Goal: Task Accomplishment & Management: Complete application form

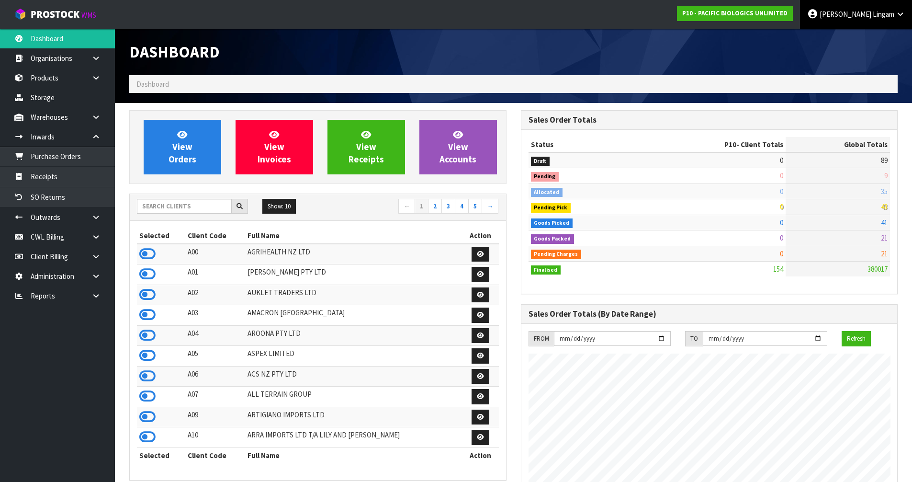
scroll to position [663, 391]
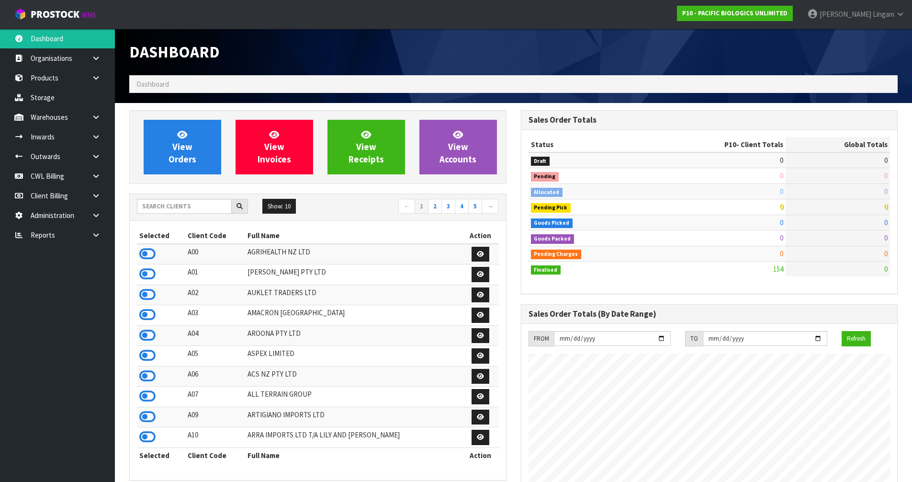
scroll to position [663, 391]
click at [211, 206] on input "text" at bounding box center [184, 206] width 95 height 15
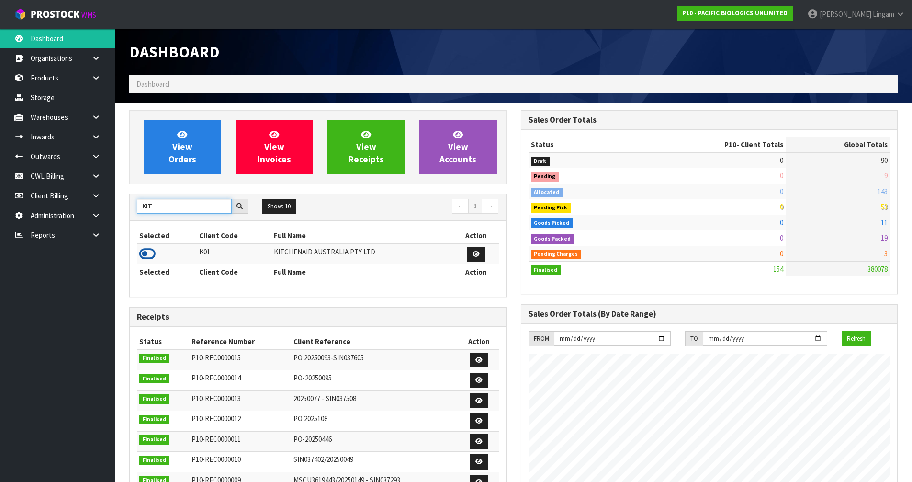
type input "KIT"
click at [144, 253] on icon at bounding box center [147, 253] width 16 height 14
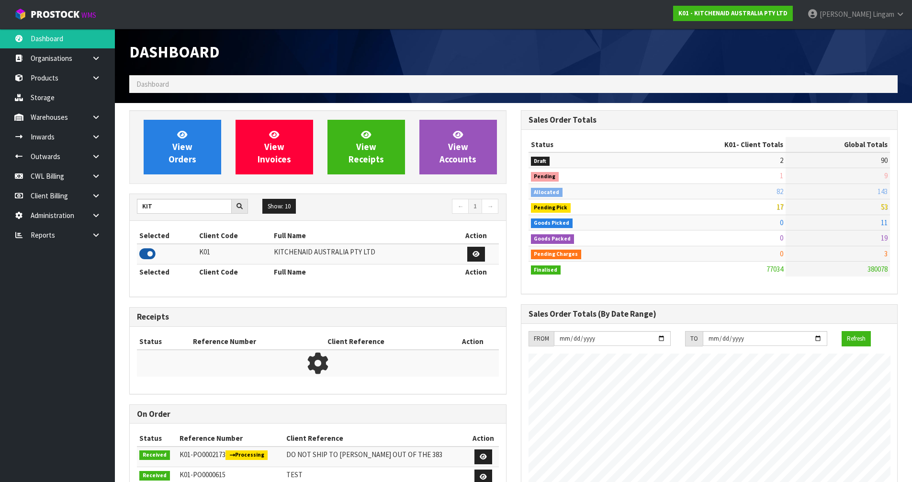
scroll to position [725, 391]
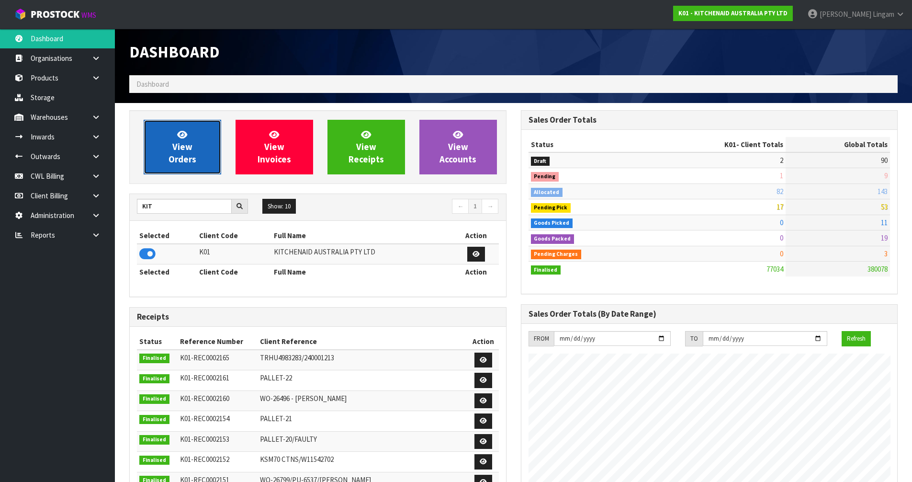
click at [189, 153] on link "View Orders" at bounding box center [183, 147] width 78 height 55
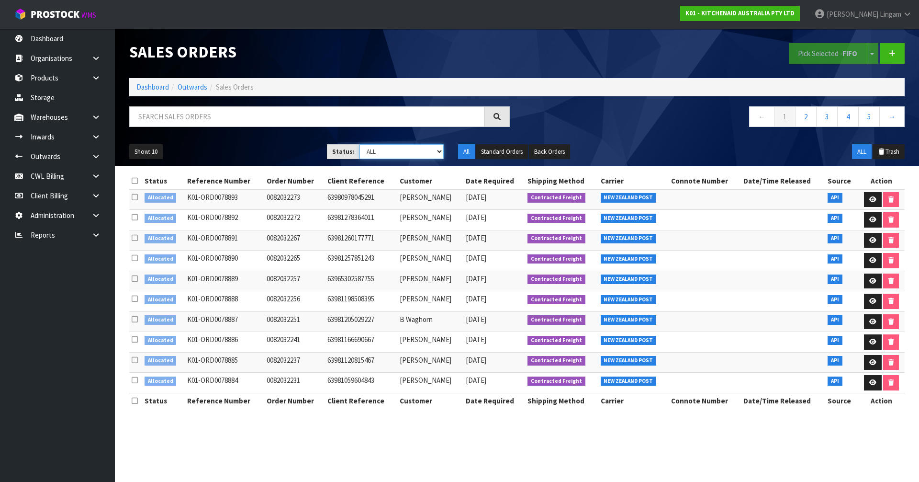
click at [424, 154] on select "Draft Pending Allocated Pending Pick Goods Picked Goods Packed Pending Charges …" at bounding box center [401, 151] width 85 height 15
select select "string:2"
click at [359, 144] on select "Draft Pending Allocated Pending Pick Goods Picked Goods Packed Pending Charges …" at bounding box center [401, 151] width 85 height 15
click at [871, 114] on link "5" at bounding box center [869, 116] width 22 height 21
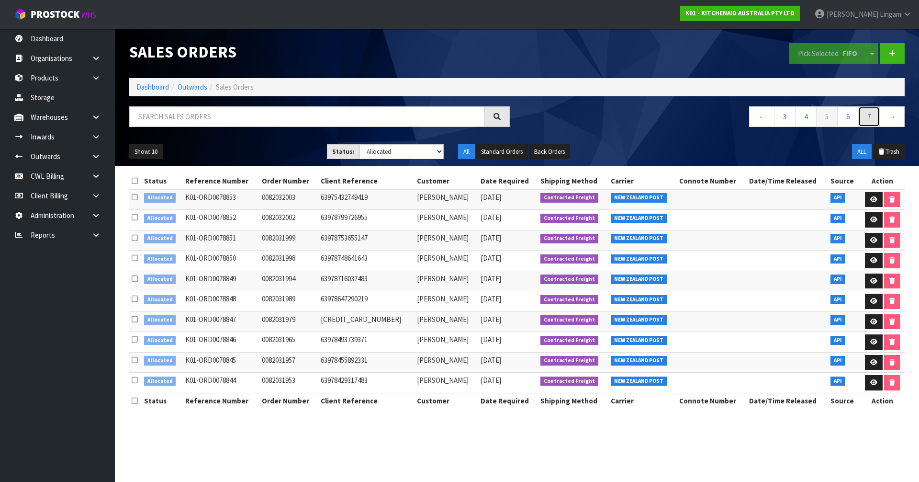
click at [869, 114] on link "7" at bounding box center [869, 116] width 22 height 21
click at [869, 114] on link "9" at bounding box center [869, 116] width 22 height 21
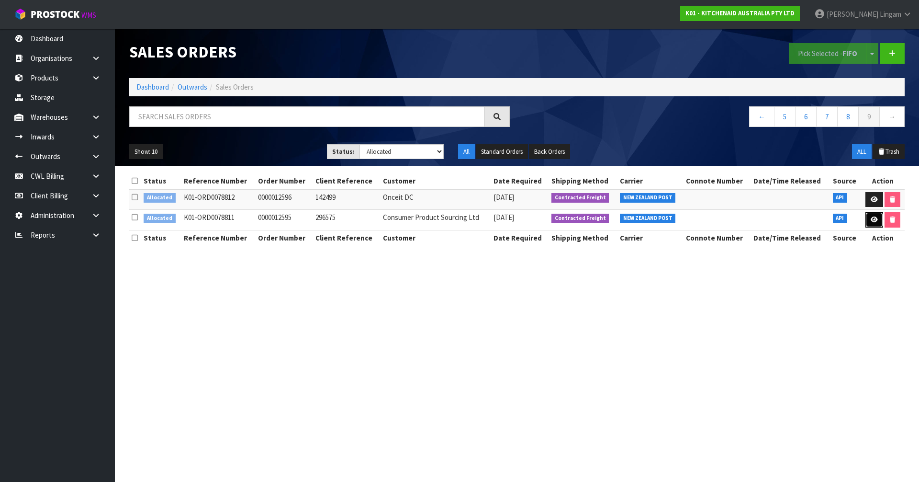
click at [871, 217] on icon at bounding box center [874, 219] width 7 height 6
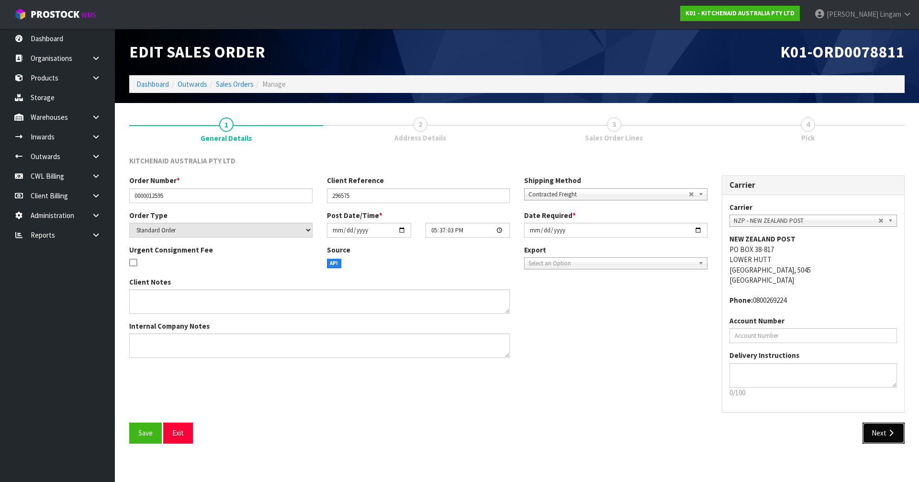
click at [889, 428] on button "Next" at bounding box center [883, 432] width 42 height 21
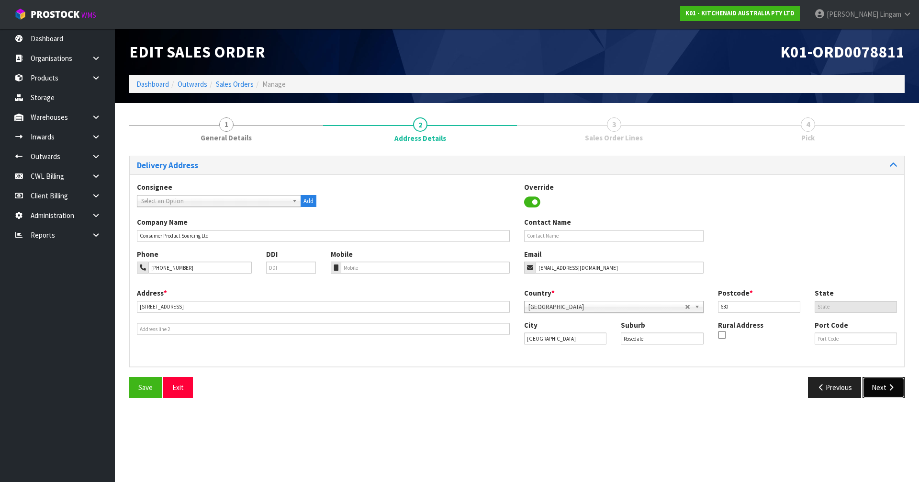
click at [879, 392] on button "Next" at bounding box center [883, 387] width 42 height 21
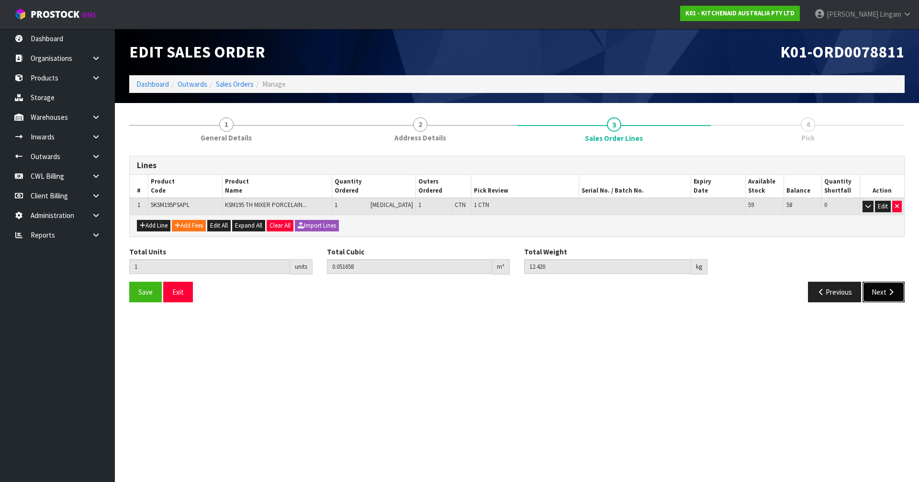
click at [882, 291] on button "Next" at bounding box center [883, 291] width 42 height 21
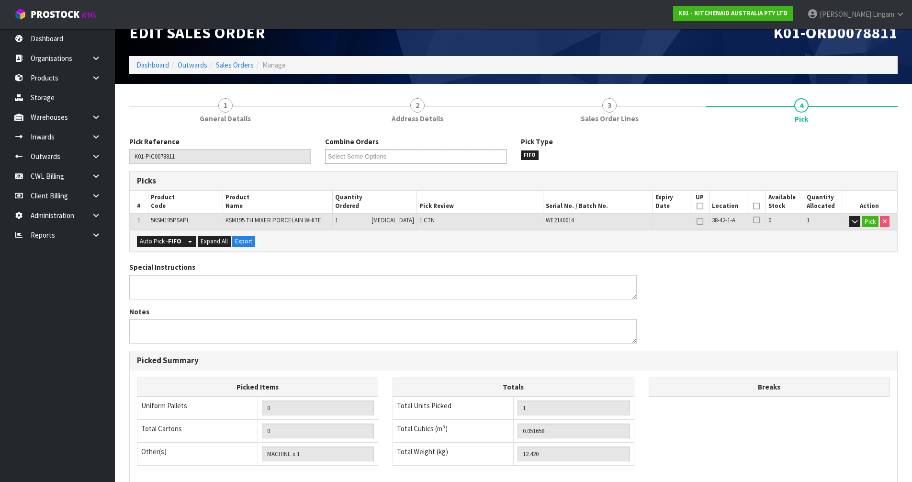
scroll to position [152, 0]
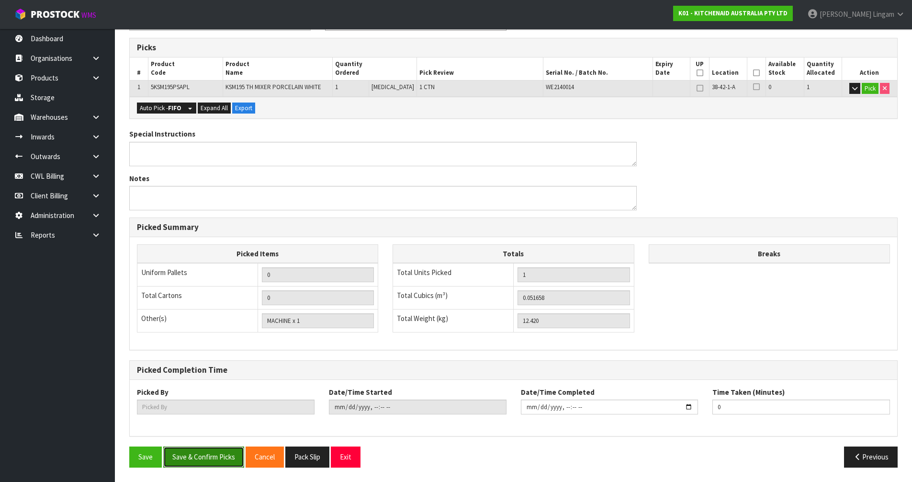
click at [224, 456] on button "Save & Confirm Picks" at bounding box center [203, 456] width 81 height 21
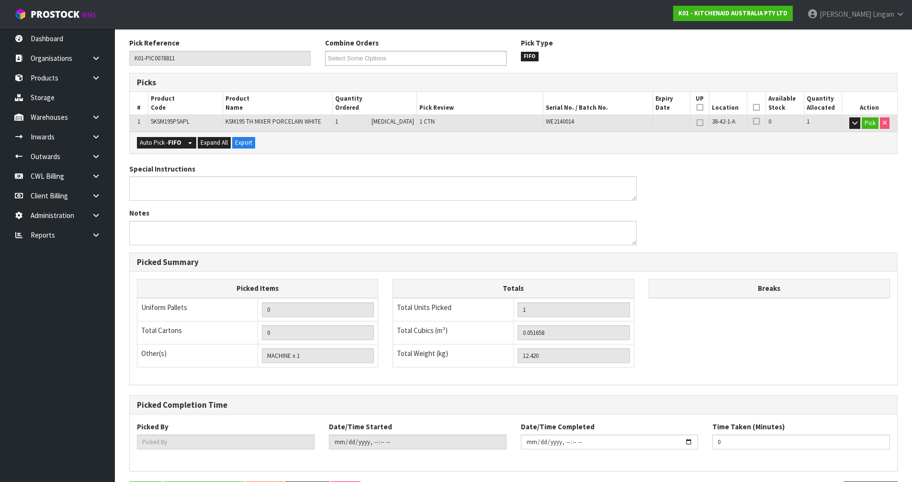
type input "[PERSON_NAME]"
type input "2025-09-07T19:39:17"
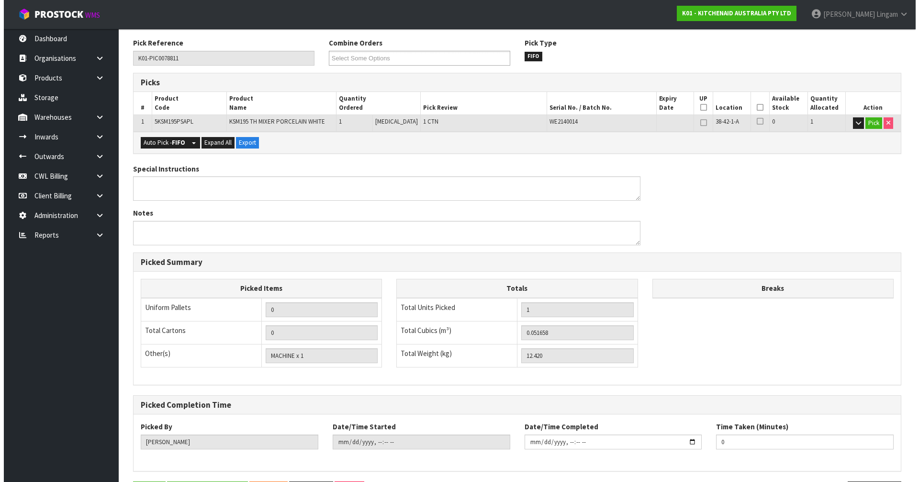
scroll to position [0, 0]
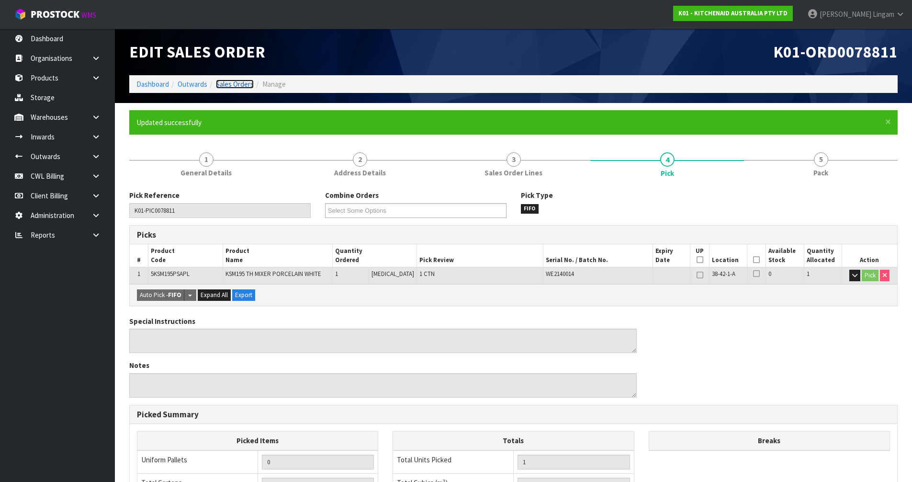
click at [248, 82] on link "Sales Orders" at bounding box center [235, 83] width 38 height 9
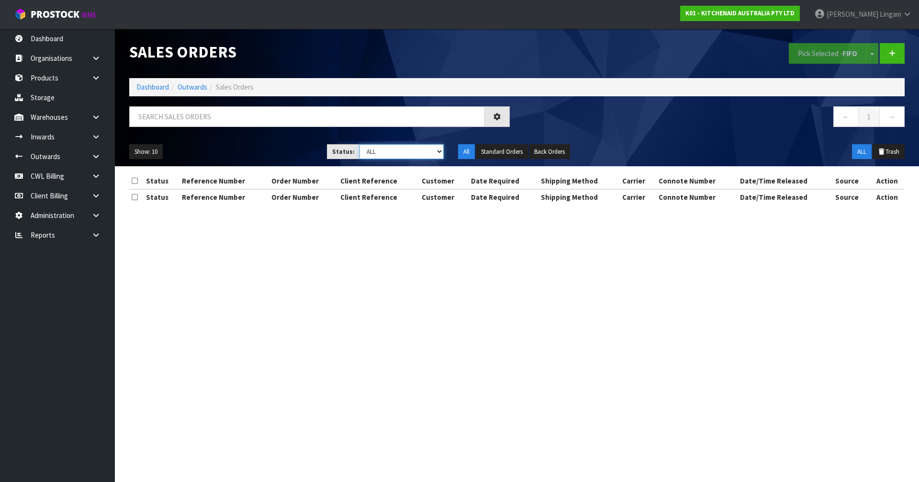
click at [413, 154] on select "Draft Pending Allocated Pending Pick Goods Picked Goods Packed Pending Charges …" at bounding box center [401, 151] width 85 height 15
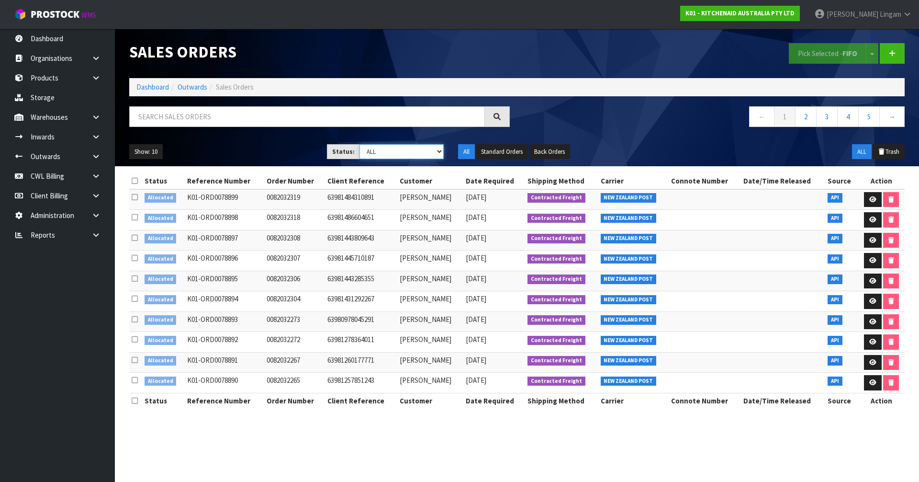
select select "string:2"
click at [359, 144] on select "Draft Pending Allocated Pending Pick Goods Picked Goods Packed Pending Charges …" at bounding box center [401, 151] width 85 height 15
click at [873, 119] on link "5" at bounding box center [869, 116] width 22 height 21
click at [873, 119] on link "7" at bounding box center [869, 116] width 22 height 21
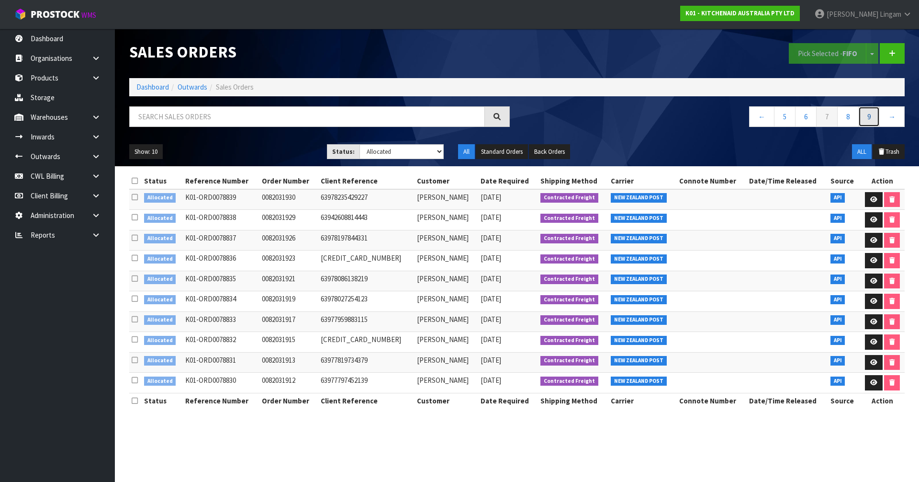
click at [873, 119] on link "9" at bounding box center [869, 116] width 22 height 21
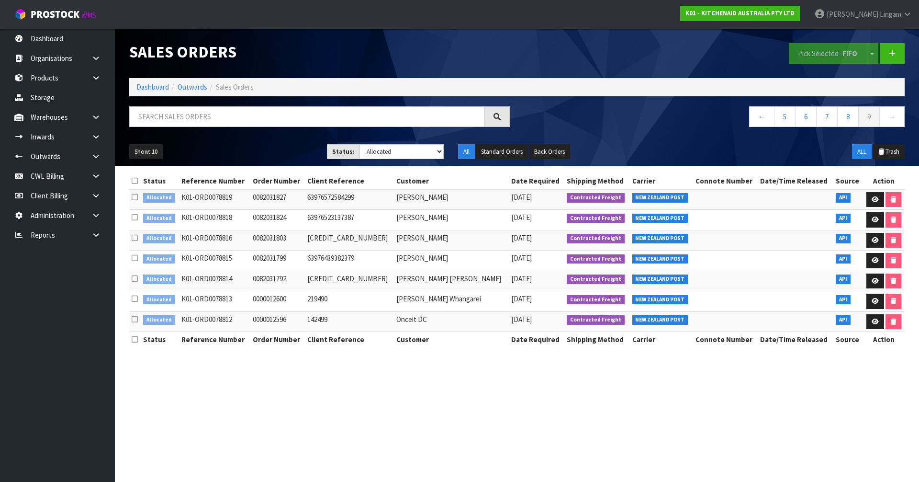
click at [133, 180] on icon at bounding box center [135, 180] width 6 height 7
click at [814, 57] on button "Pick Selected - FIFO" at bounding box center [828, 53] width 78 height 21
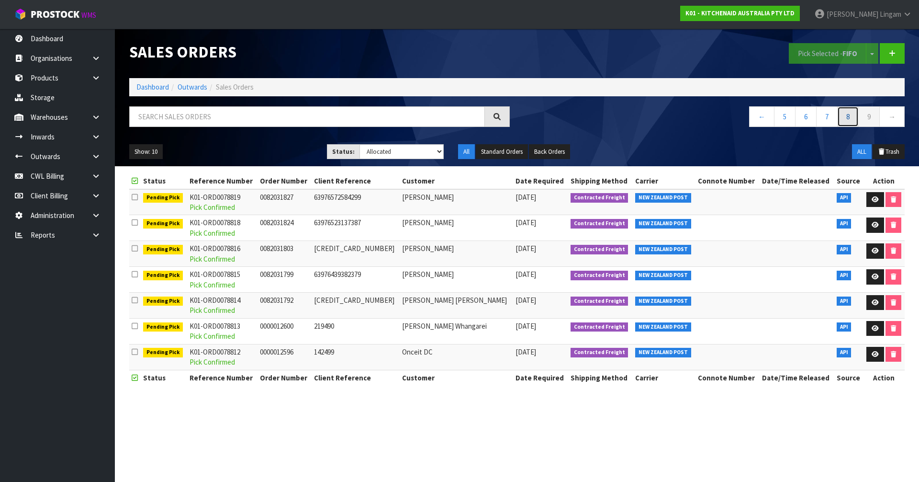
click at [846, 113] on link "8" at bounding box center [848, 116] width 22 height 21
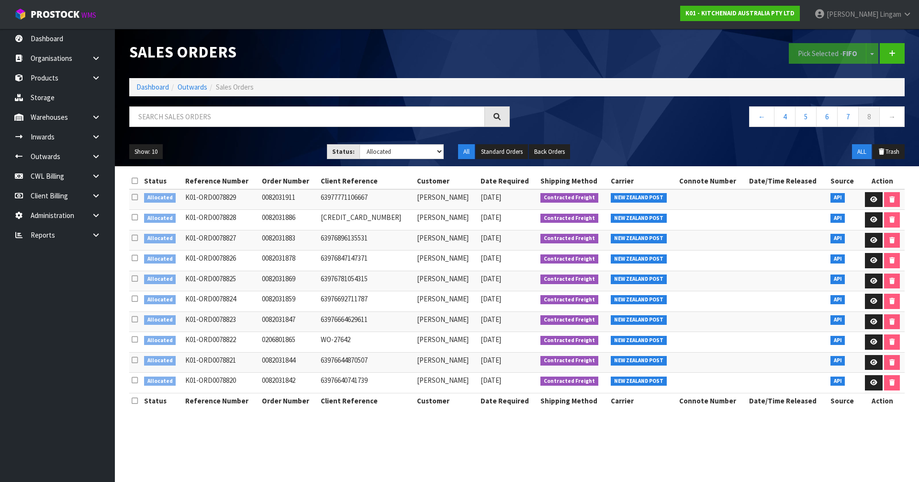
click at [137, 180] on icon at bounding box center [135, 180] width 6 height 7
click at [806, 56] on button "Pick Selected - FIFO" at bounding box center [828, 53] width 78 height 21
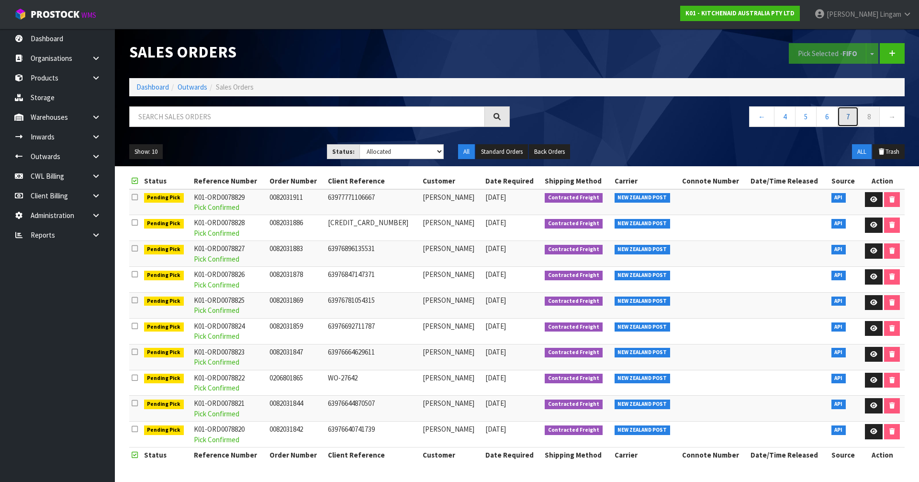
click at [850, 116] on link "7" at bounding box center [848, 116] width 22 height 21
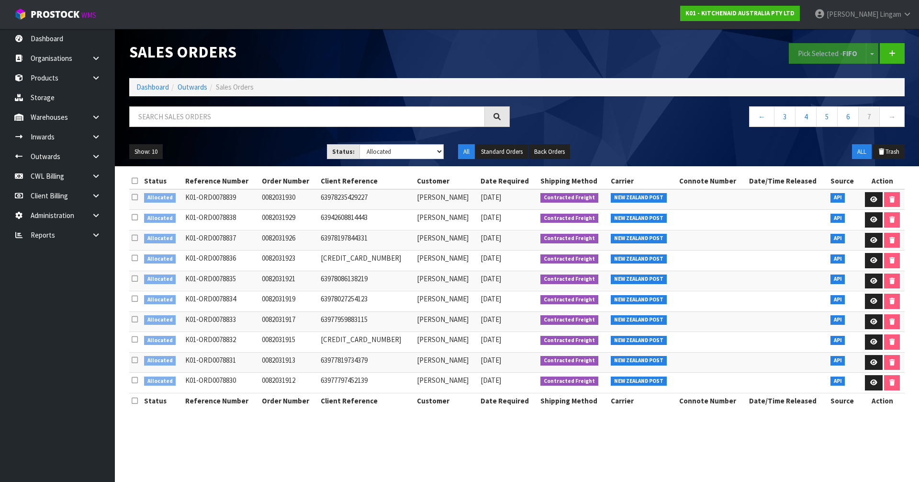
click at [134, 179] on icon at bounding box center [135, 180] width 6 height 7
click at [833, 54] on button "Pick Selected - FIFO" at bounding box center [828, 53] width 78 height 21
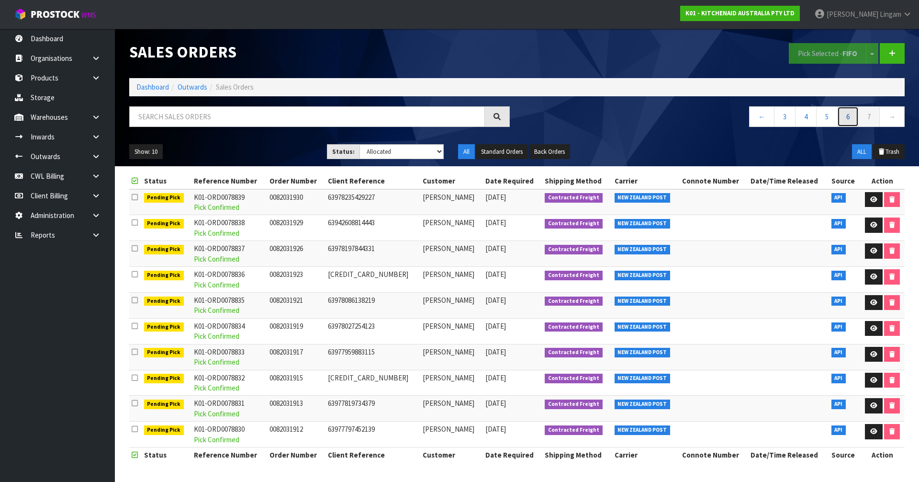
click at [848, 117] on link "6" at bounding box center [848, 116] width 22 height 21
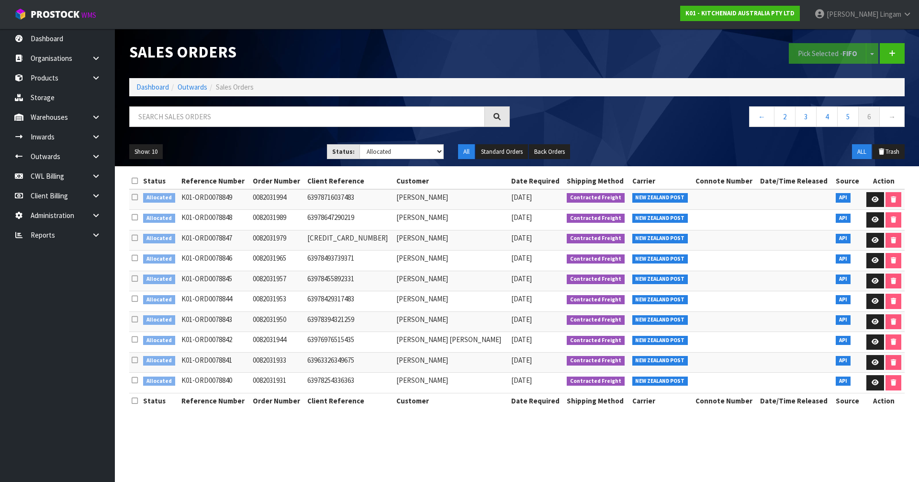
click at [132, 183] on icon at bounding box center [135, 180] width 6 height 7
click at [812, 56] on button "Pick Selected - FIFO" at bounding box center [828, 53] width 78 height 21
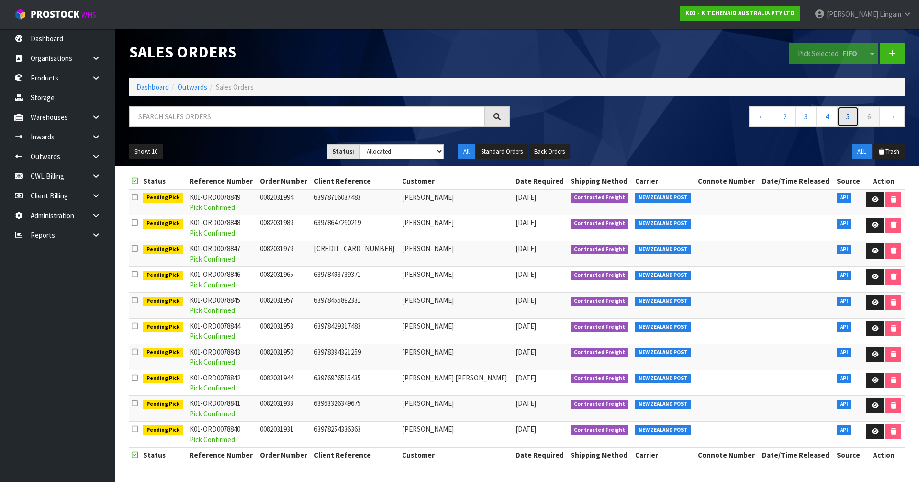
click at [844, 120] on link "5" at bounding box center [848, 116] width 22 height 21
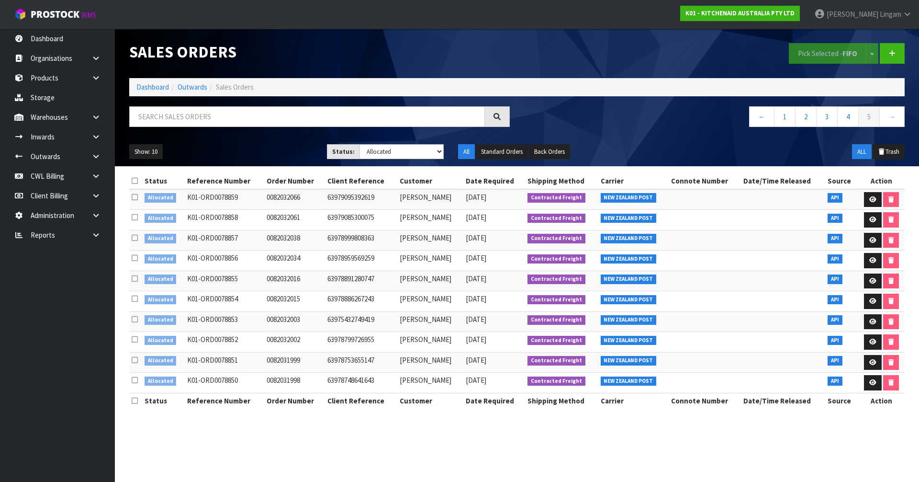
click at [135, 182] on icon at bounding box center [135, 180] width 6 height 7
click at [801, 56] on button "Pick Selected - FIFO" at bounding box center [828, 53] width 78 height 21
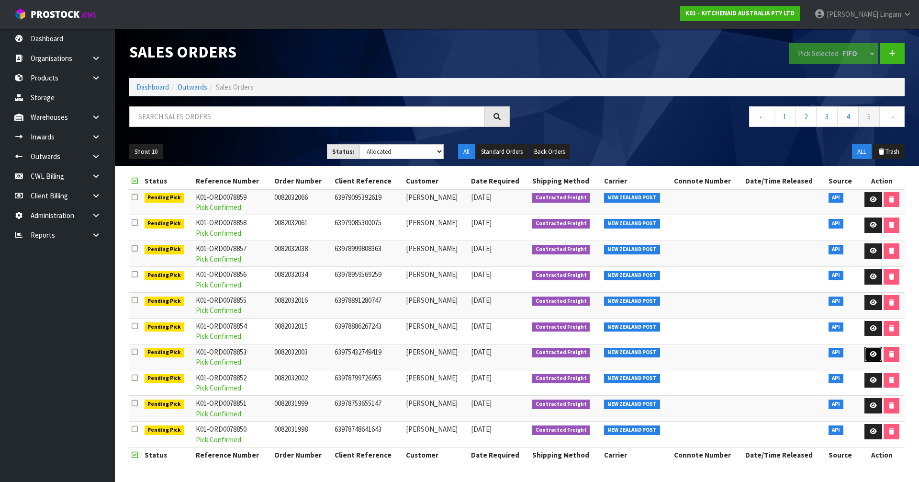
click at [872, 354] on icon at bounding box center [873, 354] width 7 height 6
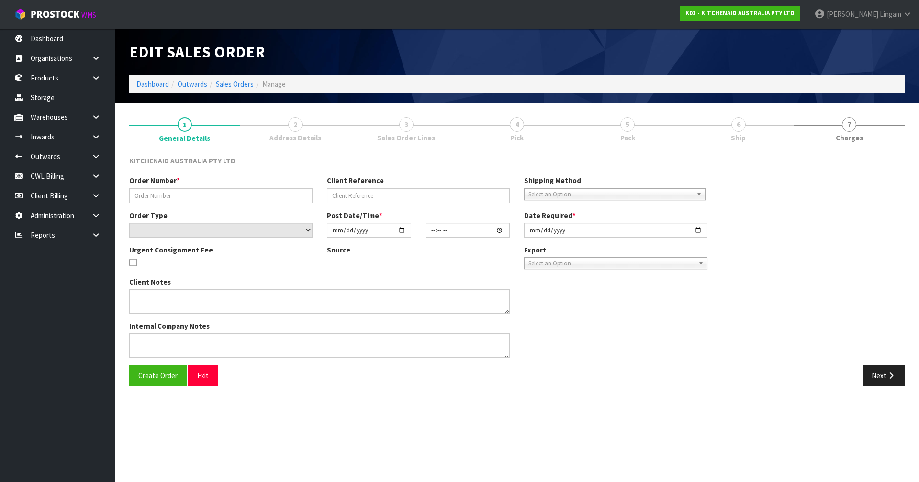
type input "0082032003"
type input "63975432749419"
select select "number:0"
type input "[DATE]"
type input "17:38:15.000"
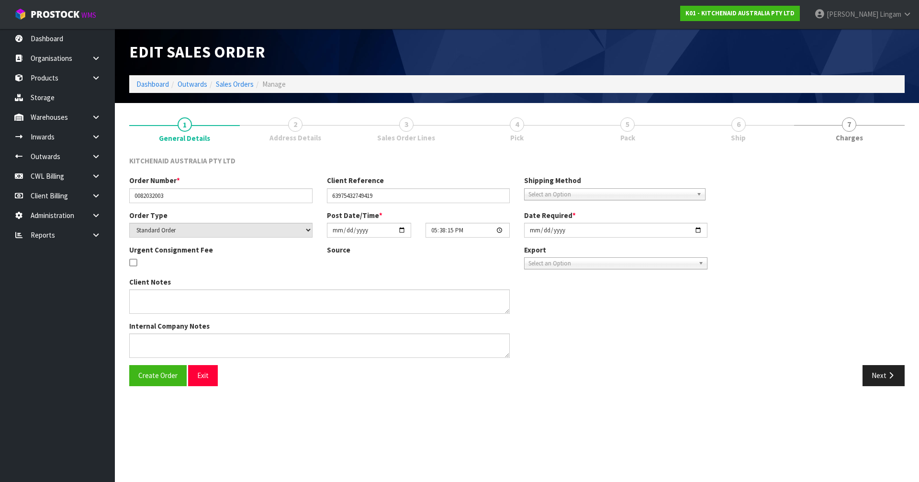
type input "[DATE]"
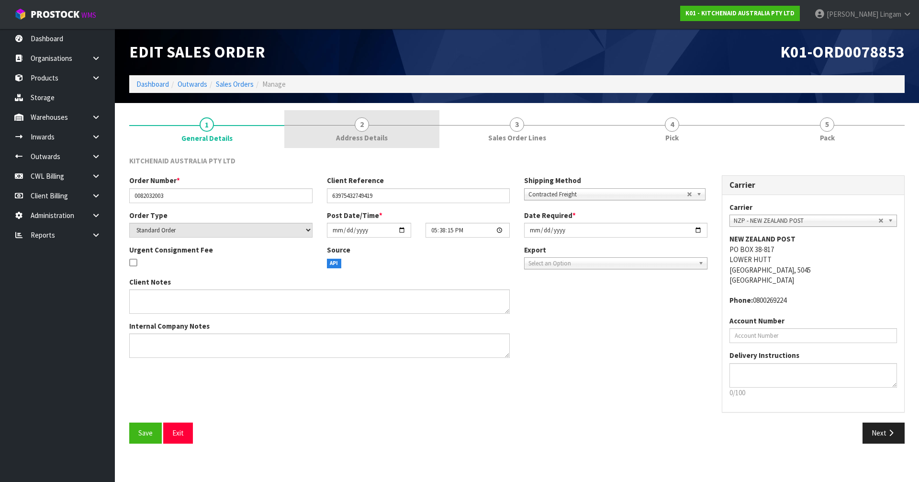
click at [393, 134] on link "2 Address Details" at bounding box center [361, 129] width 155 height 38
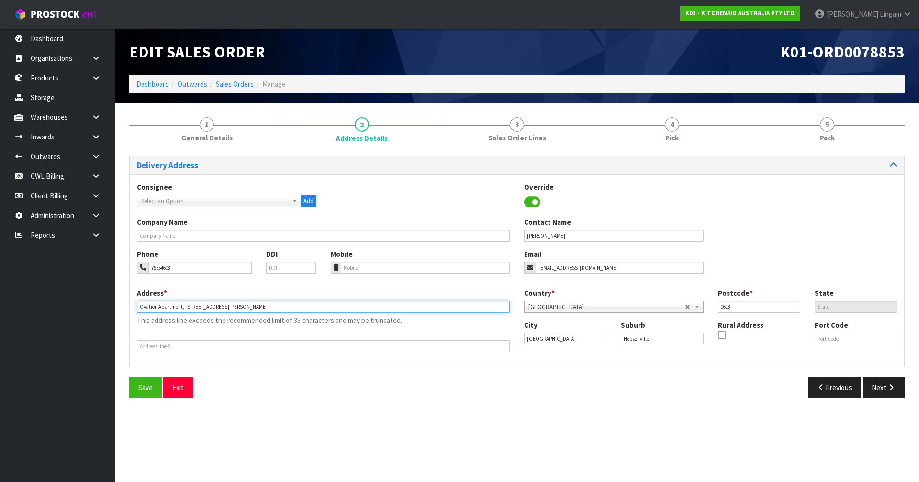
click at [290, 307] on input "Ovation Apartment, unit g03/45 Hudson Bay Road Hobsonville" at bounding box center [323, 307] width 373 height 12
drag, startPoint x: 188, startPoint y: 305, endPoint x: 138, endPoint y: 308, distance: 50.3
click at [138, 308] on input "OVATION APARTMENT, UNIT G03/45 HUDSON BAY ROAD" at bounding box center [323, 307] width 373 height 12
type input "UNIT G03/45 HUDSON BAY ROAD"
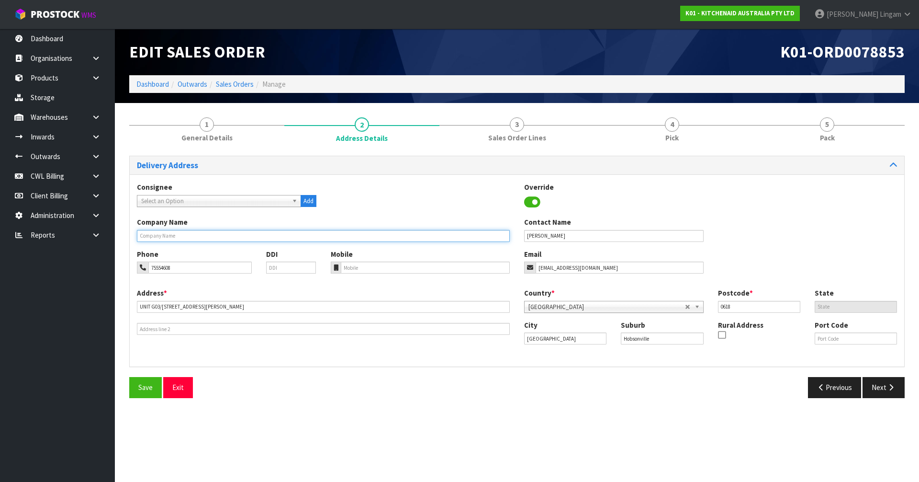
click at [180, 236] on input "text" at bounding box center [323, 236] width 373 height 12
paste input "OVATION APARTMENT,"
type input "OVATION APARTMENT,"
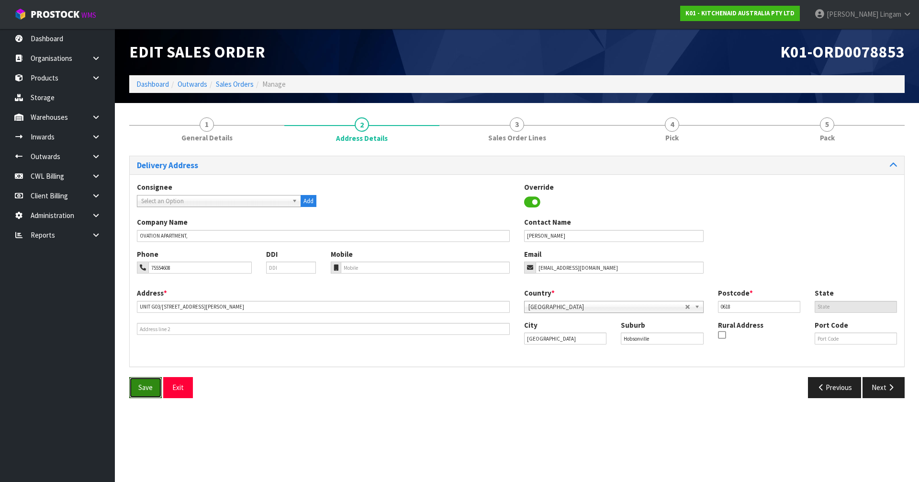
drag, startPoint x: 147, startPoint y: 382, endPoint x: 152, endPoint y: 365, distance: 18.5
click at [152, 365] on div "Delivery Address Consignee 000001.BAY MECHANICS - BAY MECHANICS 000001A - BRAKE…" at bounding box center [516, 280] width 775 height 249
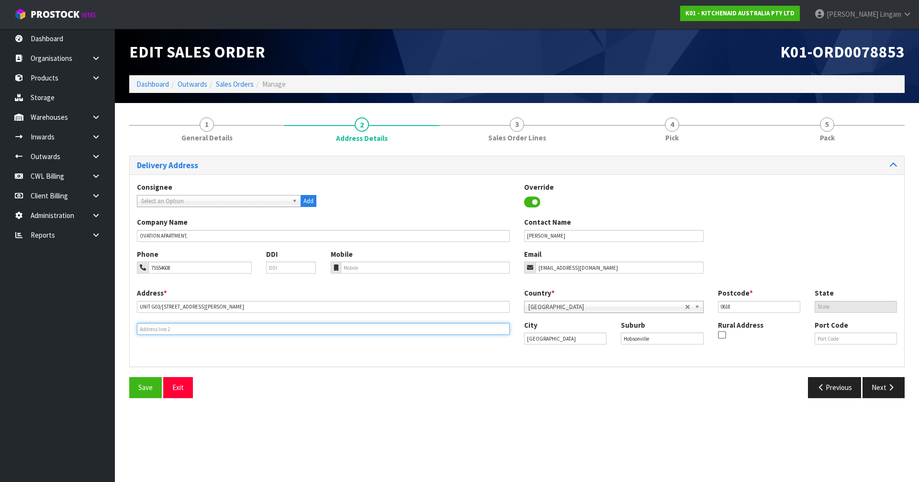
click at [151, 328] on input "text" at bounding box center [323, 329] width 373 height 12
paste input "OVATION APARTMENT,"
type input "OVATION APARTMENT,"
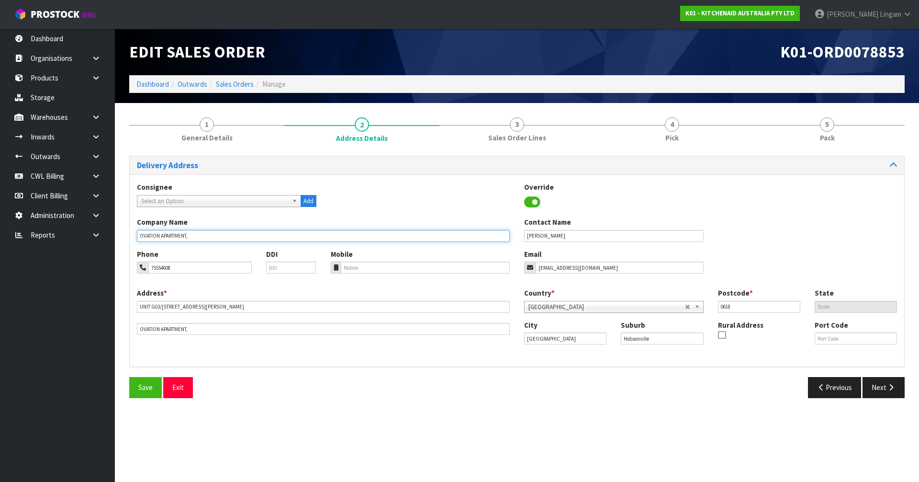
drag, startPoint x: 191, startPoint y: 236, endPoint x: 134, endPoint y: 243, distance: 57.8
click at [134, 242] on div "Company Name OVATION APARTMENT, Contact Name Keran Pocklington" at bounding box center [517, 233] width 774 height 32
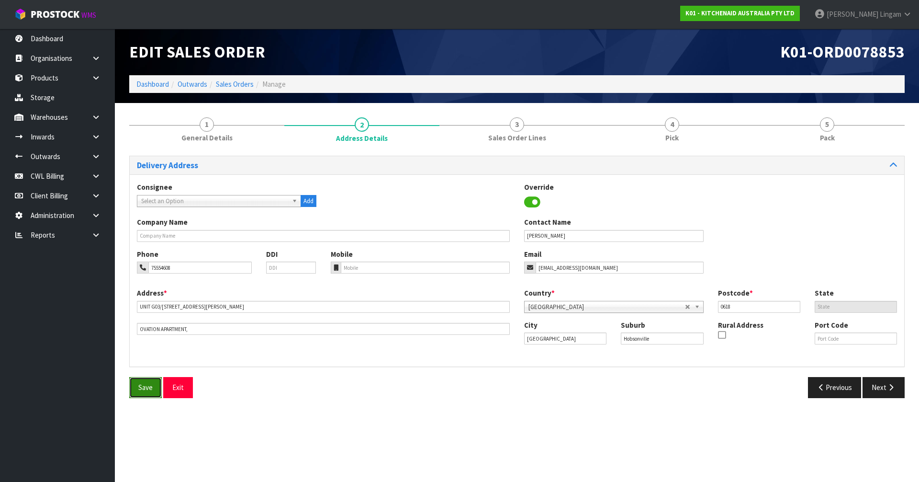
click at [140, 387] on span "Save" at bounding box center [145, 386] width 14 height 9
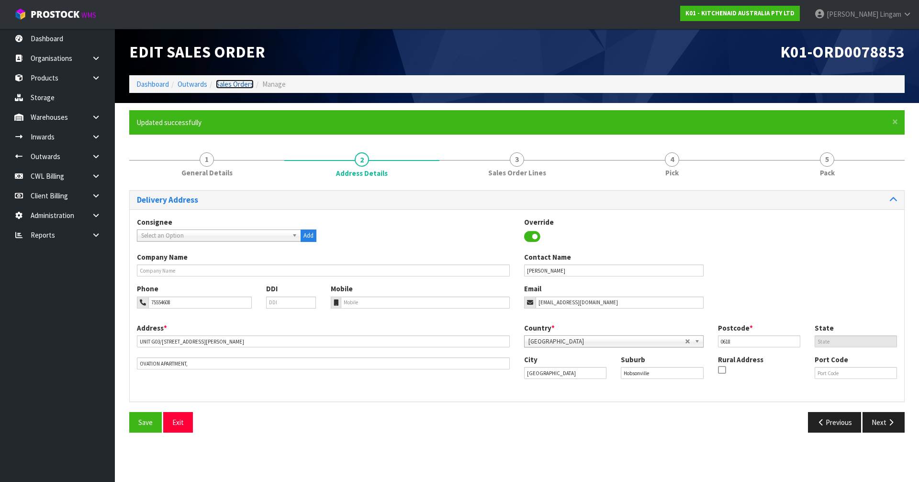
click at [244, 83] on link "Sales Orders" at bounding box center [235, 83] width 38 height 9
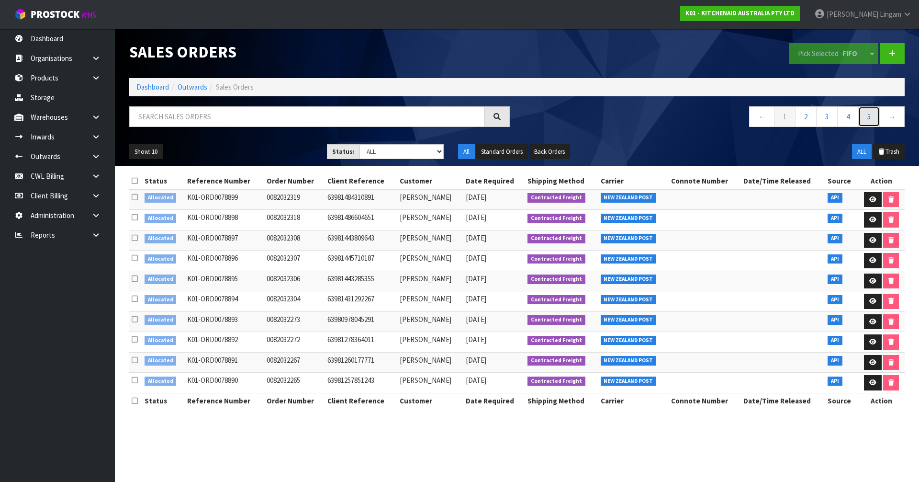
click at [866, 117] on link "5" at bounding box center [869, 116] width 22 height 21
click at [866, 117] on link "7" at bounding box center [869, 116] width 22 height 21
click at [866, 117] on link "9" at bounding box center [869, 116] width 22 height 21
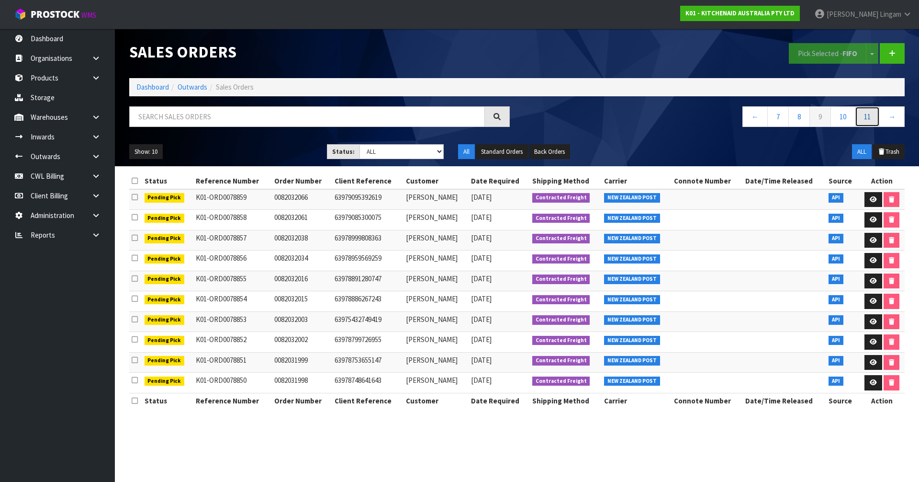
click at [866, 117] on link "11" at bounding box center [867, 116] width 25 height 21
click at [418, 153] on select "Draft Pending Allocated Pending Pick Goods Picked Goods Packed Pending Charges …" at bounding box center [401, 151] width 85 height 15
select select "string:2"
click at [359, 144] on select "Draft Pending Allocated Pending Pick Goods Picked Goods Packed Pending Charges …" at bounding box center [401, 151] width 85 height 15
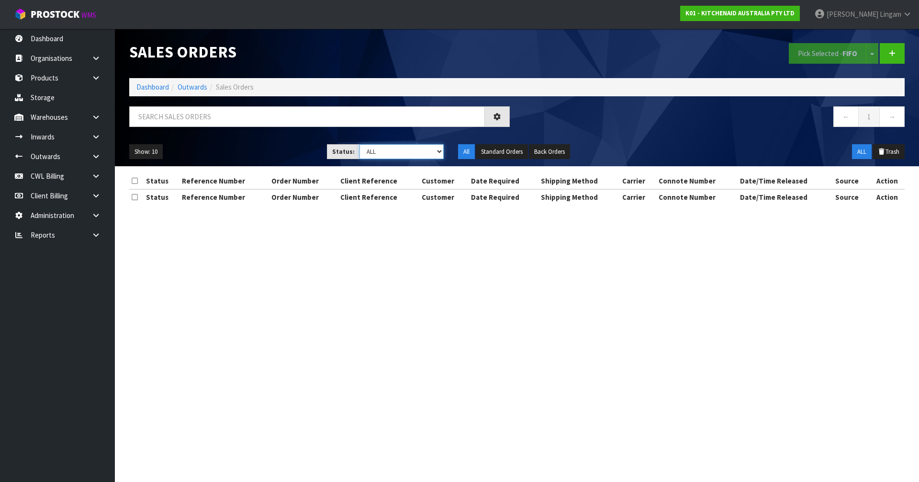
click at [407, 144] on select "Draft Pending Allocated Pending Pick Goods Picked Goods Packed Pending Charges …" at bounding box center [401, 151] width 85 height 15
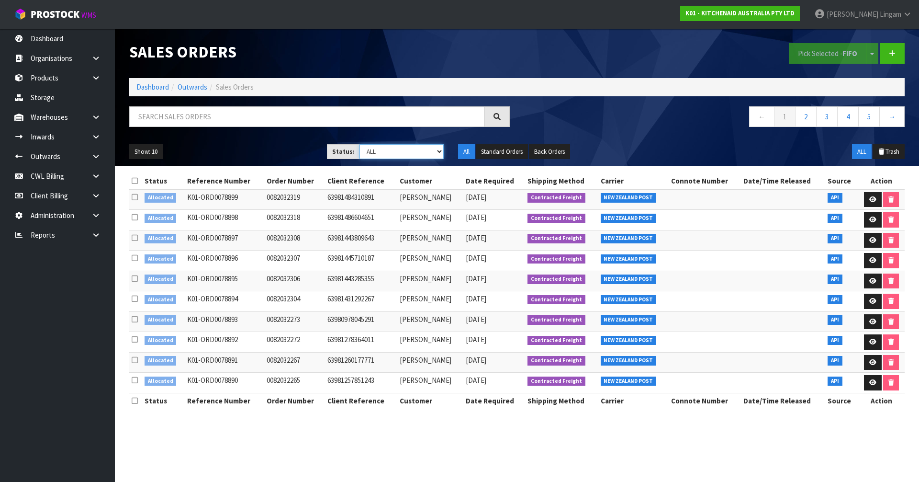
select select "string:2"
click at [359, 144] on select "Draft Pending Allocated Pending Pick Goods Picked Goods Packed Pending Charges …" at bounding box center [401, 151] width 85 height 15
click at [875, 119] on link "4" at bounding box center [869, 116] width 22 height 21
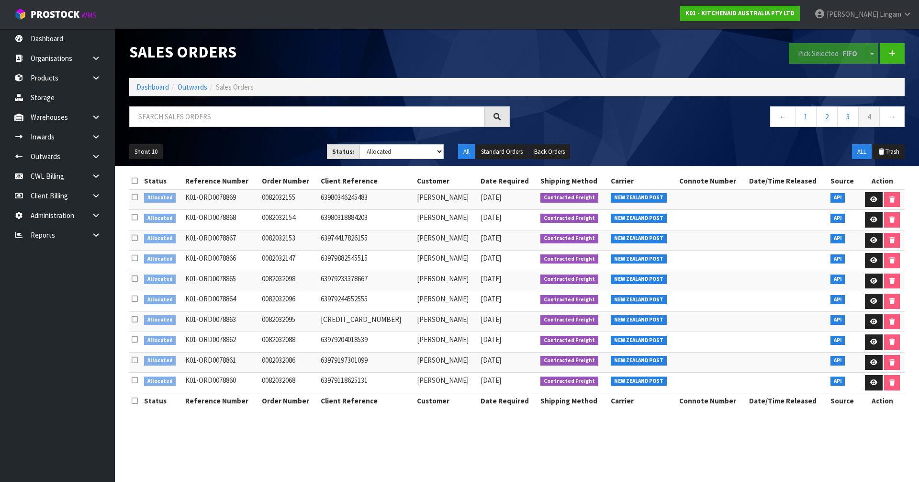
click at [135, 181] on icon at bounding box center [135, 180] width 6 height 7
click at [818, 54] on button "Pick Selected - FIFO" at bounding box center [828, 53] width 78 height 21
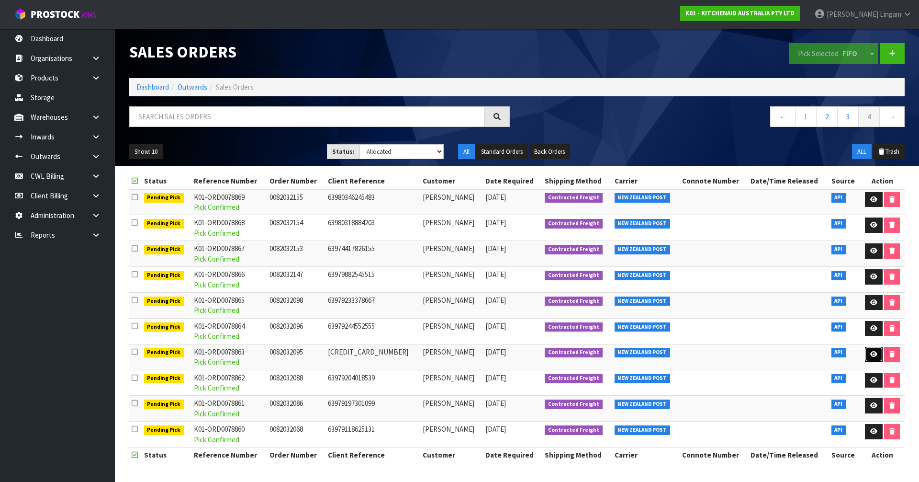
click at [869, 349] on link at bounding box center [874, 354] width 18 height 15
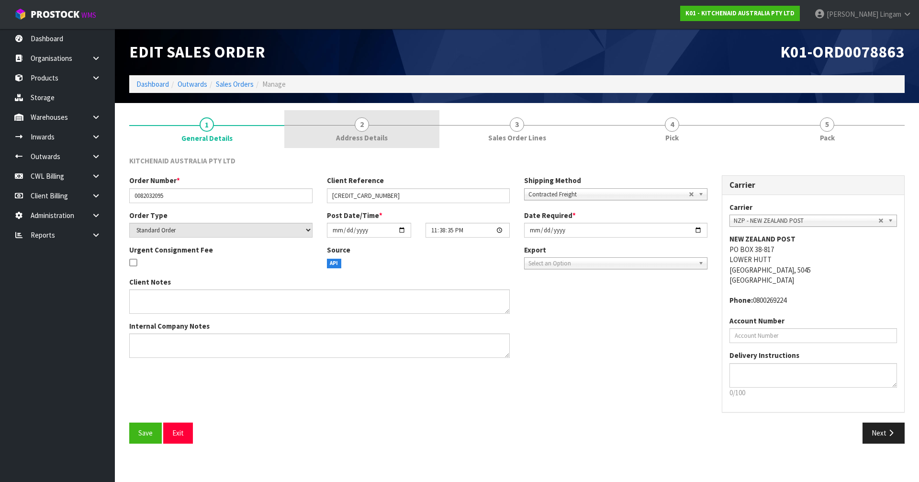
click at [368, 133] on span "Address Details" at bounding box center [362, 138] width 52 height 10
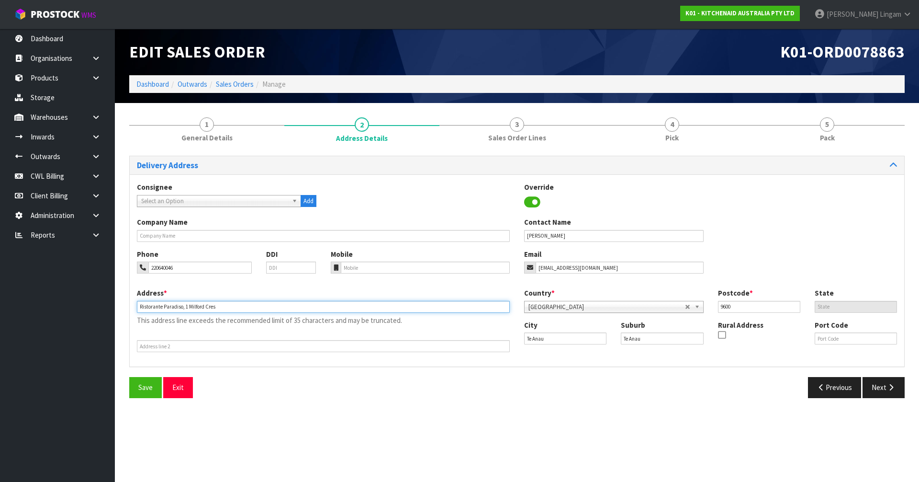
click at [181, 305] on input "Ristorante Paradiso, 1 Milford Cres" at bounding box center [323, 307] width 373 height 12
drag, startPoint x: 184, startPoint y: 305, endPoint x: 133, endPoint y: 308, distance: 51.3
click at [133, 308] on div "Address * Ristorante Paradiso, [STREET_ADDRESS] This address line exceeds the r…" at bounding box center [323, 320] width 387 height 64
type input "1 MILFORD CRES"
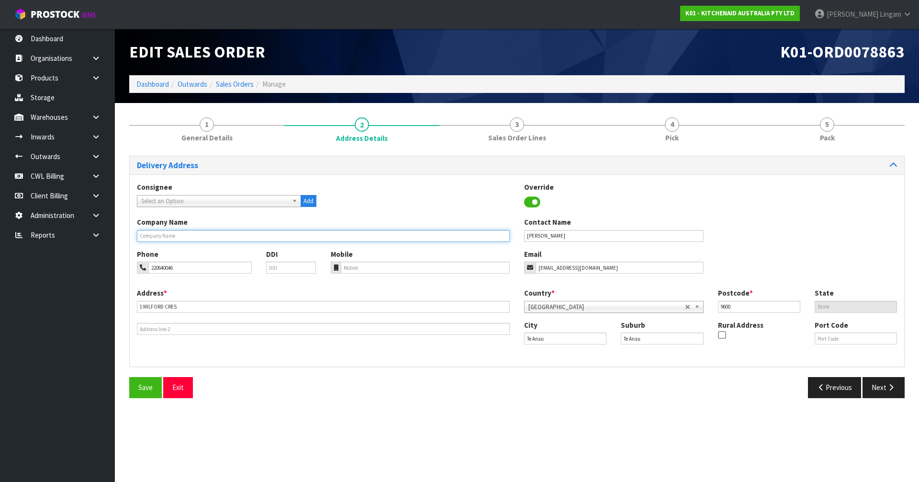
click at [174, 237] on input "text" at bounding box center [323, 236] width 373 height 12
paste input "RISTORANTE PARADISO,"
type input "RISTORANTE PARADISO"
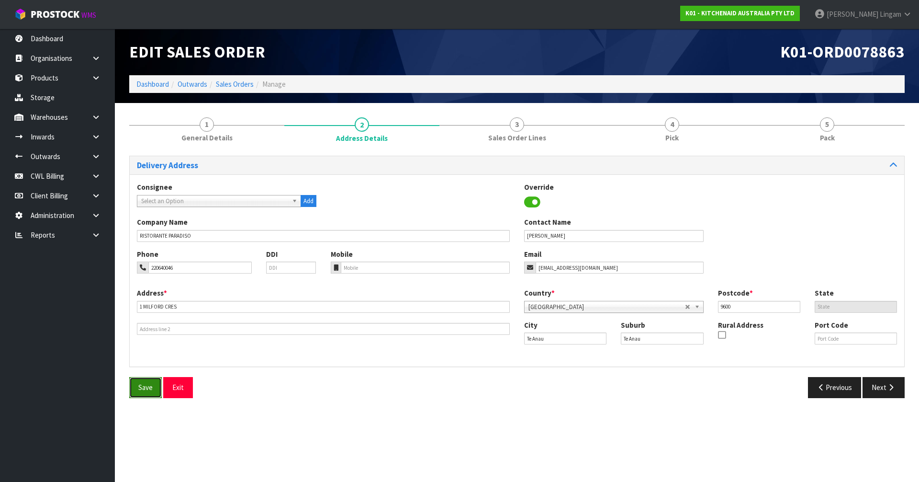
click at [151, 393] on button "Save" at bounding box center [145, 387] width 33 height 21
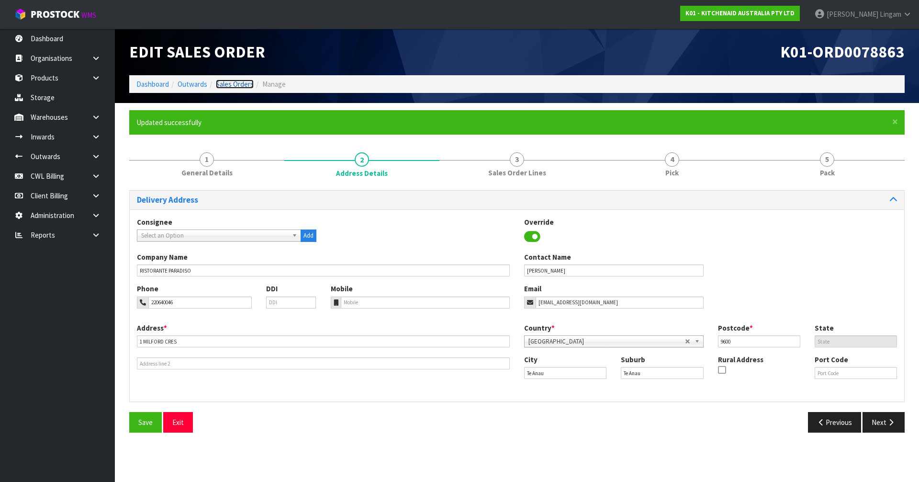
click at [234, 85] on link "Sales Orders" at bounding box center [235, 83] width 38 height 9
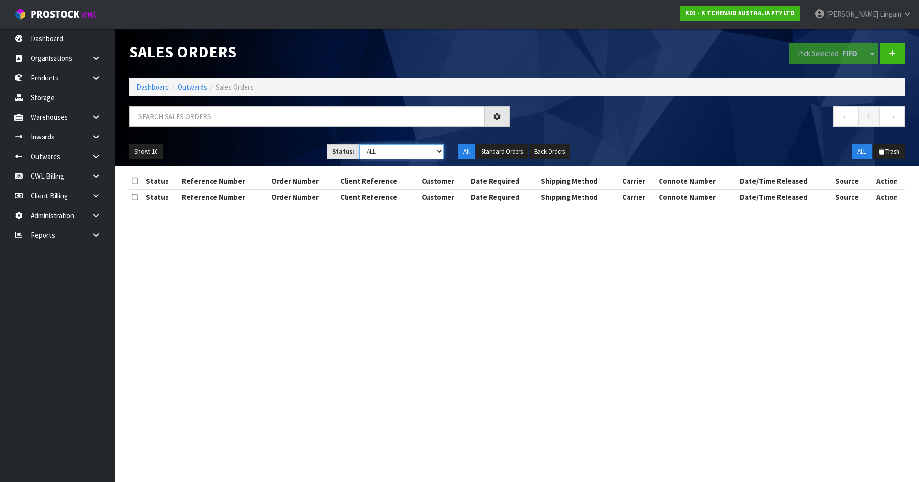
click at [418, 149] on select "Draft Pending Allocated Pending Pick Goods Picked Goods Packed Pending Charges …" at bounding box center [401, 151] width 85 height 15
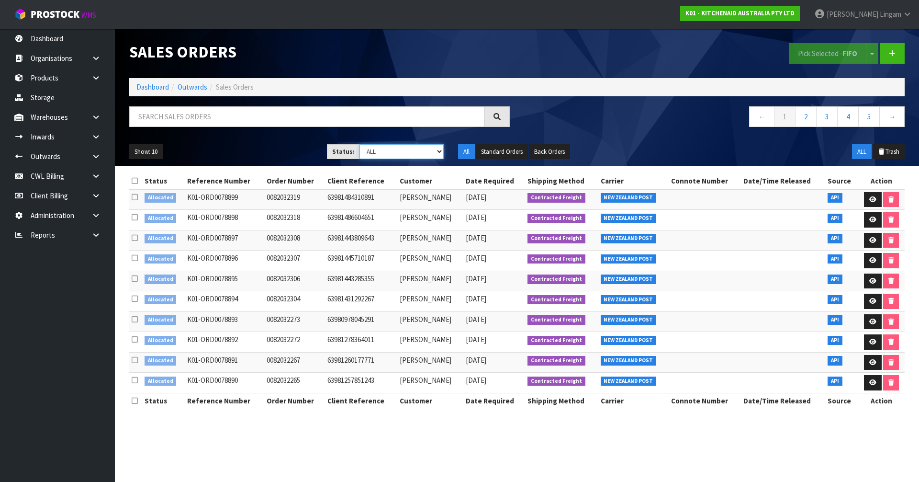
select select "string:2"
click at [359, 144] on select "Draft Pending Allocated Pending Pick Goods Picked Goods Packed Pending Charges …" at bounding box center [401, 151] width 85 height 15
click at [876, 116] on link "3" at bounding box center [869, 116] width 22 height 21
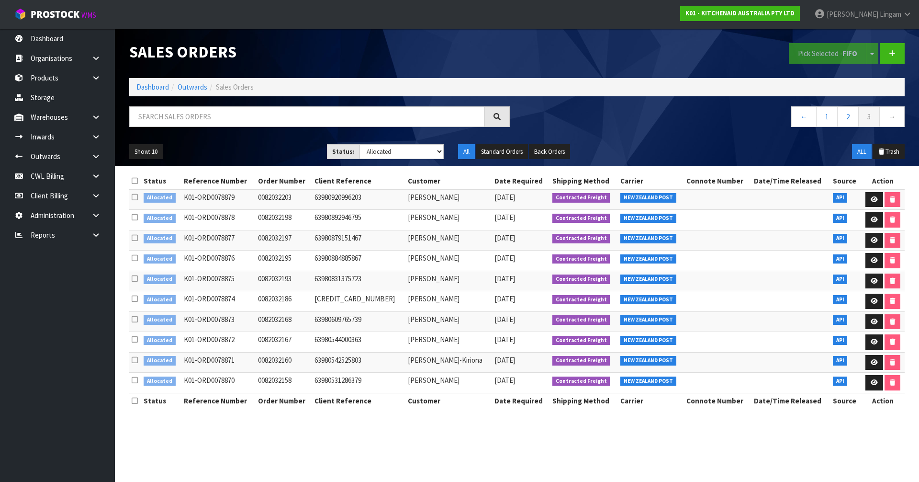
click at [137, 179] on icon at bounding box center [135, 180] width 6 height 7
click at [818, 54] on button "Pick Selected - FIFO" at bounding box center [828, 53] width 78 height 21
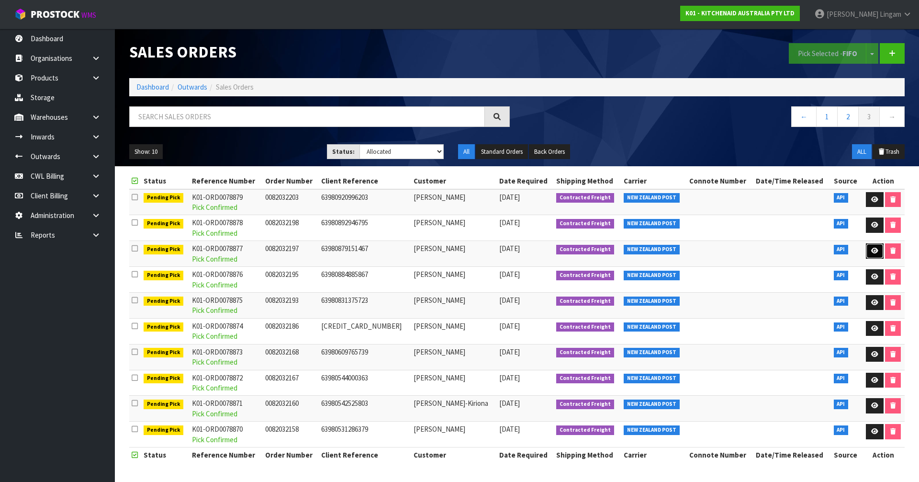
click at [871, 251] on icon at bounding box center [874, 250] width 7 height 6
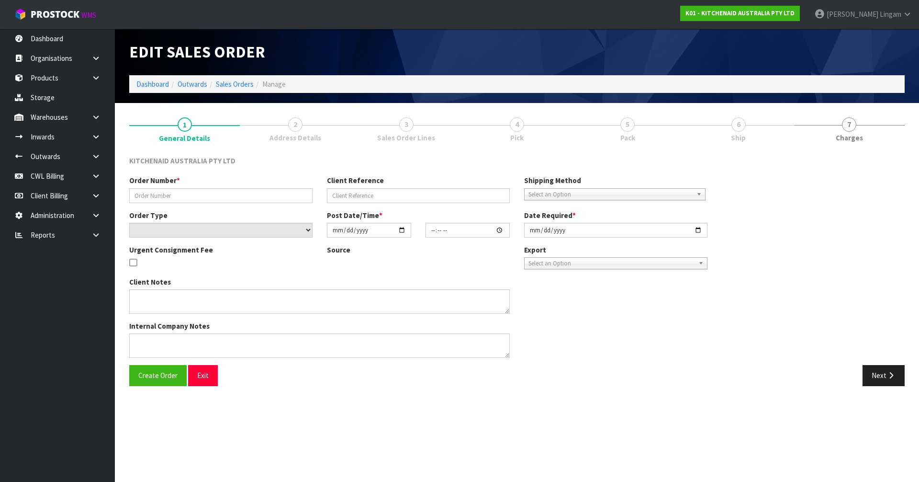
type input "0082032197"
type input "63980879151467"
select select "number:0"
type input "[DATE]"
type input "13:37:51.000"
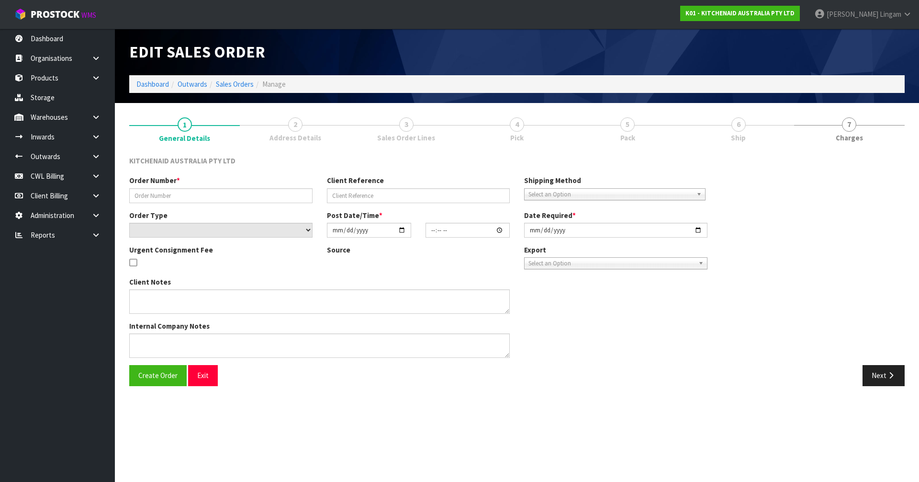
type input "[DATE]"
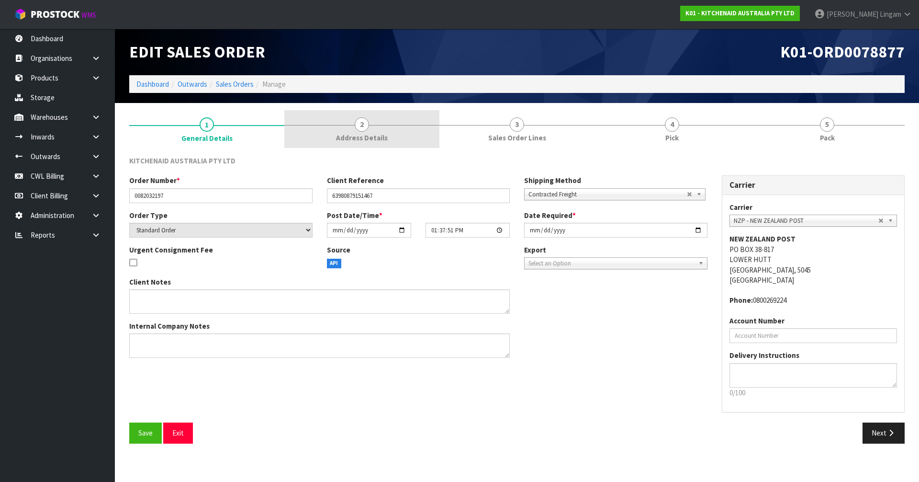
click at [386, 135] on span "Address Details" at bounding box center [362, 138] width 52 height 10
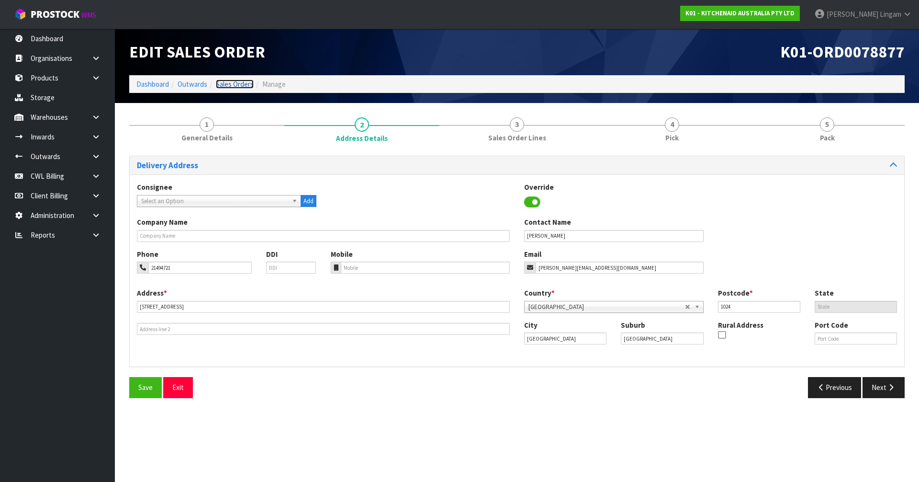
click at [233, 87] on link "Sales Orders" at bounding box center [235, 83] width 38 height 9
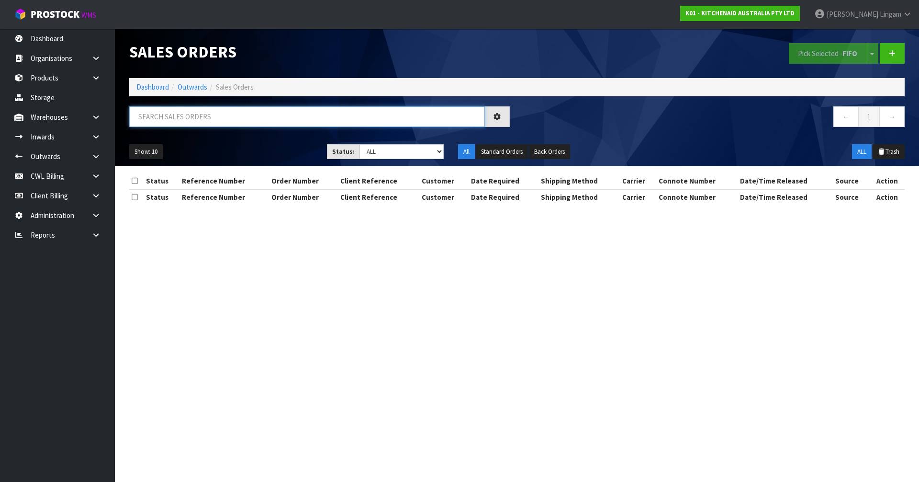
click at [240, 119] on input "text" at bounding box center [307, 116] width 356 height 21
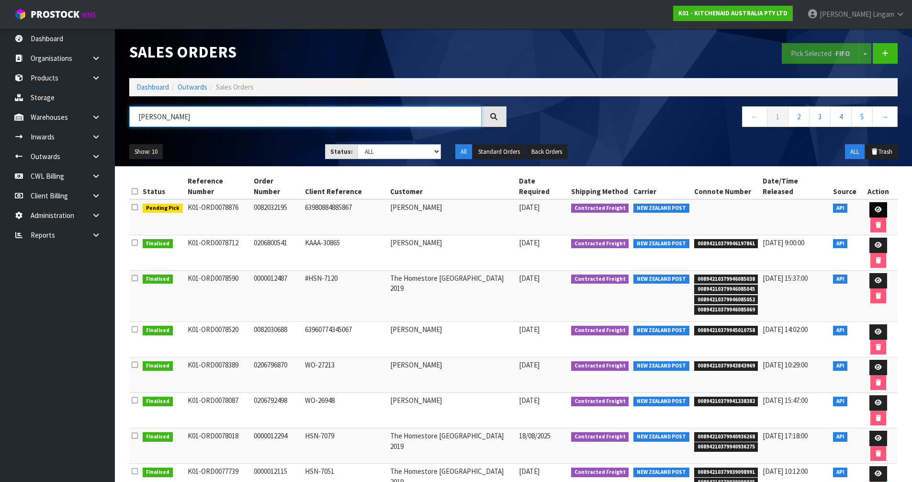
type input "[PERSON_NAME]"
click at [874, 206] on icon at bounding box center [877, 209] width 7 height 6
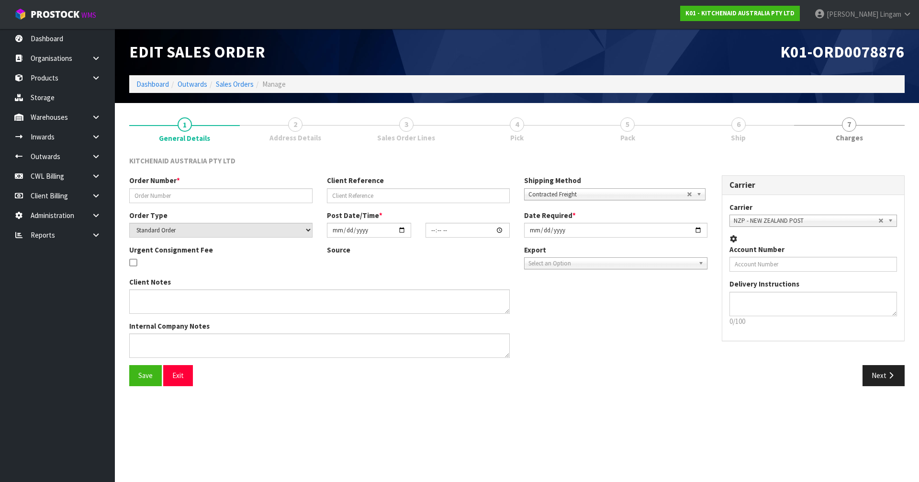
type input "0082032195"
type input "63980884885867"
select select "number:0"
type input "[DATE]"
type input "13:37:49.000"
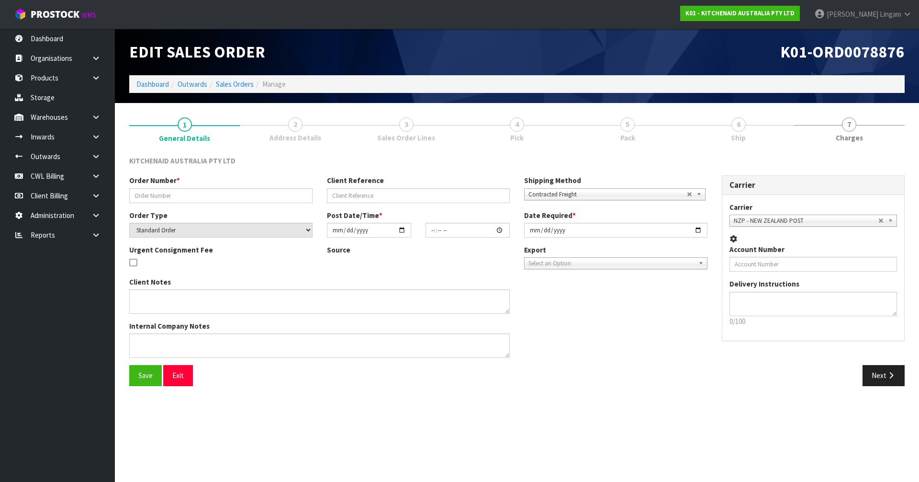
type input "[DATE]"
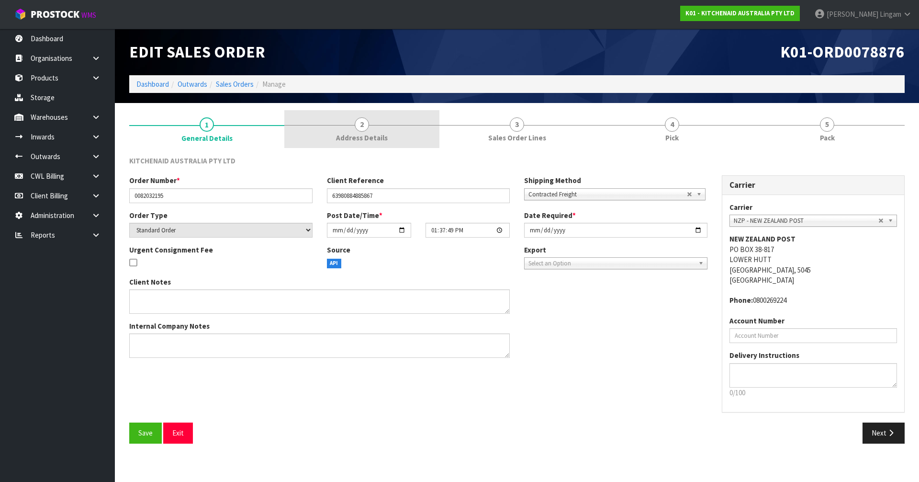
click at [371, 139] on span "Address Details" at bounding box center [362, 138] width 52 height 10
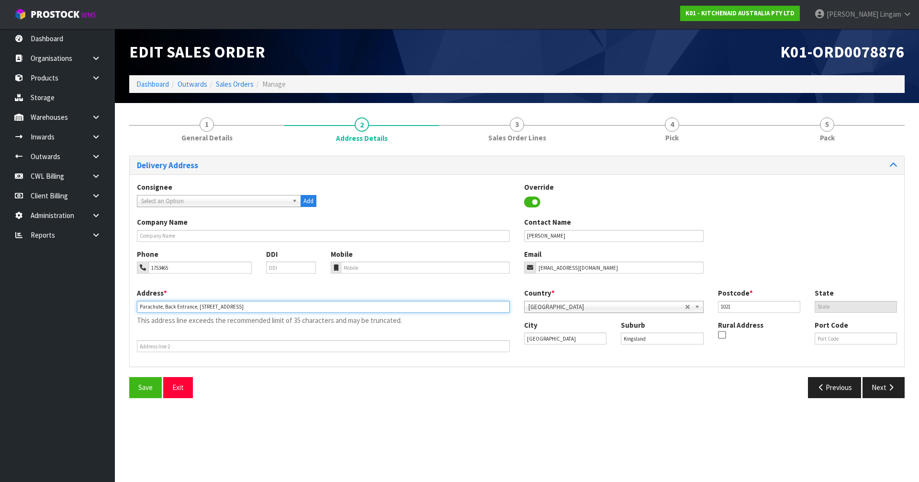
click at [154, 305] on input "Parachute, Back Entrance, [STREET_ADDRESS]" at bounding box center [323, 307] width 373 height 12
type input ", BACK ENTRANCE, [STREET_ADDRESS]"
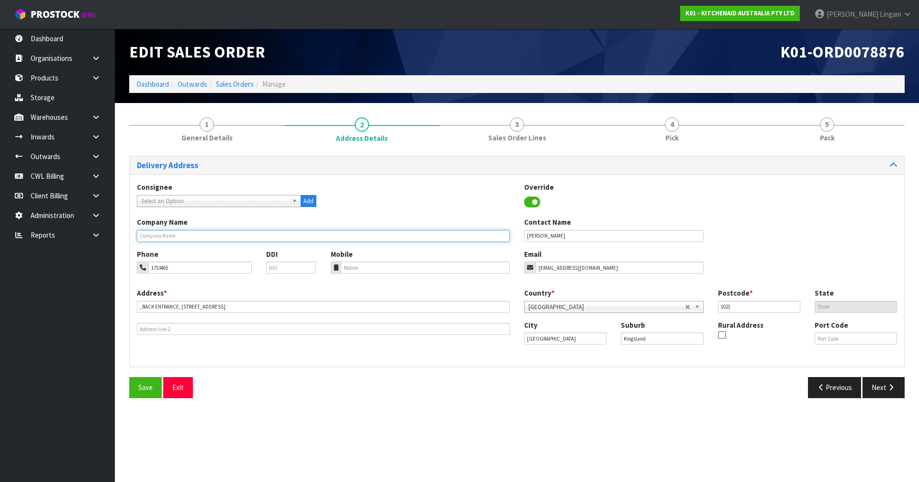
click at [172, 237] on input "text" at bounding box center [323, 236] width 373 height 12
paste input "PARACHUTE"
type input "PARACHUTE"
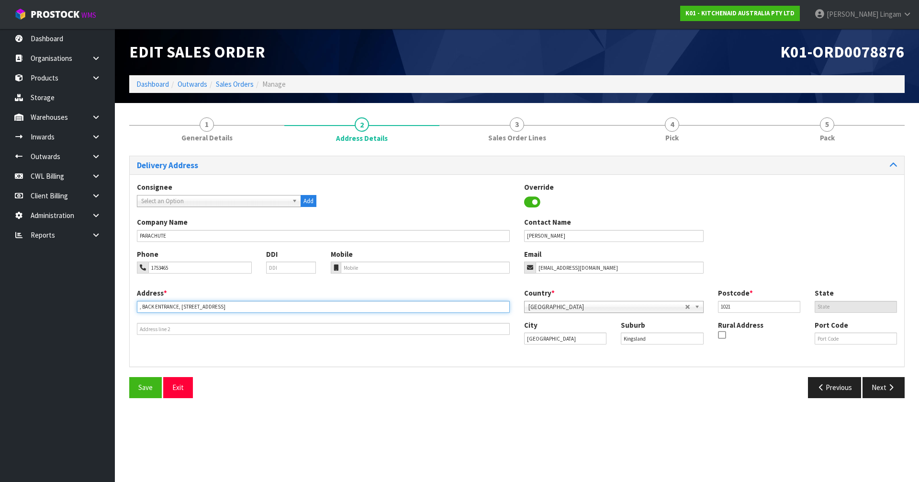
drag, startPoint x: 182, startPoint y: 307, endPoint x: 131, endPoint y: 303, distance: 51.4
click at [131, 303] on div "Address * , BACK ENTRANCE, [STREET_ADDRESS] This address line exceeds the recom…" at bounding box center [323, 311] width 387 height 47
type input "[STREET_ADDRESS]"
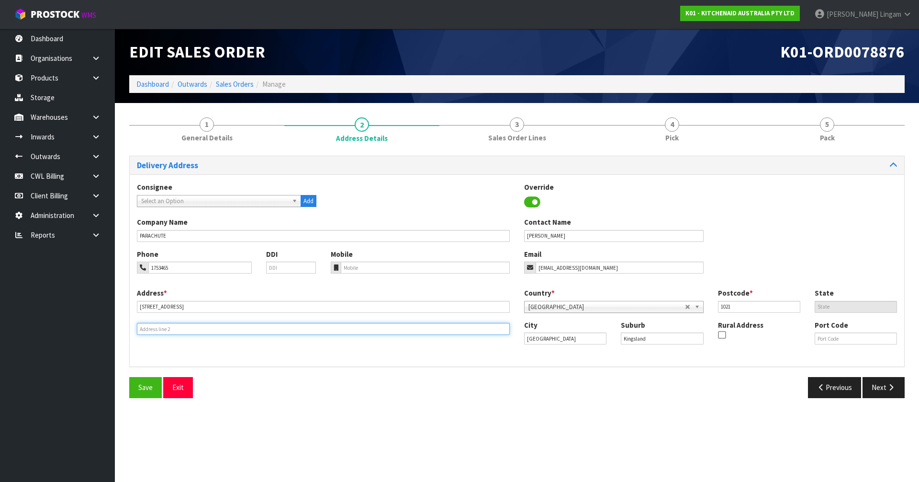
click at [162, 330] on input "text" at bounding box center [323, 329] width 373 height 12
paste input ", BACK ENTRANCE,"
click at [141, 328] on input ", BACK ENTRANCE," at bounding box center [323, 329] width 373 height 12
type input "BACK ENTRANCE,"
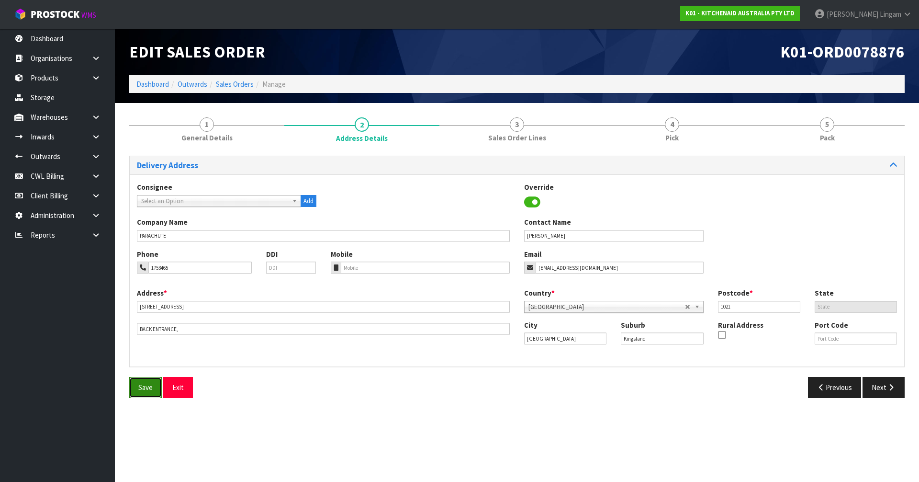
click at [136, 385] on button "Save" at bounding box center [145, 387] width 33 height 21
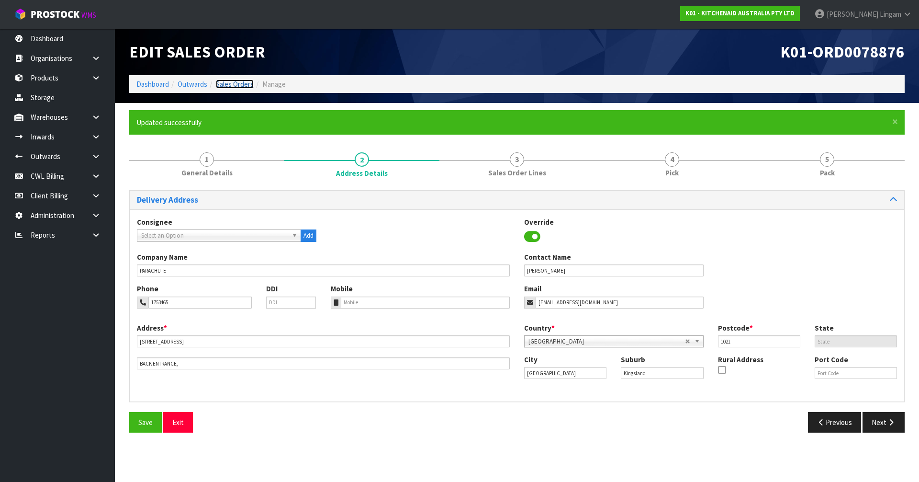
click at [233, 84] on link "Sales Orders" at bounding box center [235, 83] width 38 height 9
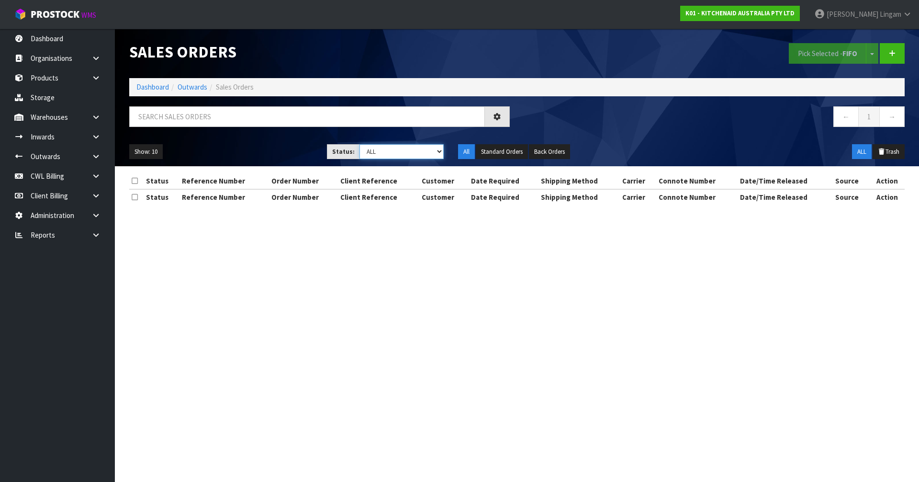
click at [410, 149] on select "Draft Pending Allocated Pending Pick Goods Picked Goods Packed Pending Charges …" at bounding box center [401, 151] width 85 height 15
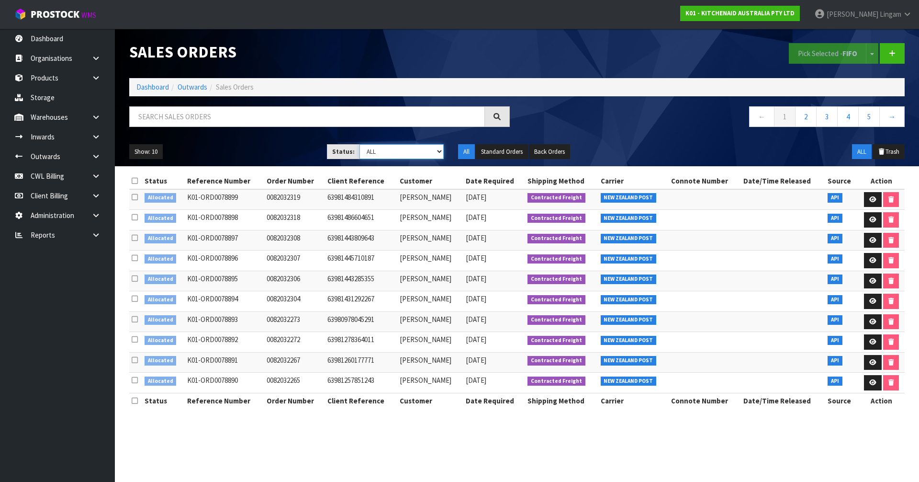
select select "string:2"
click at [359, 144] on select "Draft Pending Allocated Pending Pick Goods Picked Goods Packed Pending Charges …" at bounding box center [401, 151] width 85 height 15
click at [878, 123] on link "2" at bounding box center [869, 116] width 22 height 21
click at [133, 182] on icon at bounding box center [135, 180] width 6 height 7
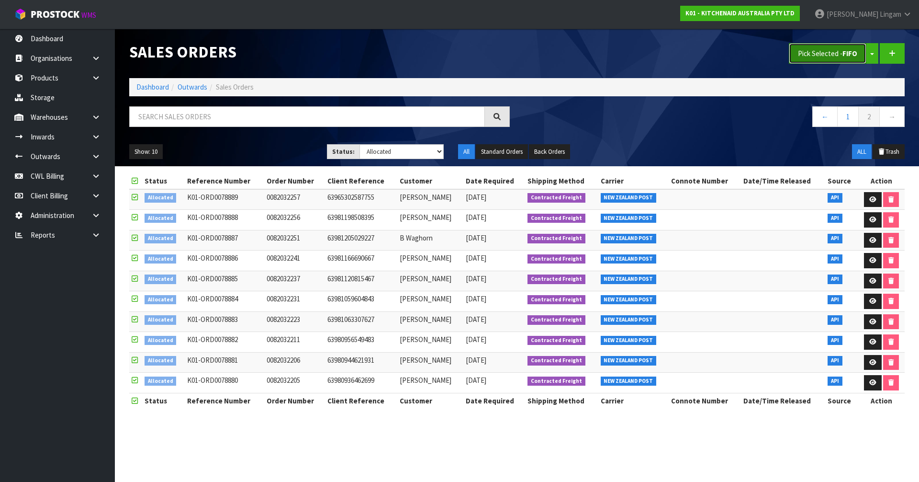
click at [803, 59] on button "Pick Selected - FIFO" at bounding box center [828, 53] width 78 height 21
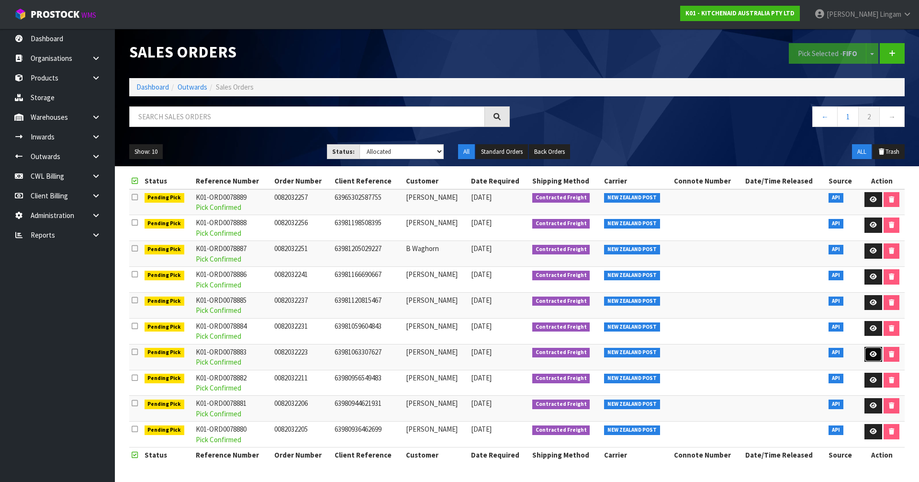
click at [870, 351] on icon at bounding box center [873, 354] width 7 height 6
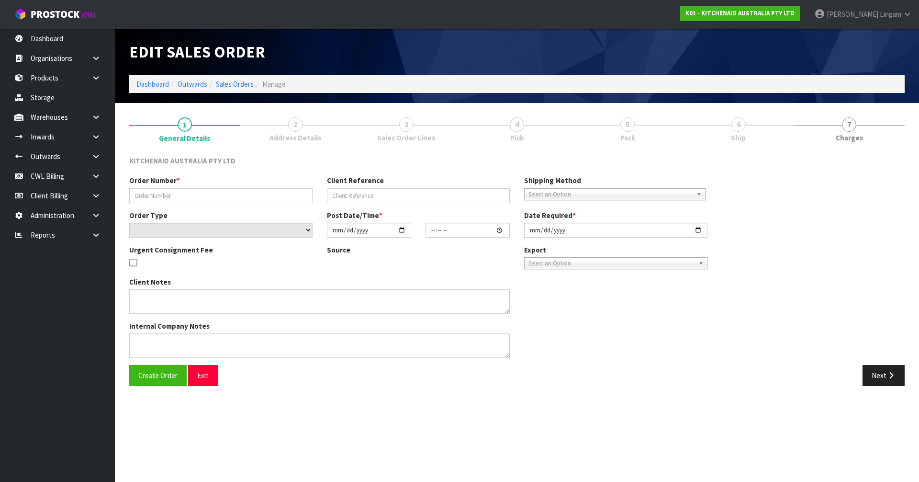
type input "0082032223"
type input "63981063307627"
select select "number:0"
type input "[DATE]"
type input "15:38:07.000"
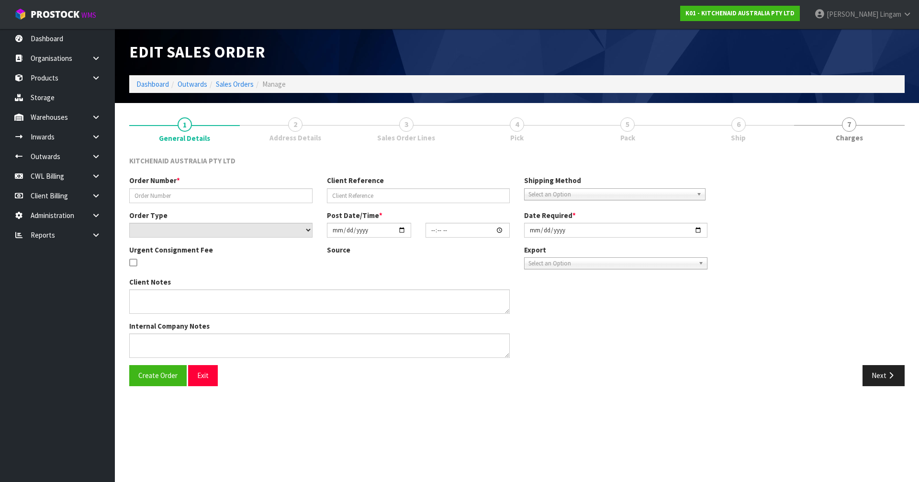
type input "[DATE]"
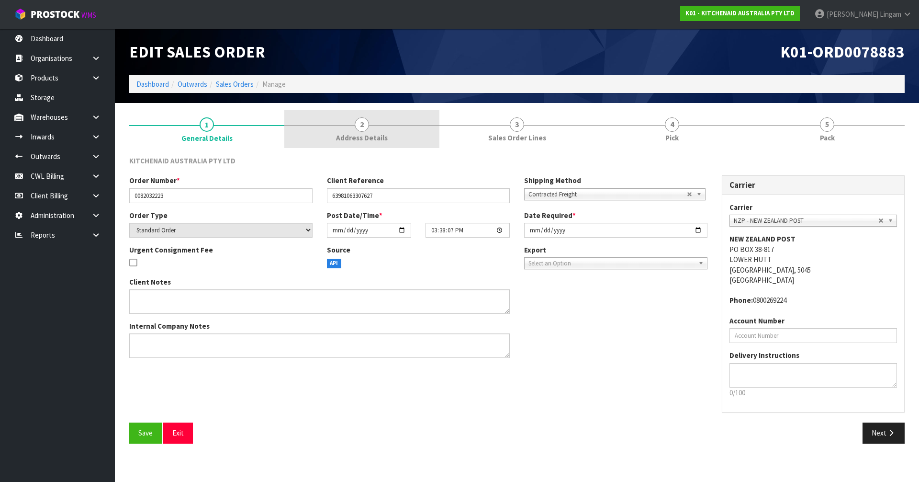
click at [377, 134] on span "Address Details" at bounding box center [362, 138] width 52 height 10
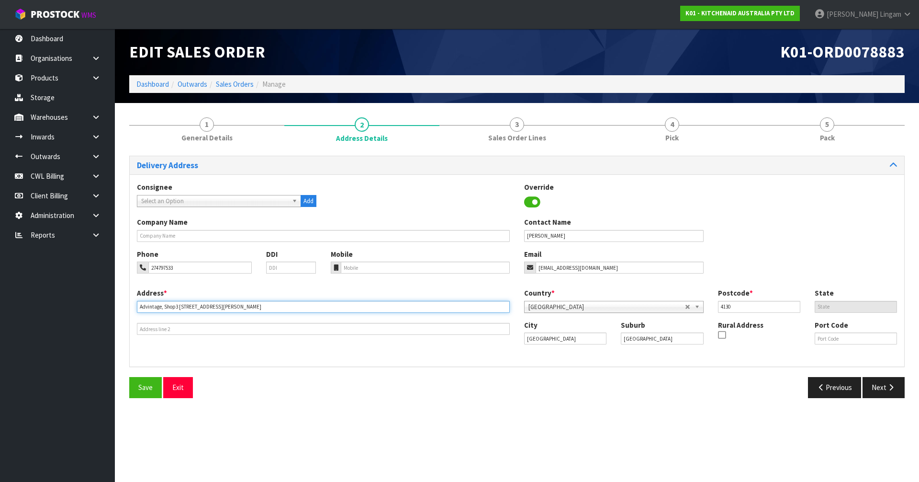
drag, startPoint x: 163, startPoint y: 305, endPoint x: 130, endPoint y: 304, distance: 33.5
click at [130, 304] on div "Address * Advintage, Shop3 [STREET_ADDRESS][PERSON_NAME] This address line exce…" at bounding box center [323, 311] width 387 height 47
type input "SHOP3 [STREET_ADDRESS][PERSON_NAME]"
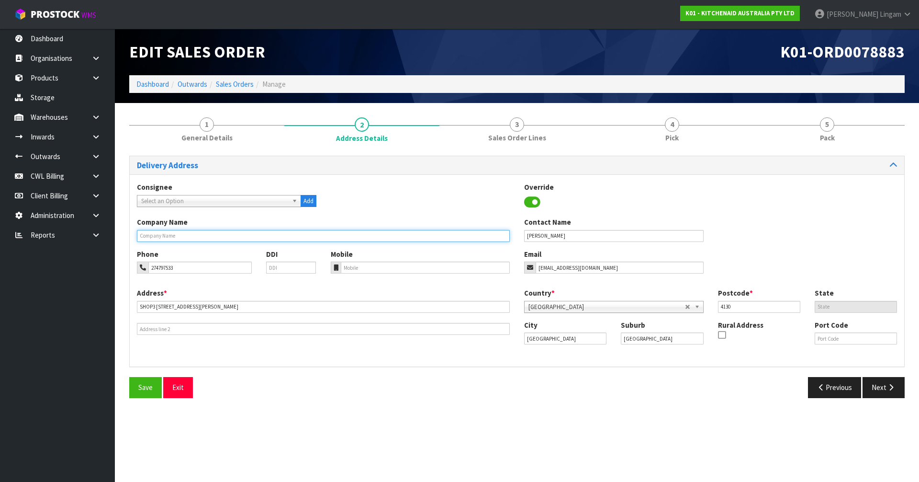
click at [163, 237] on input "text" at bounding box center [323, 236] width 373 height 12
paste input "ADVINTAGE,"
type input "ADVINTAGE"
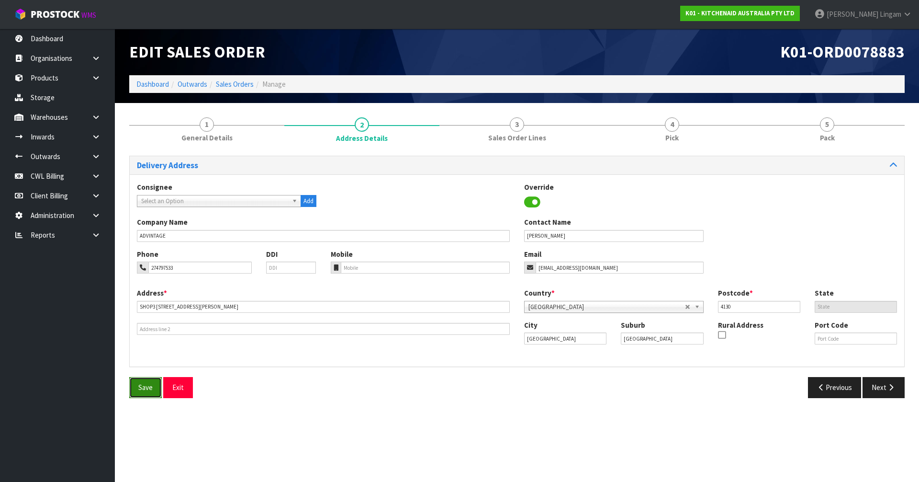
click at [142, 389] on span "Save" at bounding box center [145, 386] width 14 height 9
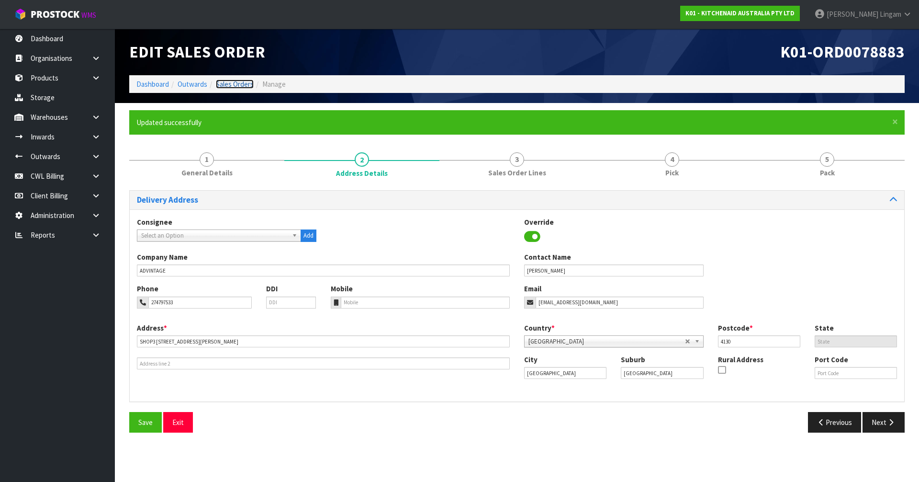
click at [231, 83] on link "Sales Orders" at bounding box center [235, 83] width 38 height 9
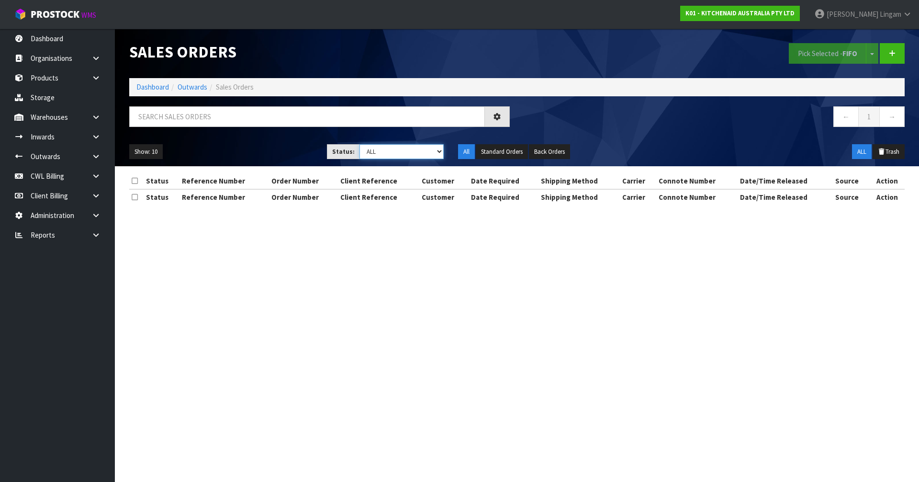
click at [416, 147] on select "Draft Pending Allocated Pending Pick Goods Picked Goods Packed Pending Charges …" at bounding box center [401, 151] width 85 height 15
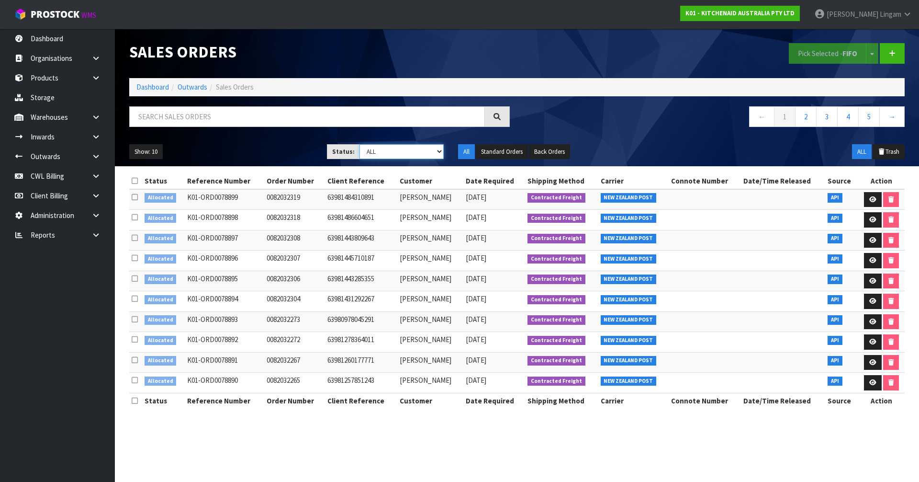
select select "string:2"
click at [359, 144] on select "Draft Pending Allocated Pending Pick Goods Picked Goods Packed Pending Charges …" at bounding box center [401, 151] width 85 height 15
click at [132, 179] on icon at bounding box center [135, 180] width 6 height 7
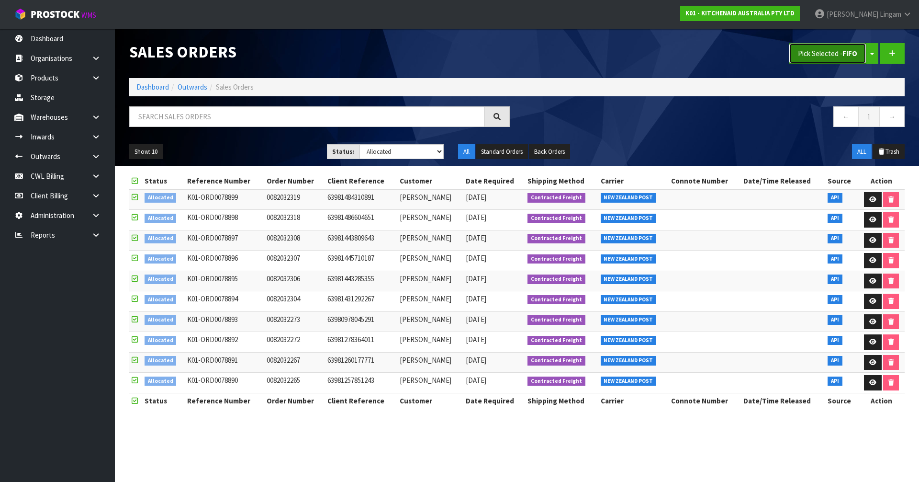
click at [820, 54] on button "Pick Selected - FIFO" at bounding box center [828, 53] width 78 height 21
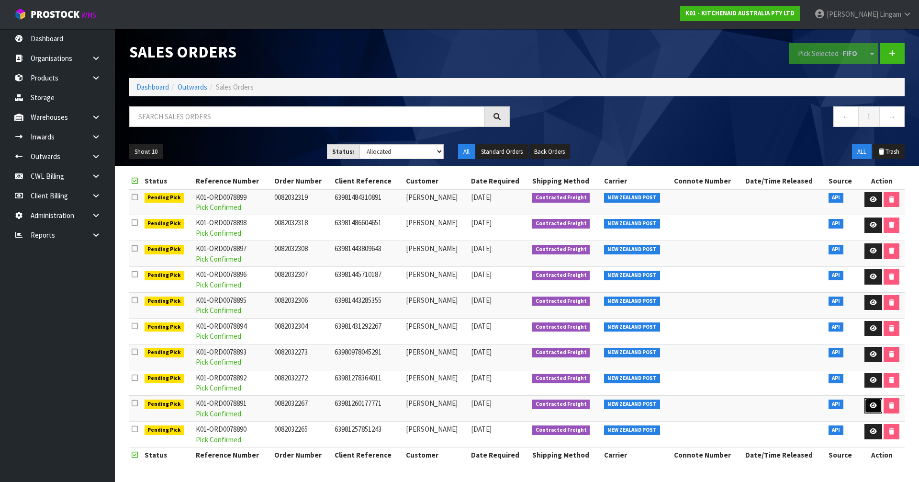
click at [873, 407] on icon at bounding box center [873, 405] width 7 height 6
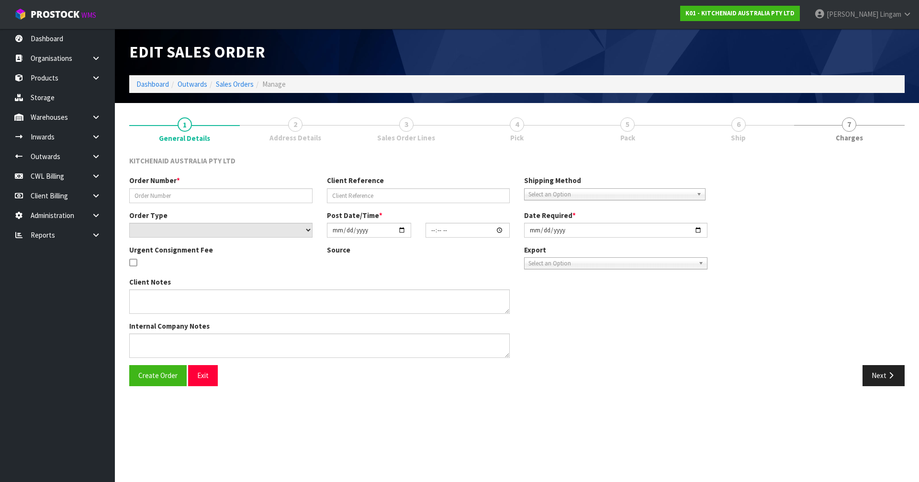
type input "0082032267"
type input "63981260177771"
select select "number:0"
type input "[DATE]"
type input "17:38:23.000"
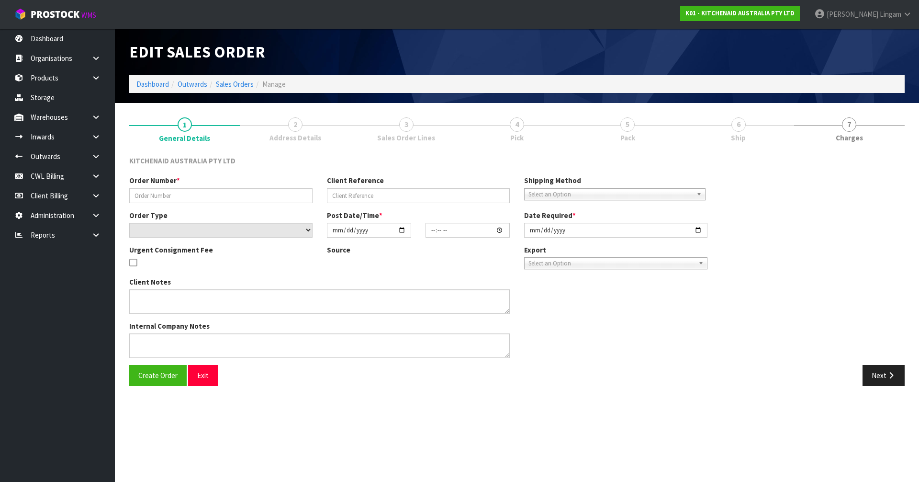
type input "[DATE]"
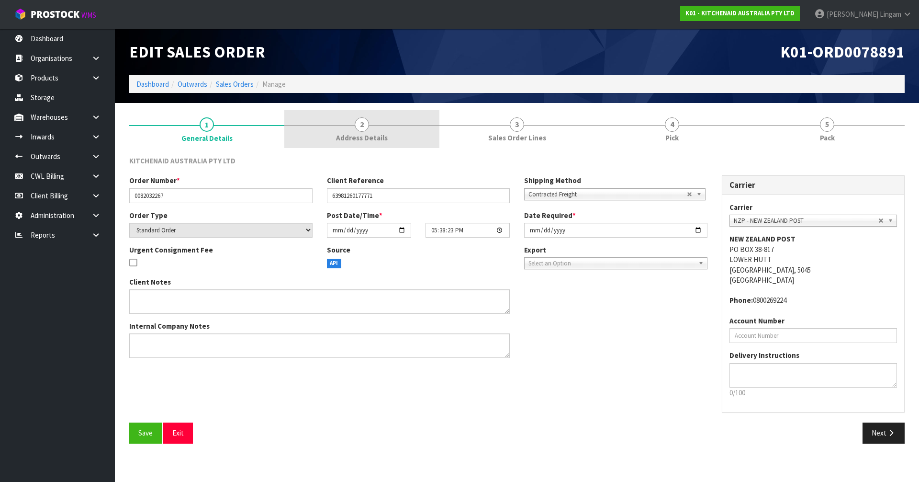
click at [381, 127] on link "2 Address Details" at bounding box center [361, 129] width 155 height 38
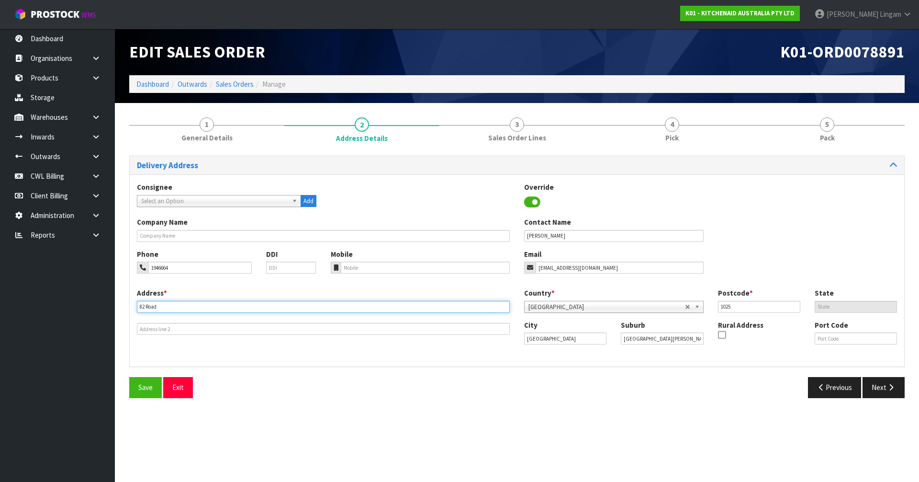
click at [145, 305] on input "82 Road" at bounding box center [323, 307] width 373 height 12
type input "[STREET_ADDRESS][PERSON_NAME]"
click at [148, 394] on button "Save" at bounding box center [145, 387] width 33 height 21
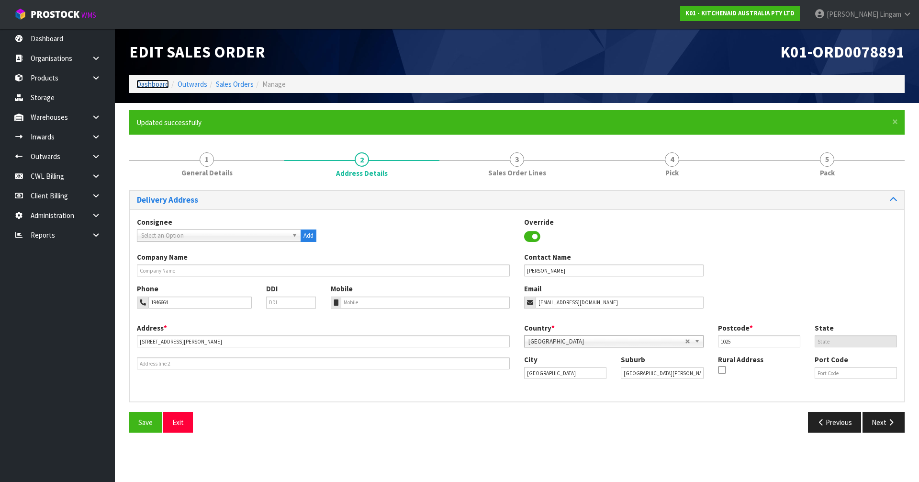
click at [156, 82] on link "Dashboard" at bounding box center [152, 83] width 33 height 9
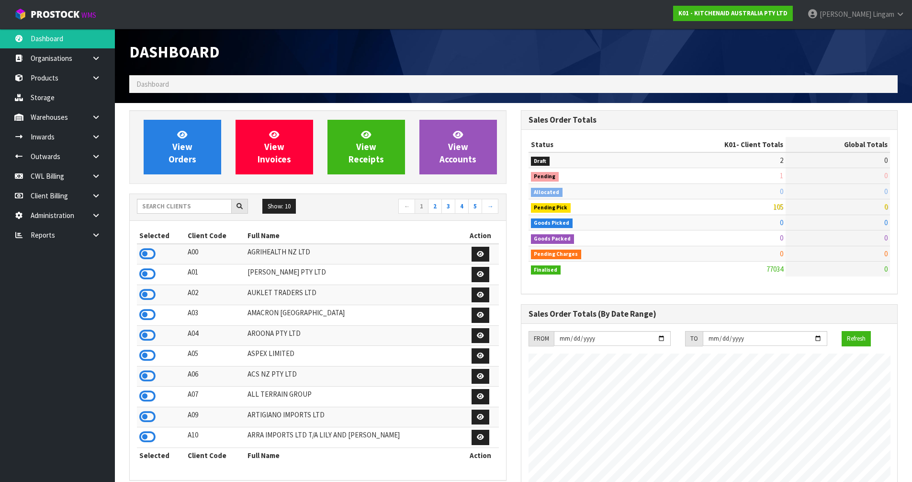
scroll to position [725, 391]
click at [206, 206] on input "text" at bounding box center [184, 206] width 95 height 15
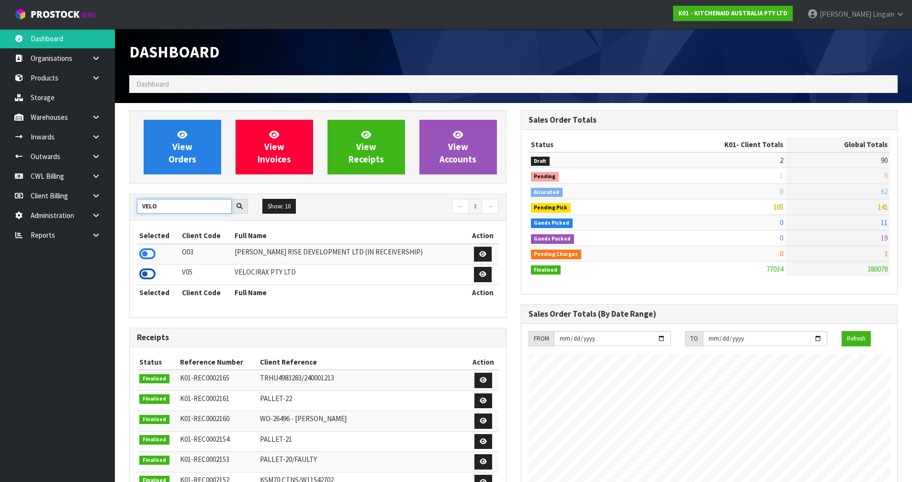
type input "VELO"
click at [145, 275] on icon at bounding box center [147, 274] width 16 height 14
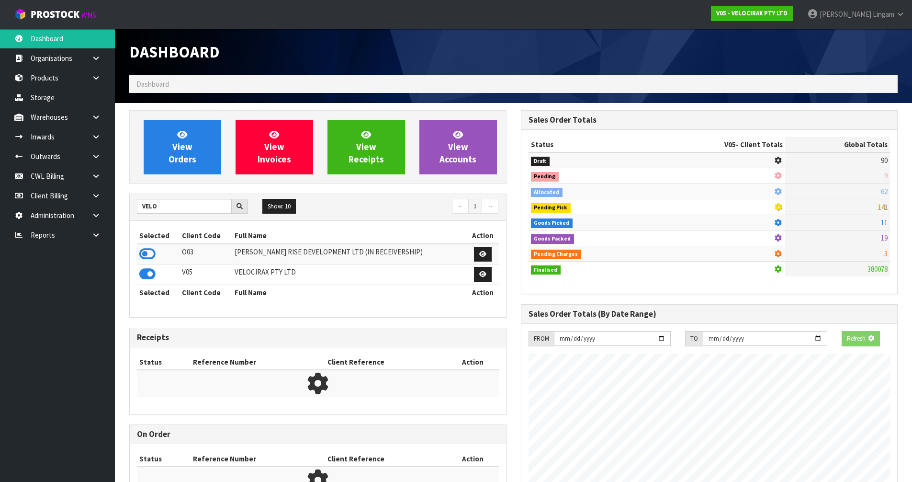
scroll to position [597, 391]
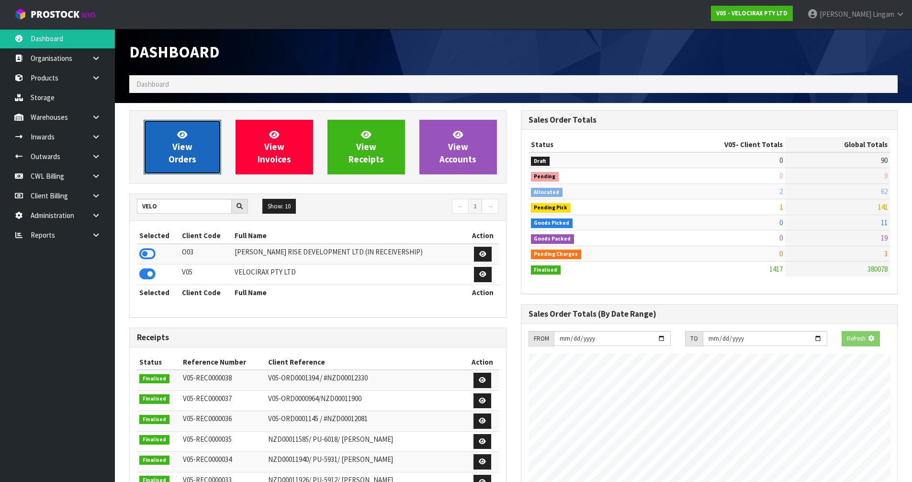
click at [182, 162] on span "View Orders" at bounding box center [182, 147] width 28 height 36
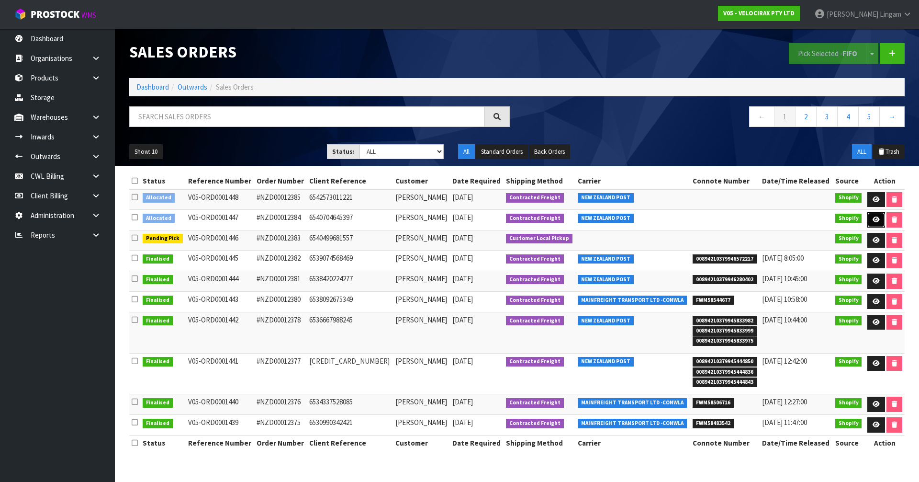
click at [869, 220] on link at bounding box center [876, 219] width 18 height 15
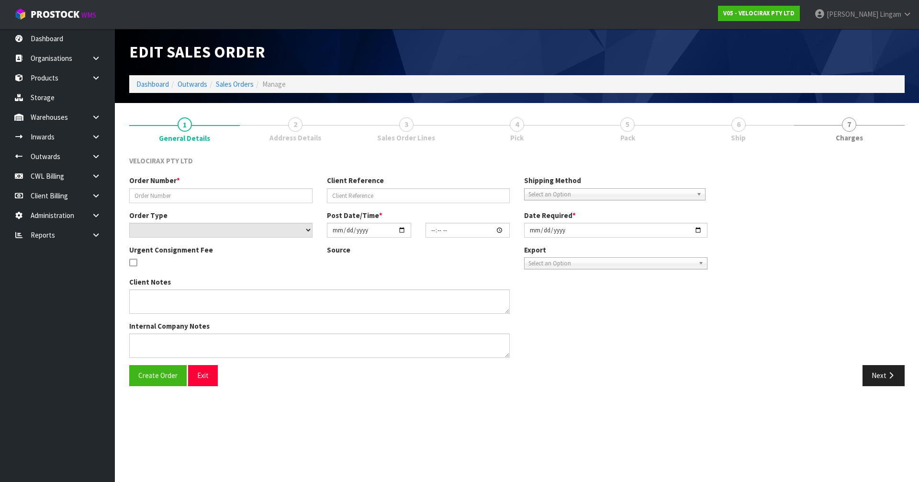
type input "#NZD00012384"
type input "6540704645397"
select select "number:0"
type input "[DATE]"
type input "17:30:47.000"
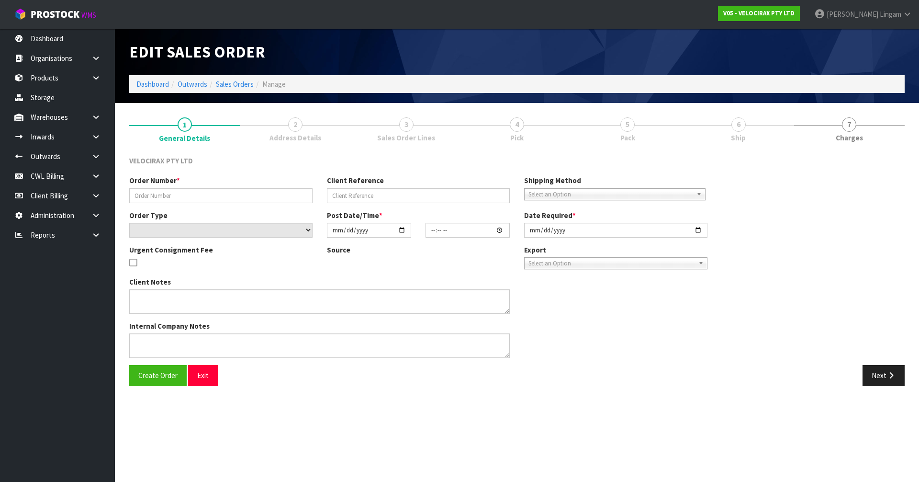
type input "[DATE]"
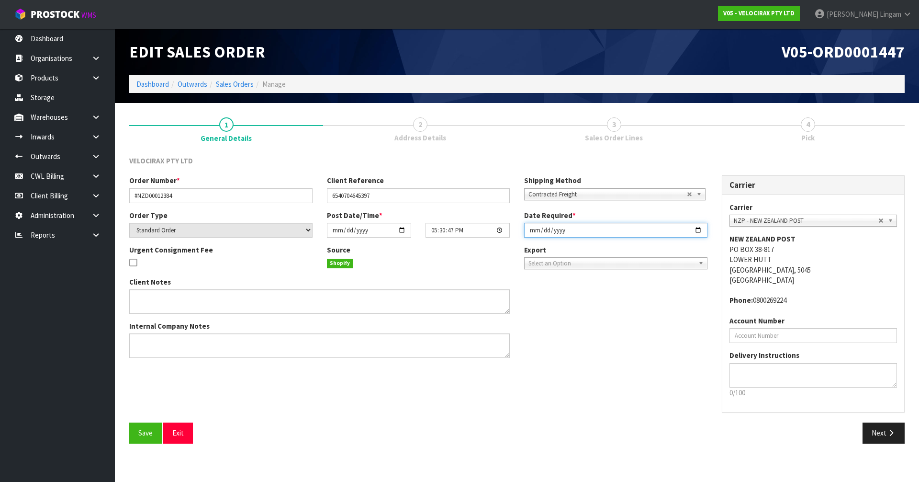
click at [529, 227] on input "[DATE]" at bounding box center [615, 230] width 183 height 15
type input "[DATE]"
click at [150, 433] on span "Save" at bounding box center [145, 432] width 14 height 9
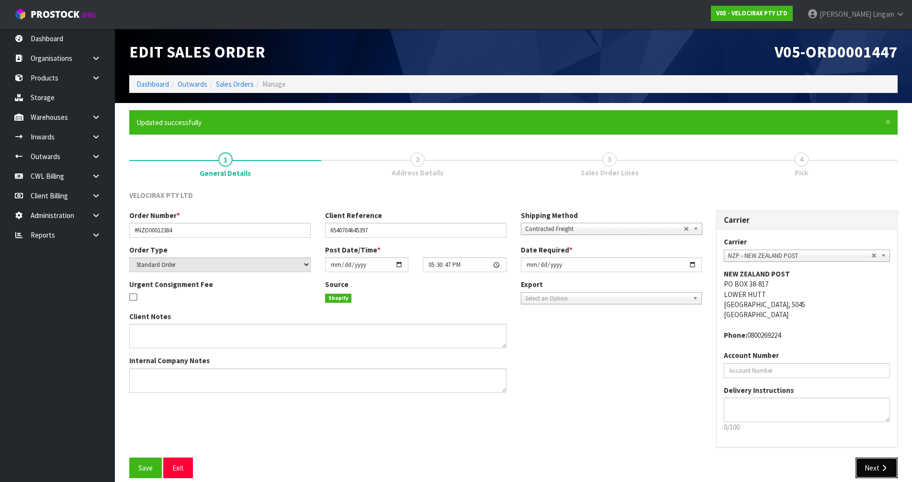
click at [866, 467] on button "Next" at bounding box center [876, 467] width 42 height 21
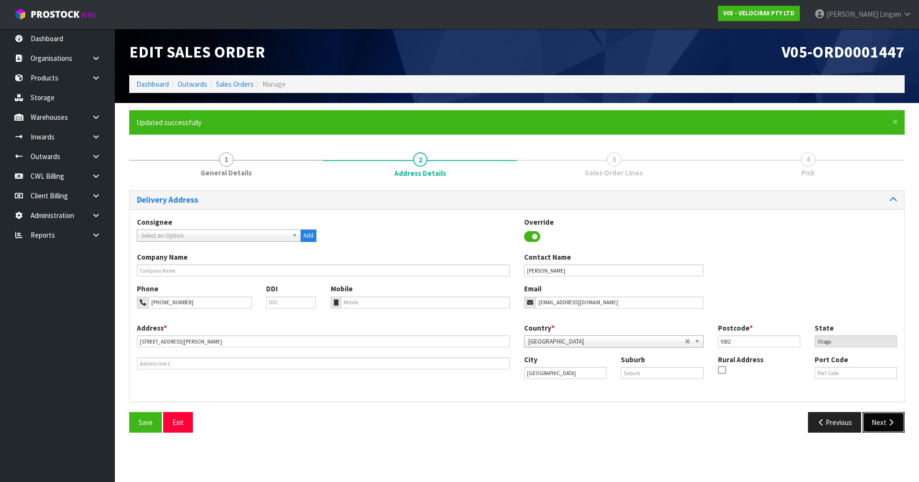
click at [875, 421] on button "Next" at bounding box center [883, 422] width 42 height 21
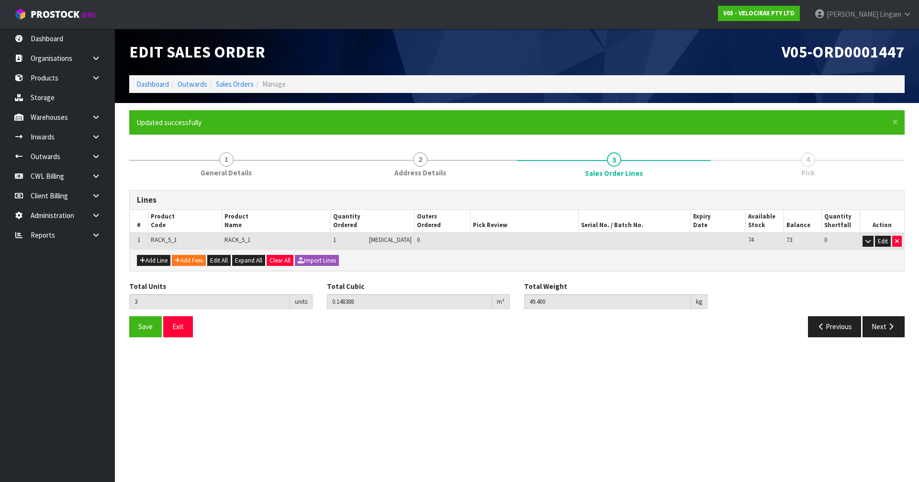
click at [874, 338] on div "Save Exit Previous Next" at bounding box center [517, 330] width 790 height 28
click at [891, 325] on icon "button" at bounding box center [890, 326] width 9 height 7
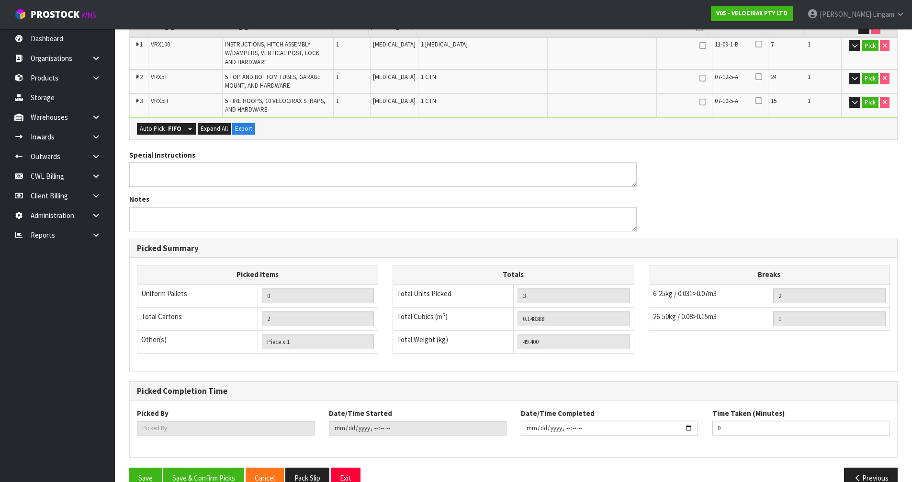
scroll to position [268, 0]
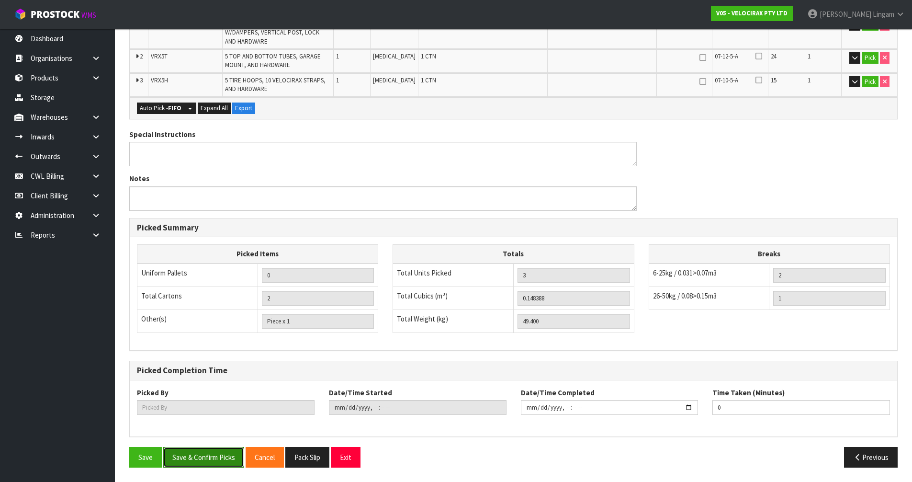
click at [195, 454] on button "Save & Confirm Picks" at bounding box center [203, 457] width 81 height 21
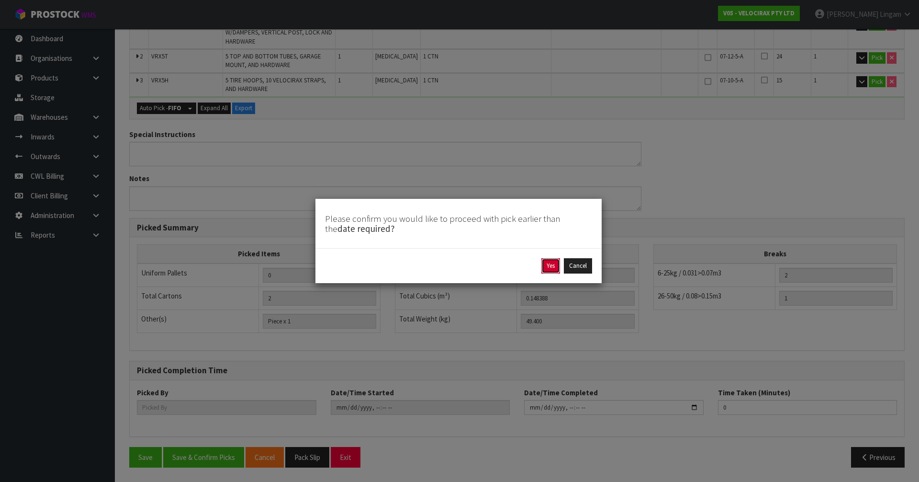
click at [550, 259] on button "Yes" at bounding box center [550, 265] width 19 height 15
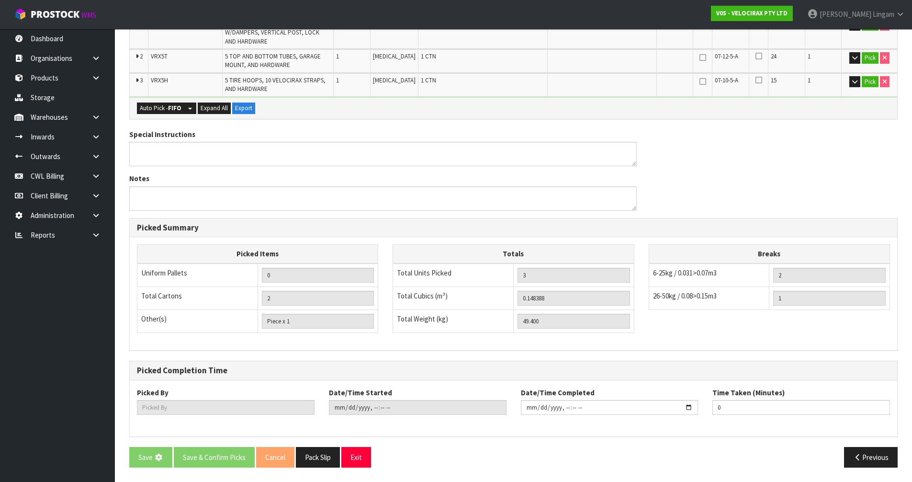
scroll to position [0, 0]
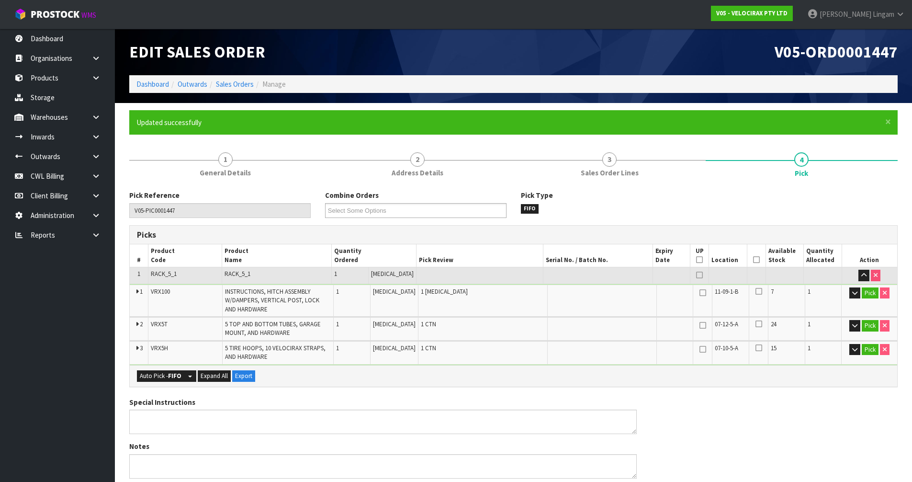
type input "[PERSON_NAME]"
type input "[DATE]T20:08:37"
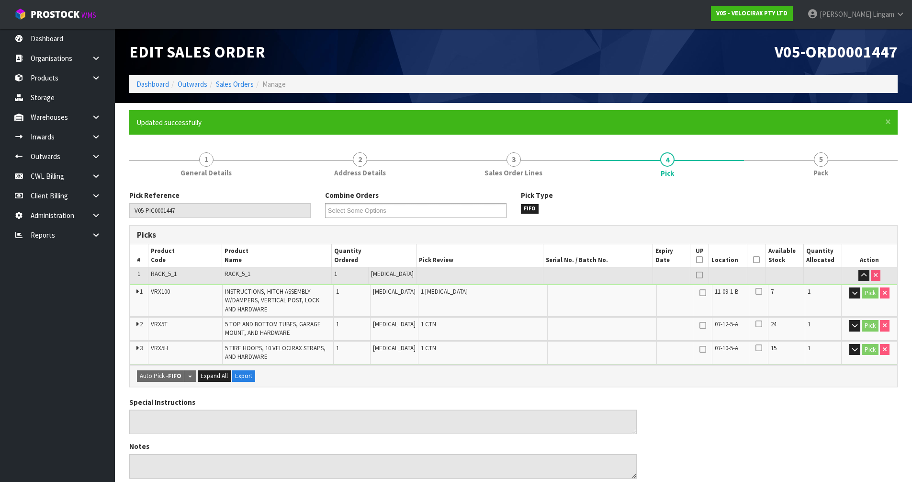
scroll to position [268, 0]
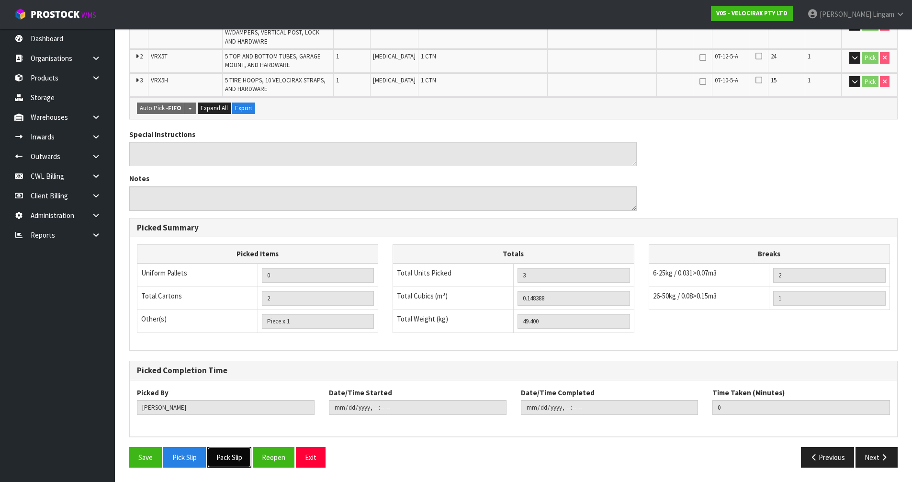
click at [236, 453] on button "Pack Slip" at bounding box center [229, 457] width 44 height 21
click at [195, 461] on button "Pick Slip" at bounding box center [184, 457] width 43 height 21
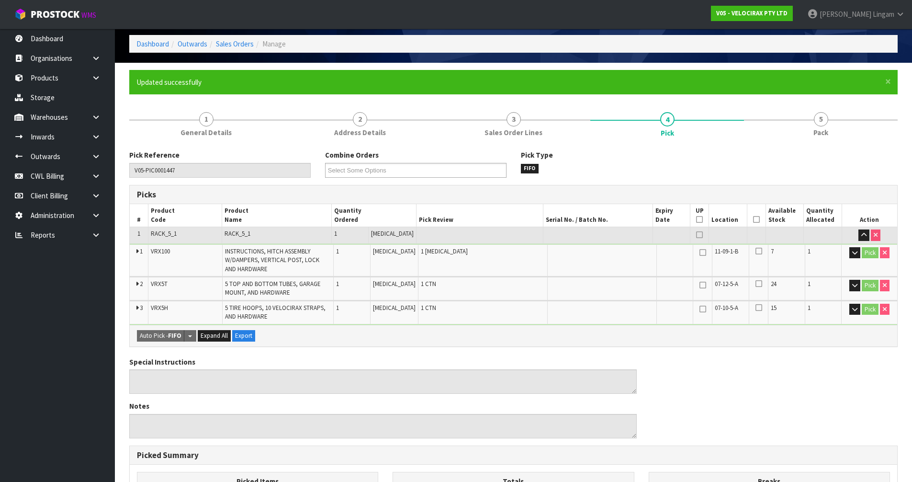
scroll to position [0, 0]
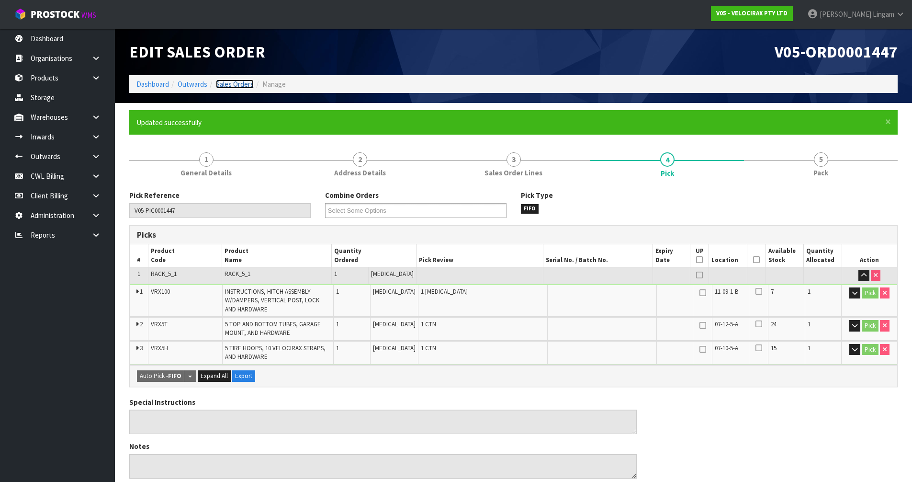
click at [245, 82] on link "Sales Orders" at bounding box center [235, 83] width 38 height 9
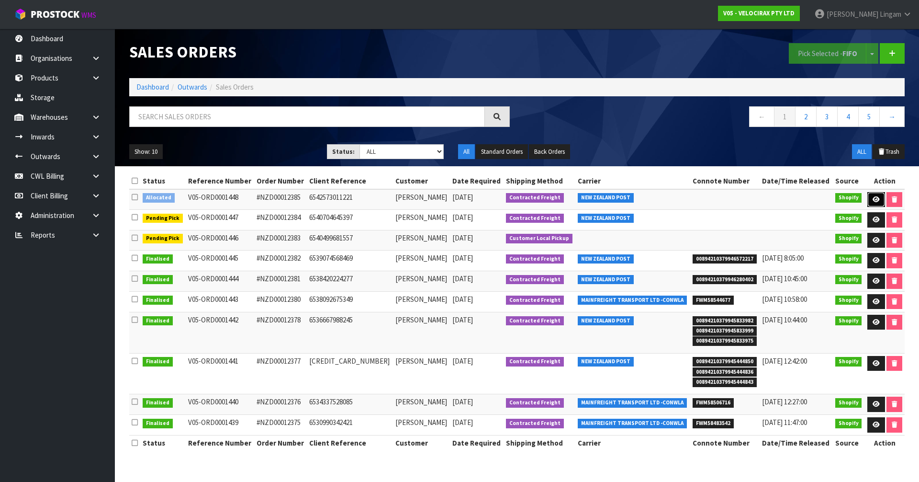
click at [873, 201] on icon at bounding box center [876, 199] width 7 height 6
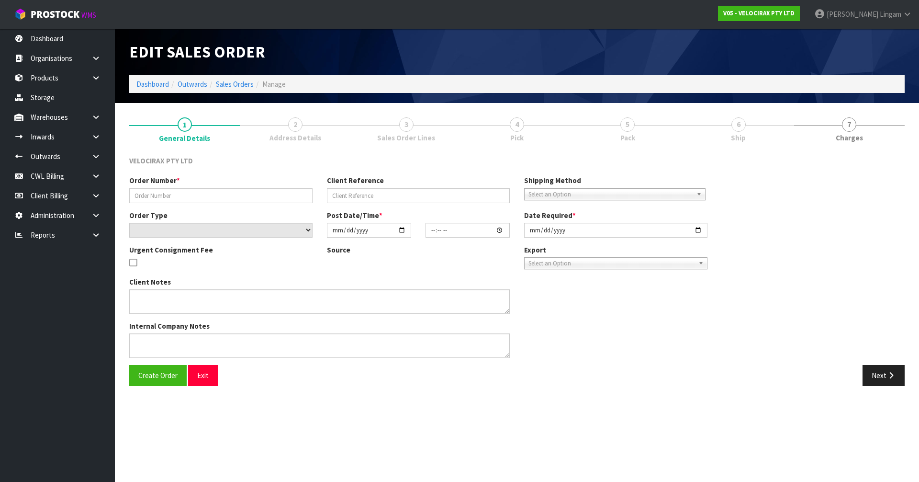
type input "#NZD00012385"
type input "6542573011221"
select select "number:0"
type input "[DATE]"
type input "19:29:08.000"
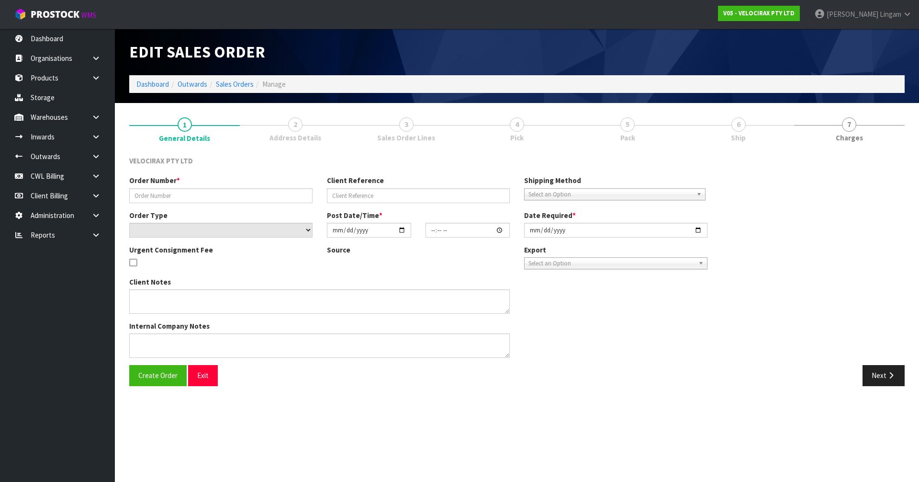
type input "[DATE]"
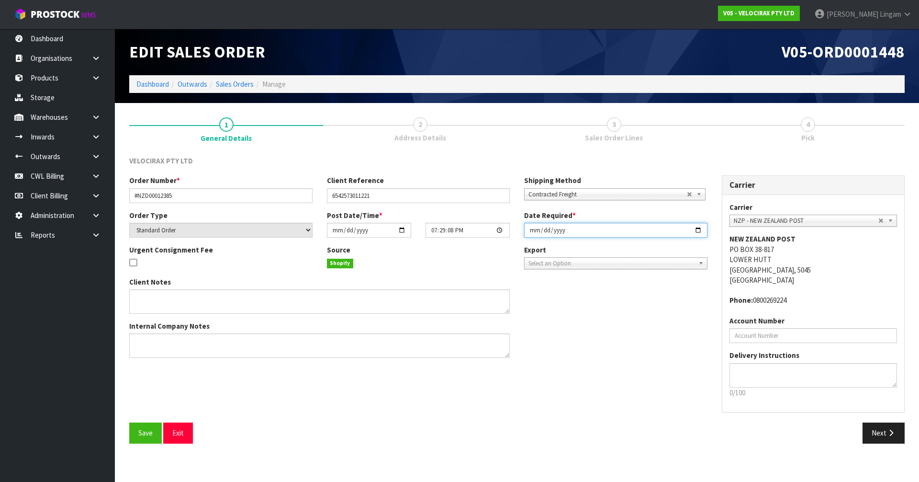
click at [530, 231] on input "[DATE]" at bounding box center [615, 230] width 183 height 15
type input "[DATE]"
click at [149, 432] on span "Save" at bounding box center [145, 432] width 14 height 9
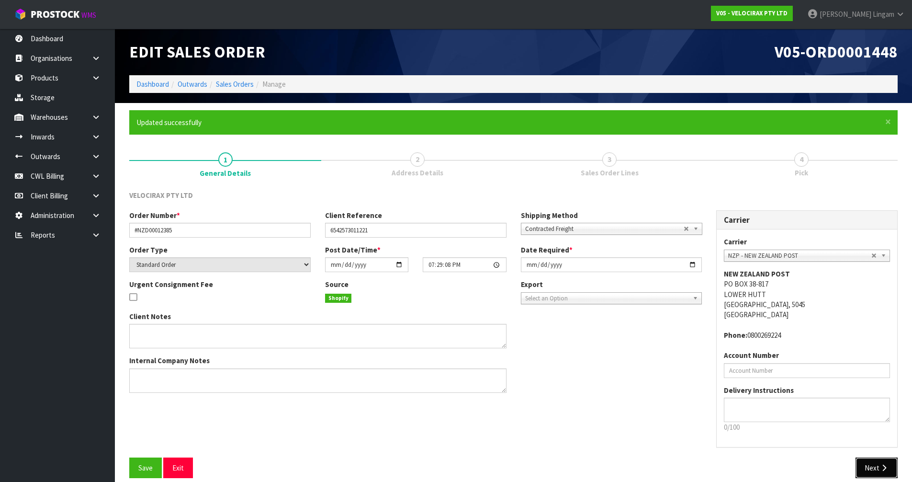
click at [867, 468] on button "Next" at bounding box center [876, 467] width 42 height 21
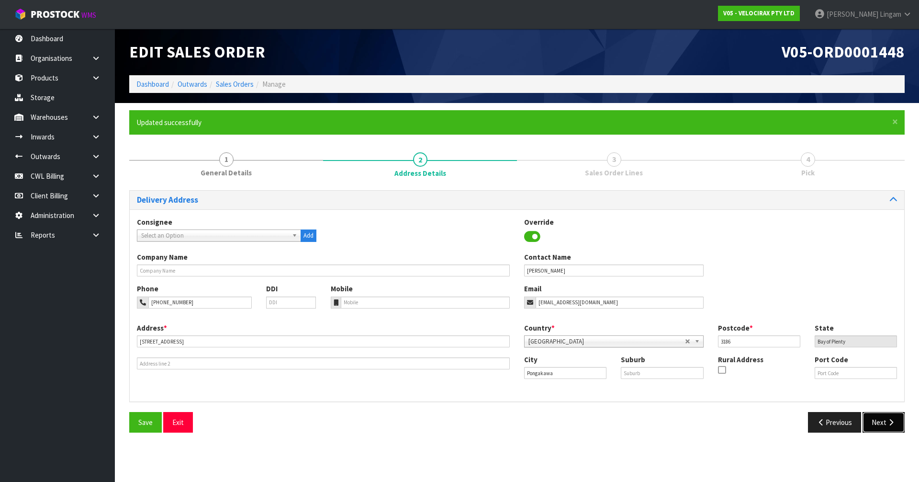
click at [874, 426] on button "Next" at bounding box center [883, 422] width 42 height 21
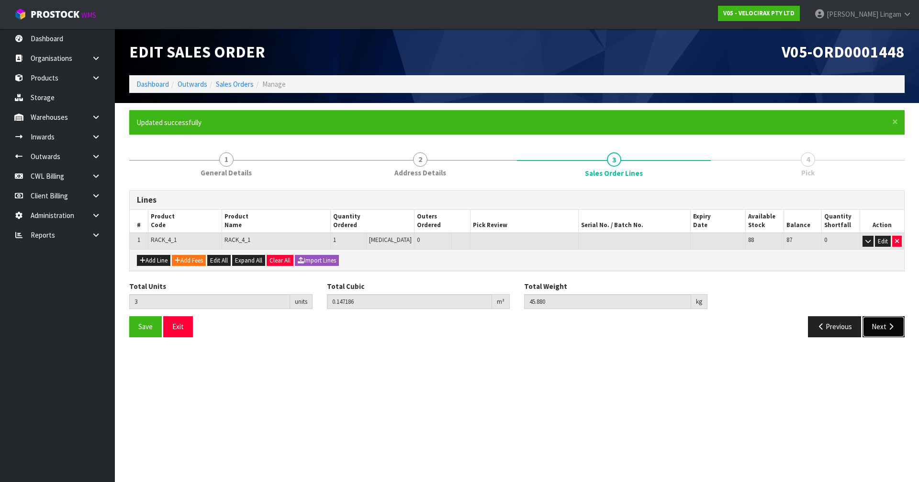
click at [877, 326] on button "Next" at bounding box center [883, 326] width 42 height 21
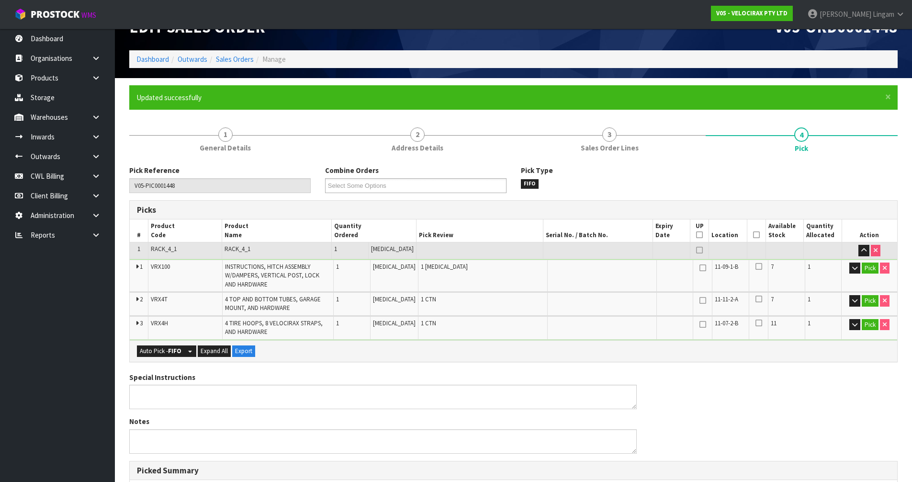
scroll to position [268, 0]
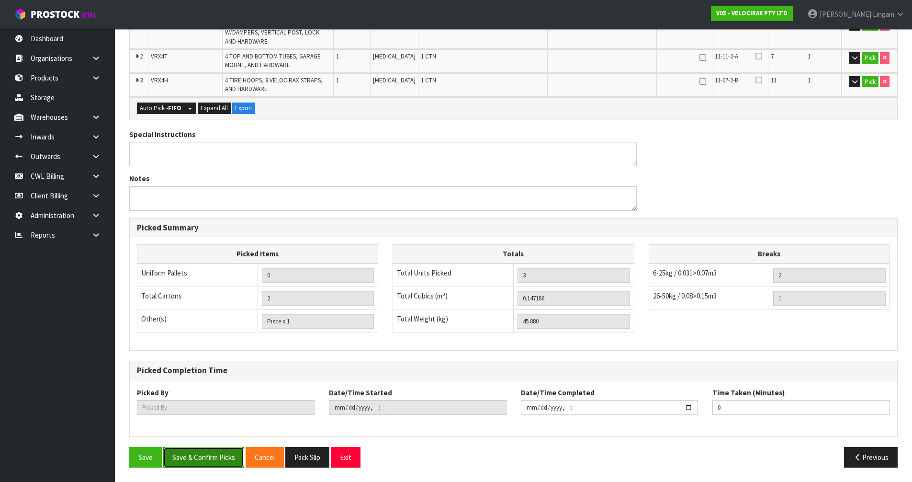
click at [213, 451] on button "Save & Confirm Picks" at bounding box center [203, 457] width 81 height 21
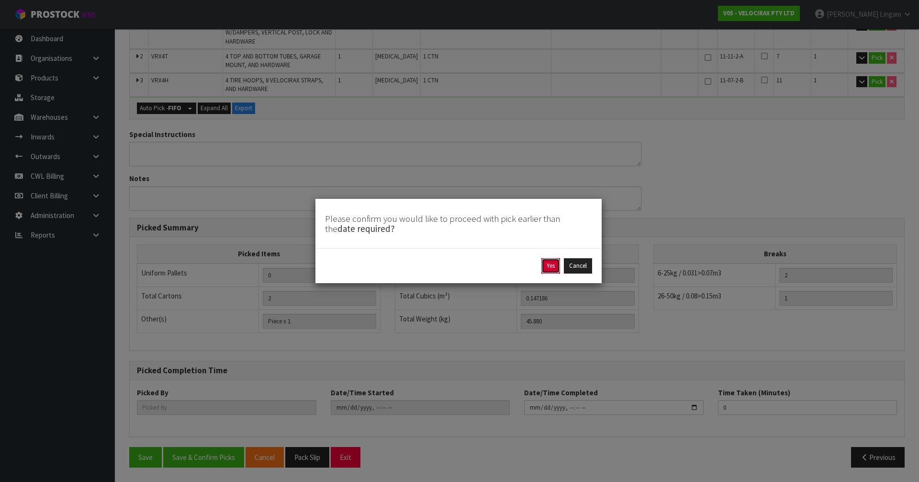
click at [549, 267] on button "Yes" at bounding box center [550, 265] width 19 height 15
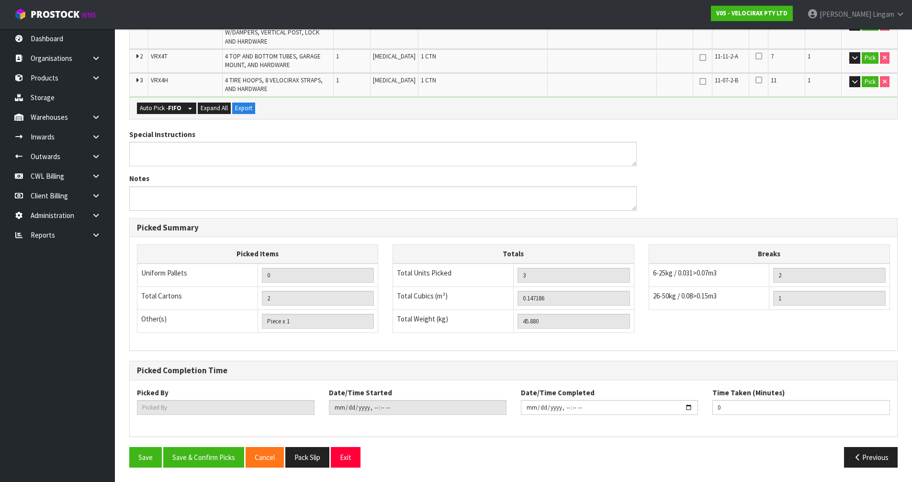
scroll to position [0, 0]
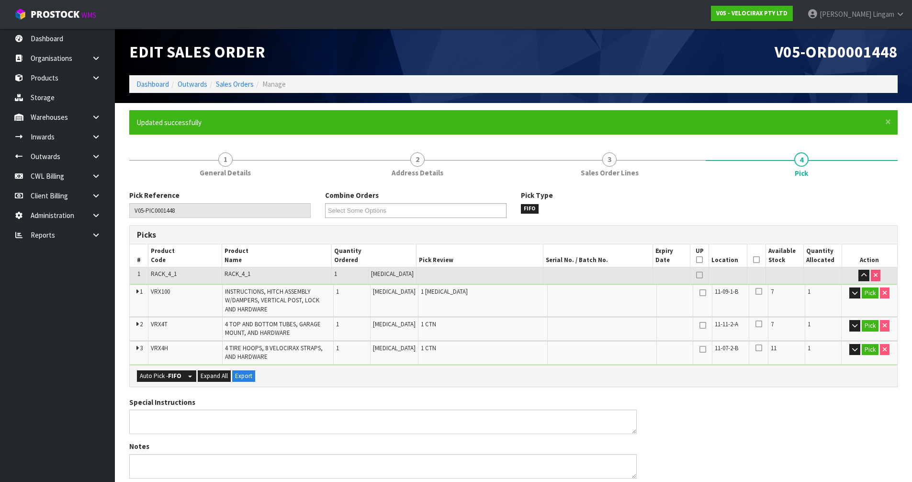
type input "[PERSON_NAME]"
type input "[DATE]T20:10:06"
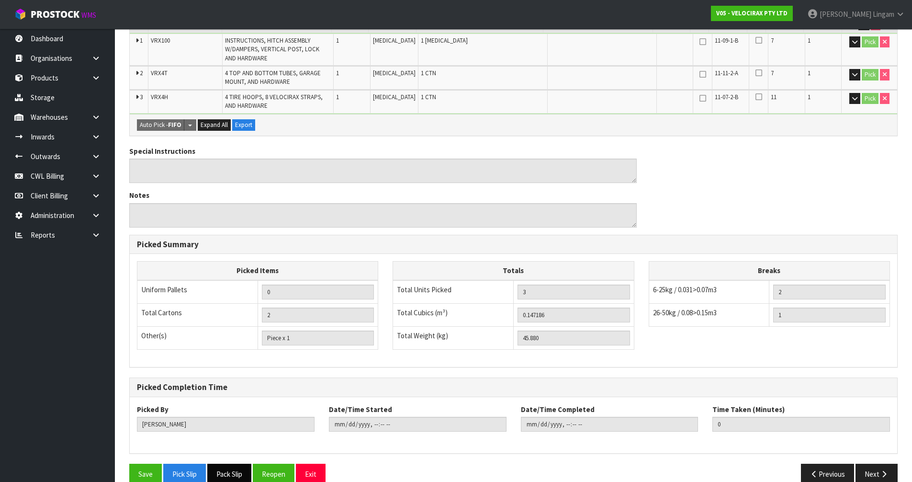
scroll to position [268, 0]
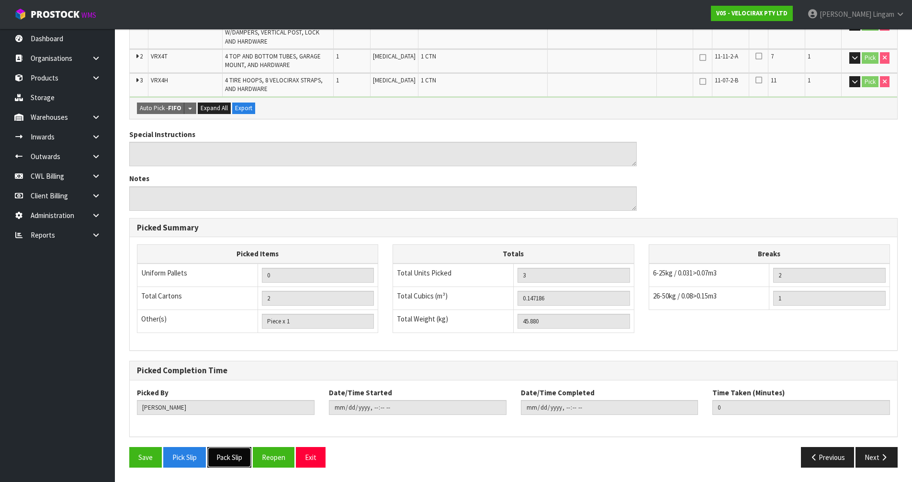
click at [240, 464] on button "Pack Slip" at bounding box center [229, 457] width 44 height 21
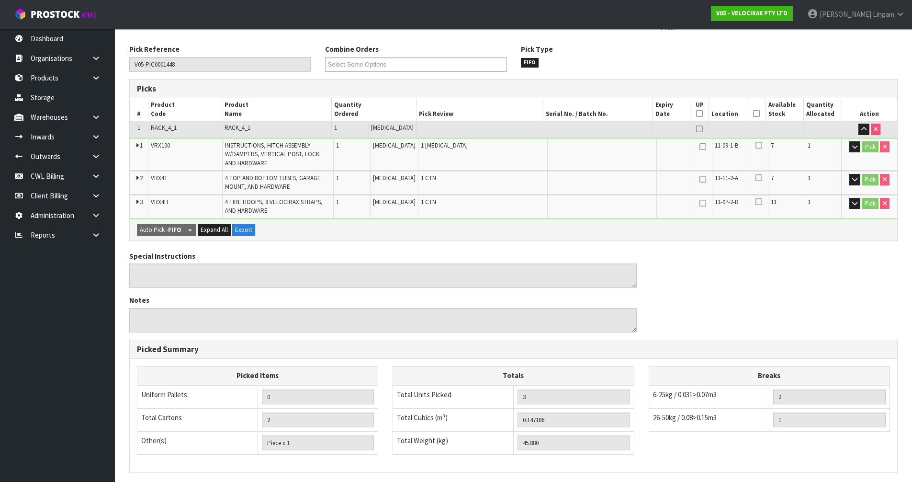
scroll to position [28, 0]
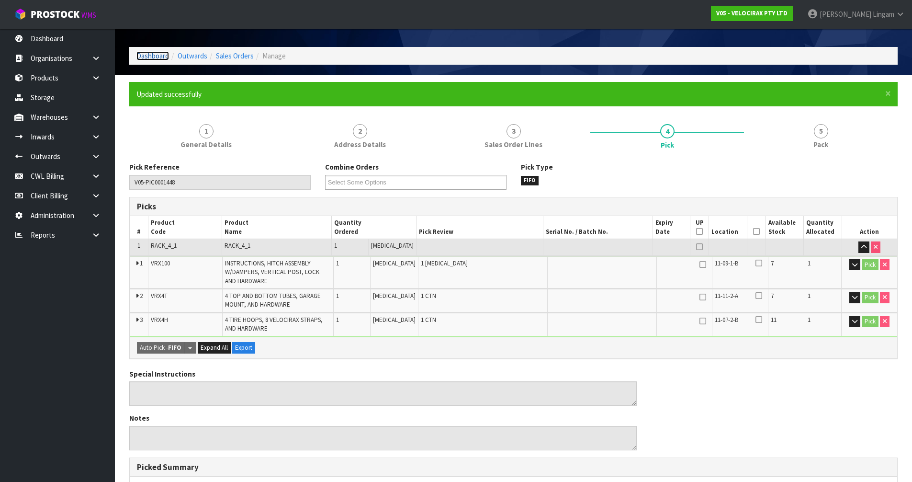
click at [158, 59] on link "Dashboard" at bounding box center [152, 55] width 33 height 9
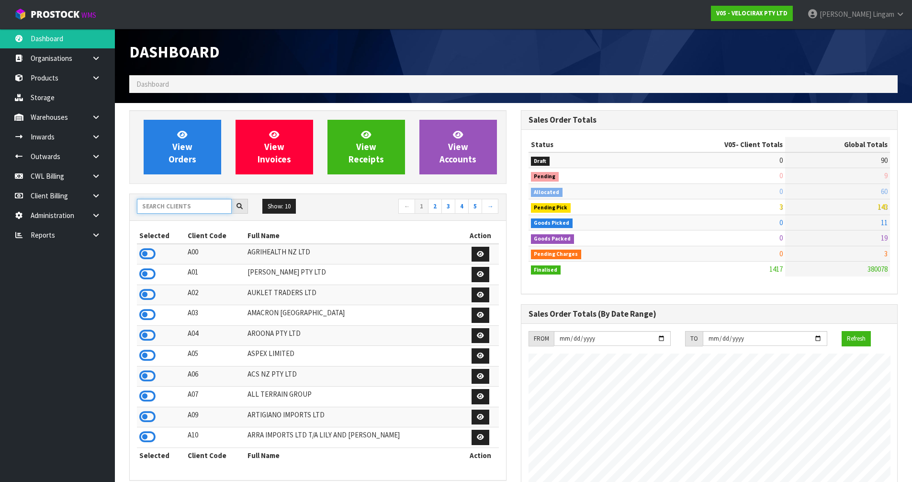
click at [202, 209] on input "text" at bounding box center [184, 206] width 95 height 15
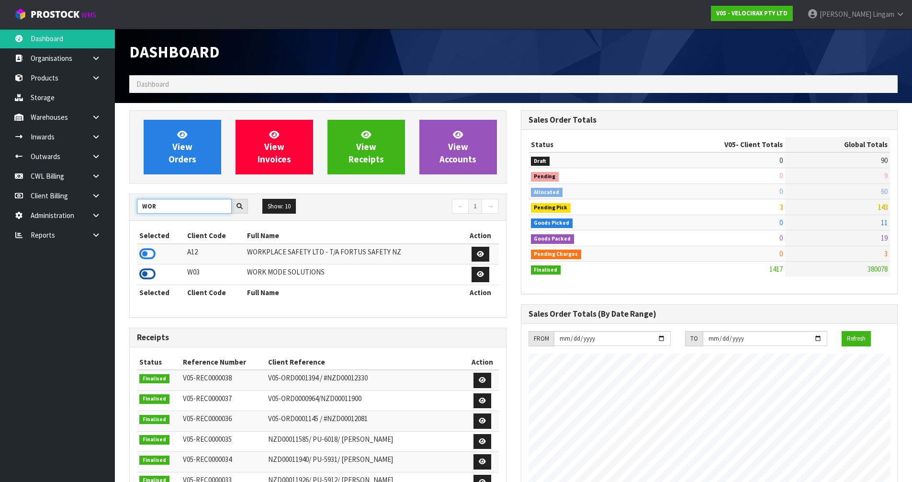
type input "WOR"
click at [150, 276] on icon at bounding box center [147, 274] width 16 height 14
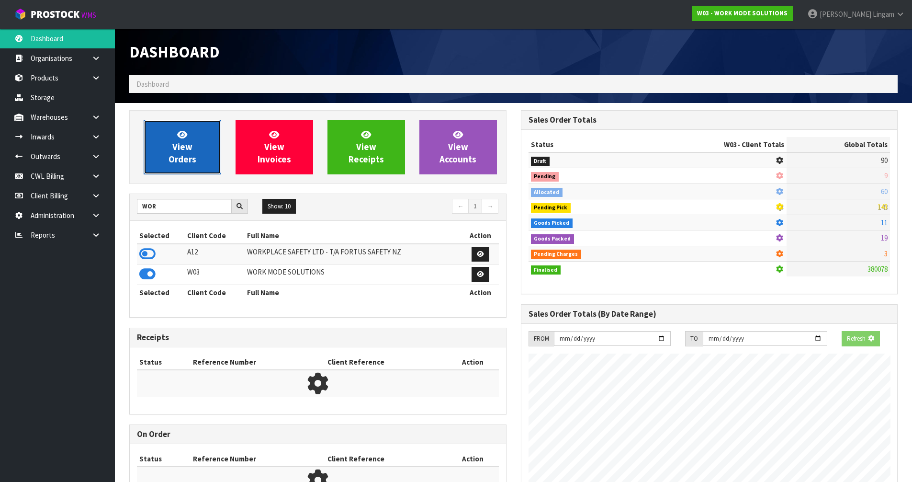
click at [162, 162] on link "View Orders" at bounding box center [183, 147] width 78 height 55
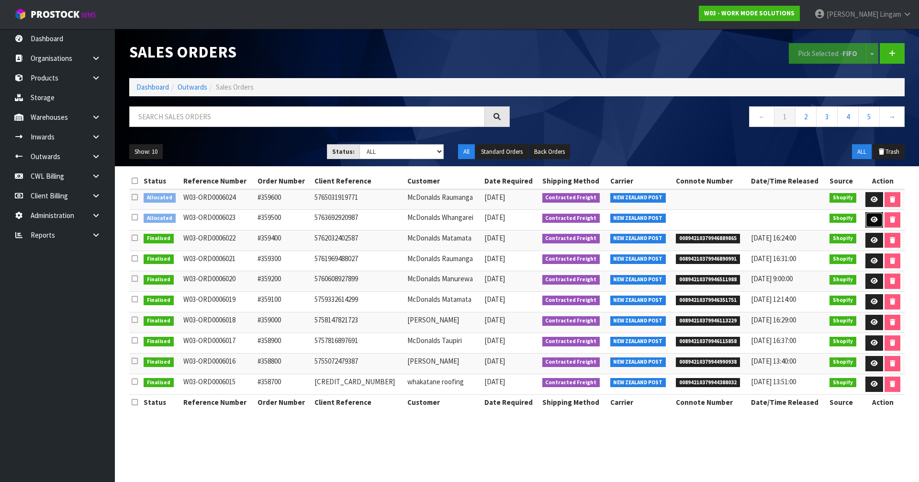
click at [871, 218] on icon at bounding box center [874, 219] width 7 height 6
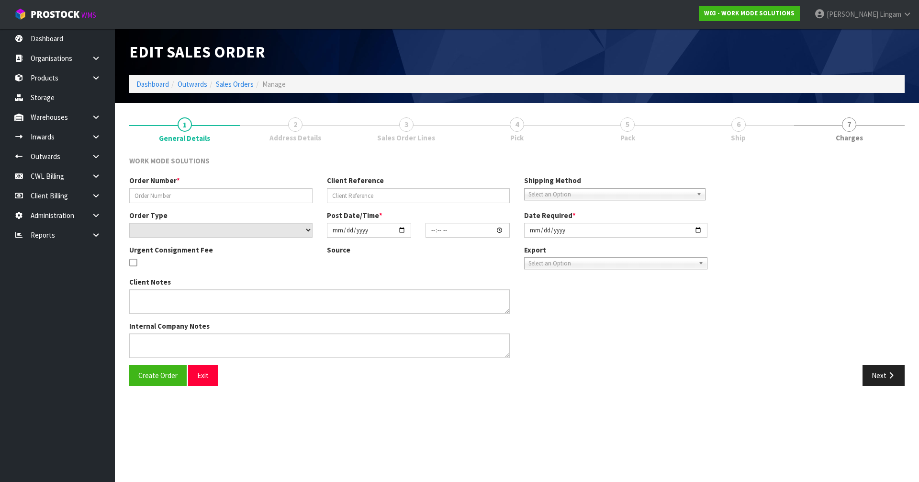
type input "#359500"
type input "5763692920987"
select select "number:0"
type input "[DATE]"
type input "13:34:40.000"
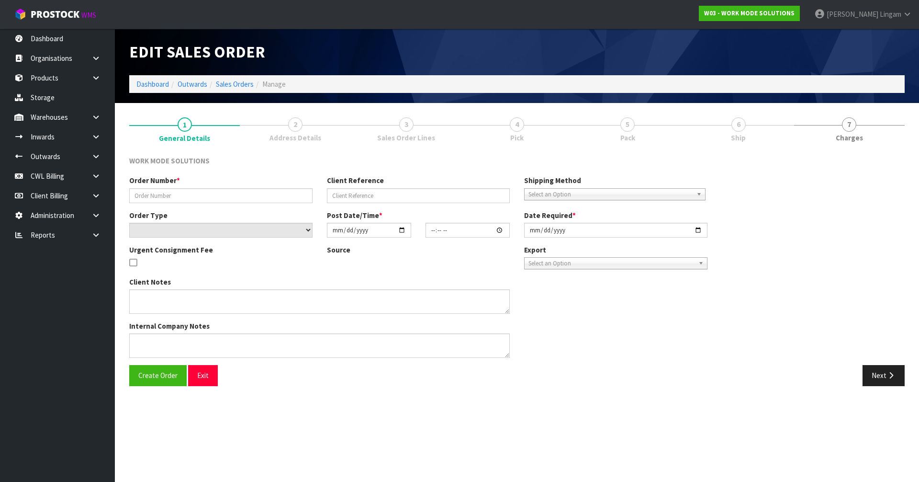
type input "[DATE]"
type textarea "Wholesale Order: McDonalds Whangarei"
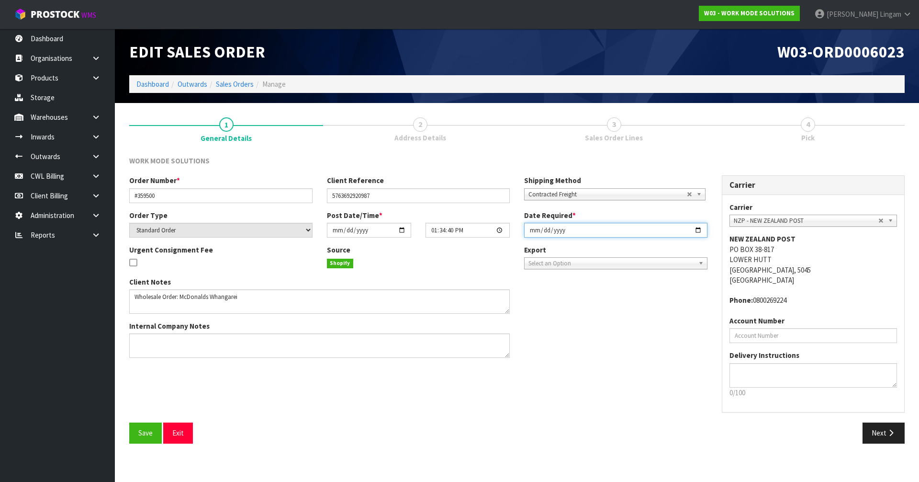
click at [534, 233] on input "[DATE]" at bounding box center [615, 230] width 183 height 15
type input "[DATE]"
click at [144, 430] on span "Save" at bounding box center [145, 432] width 14 height 9
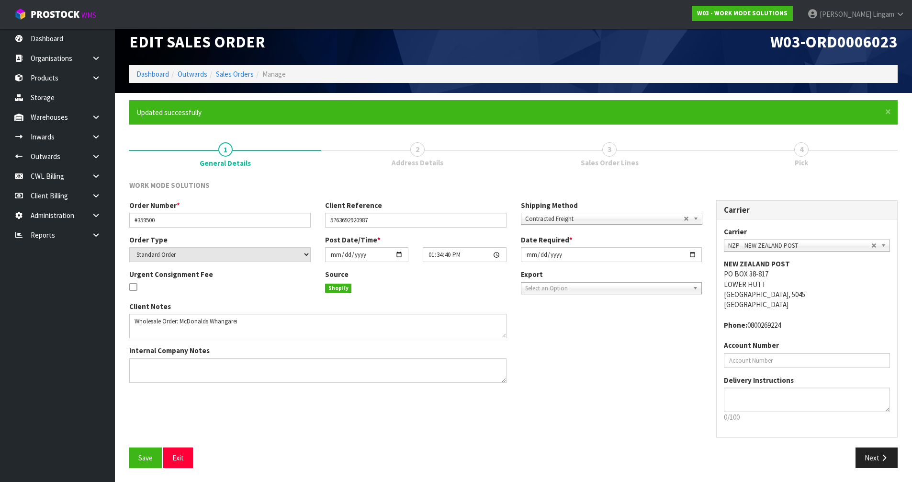
scroll to position [11, 0]
click at [879, 458] on button "Next" at bounding box center [876, 457] width 42 height 21
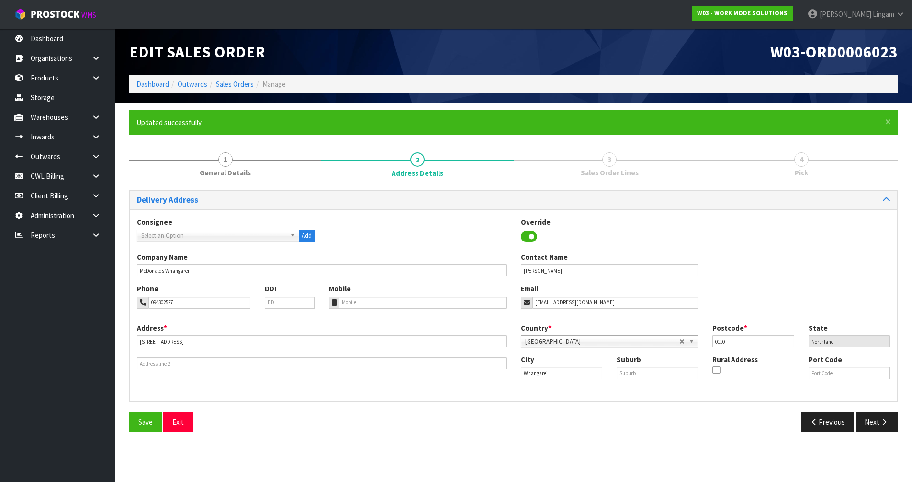
scroll to position [0, 0]
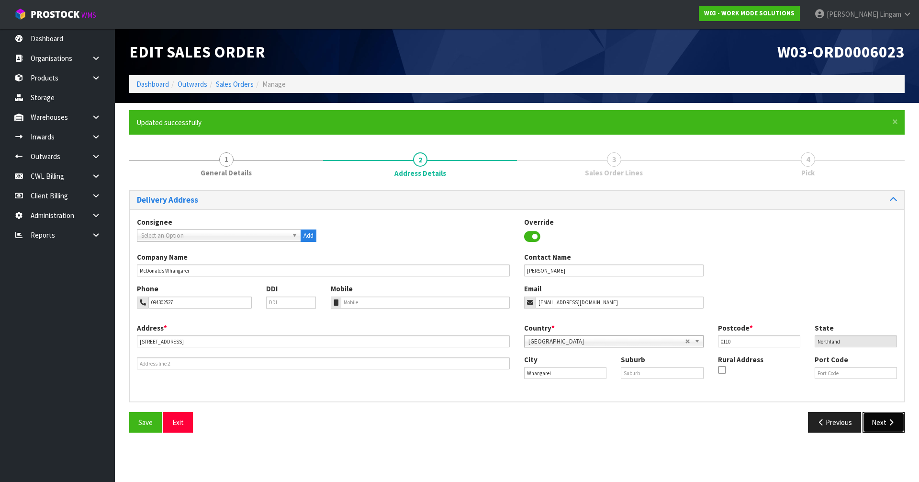
click at [876, 414] on button "Next" at bounding box center [883, 422] width 42 height 21
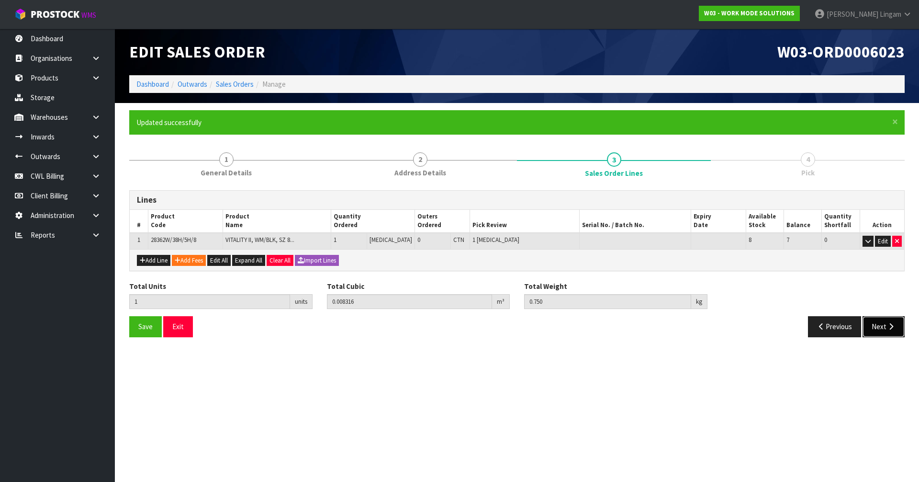
click at [882, 332] on button "Next" at bounding box center [883, 326] width 42 height 21
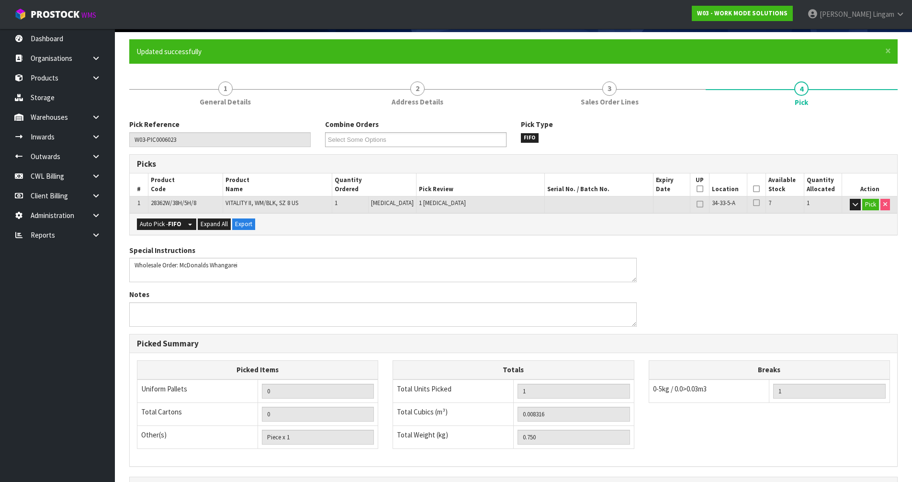
scroll to position [187, 0]
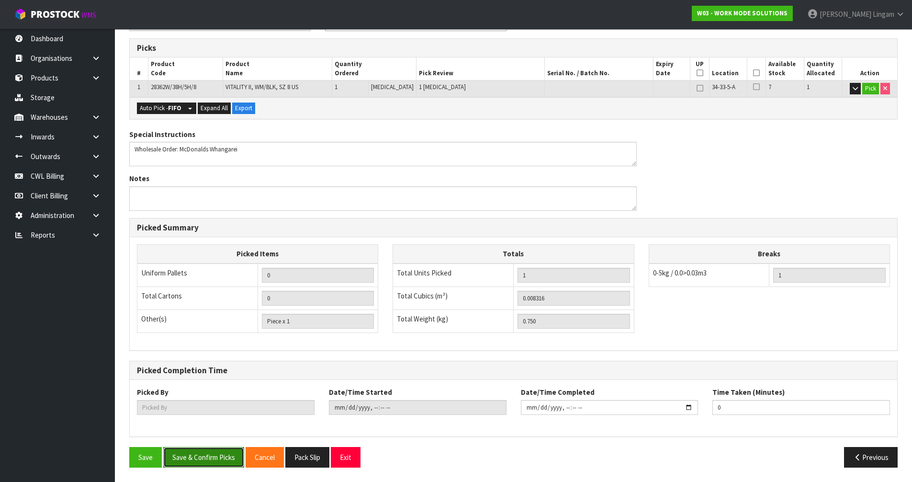
click at [227, 456] on button "Save & Confirm Picks" at bounding box center [203, 457] width 81 height 21
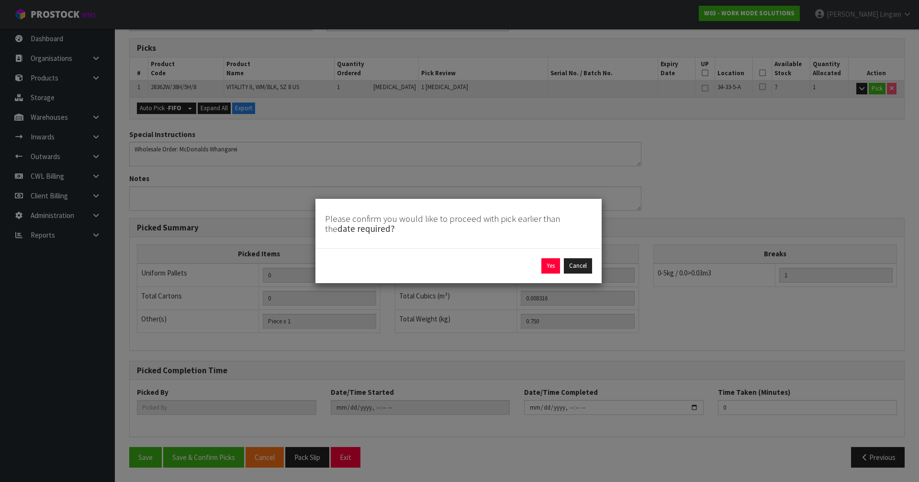
click at [552, 257] on div "Yes Cancel" at bounding box center [458, 265] width 286 height 35
click at [549, 269] on button "Yes" at bounding box center [550, 265] width 19 height 15
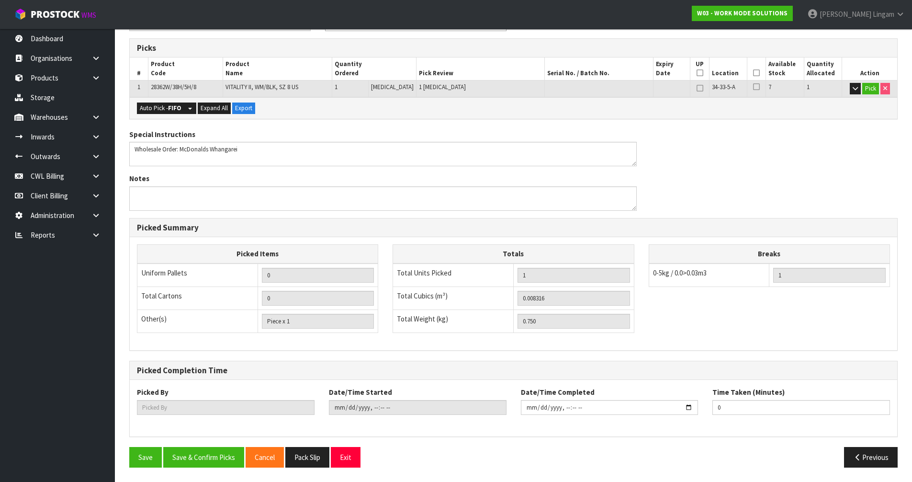
scroll to position [0, 0]
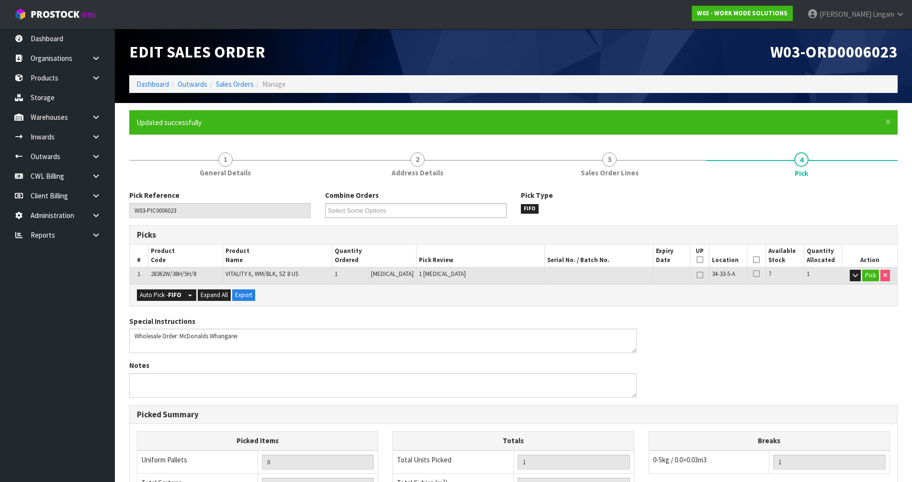
type input "[PERSON_NAME]"
type input "[DATE]T20:11:20"
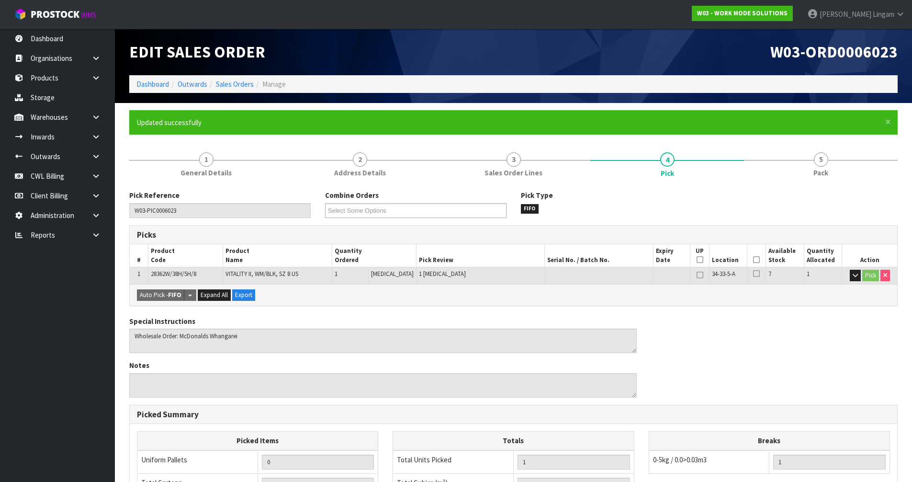
scroll to position [187, 0]
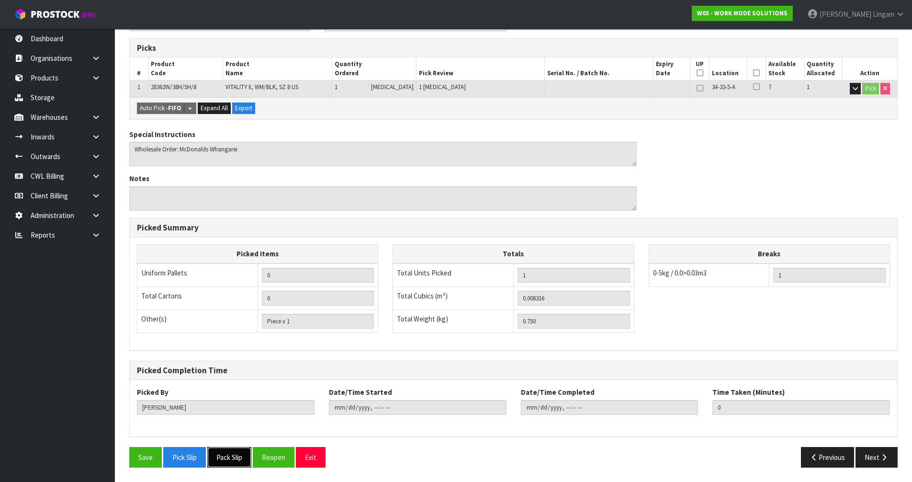
click at [230, 456] on button "Pack Slip" at bounding box center [229, 457] width 44 height 21
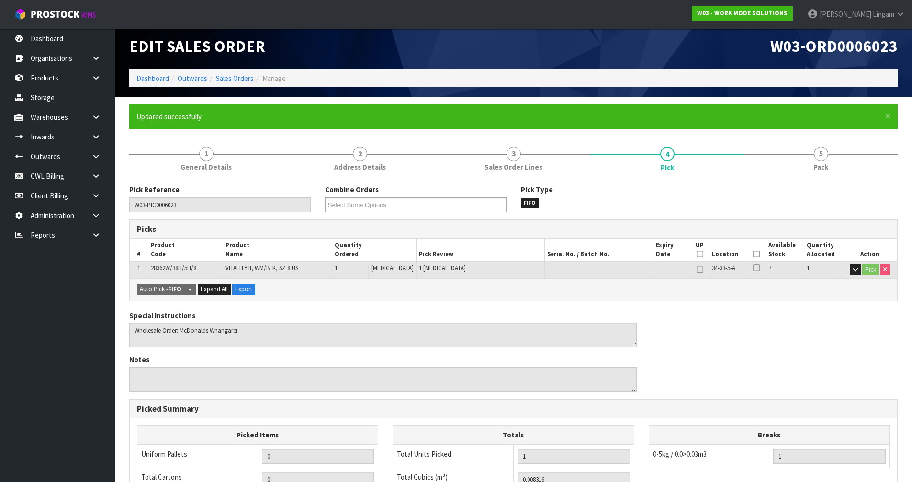
scroll to position [0, 0]
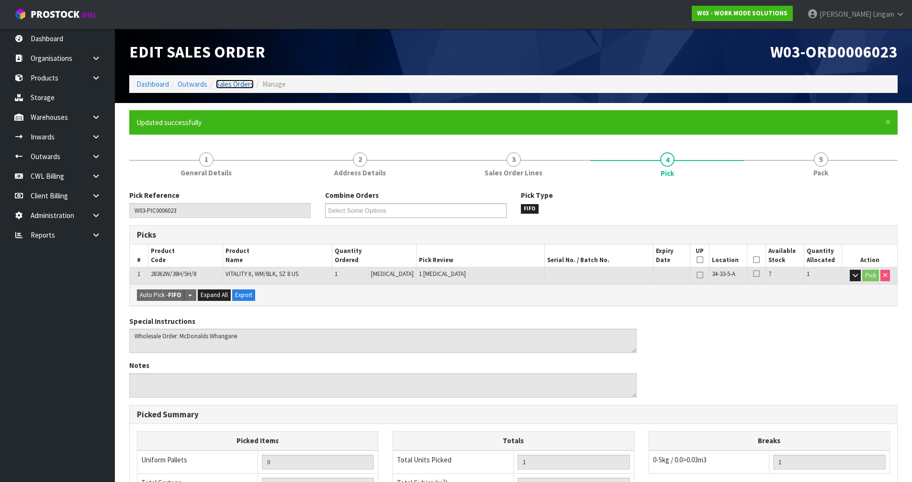
click at [237, 84] on link "Sales Orders" at bounding box center [235, 83] width 38 height 9
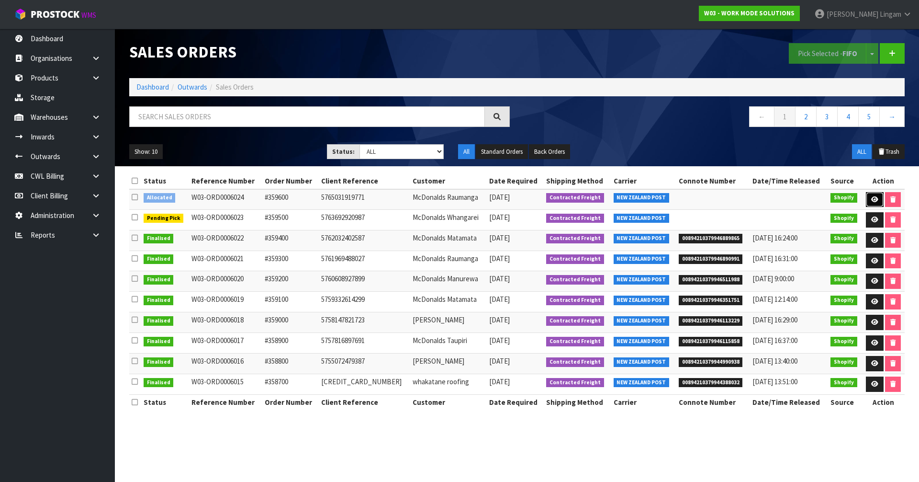
click at [874, 199] on icon at bounding box center [874, 199] width 7 height 6
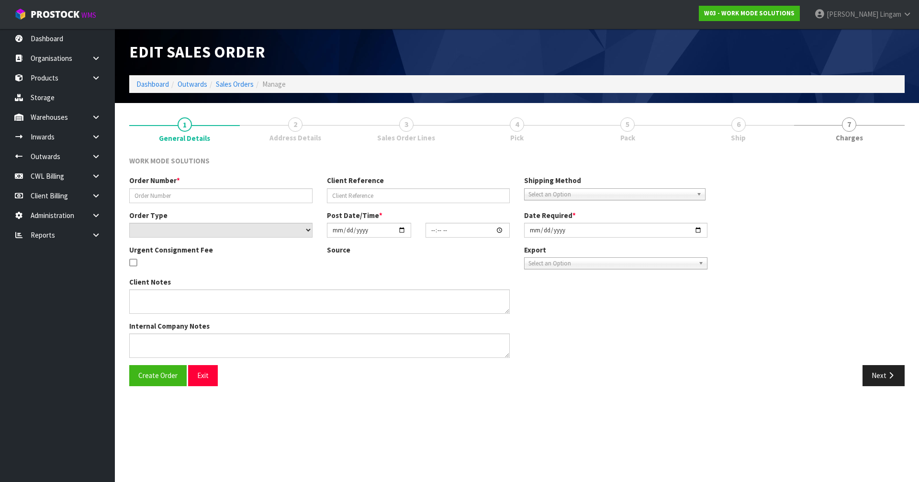
type input "#359600"
type input "5765031919771"
select select "number:0"
type input "[DATE]"
type input "11:49:10.000"
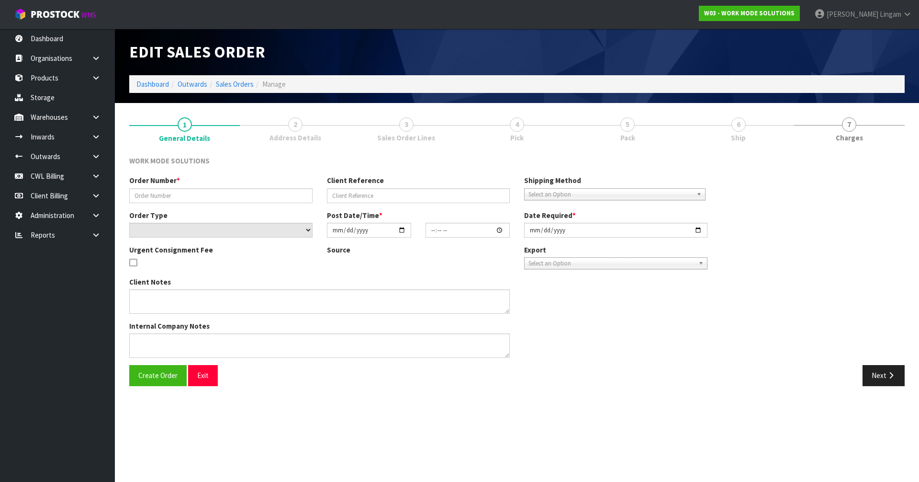
type input "[DATE]"
type textarea "Wholesale Order: McDonalds Raumanga"
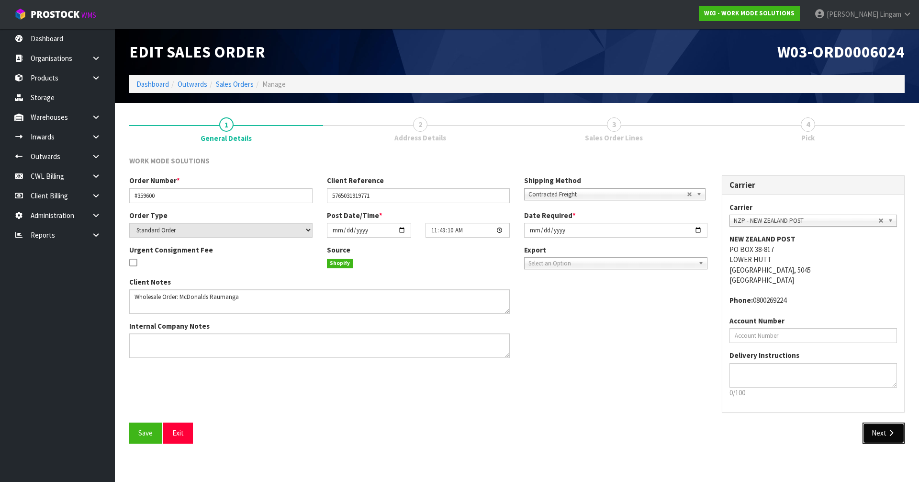
click at [878, 428] on button "Next" at bounding box center [883, 432] width 42 height 21
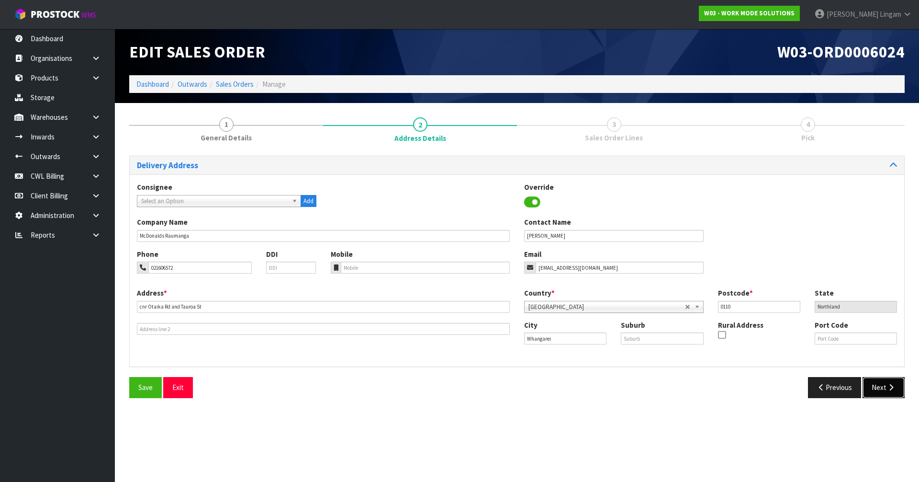
click at [874, 379] on button "Next" at bounding box center [883, 387] width 42 height 21
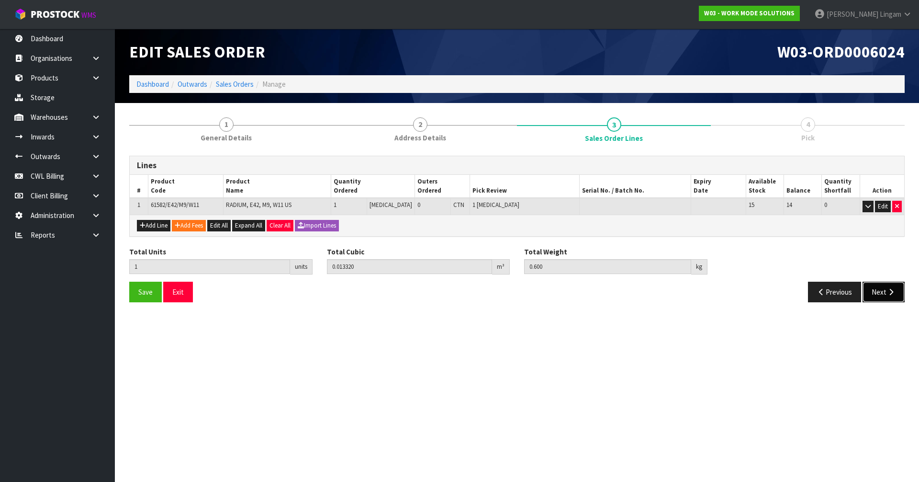
click at [877, 296] on button "Next" at bounding box center [883, 291] width 42 height 21
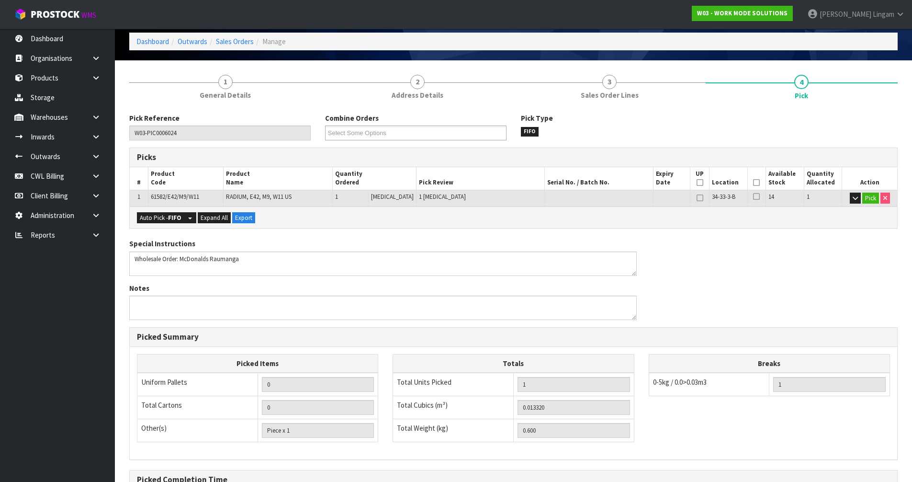
scroll to position [152, 0]
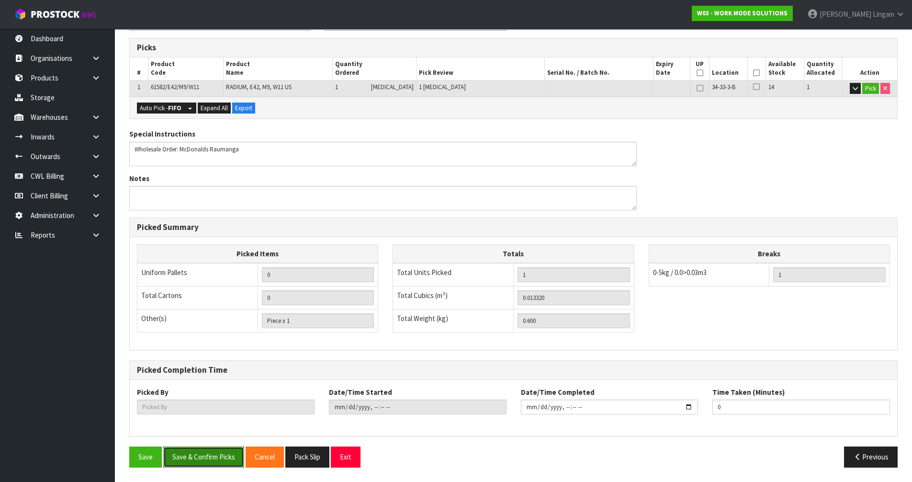
click at [211, 459] on button "Save & Confirm Picks" at bounding box center [203, 456] width 81 height 21
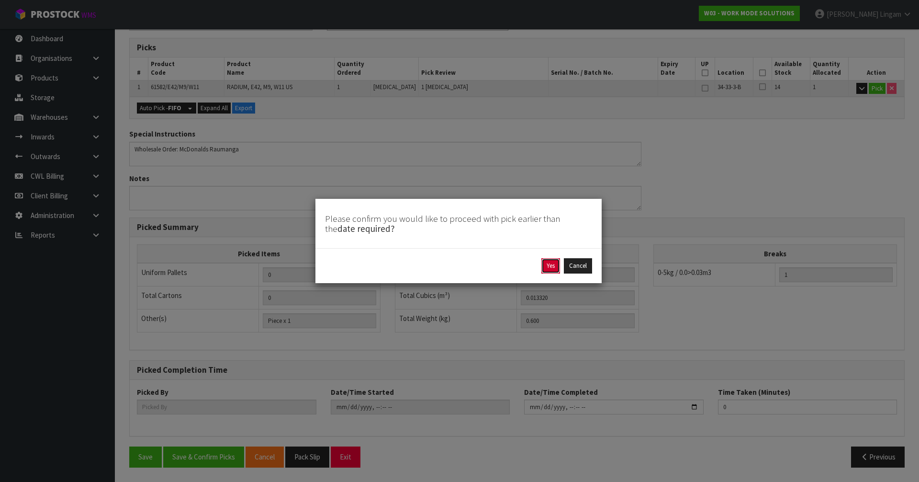
click at [553, 264] on button "Yes" at bounding box center [550, 265] width 19 height 15
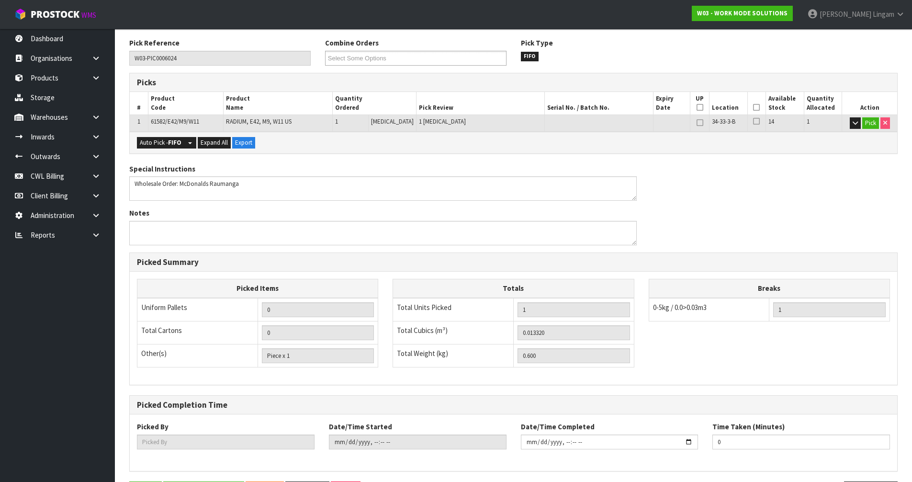
scroll to position [0, 0]
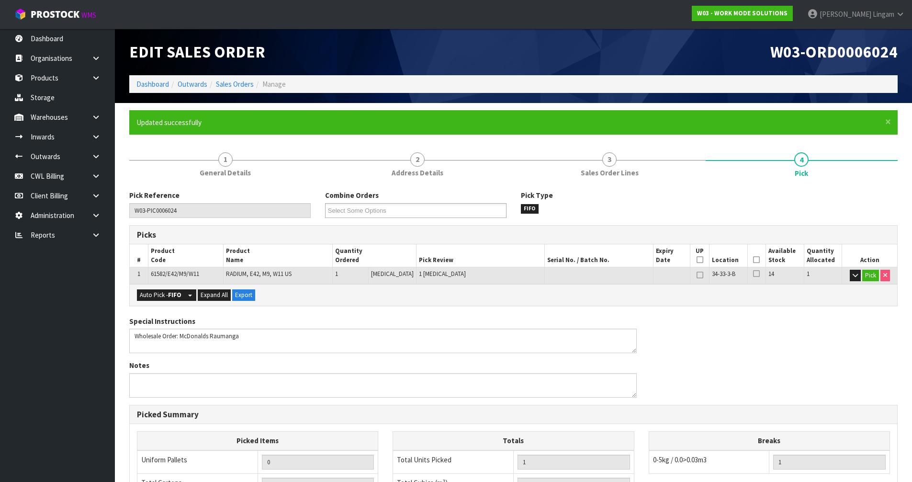
type input "[PERSON_NAME]"
type input "[DATE]T20:12:09"
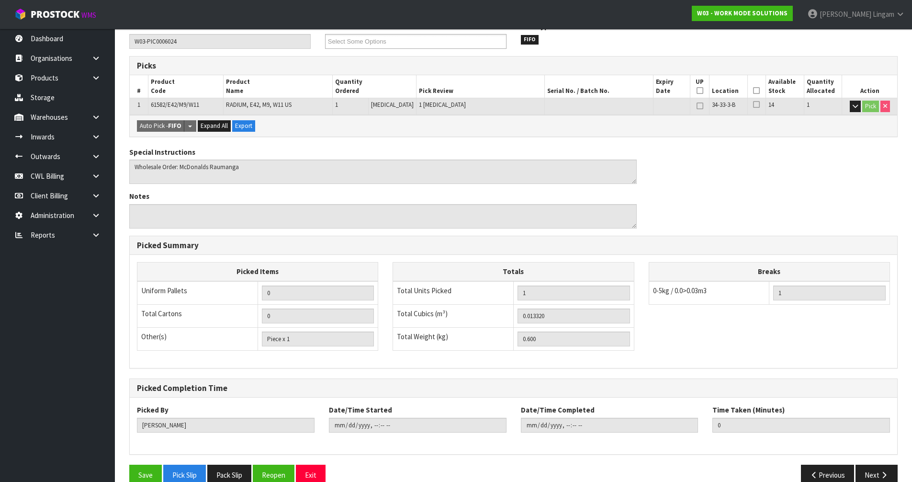
scroll to position [187, 0]
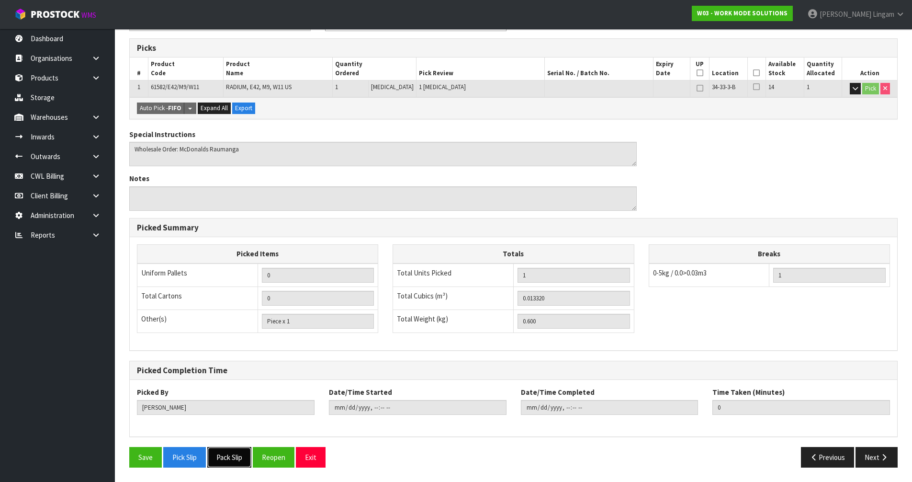
click at [226, 458] on button "Pack Slip" at bounding box center [229, 457] width 44 height 21
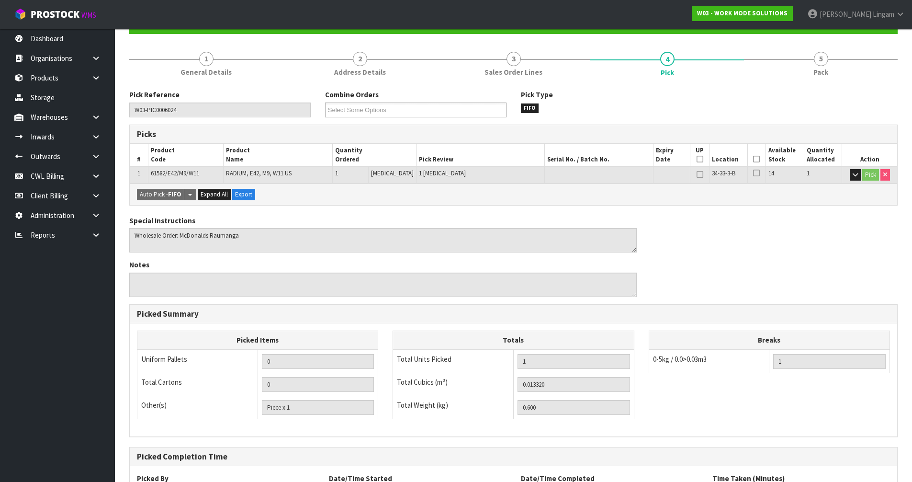
scroll to position [0, 0]
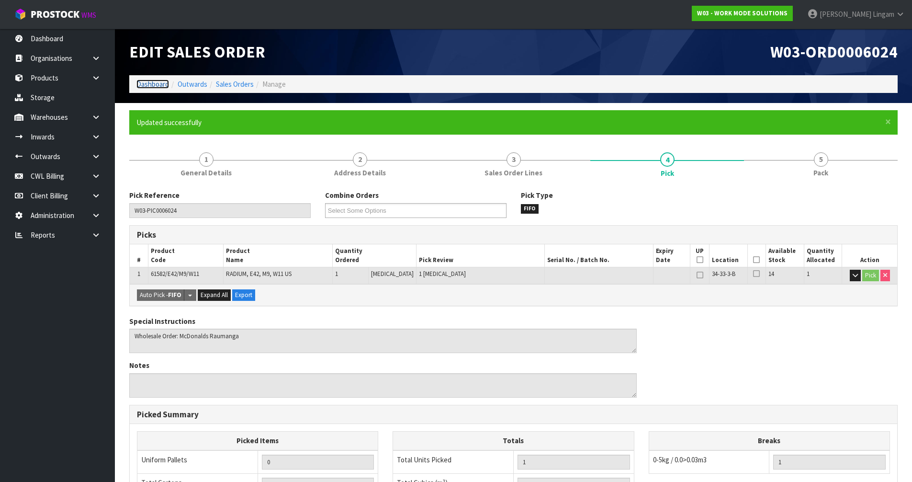
click at [158, 82] on link "Dashboard" at bounding box center [152, 83] width 33 height 9
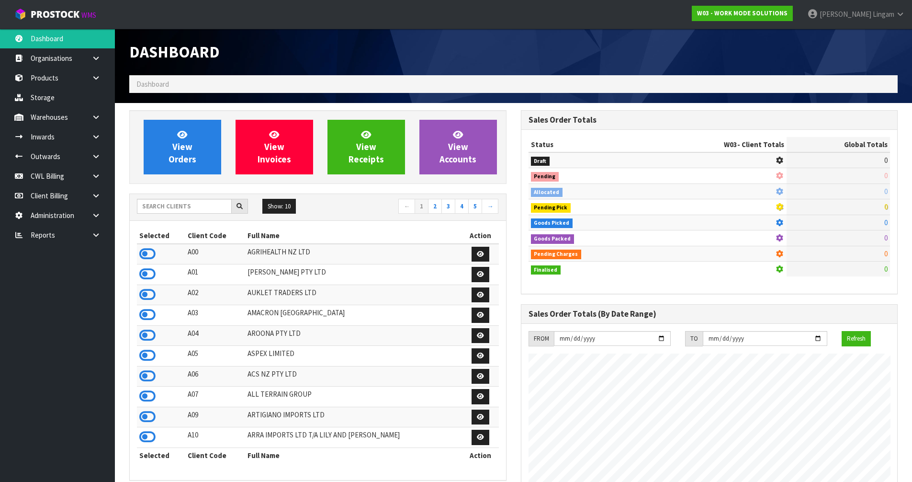
scroll to position [694, 391]
click at [220, 205] on input "text" at bounding box center [184, 206] width 95 height 15
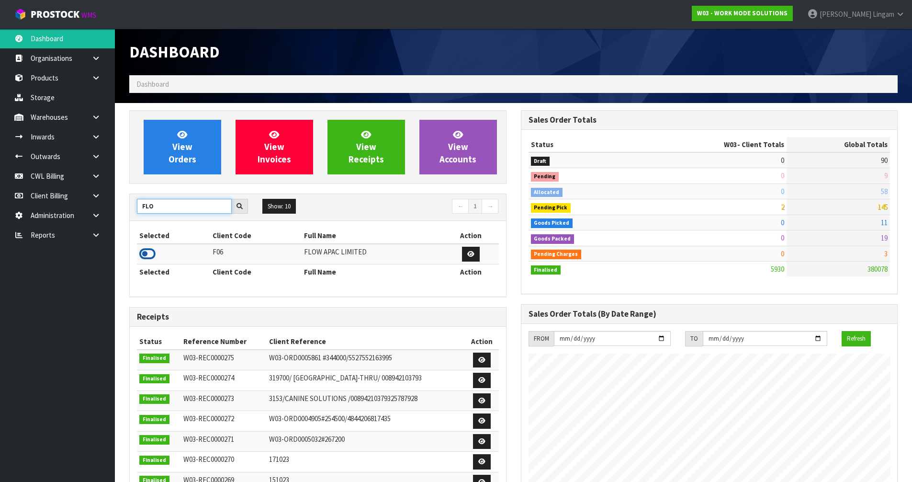
type input "FLO"
click at [144, 248] on icon at bounding box center [147, 253] width 16 height 14
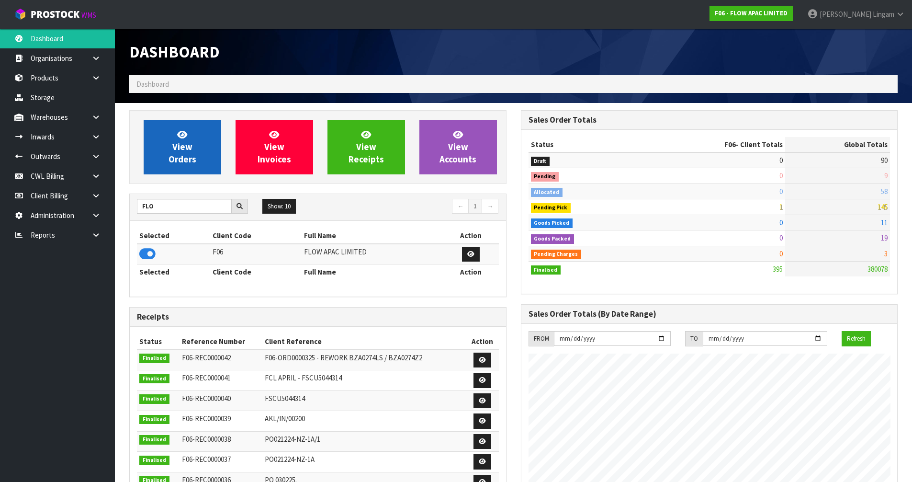
scroll to position [725, 391]
click at [186, 154] on span "View Orders" at bounding box center [182, 147] width 28 height 36
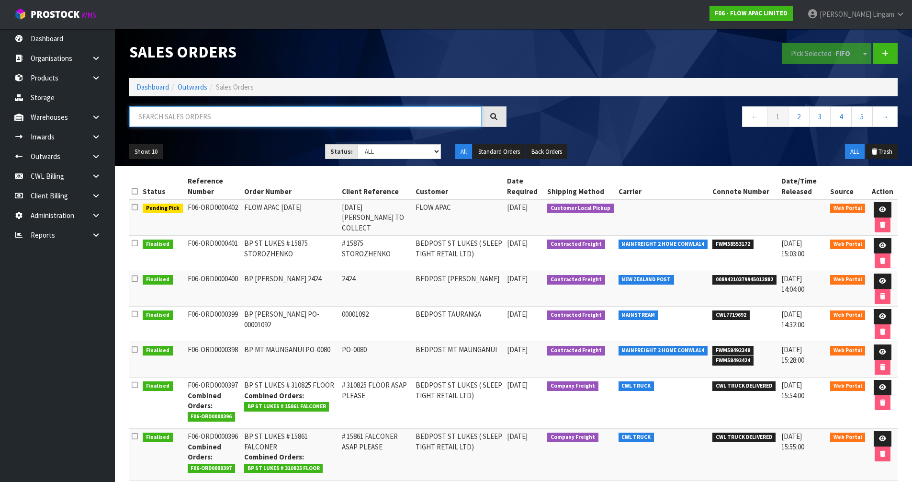
click at [404, 113] on input "text" at bounding box center [305, 116] width 352 height 21
paste input "82 Road"
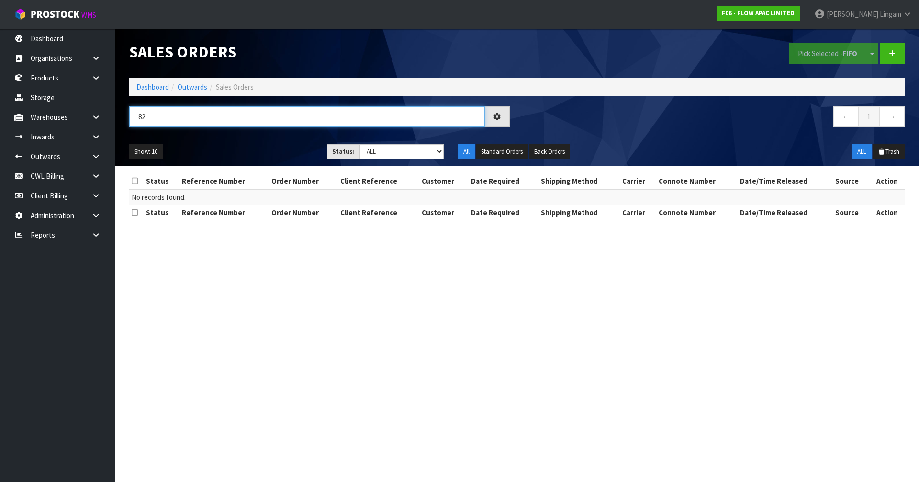
type input "8"
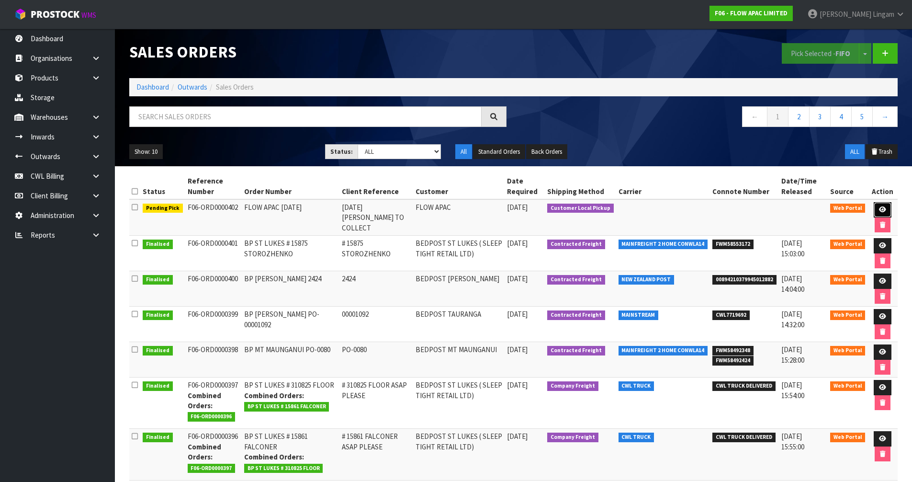
click at [879, 212] on icon at bounding box center [882, 209] width 7 height 6
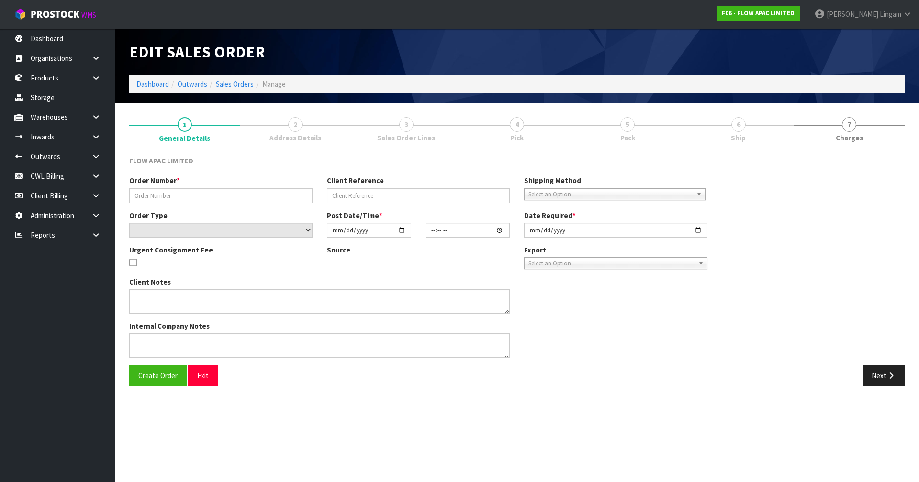
type input "FLOW APAC [DATE]"
type input "[DATE] [PERSON_NAME] TO COLLECT"
select select "number:0"
type input "[DATE]"
type input "05:53:00.000"
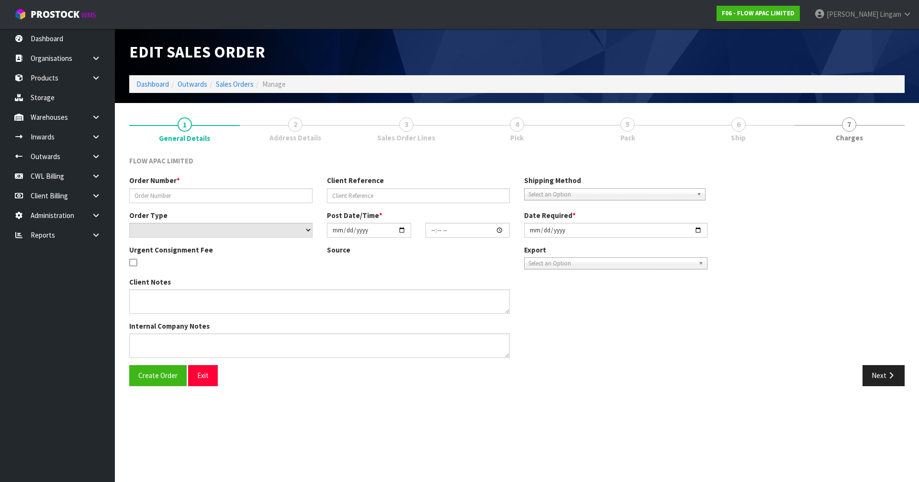
type input "[DATE]"
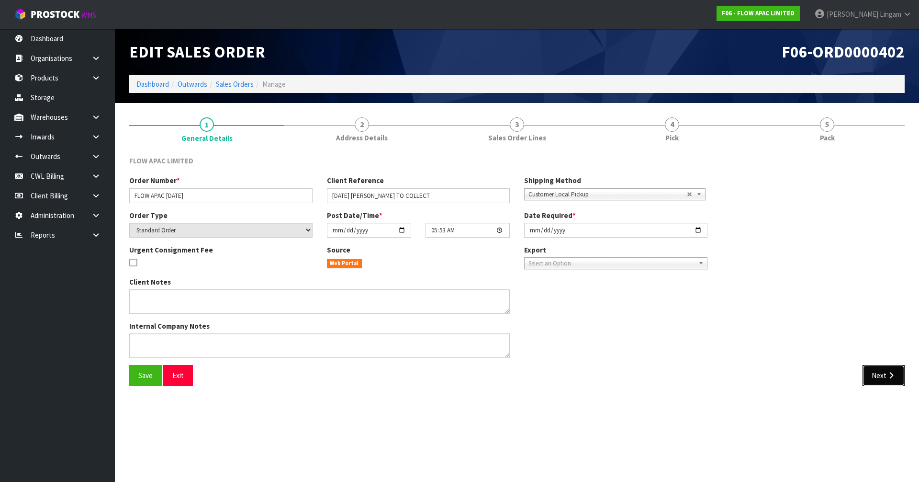
click at [872, 382] on button "Next" at bounding box center [883, 375] width 42 height 21
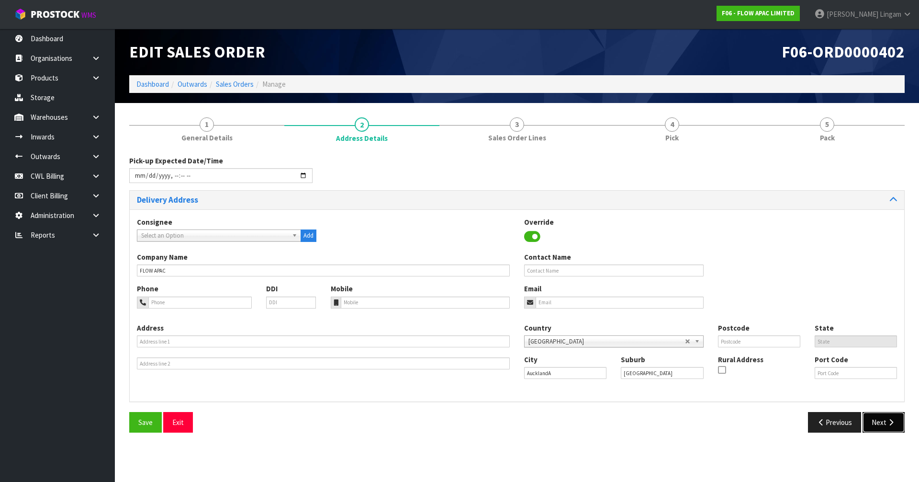
click at [872, 418] on button "Next" at bounding box center [883, 422] width 42 height 21
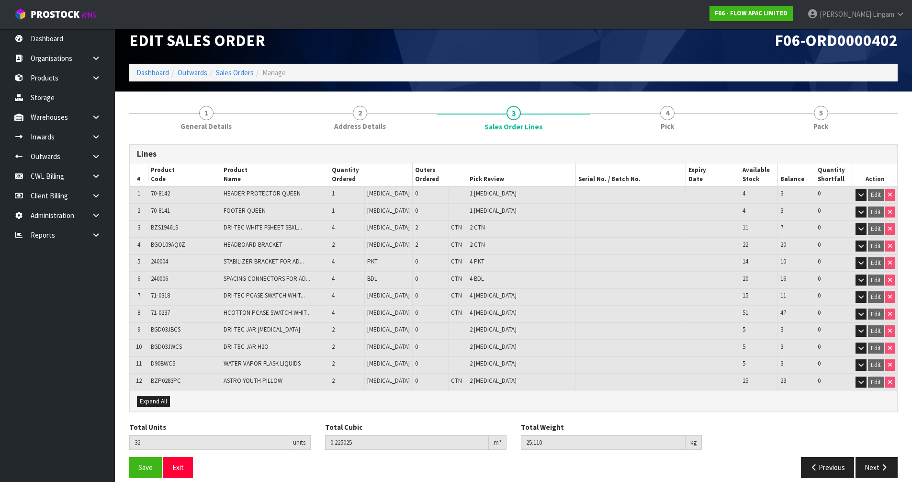
scroll to position [22, 0]
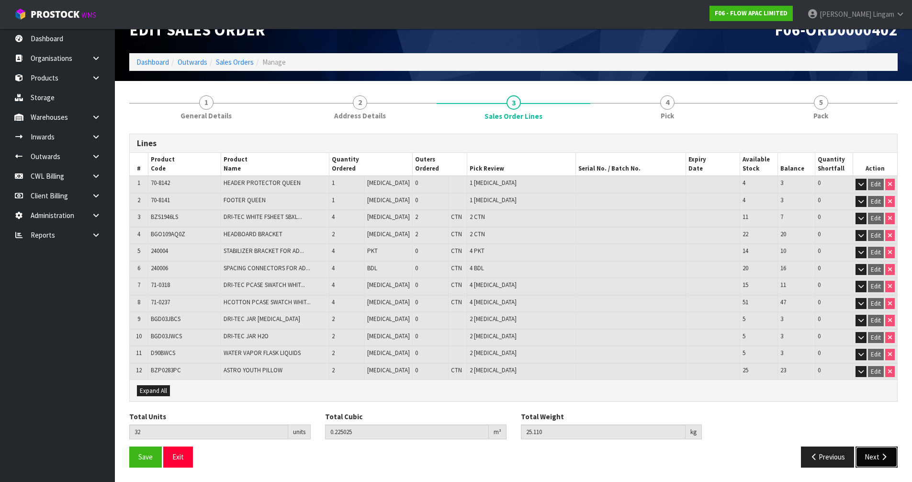
click at [869, 452] on button "Next" at bounding box center [876, 456] width 42 height 21
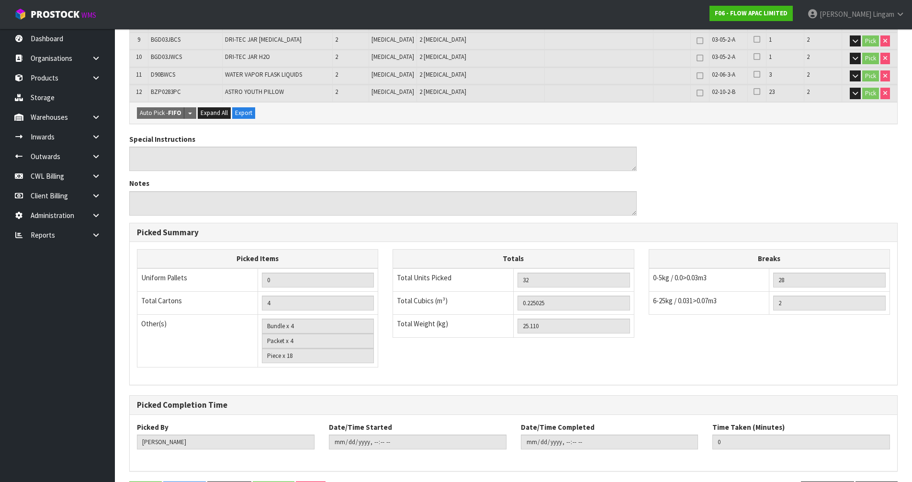
scroll to position [374, 0]
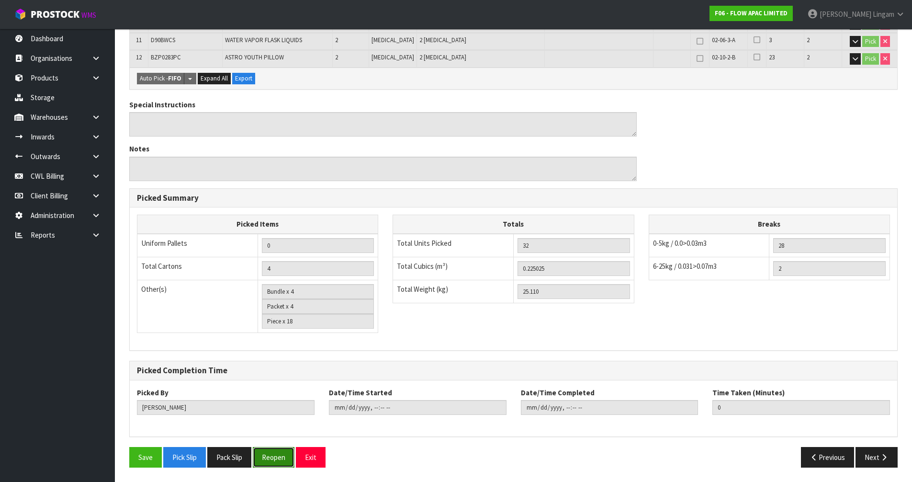
click at [278, 453] on button "Reopen" at bounding box center [274, 457] width 42 height 21
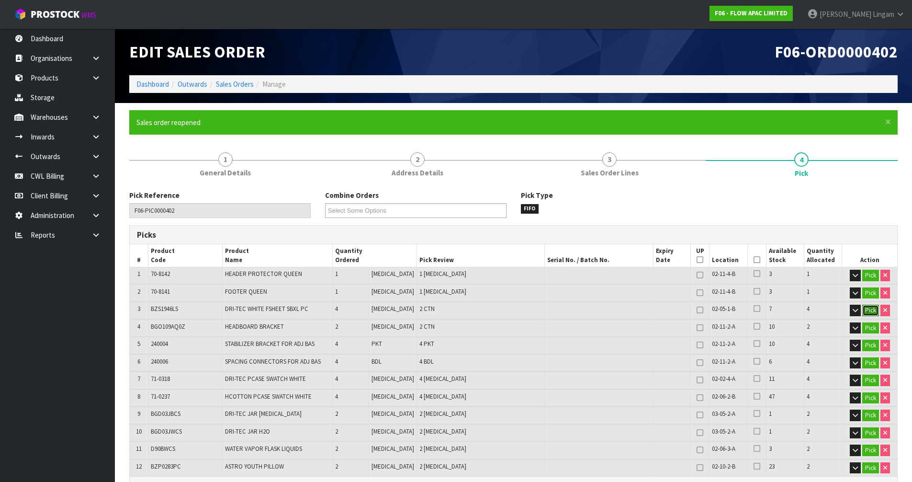
click at [875, 312] on button "Pick" at bounding box center [870, 309] width 17 height 11
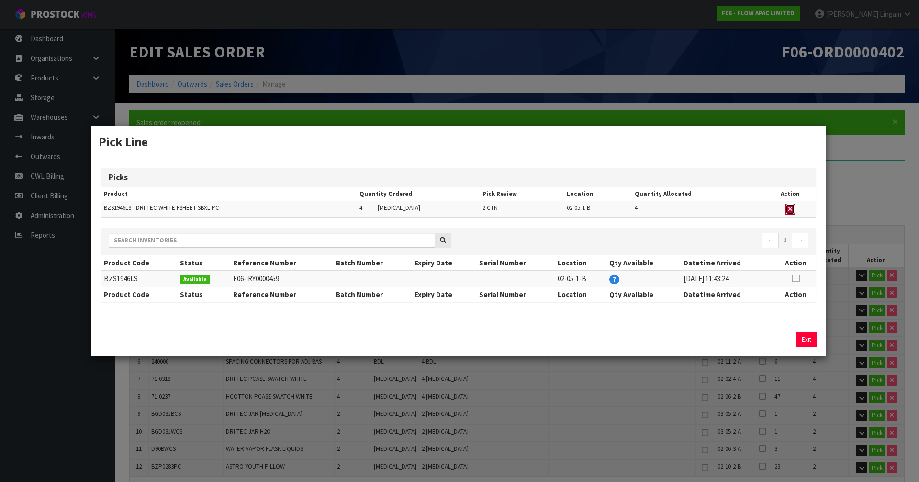
click at [789, 206] on icon "button" at bounding box center [790, 209] width 4 height 6
type input "2"
type input "28"
type input "0.195775"
type input "20.51"
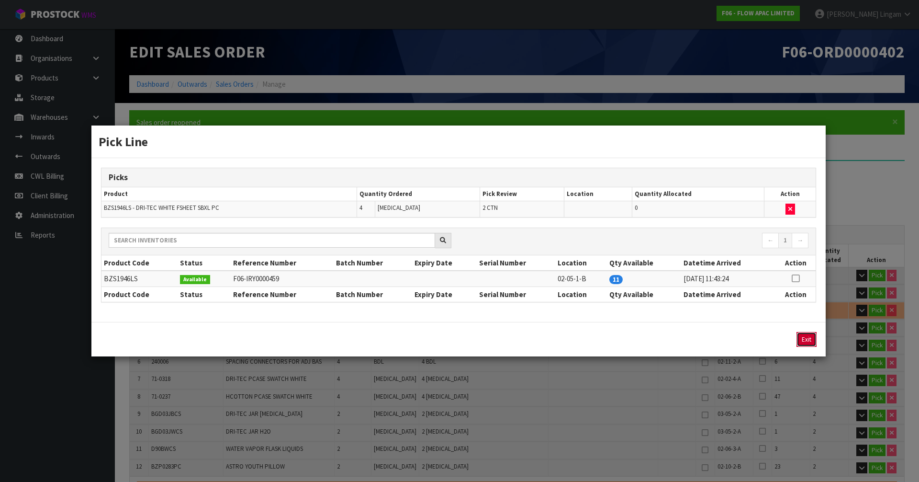
click at [801, 343] on button "Exit" at bounding box center [806, 339] width 20 height 15
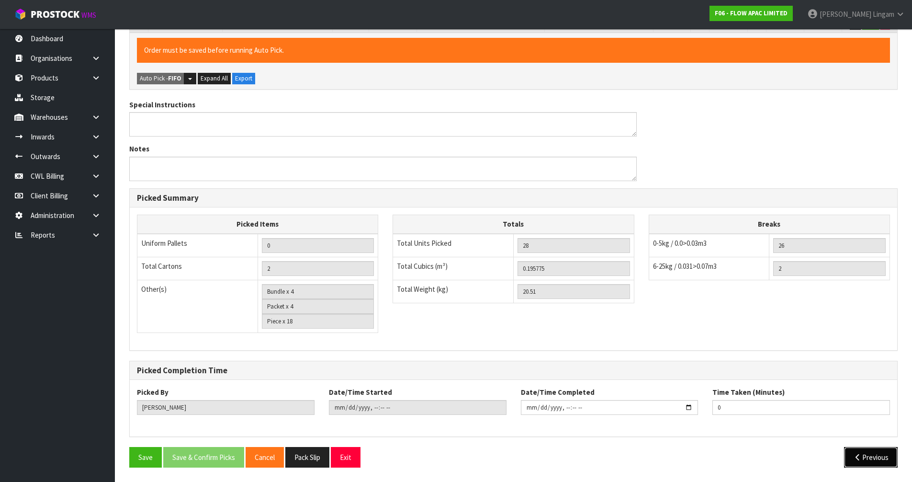
click at [874, 458] on button "Previous" at bounding box center [871, 457] width 54 height 21
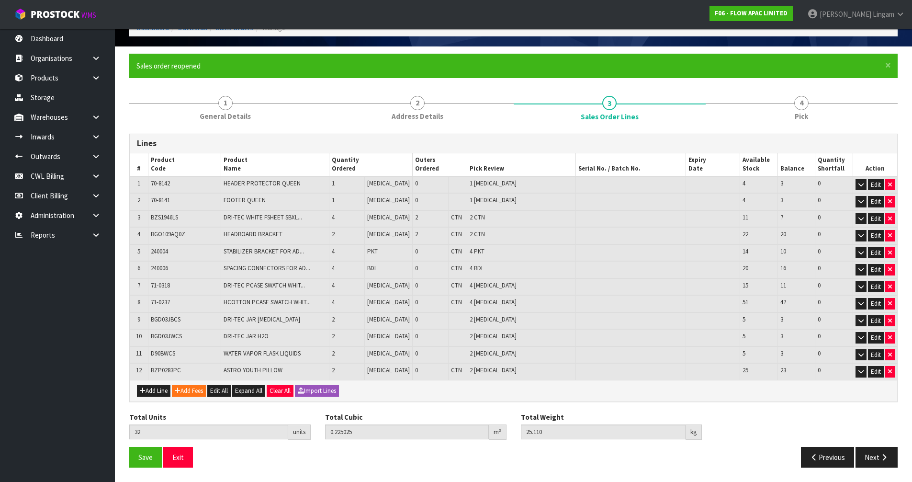
scroll to position [56, 0]
click at [166, 216] on span "BZS1946LS" at bounding box center [164, 217] width 27 height 8
copy span "BZS1946LS"
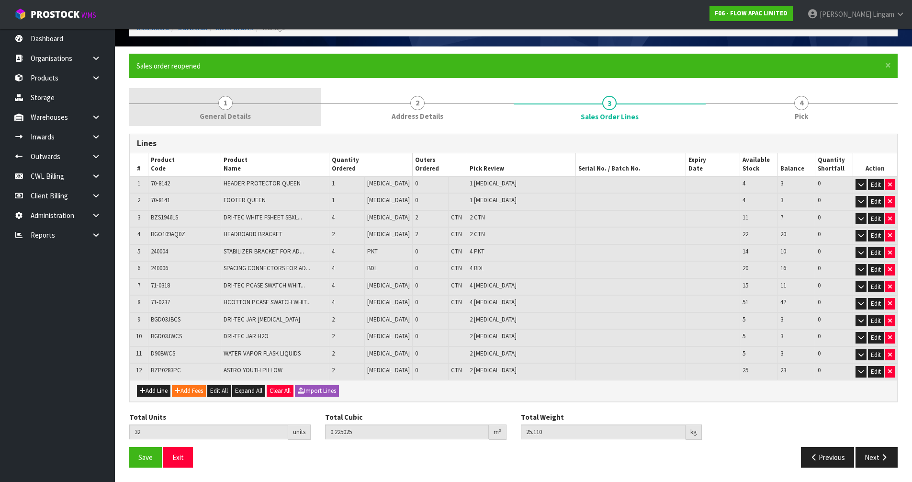
click at [226, 119] on span "General Details" at bounding box center [225, 116] width 51 height 10
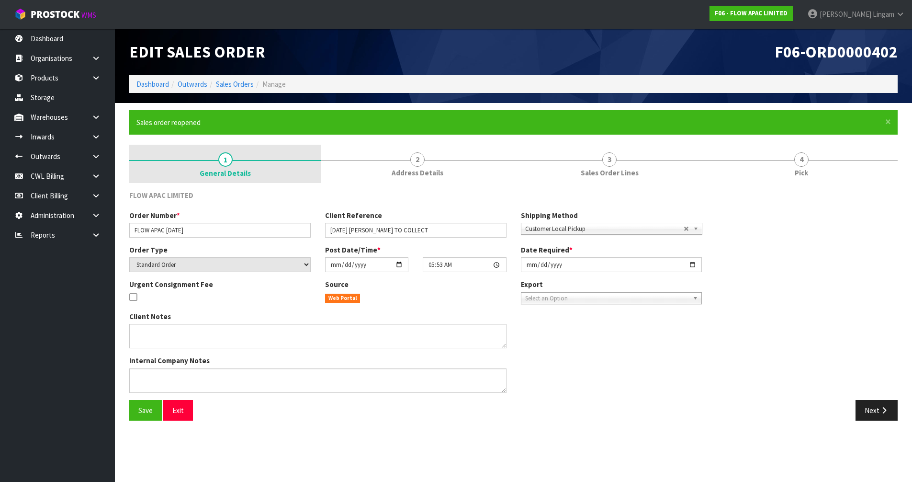
scroll to position [0, 0]
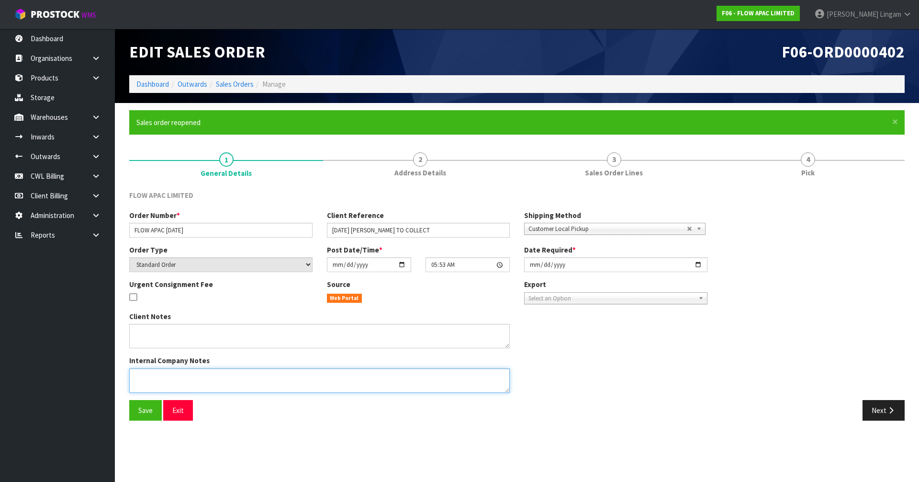
click at [207, 377] on textarea at bounding box center [319, 380] width 381 height 24
paste textarea "BZS1946LS"
click at [148, 413] on span "Save" at bounding box center [145, 409] width 14 height 9
click at [221, 375] on textarea at bounding box center [319, 380] width 381 height 24
type textarea "REMOVED CODE BZS1946LS NOT REQUIRED"
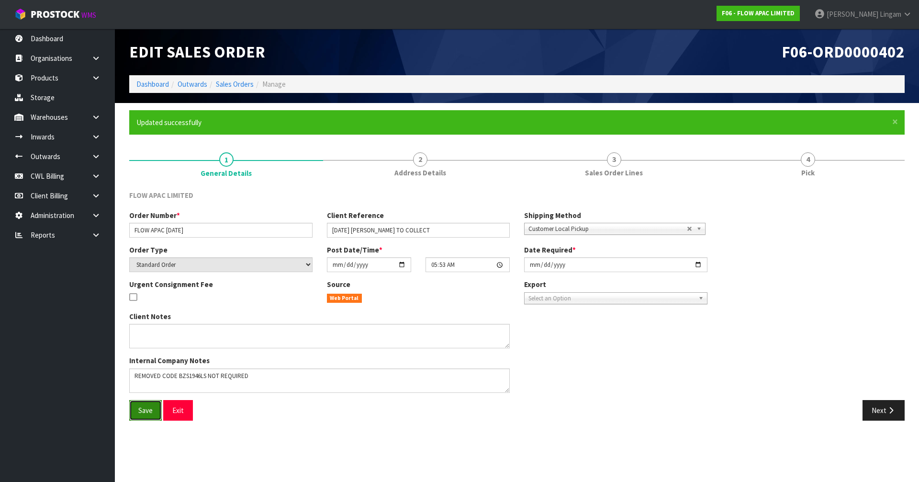
click at [152, 412] on span "Save" at bounding box center [145, 409] width 14 height 9
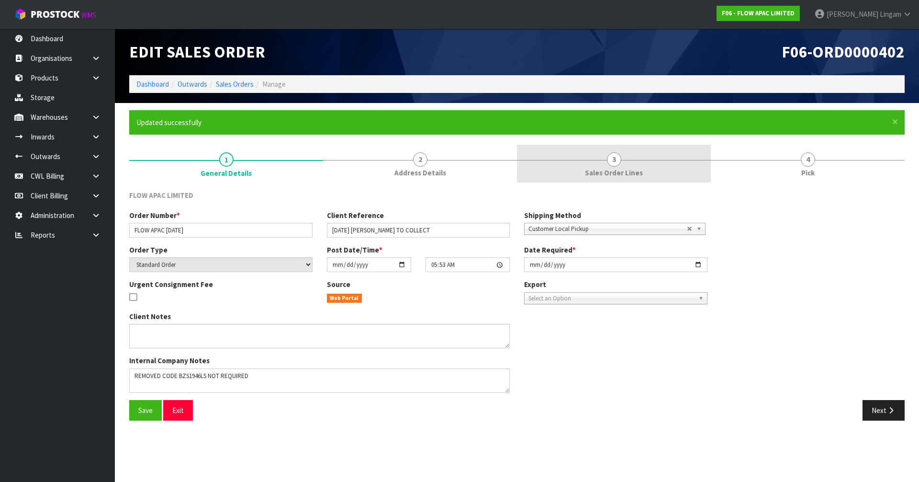
click at [685, 178] on link "3 Sales Order Lines" at bounding box center [614, 164] width 194 height 38
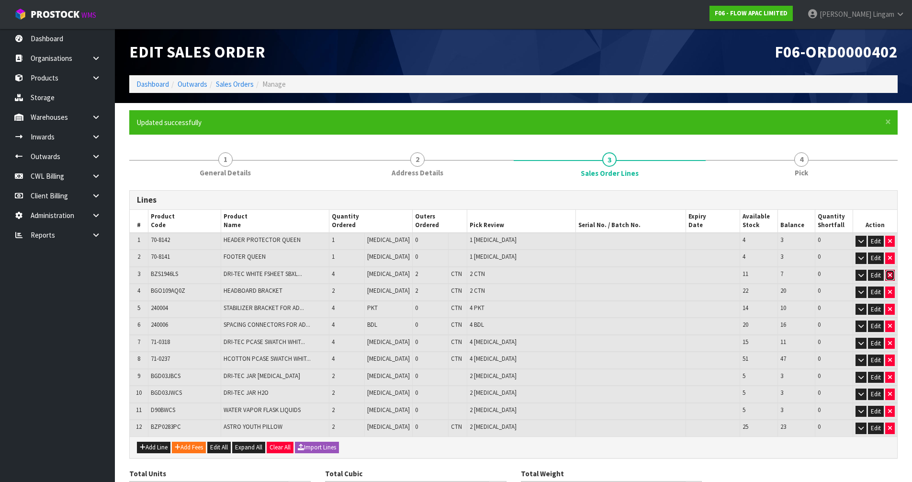
click at [888, 276] on icon "button" at bounding box center [890, 275] width 4 height 6
type input "28"
type input "0.195775"
type input "20.51"
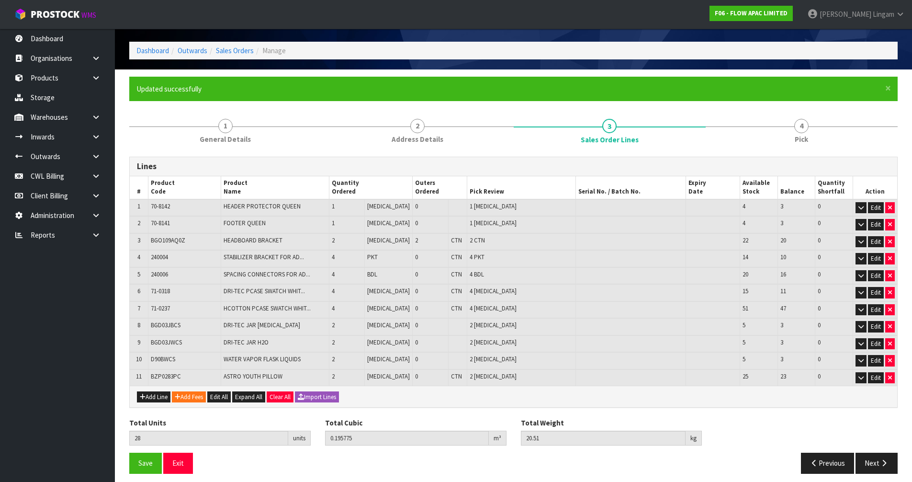
scroll to position [40, 0]
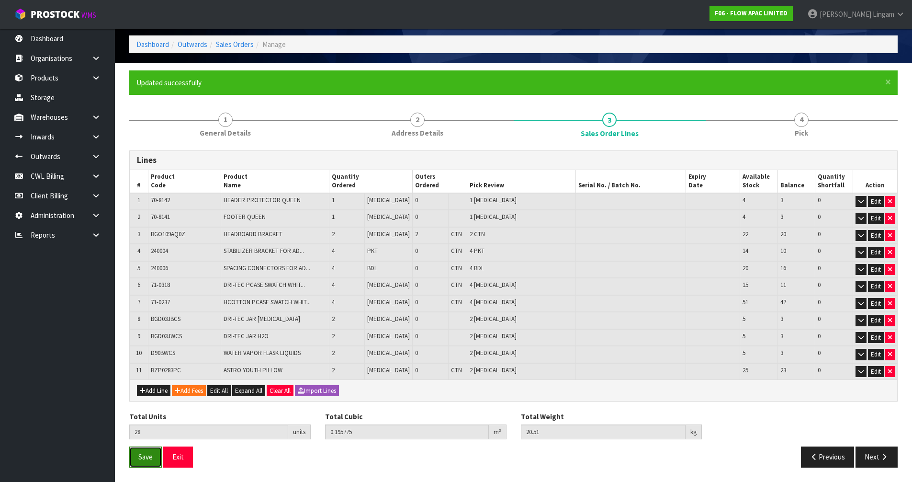
click at [144, 458] on span "Save" at bounding box center [145, 456] width 14 height 9
click at [872, 459] on button "Next" at bounding box center [876, 456] width 42 height 21
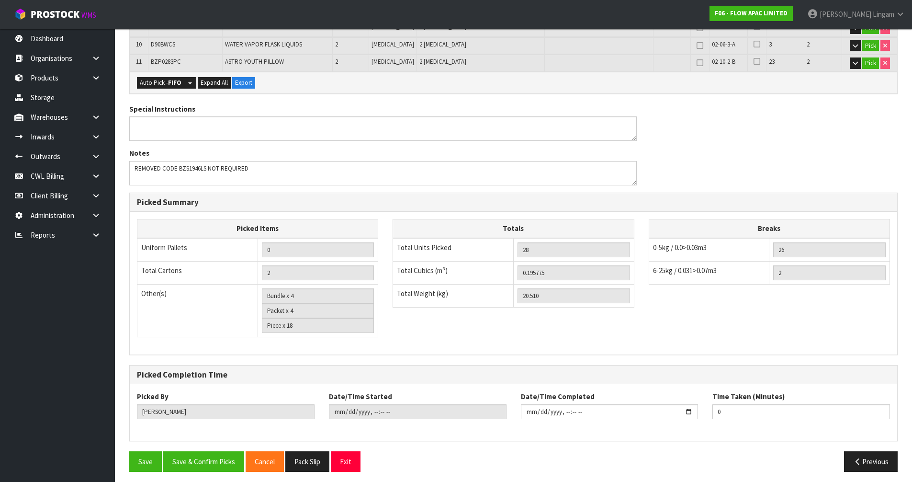
scroll to position [391, 0]
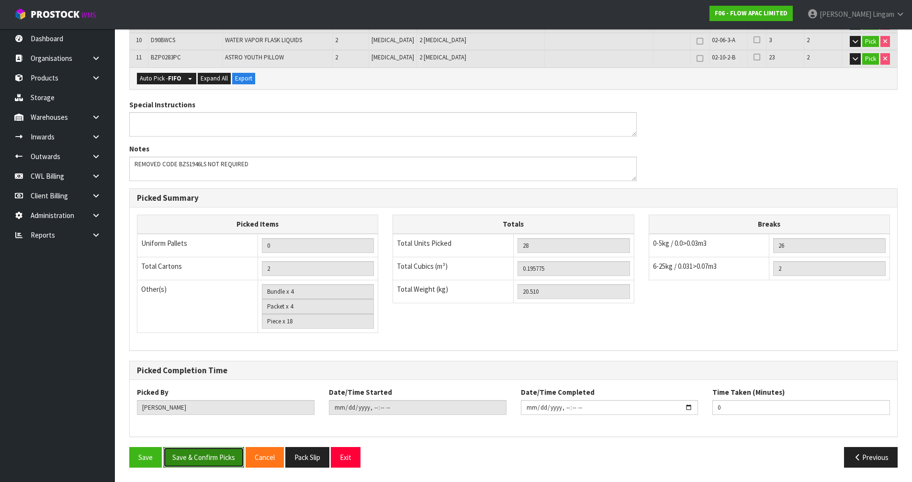
click at [220, 460] on button "Save & Confirm Picks" at bounding box center [203, 457] width 81 height 21
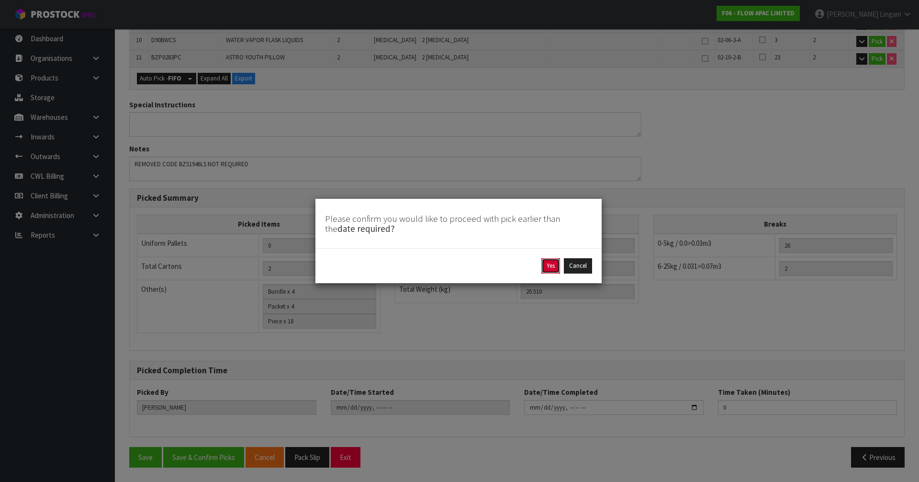
click at [545, 269] on button "Yes" at bounding box center [550, 265] width 19 height 15
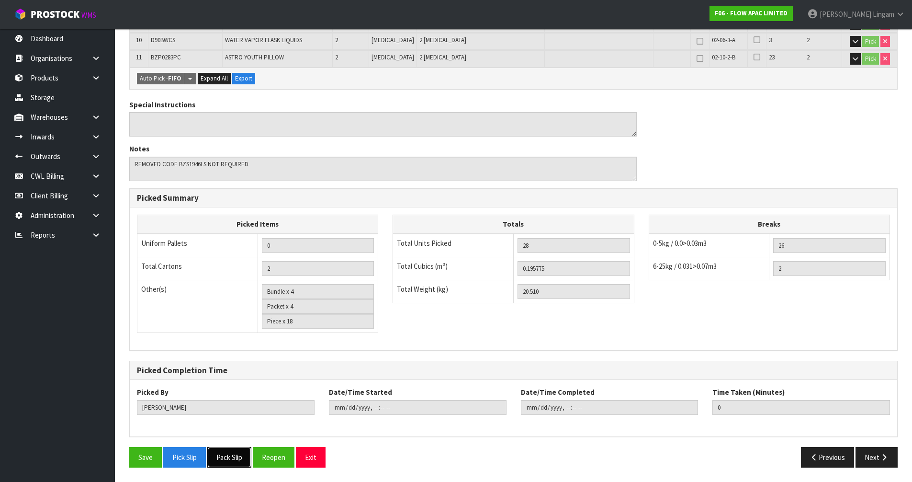
click at [238, 459] on button "Pack Slip" at bounding box center [229, 457] width 44 height 21
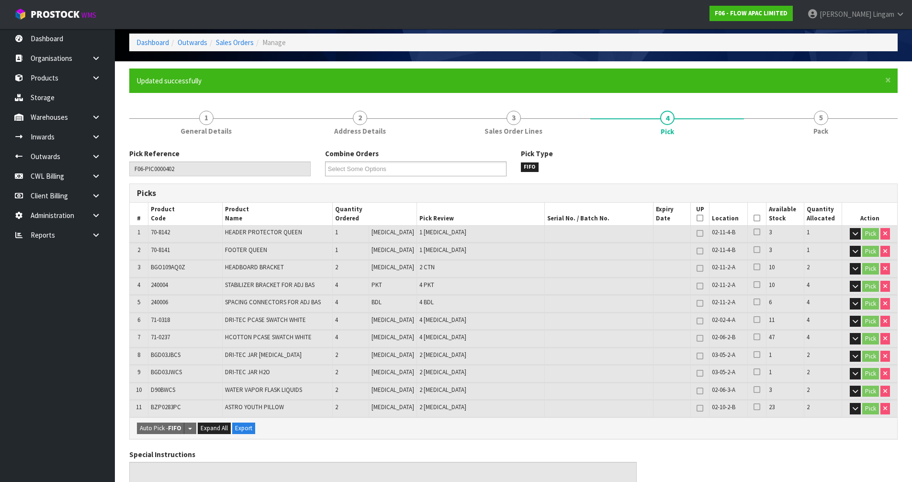
scroll to position [0, 0]
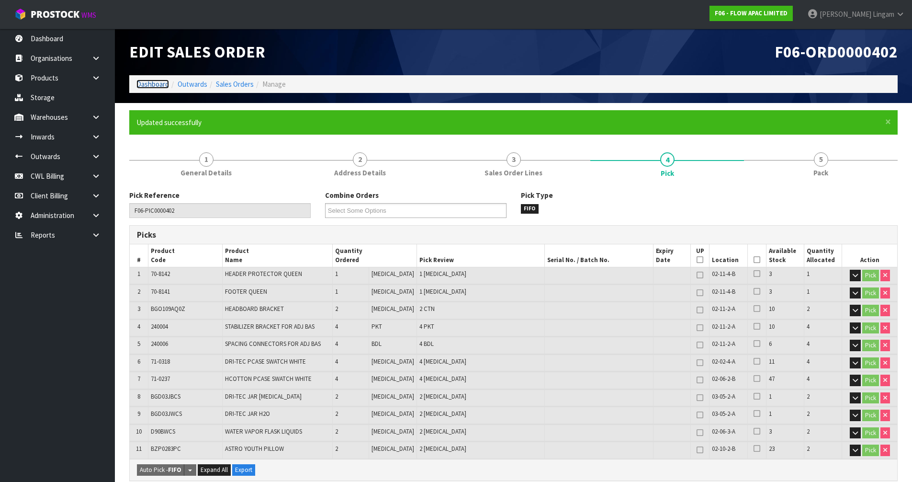
click at [158, 86] on link "Dashboard" at bounding box center [152, 83] width 33 height 9
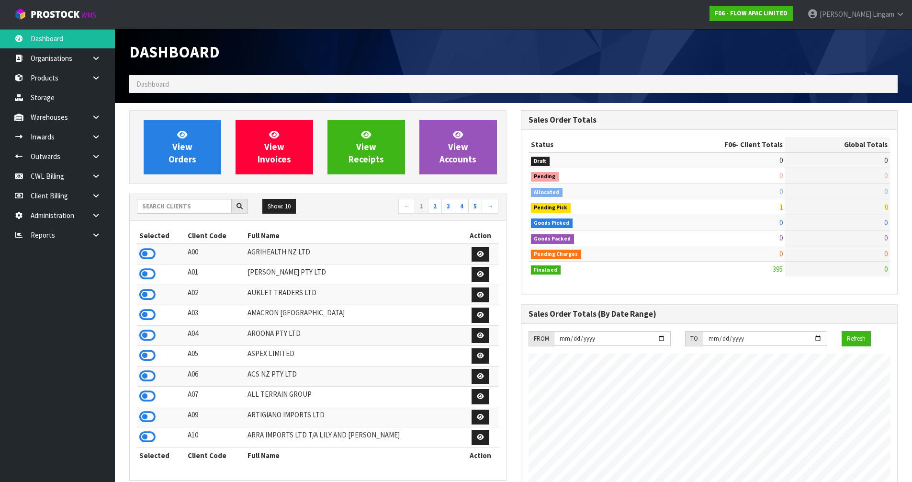
scroll to position [725, 391]
click at [185, 207] on input "text" at bounding box center [184, 206] width 95 height 15
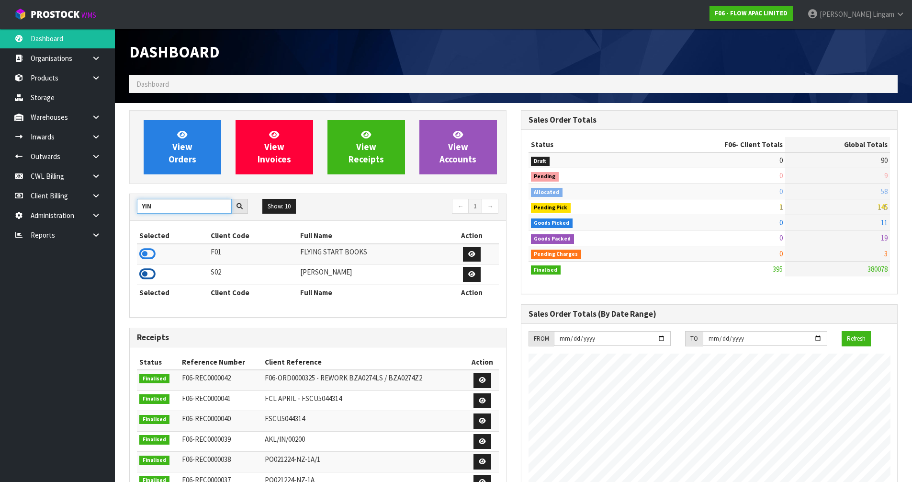
type input "YIN"
click at [147, 273] on icon at bounding box center [147, 274] width 16 height 14
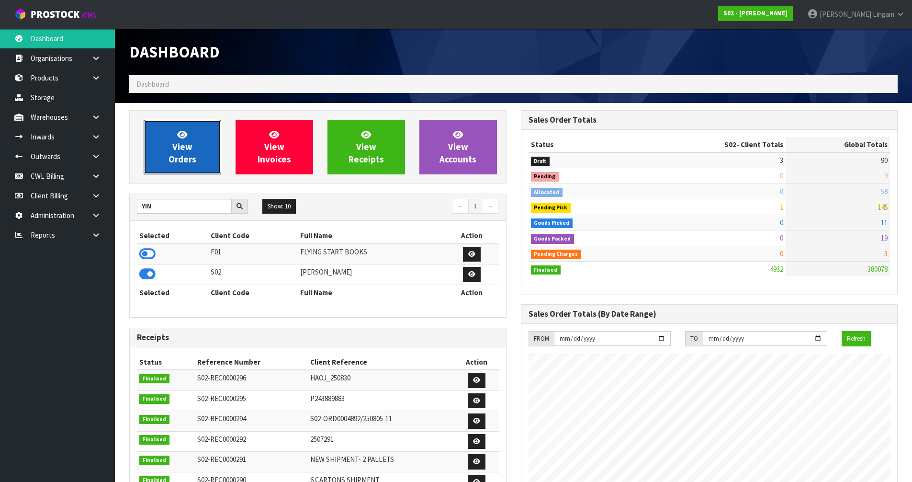
click at [197, 163] on link "View Orders" at bounding box center [183, 147] width 78 height 55
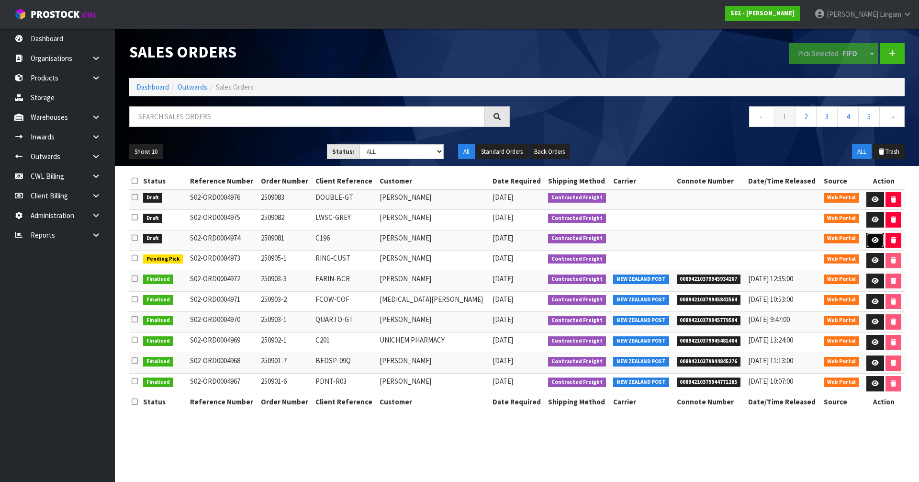
click at [868, 234] on link at bounding box center [875, 240] width 18 height 15
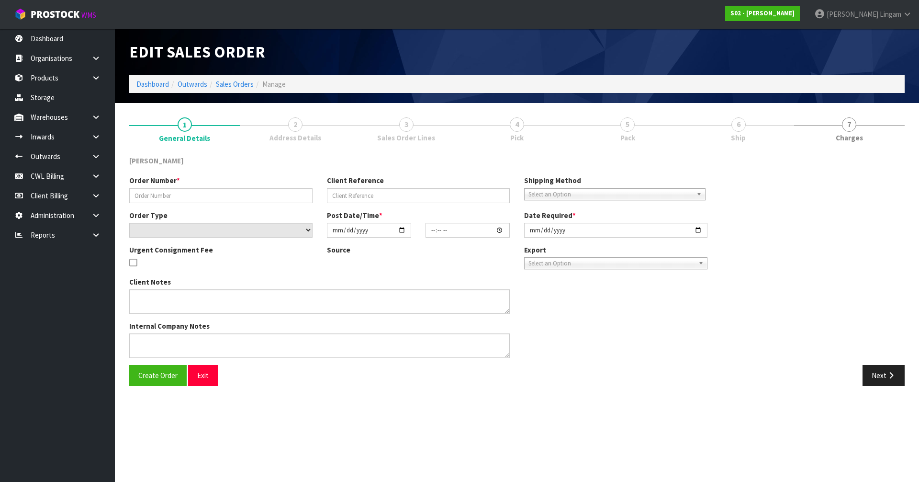
type input "2509081"
type input "C196"
select select "number:0"
type input "[DATE]"
type input "17:49:00.000"
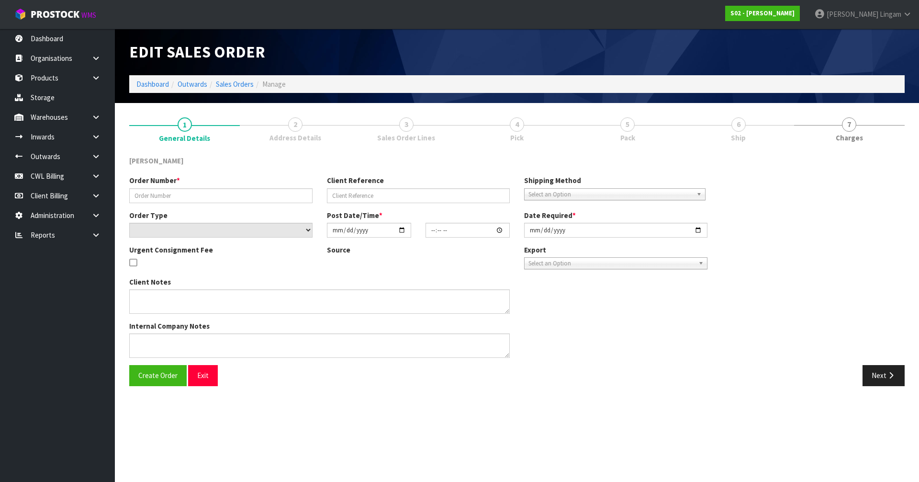
type input "[DATE]"
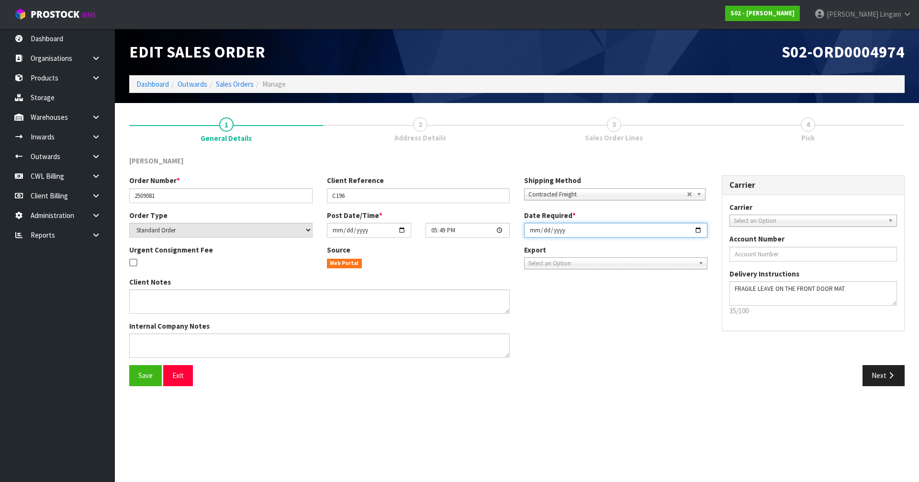
click at [531, 229] on input "[DATE]" at bounding box center [615, 230] width 183 height 15
type input "[DATE]"
click at [144, 377] on span "Save" at bounding box center [145, 374] width 14 height 9
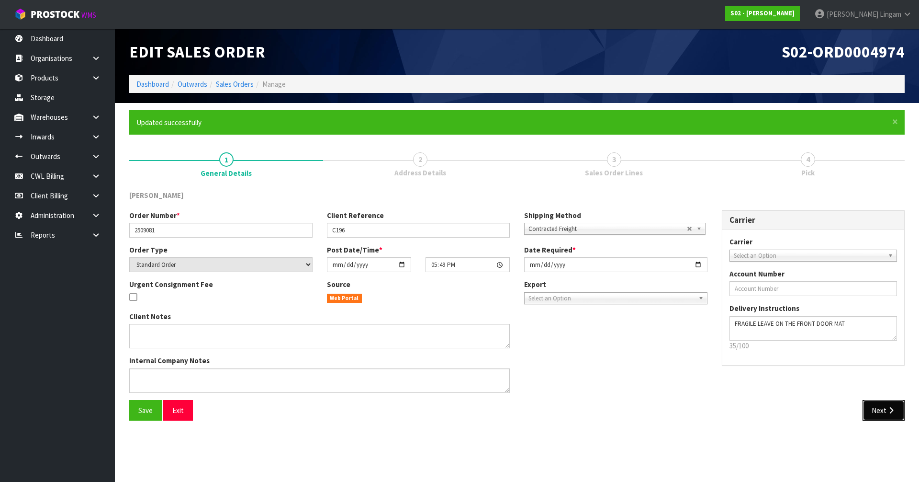
click at [867, 414] on button "Next" at bounding box center [883, 410] width 42 height 21
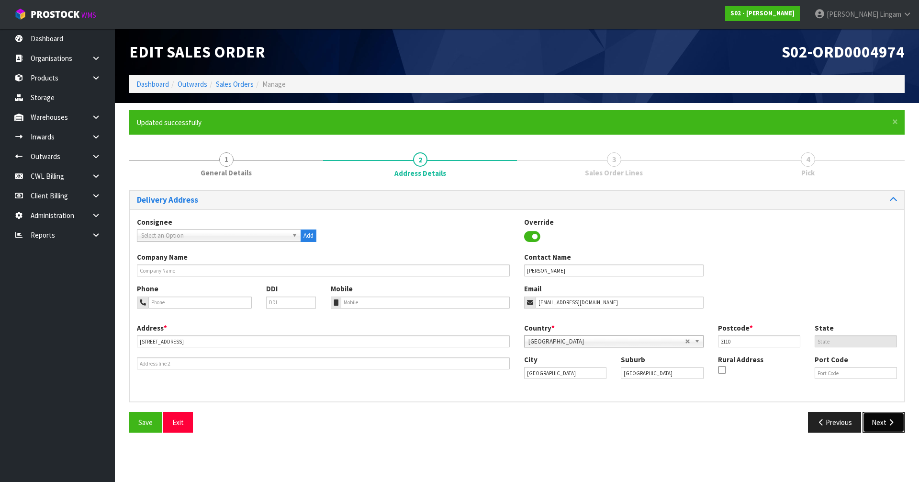
click at [877, 427] on button "Next" at bounding box center [883, 422] width 42 height 21
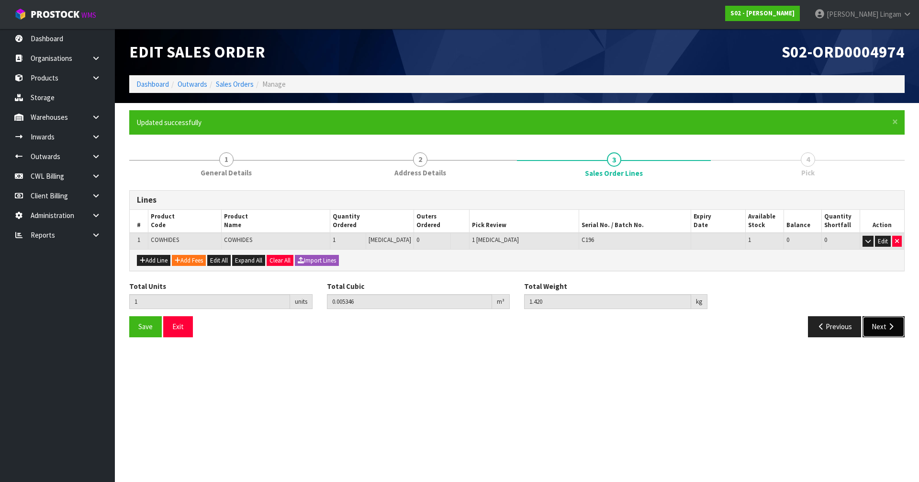
click at [886, 328] on icon "button" at bounding box center [890, 326] width 9 height 7
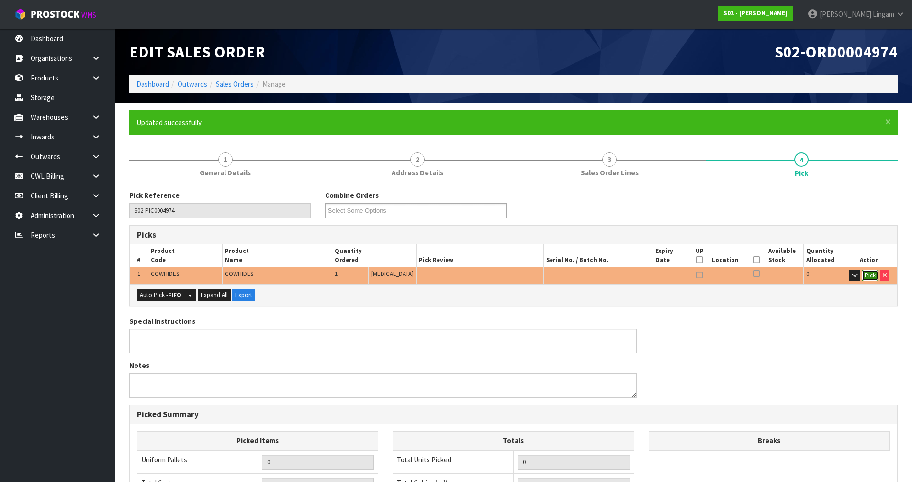
click at [870, 273] on button "Pick" at bounding box center [870, 274] width 17 height 11
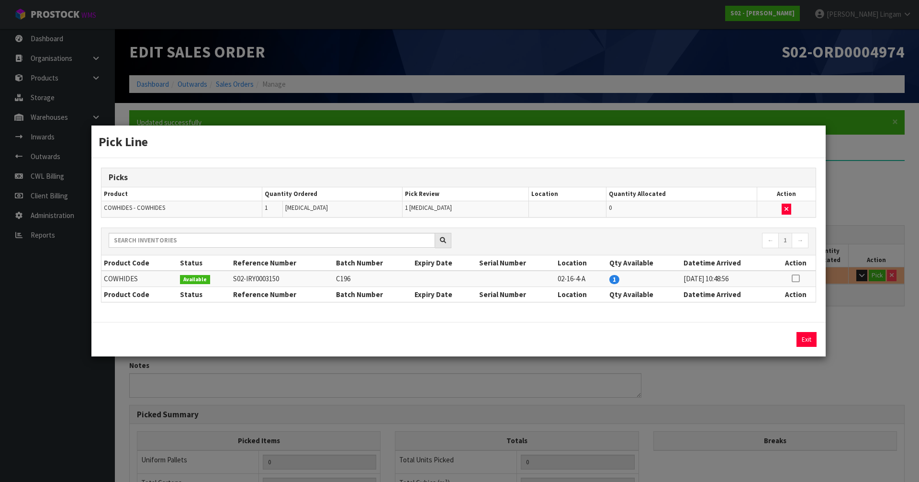
click at [791, 276] on td at bounding box center [795, 278] width 40 height 16
click at [793, 278] on icon at bounding box center [796, 278] width 8 height 0
click at [783, 341] on button "Assign Pick" at bounding box center [773, 339] width 39 height 15
type input "Piece x 1"
type input "1"
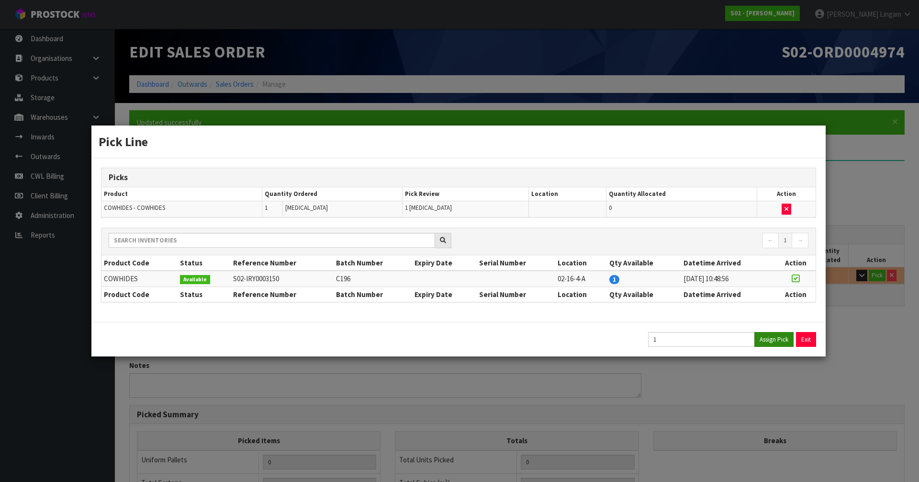
type input "0.005346"
type input "1.42"
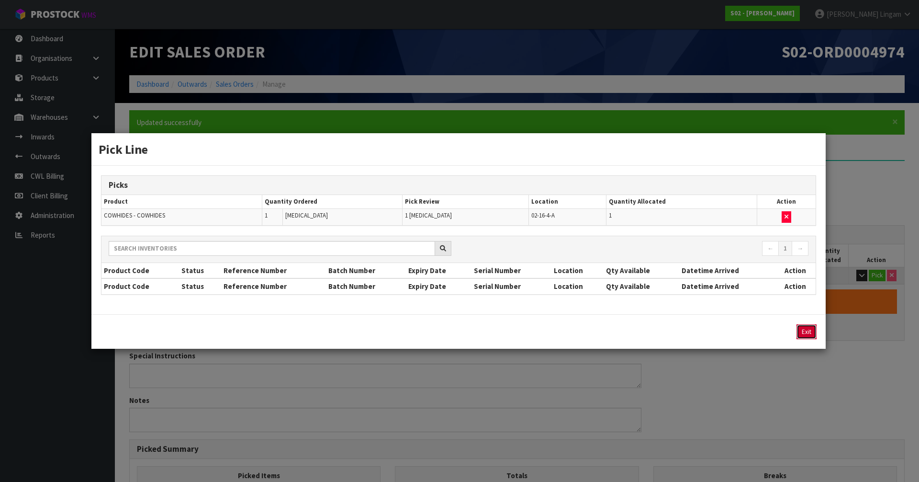
click at [803, 333] on button "Exit" at bounding box center [806, 331] width 20 height 15
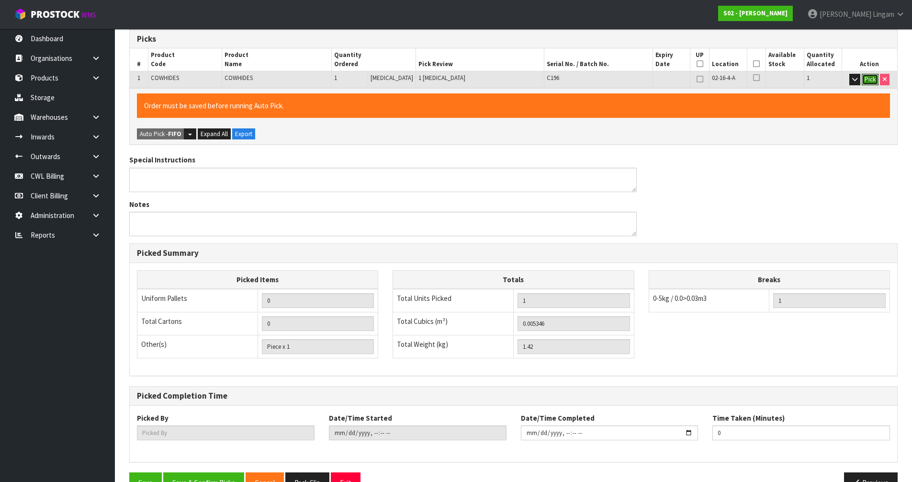
scroll to position [222, 0]
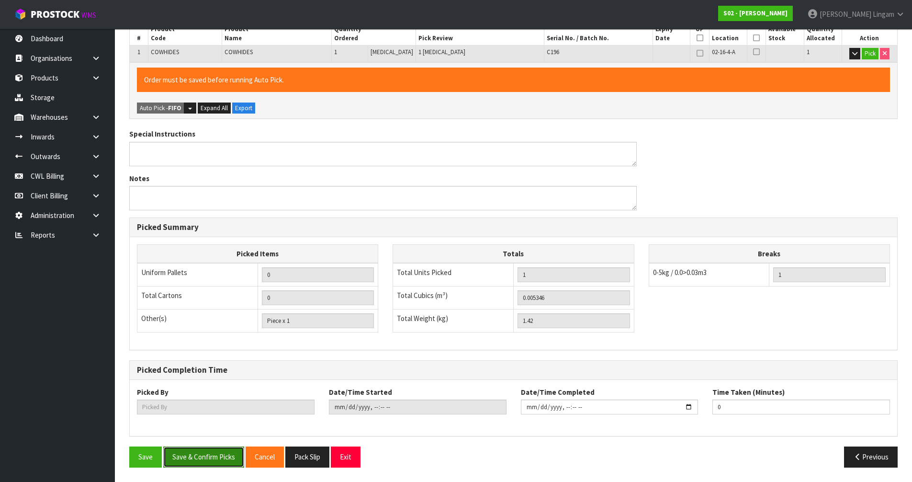
click at [222, 461] on button "Save & Confirm Picks" at bounding box center [203, 456] width 81 height 21
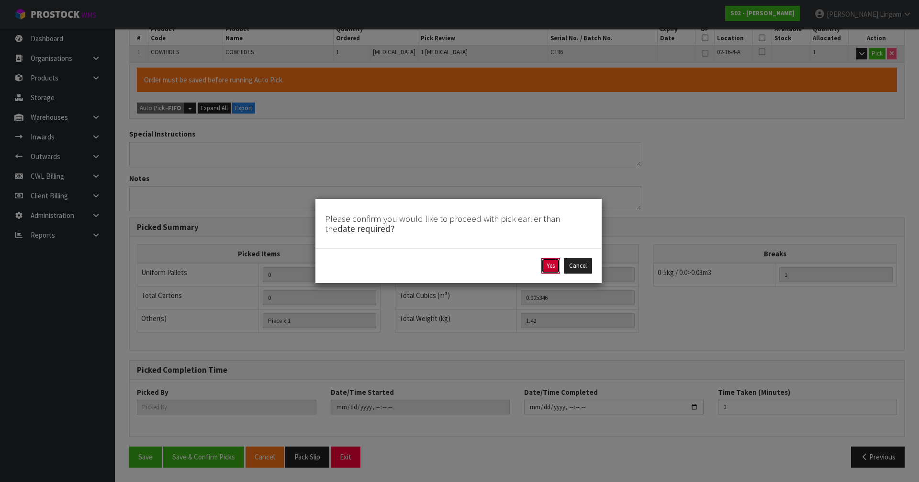
click at [549, 259] on button "Yes" at bounding box center [550, 265] width 19 height 15
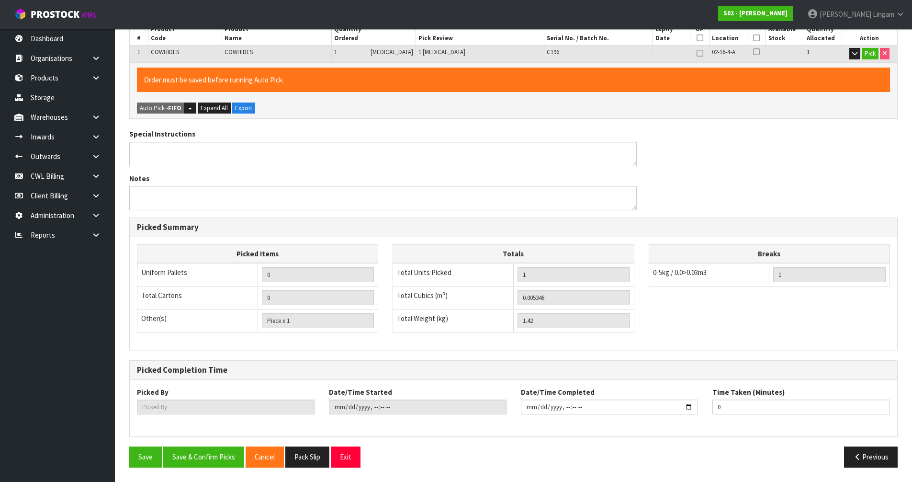
scroll to position [0, 0]
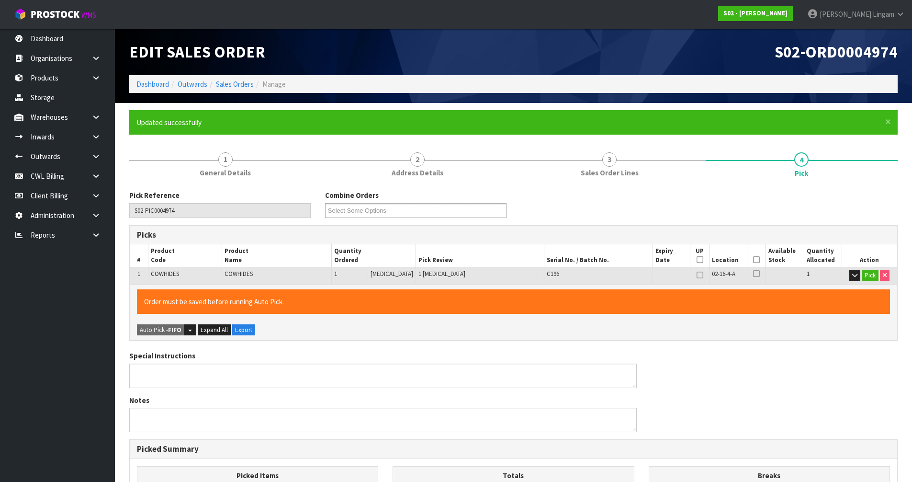
type input "[PERSON_NAME]"
type input "[DATE]T20:19:43"
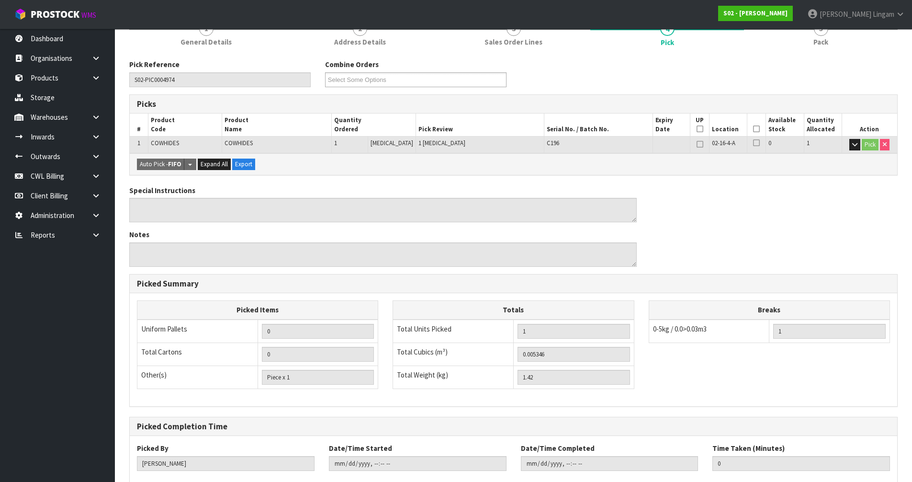
scroll to position [187, 0]
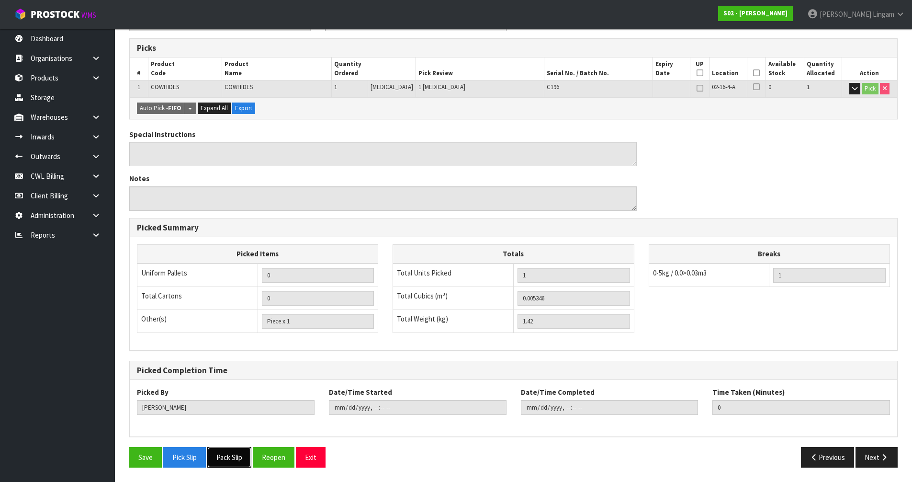
click at [224, 458] on button "Pack Slip" at bounding box center [229, 457] width 44 height 21
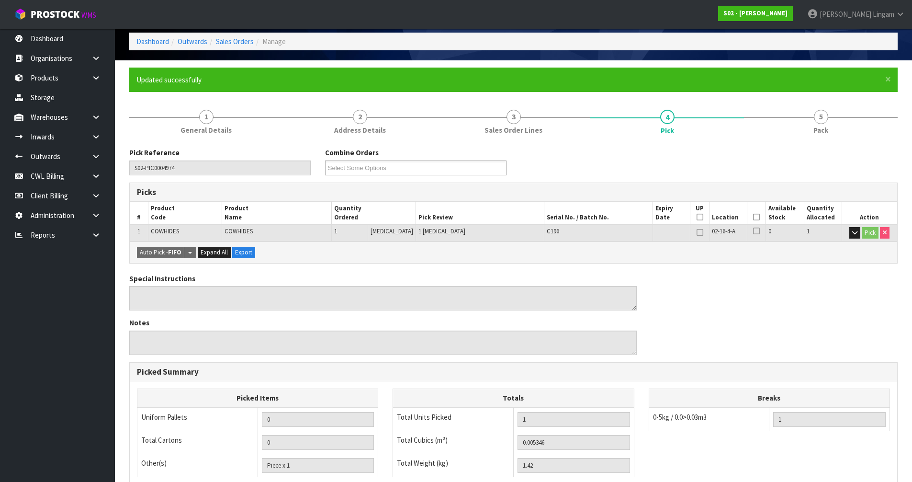
scroll to position [0, 0]
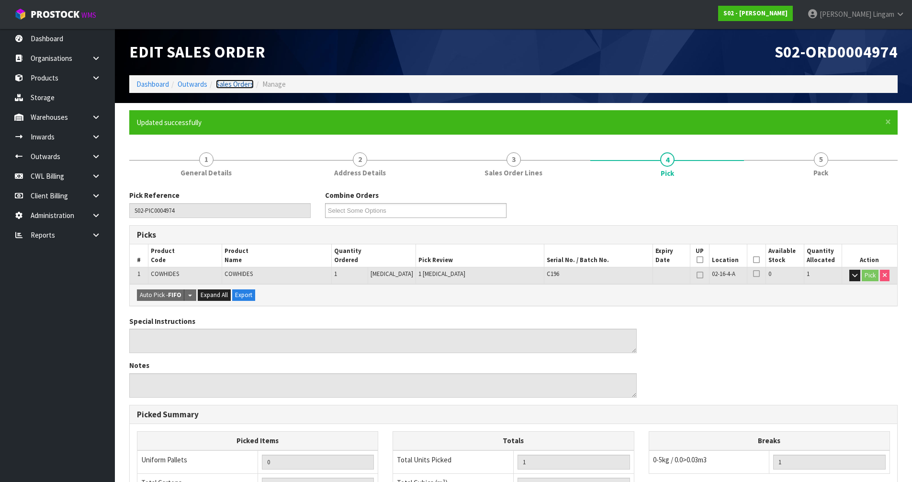
click at [235, 83] on link "Sales Orders" at bounding box center [235, 83] width 38 height 9
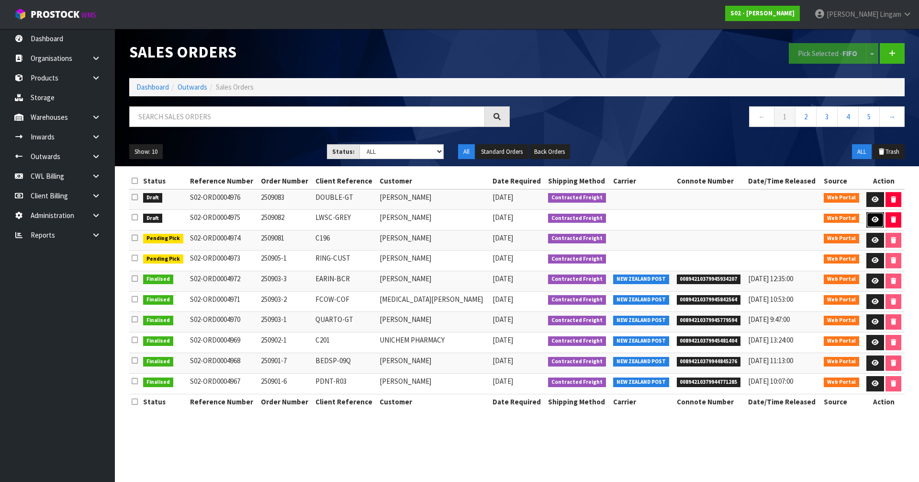
click at [873, 219] on icon at bounding box center [875, 219] width 7 height 6
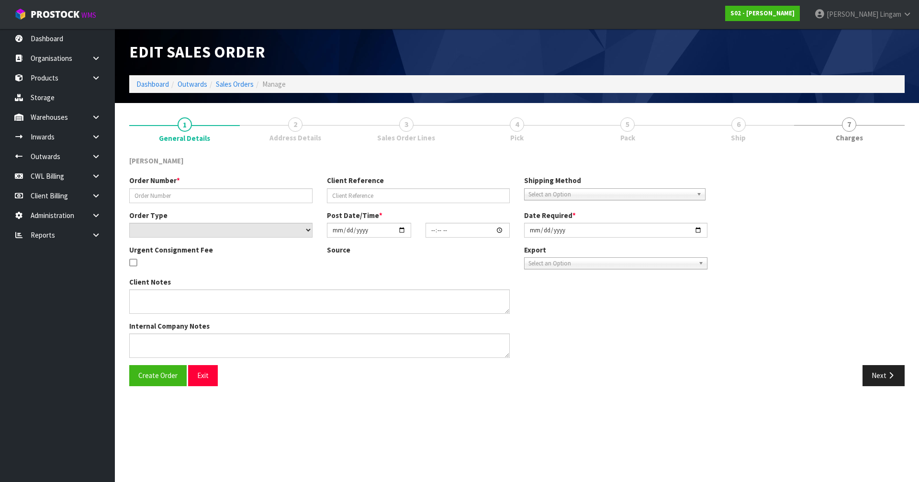
type input "2509082"
type input "LWSC-GREY"
select select "number:0"
type input "[DATE]"
type input "20:45:00.000"
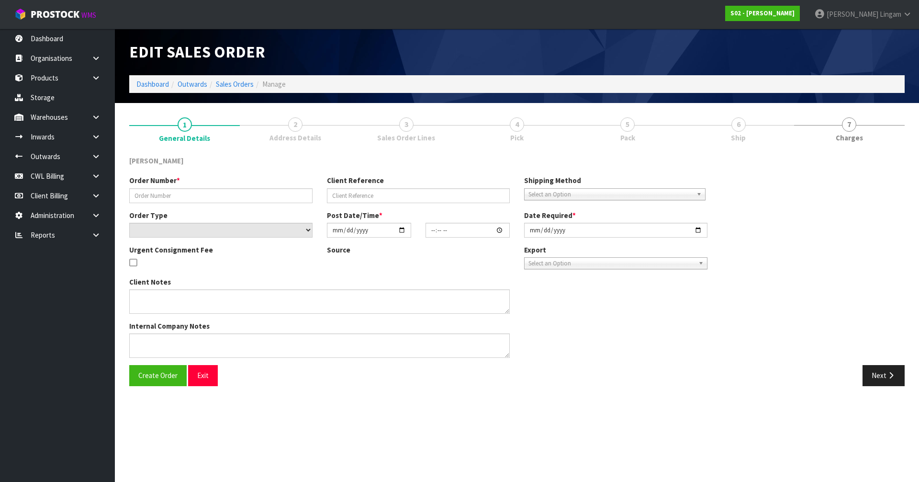
type input "[DATE]"
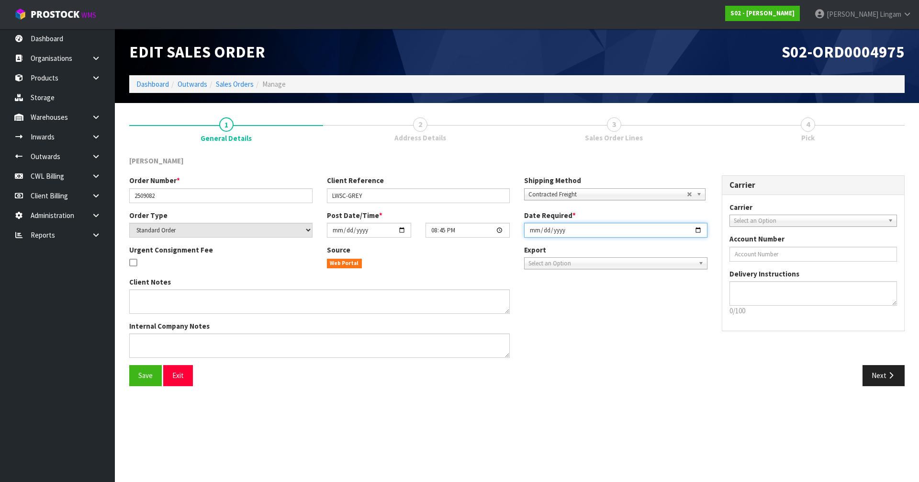
click at [532, 230] on input "[DATE]" at bounding box center [615, 230] width 183 height 15
type input "[DATE]"
click at [147, 381] on button "Save" at bounding box center [145, 375] width 33 height 21
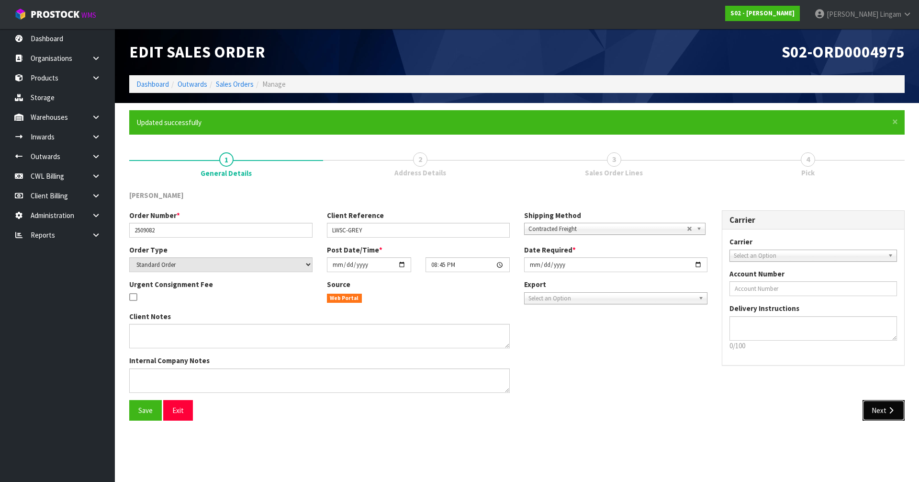
click at [879, 414] on button "Next" at bounding box center [883, 410] width 42 height 21
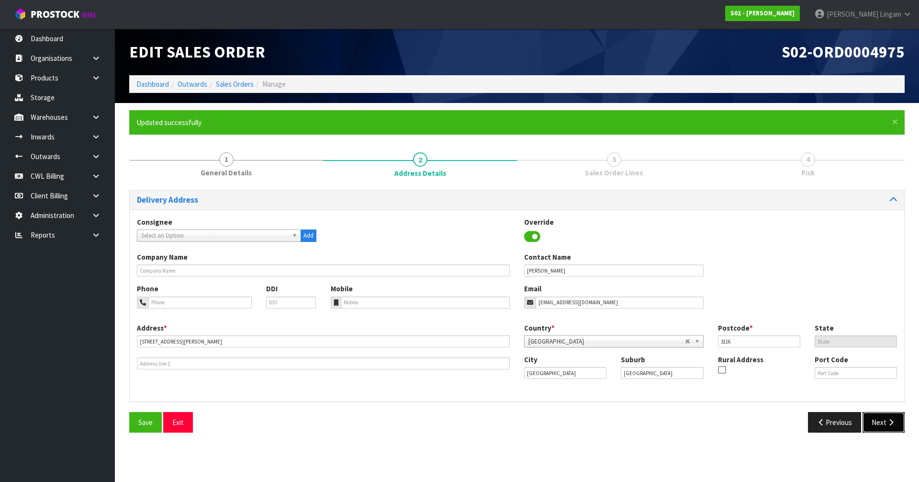
click at [879, 421] on button "Next" at bounding box center [883, 422] width 42 height 21
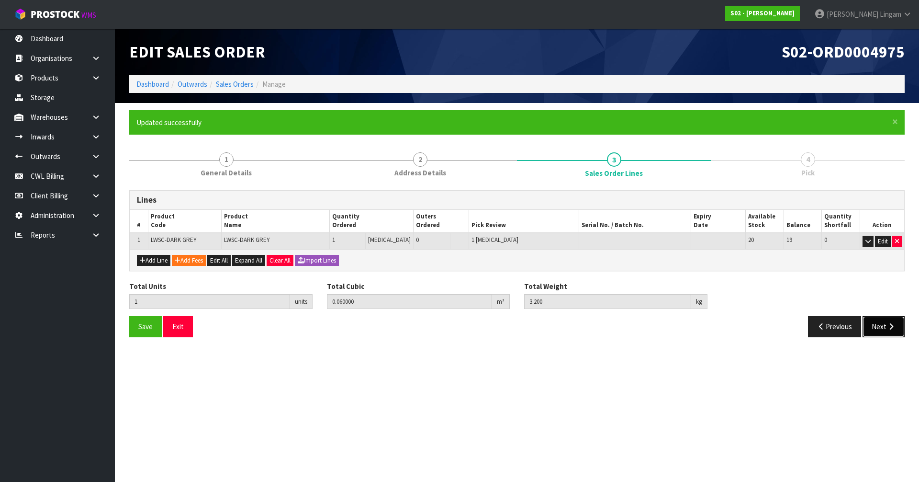
click at [883, 329] on button "Next" at bounding box center [883, 326] width 42 height 21
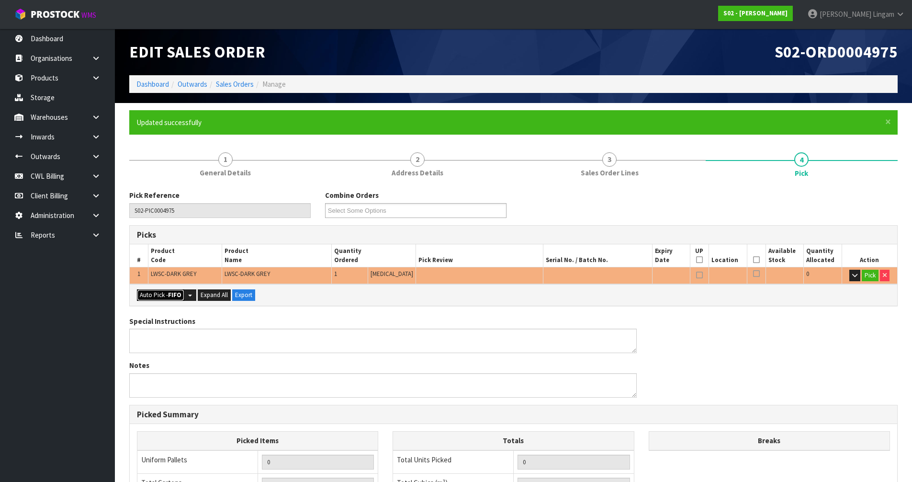
click at [159, 298] on button "Auto Pick - FIFO" at bounding box center [160, 294] width 47 height 11
type input "Piece x 1"
type input "1"
type input "0.060000"
type input "3.200"
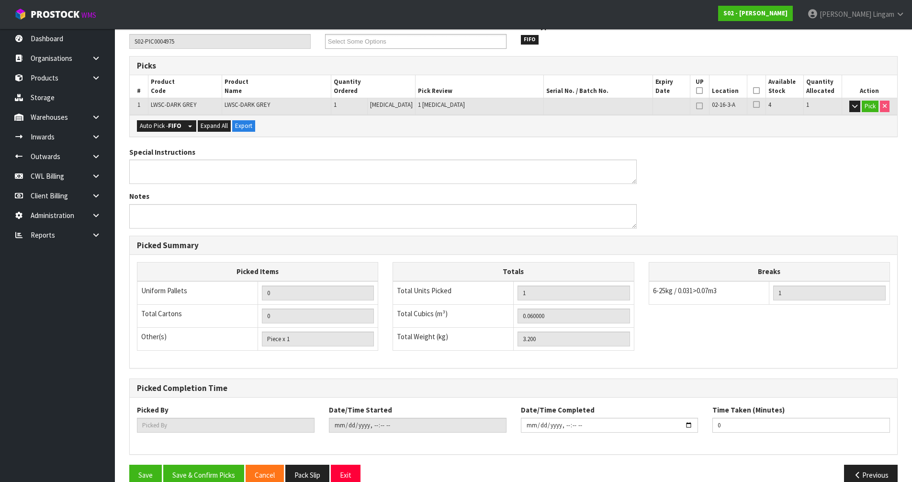
scroll to position [187, 0]
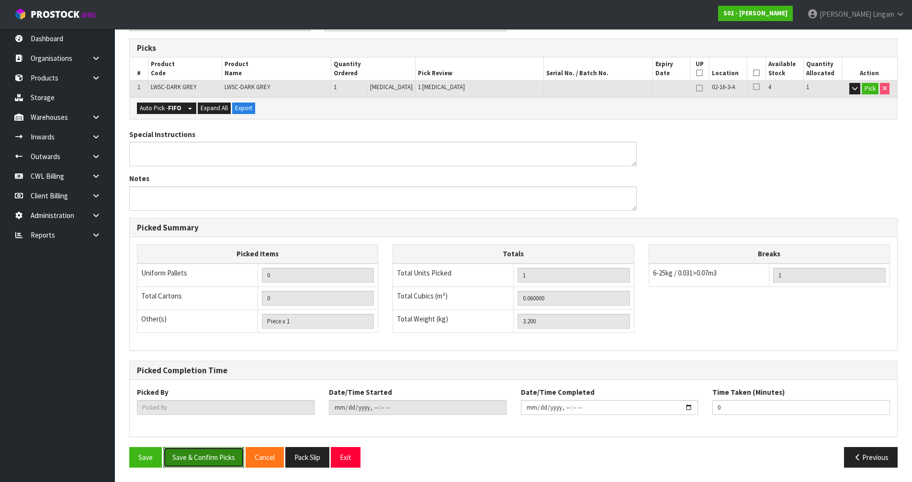
click at [205, 460] on button "Save & Confirm Picks" at bounding box center [203, 457] width 81 height 21
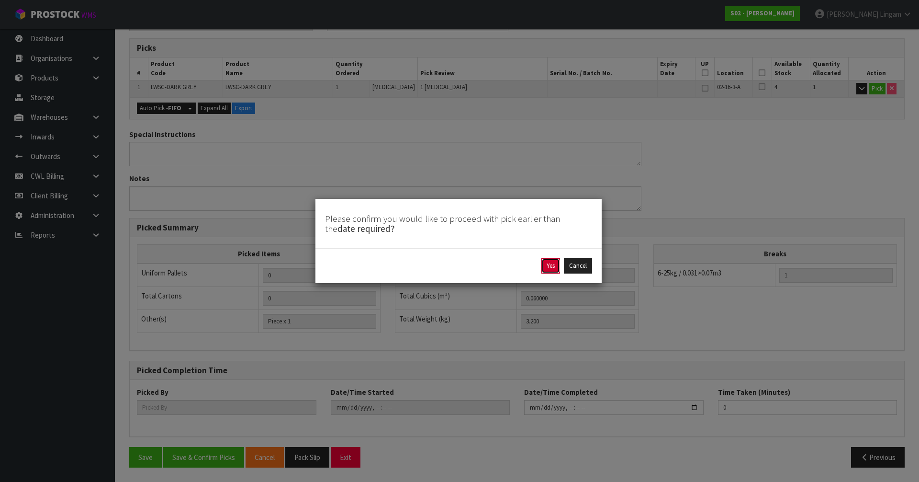
click at [552, 268] on button "Yes" at bounding box center [550, 265] width 19 height 15
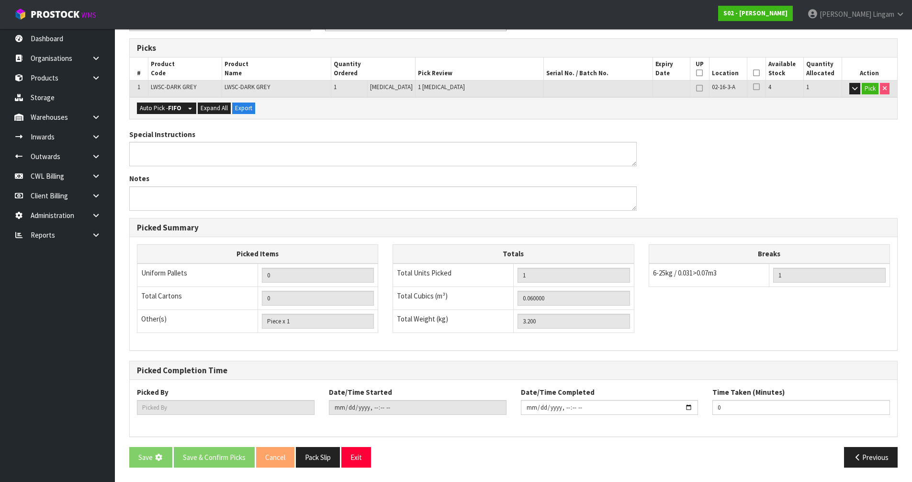
scroll to position [0, 0]
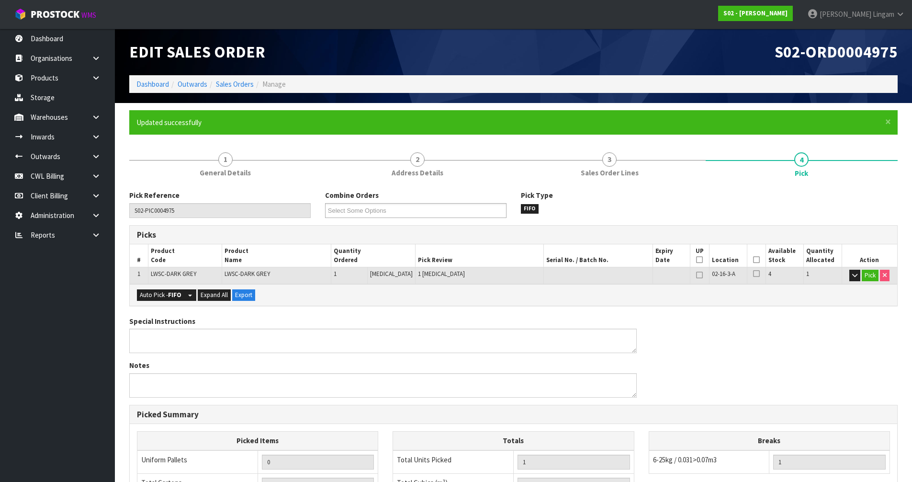
type input "[PERSON_NAME]"
type input "[DATE]T20:20:48"
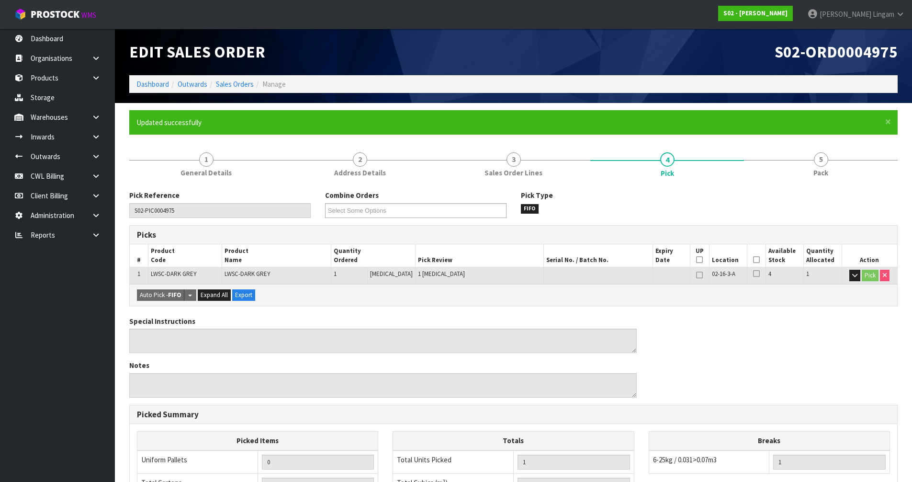
scroll to position [187, 0]
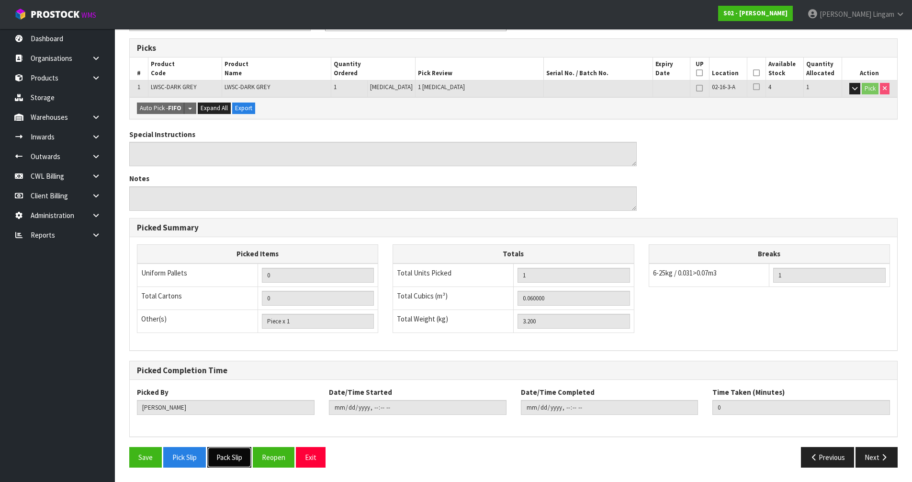
click at [244, 450] on button "Pack Slip" at bounding box center [229, 457] width 44 height 21
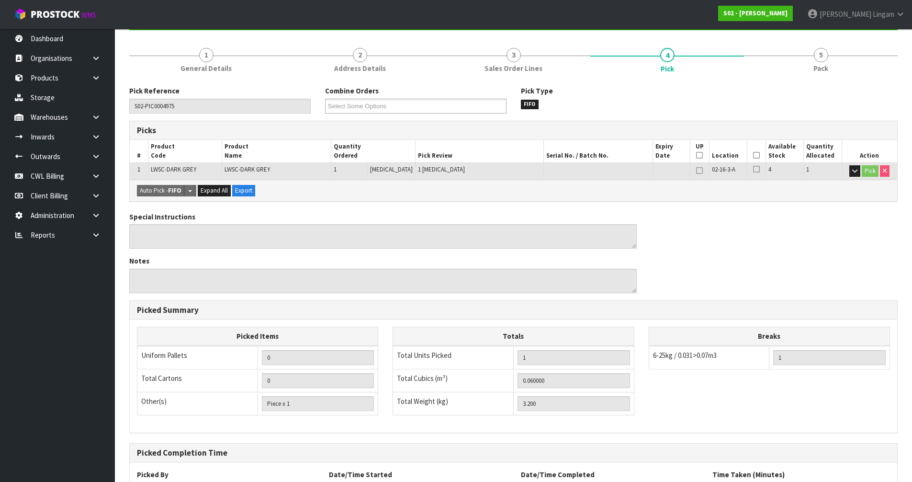
scroll to position [0, 0]
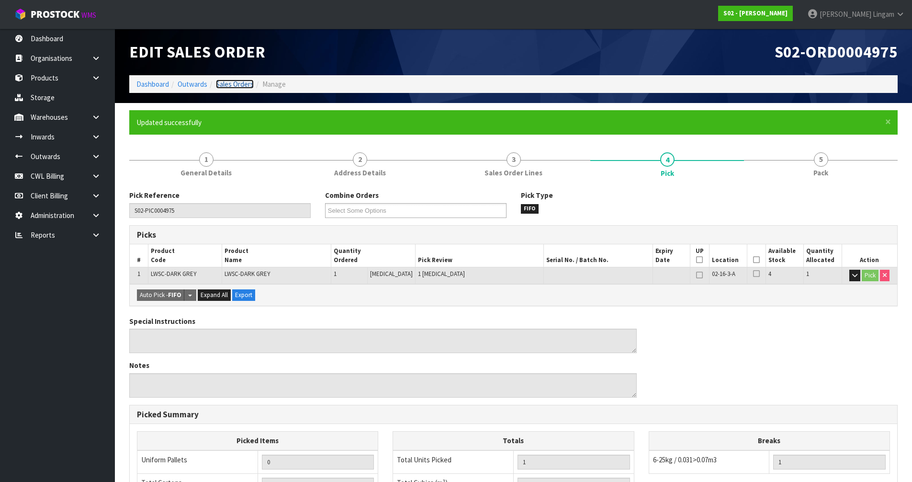
click at [249, 83] on link "Sales Orders" at bounding box center [235, 83] width 38 height 9
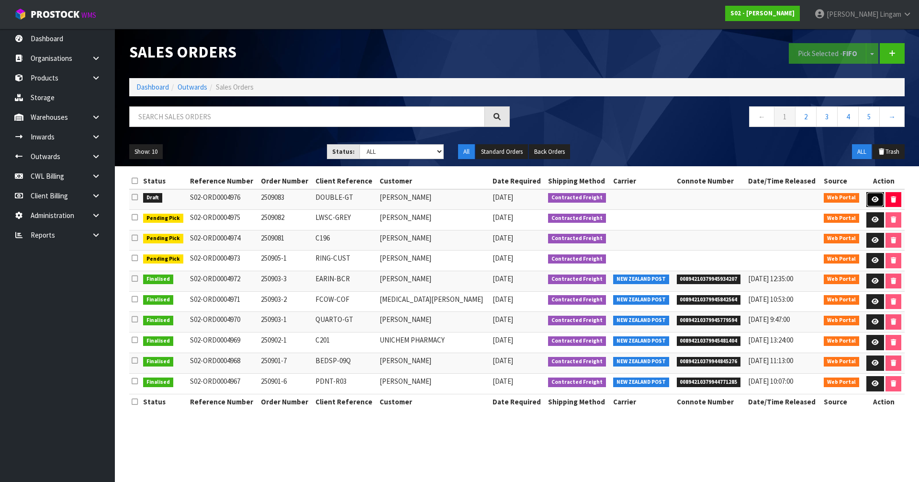
click at [874, 202] on link at bounding box center [875, 199] width 18 height 15
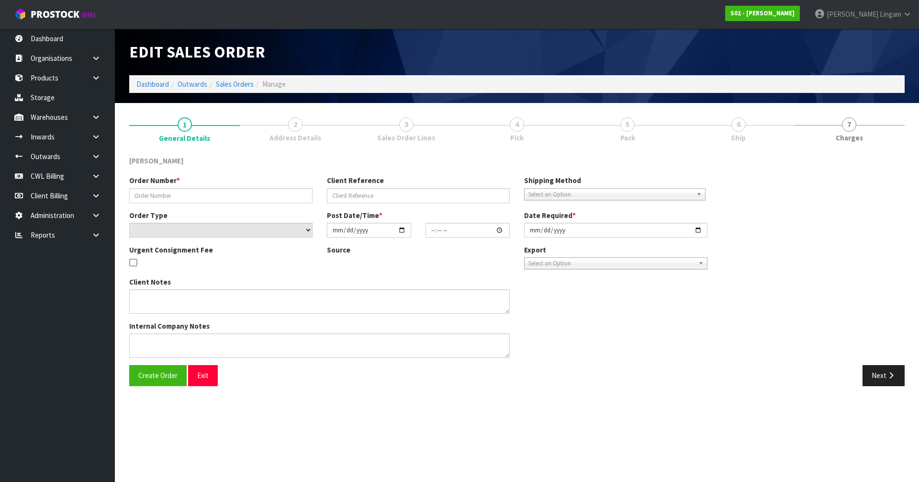
type input "2509083"
type input "DOUBLE-GT"
select select "number:0"
type input "[DATE]"
type input "17:01:00.000"
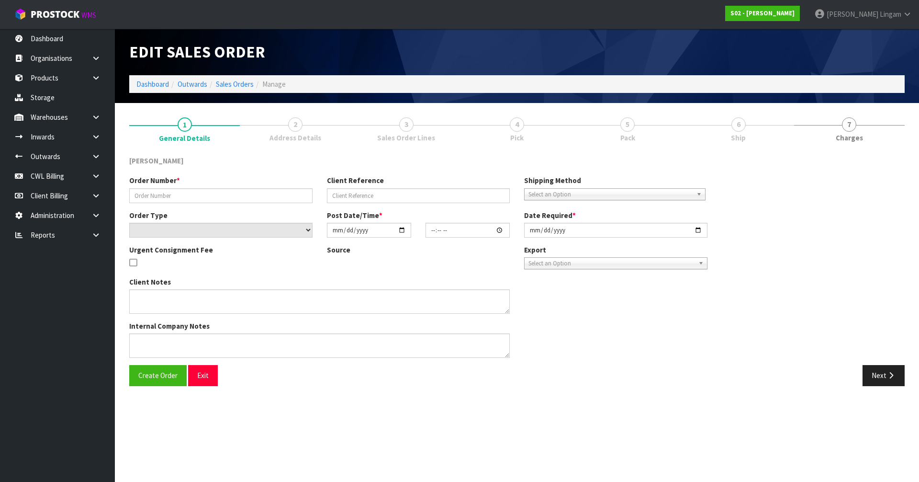
type input "[DATE]"
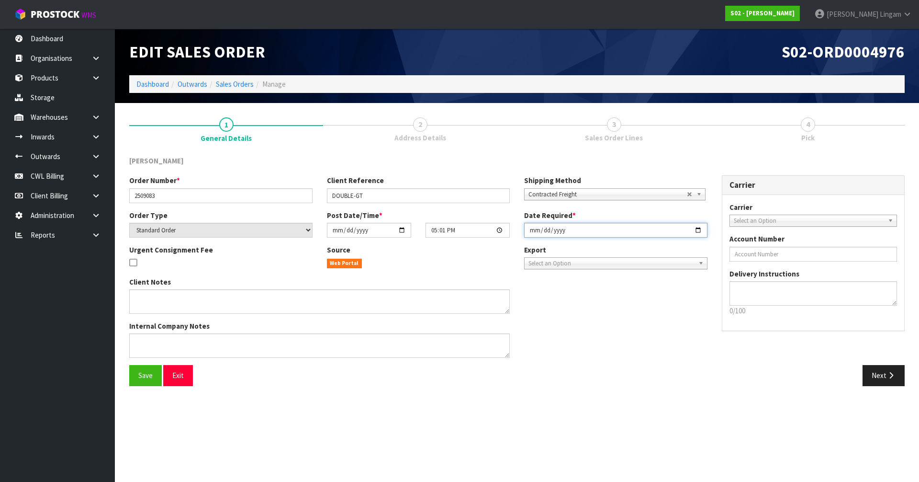
click at [528, 231] on input "[DATE]" at bounding box center [615, 230] width 183 height 15
type input "[DATE]"
click at [147, 376] on span "Save" at bounding box center [145, 374] width 14 height 9
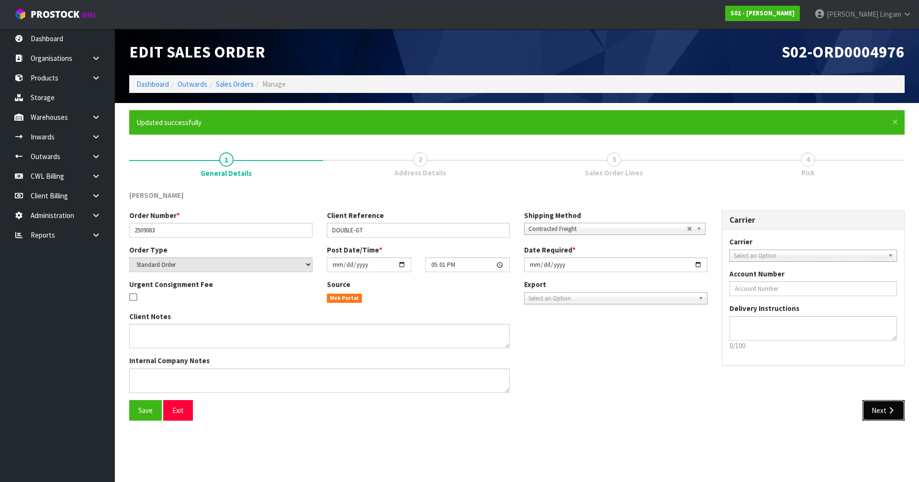
click at [876, 411] on button "Next" at bounding box center [883, 410] width 42 height 21
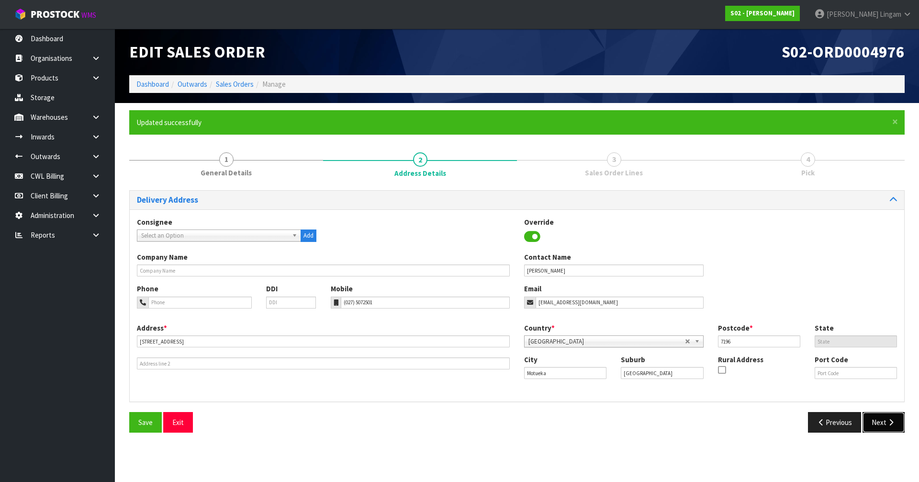
click at [874, 414] on button "Next" at bounding box center [883, 422] width 42 height 21
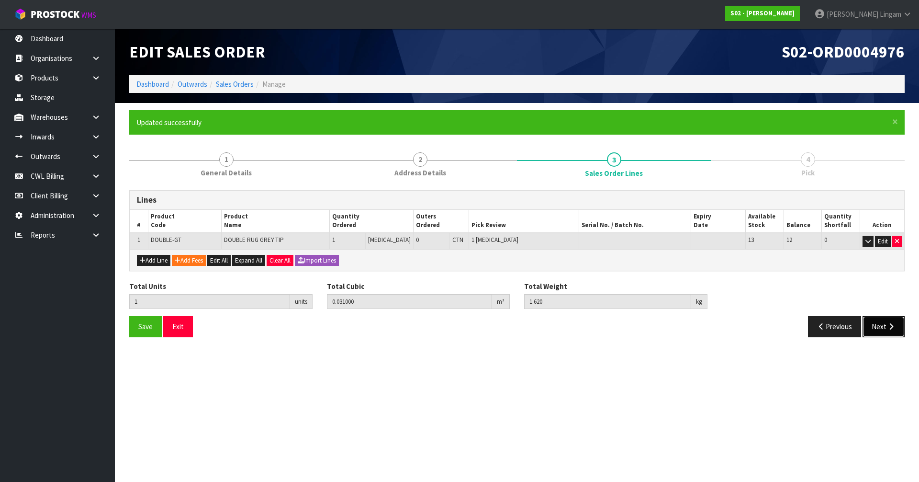
click at [872, 325] on button "Next" at bounding box center [883, 326] width 42 height 21
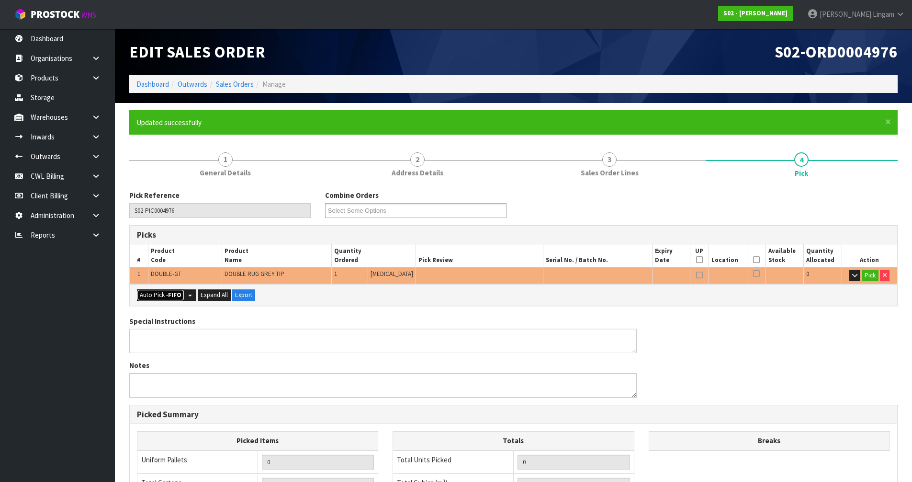
click at [161, 295] on button "Auto Pick - FIFO" at bounding box center [160, 294] width 47 height 11
type input "Piece x 1"
type input "1"
type input "0.031000"
type input "1.620"
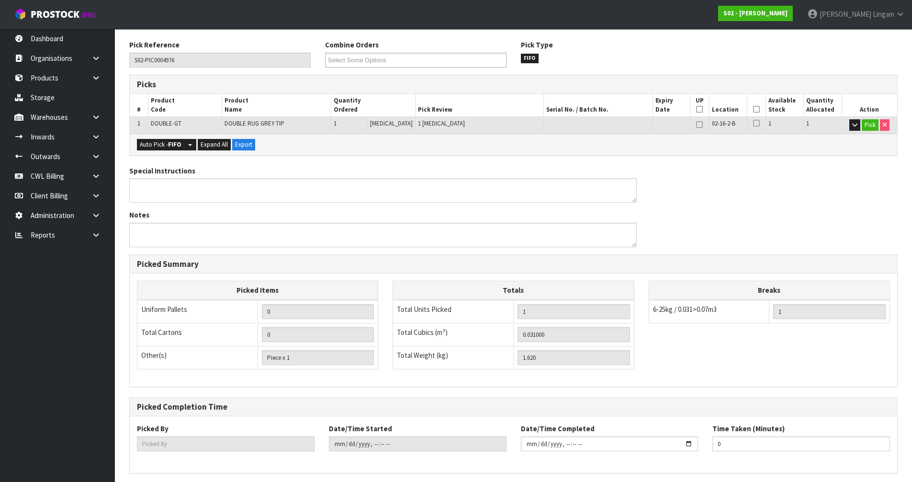
scroll to position [187, 0]
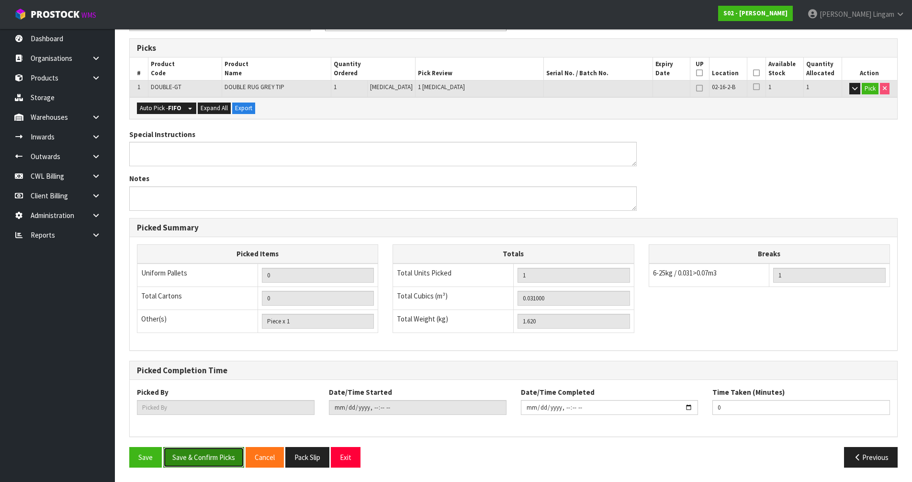
click at [210, 455] on button "Save & Confirm Picks" at bounding box center [203, 457] width 81 height 21
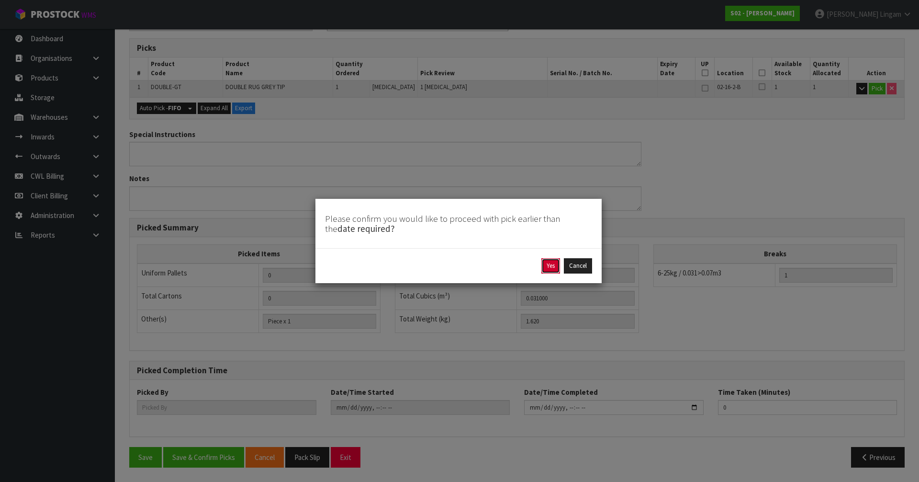
click at [546, 264] on button "Yes" at bounding box center [550, 265] width 19 height 15
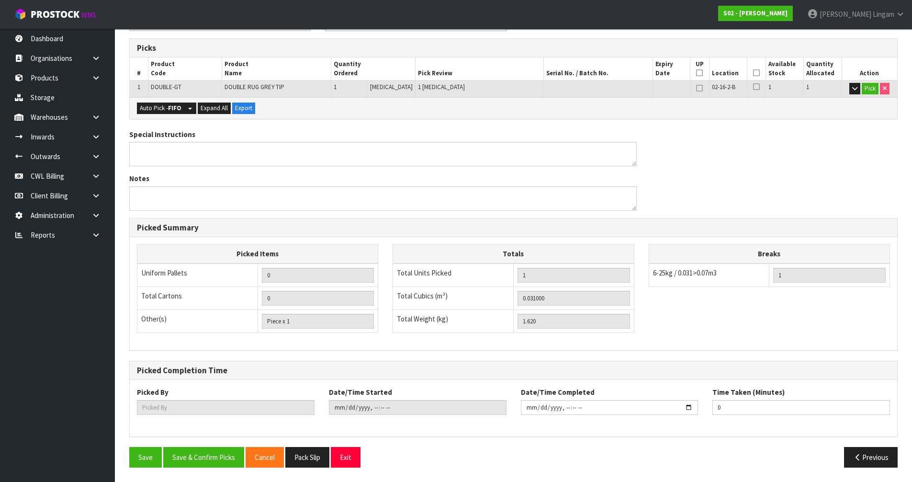
scroll to position [0, 0]
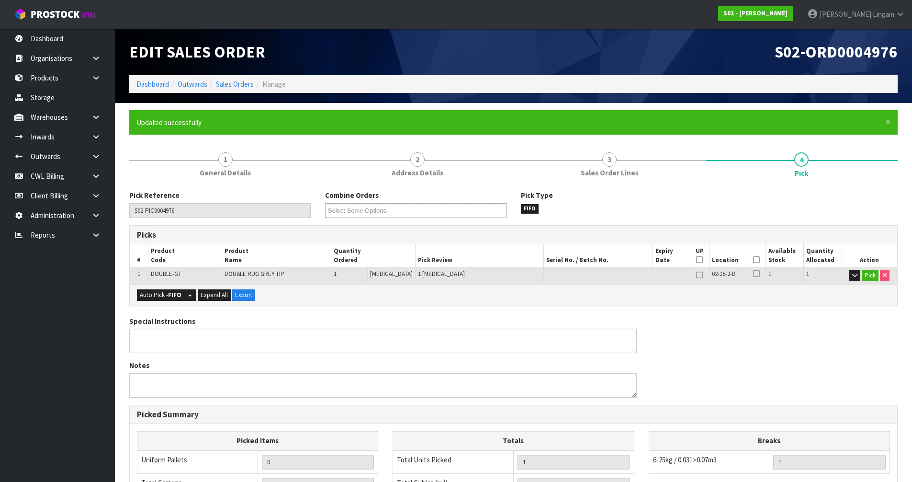
type input "[PERSON_NAME]"
type input "[DATE]T20:23:17"
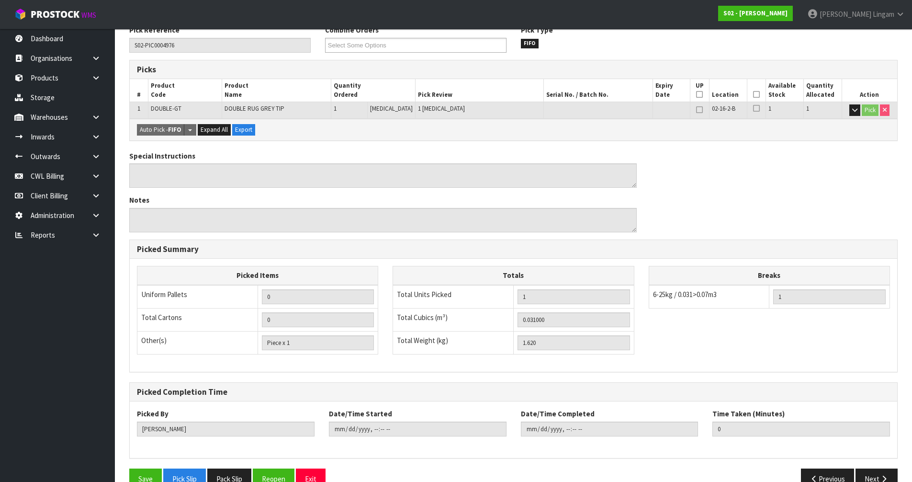
scroll to position [187, 0]
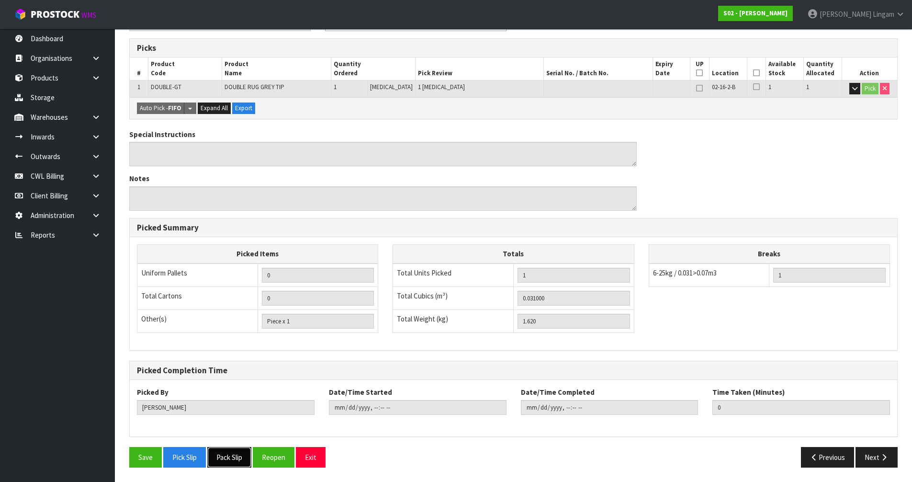
click at [243, 460] on button "Pack Slip" at bounding box center [229, 457] width 44 height 21
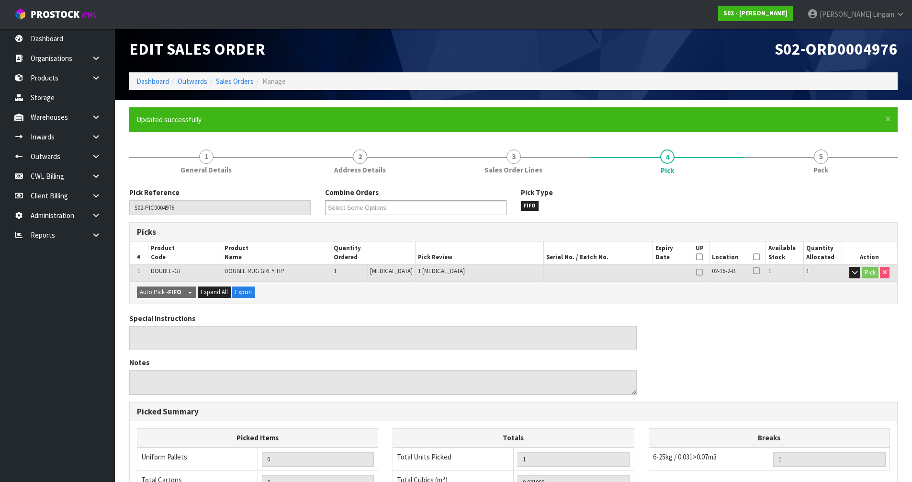
scroll to position [0, 0]
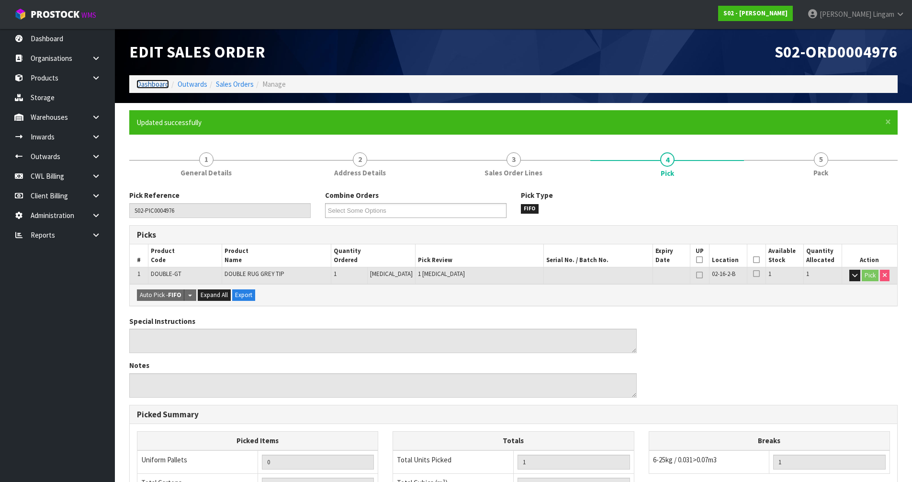
click at [146, 83] on link "Dashboard" at bounding box center [152, 83] width 33 height 9
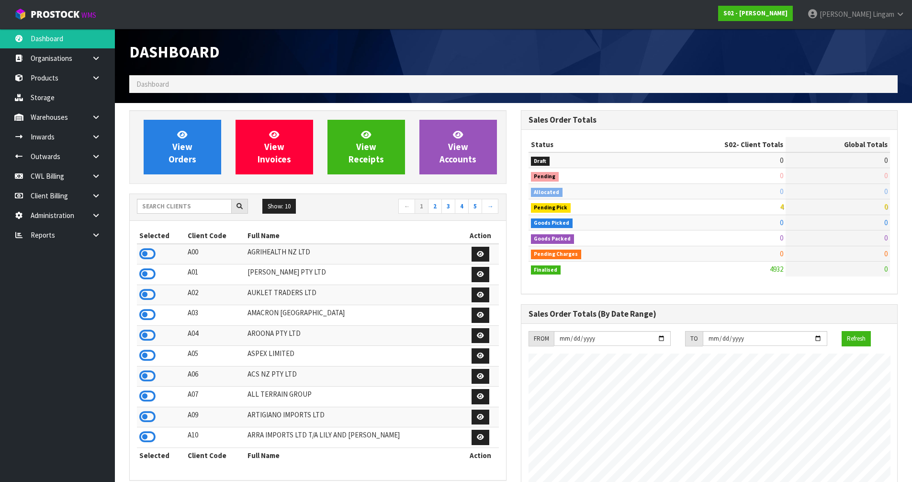
scroll to position [725, 391]
click at [202, 207] on input "text" at bounding box center [184, 206] width 95 height 15
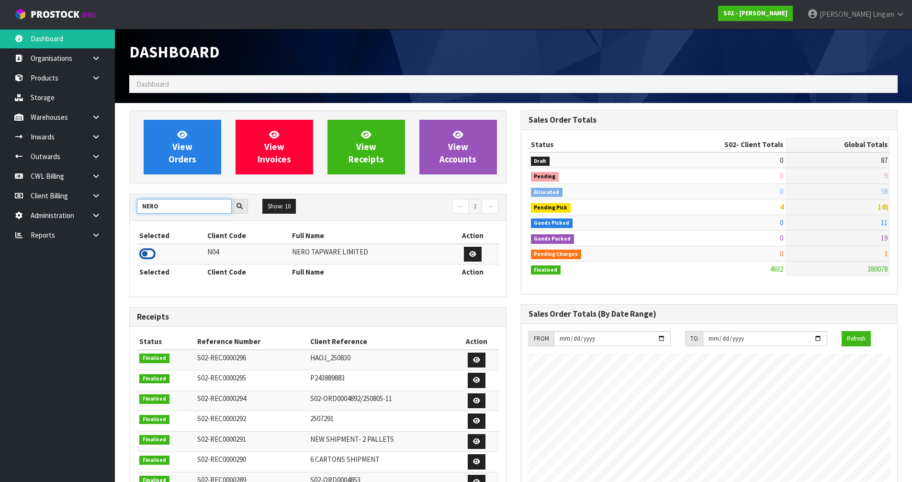
type input "NERO"
click at [144, 255] on icon at bounding box center [147, 253] width 16 height 14
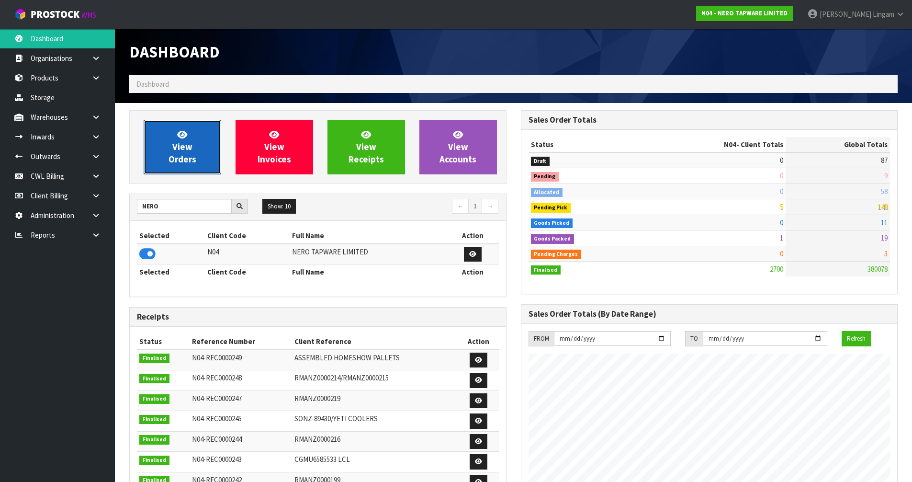
click at [187, 146] on span "View Orders" at bounding box center [182, 147] width 28 height 36
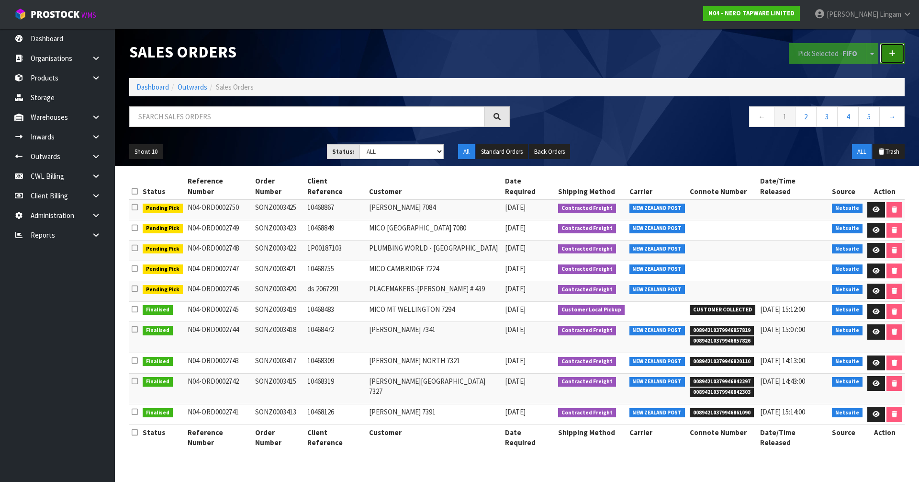
click at [890, 52] on icon at bounding box center [892, 53] width 7 height 7
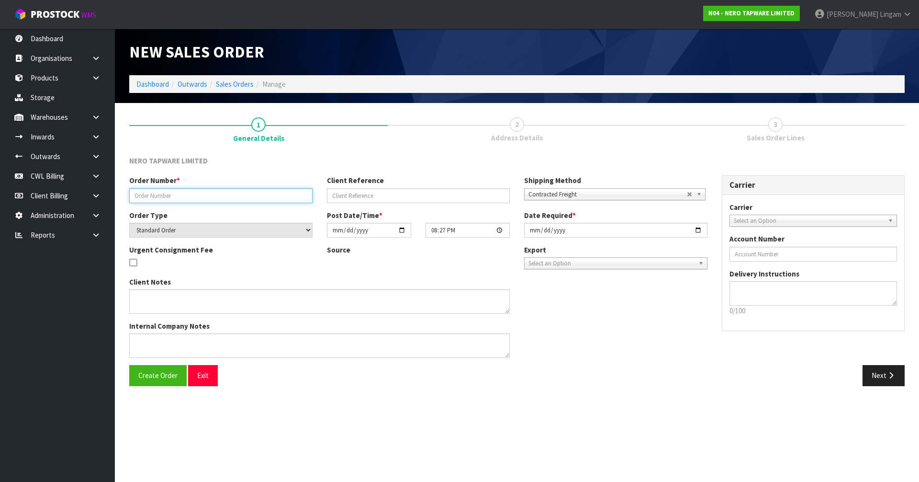
click at [205, 200] on input "text" at bounding box center [220, 195] width 183 height 15
click at [148, 194] on input "AUCJLAND SHOW PCKUP" at bounding box center [220, 195] width 183 height 15
type input "AUCKLAND SHOW PCKUP"
click at [568, 190] on span "Contracted Freight" at bounding box center [607, 194] width 158 height 11
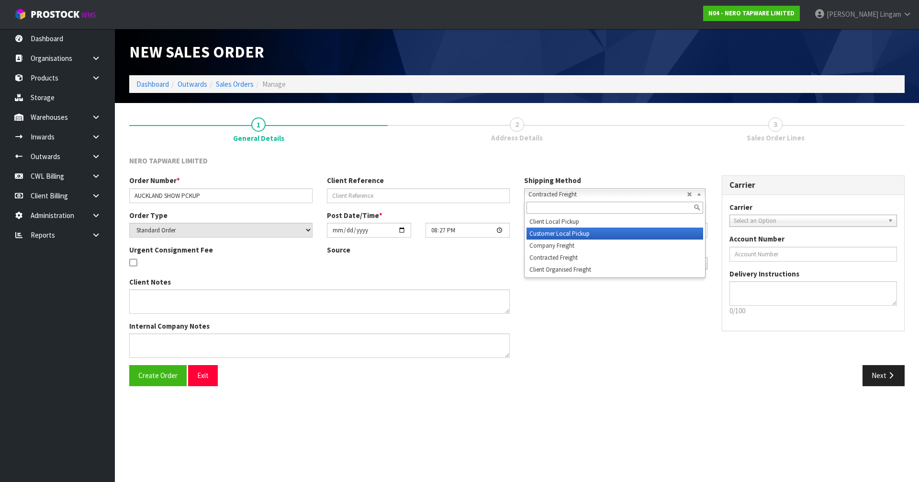
click at [549, 232] on li "Customer Local Pickup" at bounding box center [614, 233] width 177 height 12
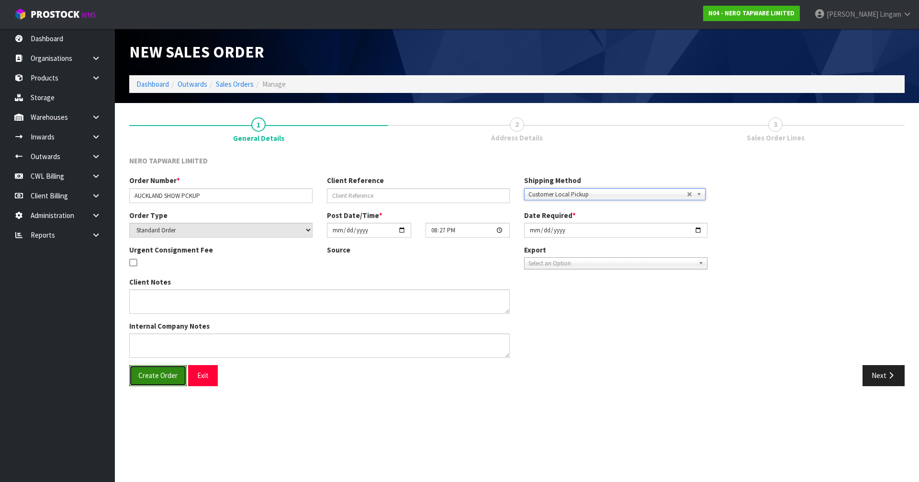
click at [158, 370] on button "Create Order" at bounding box center [157, 375] width 57 height 21
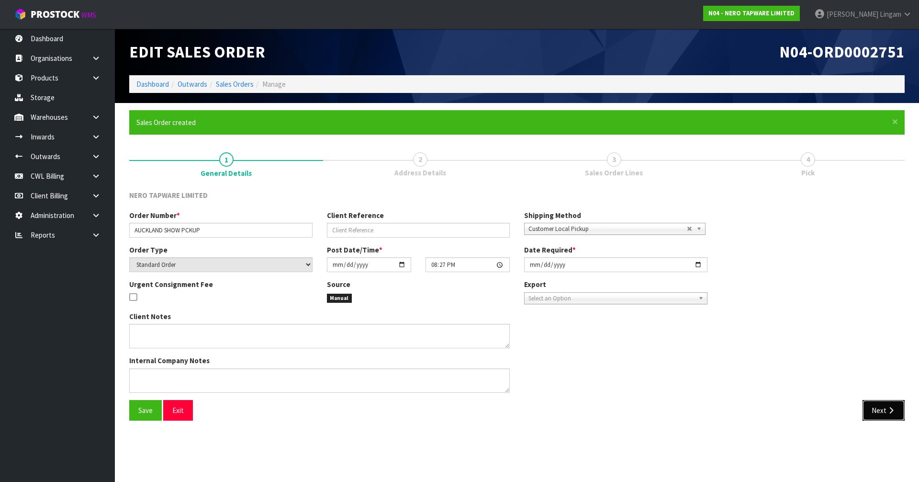
click at [889, 416] on button "Next" at bounding box center [883, 410] width 42 height 21
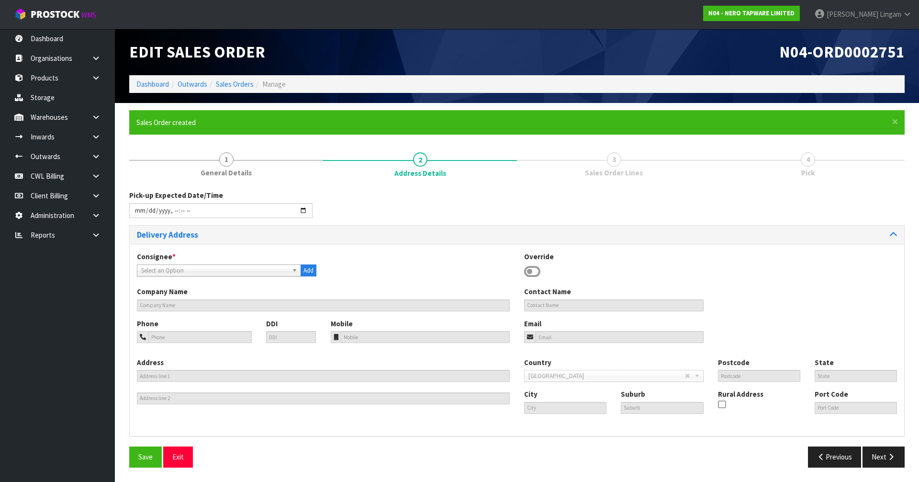
click at [535, 272] on icon at bounding box center [532, 271] width 16 height 14
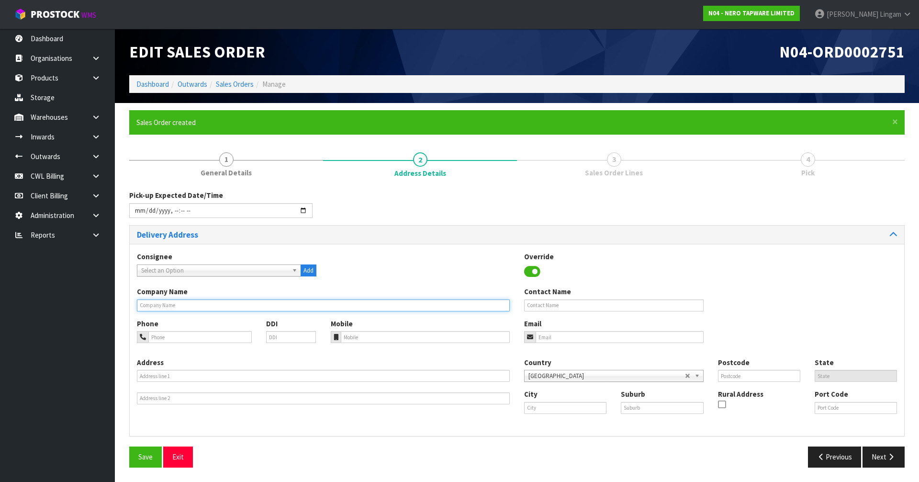
click at [478, 302] on input "text" at bounding box center [323, 305] width 373 height 12
type input "AUCKLAND SHOW PICKUP"
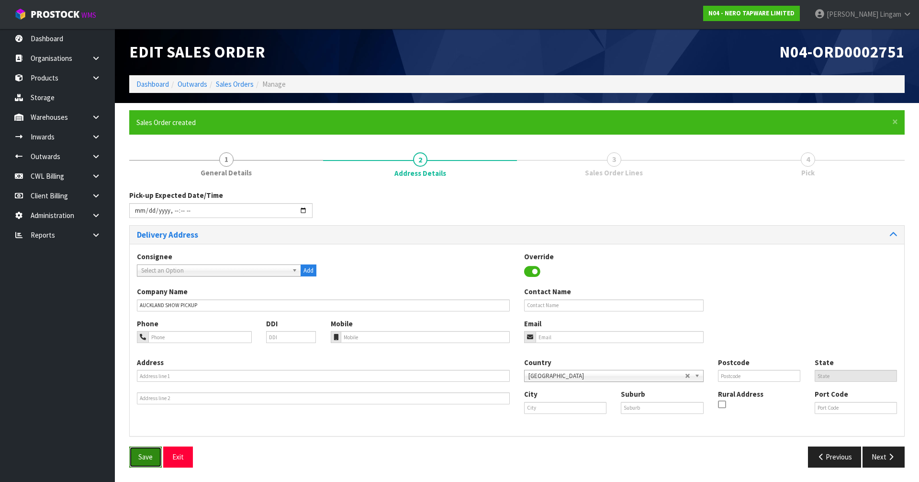
click at [145, 453] on span "Save" at bounding box center [145, 456] width 14 height 9
click at [882, 456] on button "Next" at bounding box center [883, 456] width 42 height 21
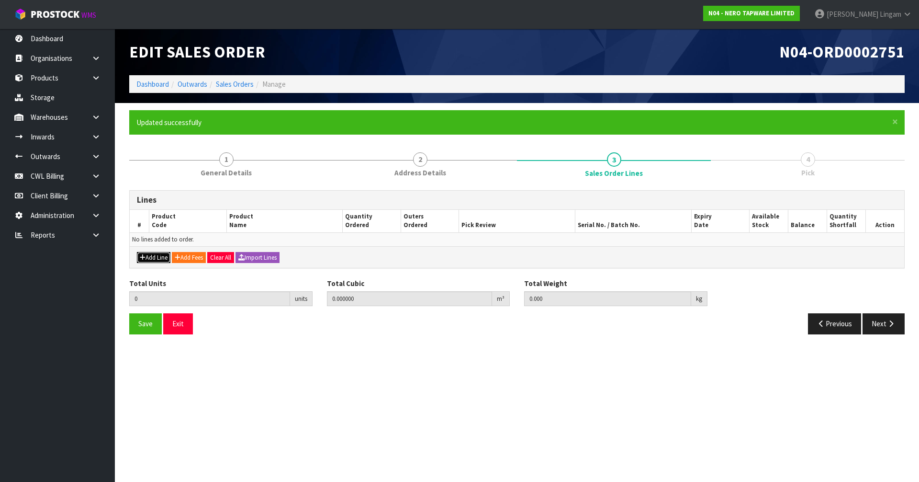
click at [152, 256] on button "Add Line" at bounding box center [154, 257] width 34 height 11
type input "0"
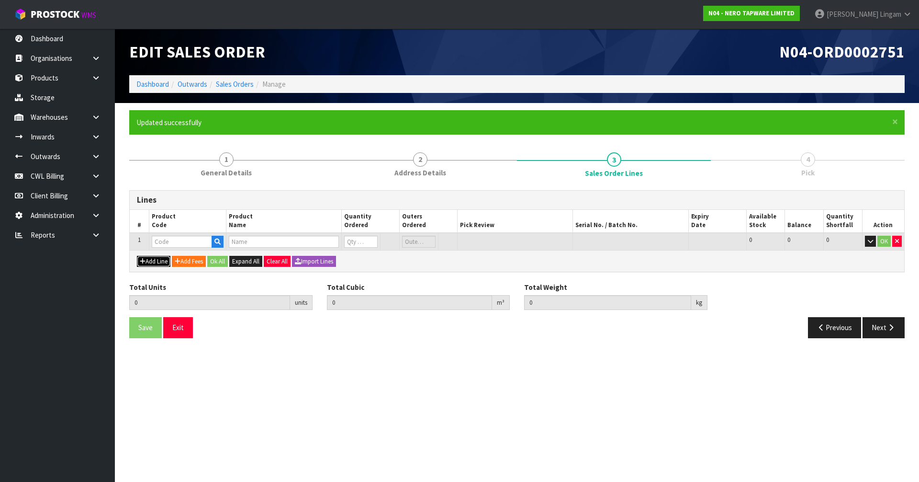
click at [158, 265] on button "Add Line" at bounding box center [154, 261] width 34 height 11
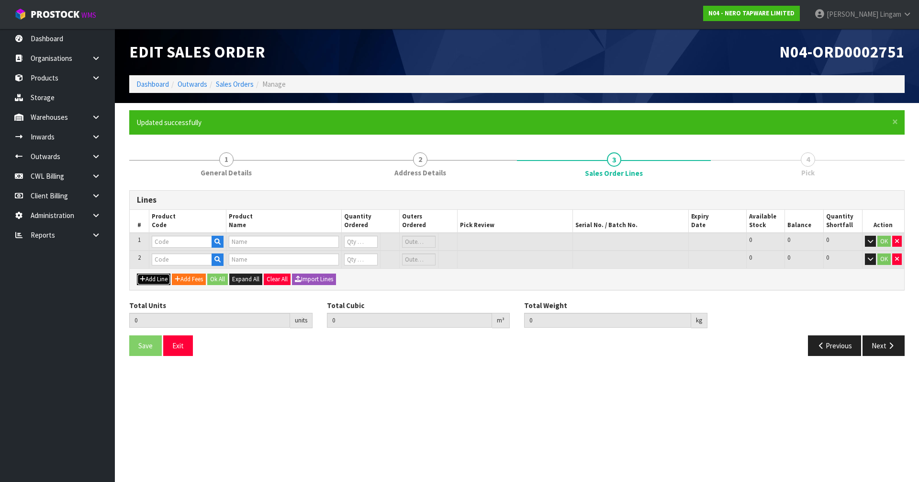
click at [159, 281] on button "Add Line" at bounding box center [154, 278] width 34 height 11
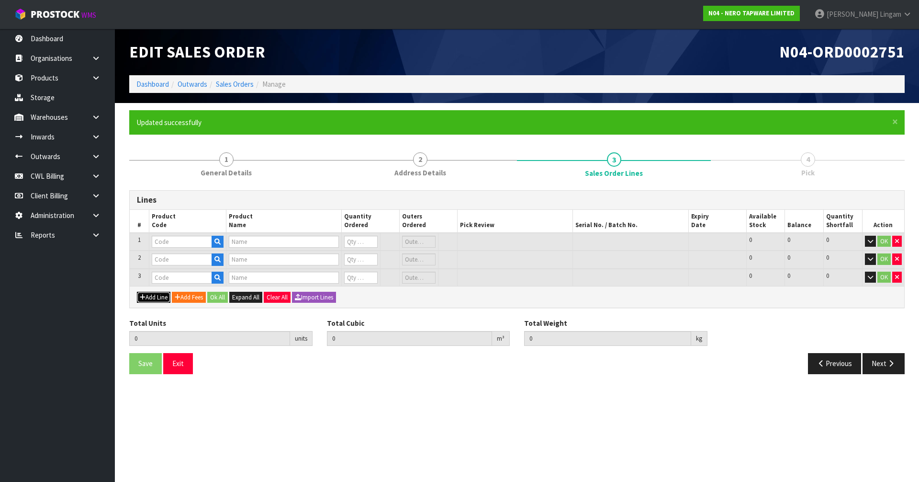
click at [162, 299] on button "Add Line" at bounding box center [154, 296] width 34 height 11
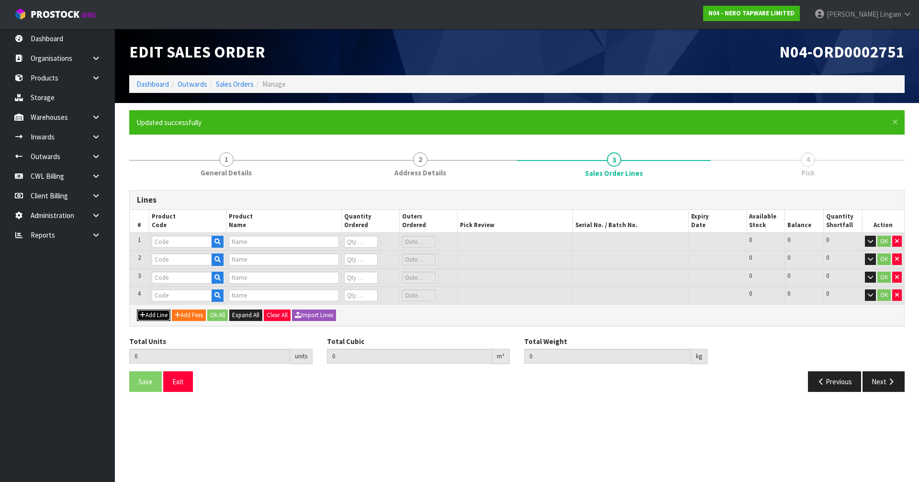
click at [163, 313] on button "Add Line" at bounding box center [154, 314] width 34 height 11
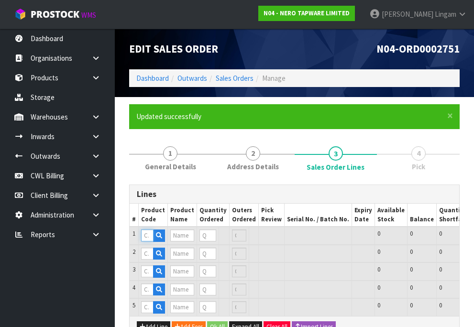
click at [147, 235] on input "text" at bounding box center [147, 236] width 12 height 12
paste input "PULL-APART PALLET"
type input "PULL-APART PALLET"
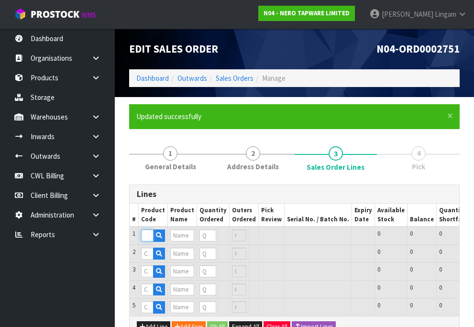
type input "0"
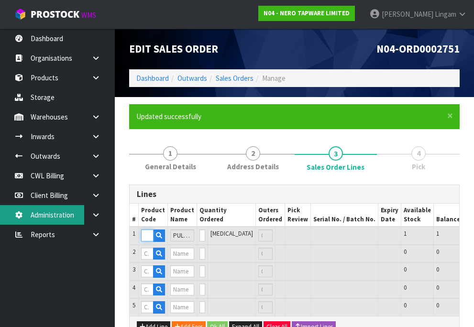
type input "PULL-APART PALLET"
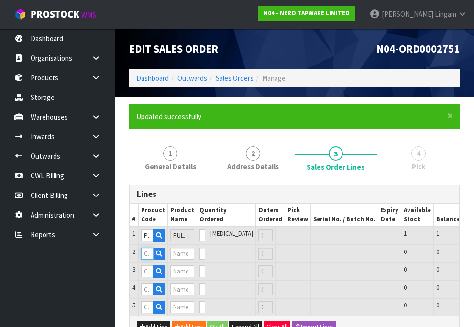
click at [142, 252] on input "text" at bounding box center [147, 254] width 12 height 12
paste input "SHOW PALLET 1"
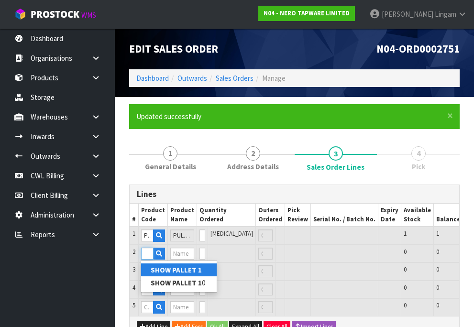
type input "SHOW PALLET 1"
click at [184, 271] on strong "SHOW PALLET 1" at bounding box center [176, 270] width 51 height 9
type input "SHOW PALLET 1"
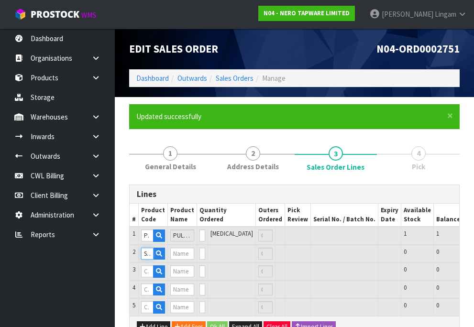
type input "ASSEMBLED HOME SHOW PALLET 1"
type input "0"
click at [144, 272] on input "text" at bounding box center [147, 272] width 12 height 12
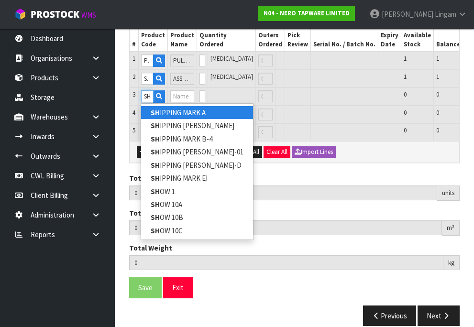
scroll to position [196, 0]
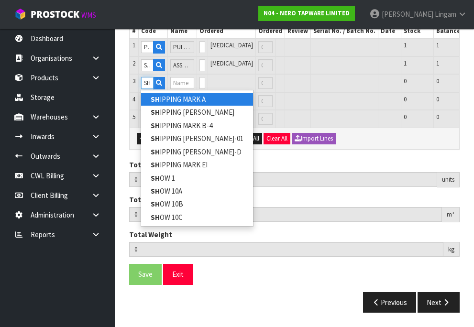
paste input "SHOW PALLET 1"
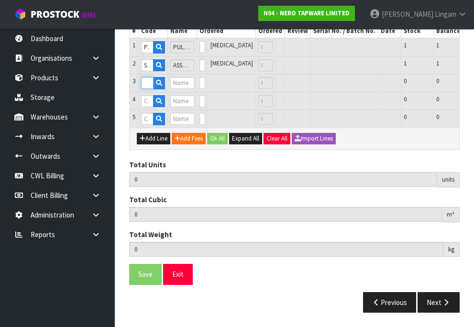
scroll to position [0, 0]
drag, startPoint x: 146, startPoint y: 76, endPoint x: 140, endPoint y: 76, distance: 6.2
click at [140, 76] on td "SHSHOW PALLET 1" at bounding box center [153, 83] width 29 height 18
type input "1"
click at [143, 77] on input "text" at bounding box center [147, 83] width 12 height 12
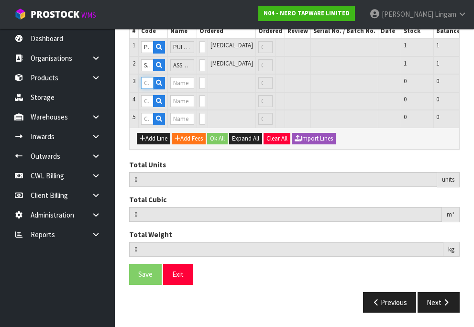
paste input "SHOW PALLET 10"
type input "SHOW PALLET 10"
type input "ASSEMBLED HOME SHOW PALLET 10"
type input "0"
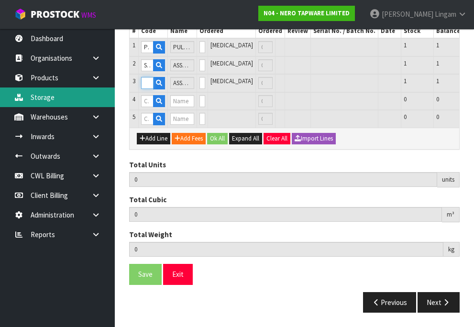
type input "SHOW PALLET 10"
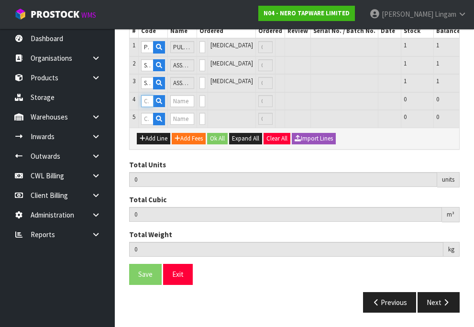
click at [145, 96] on input "text" at bounding box center [147, 101] width 12 height 12
paste input "SHOW PALLET 2"
type input "SHOW PALLET 2"
type input "ASSEMBLED HOME SHOW PALLET 2"
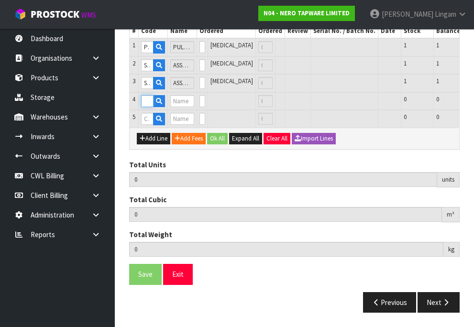
type input "0"
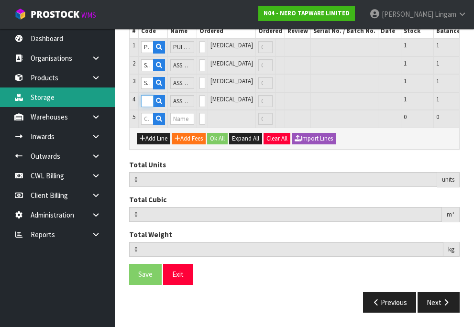
type input "SHOW PALLET 2"
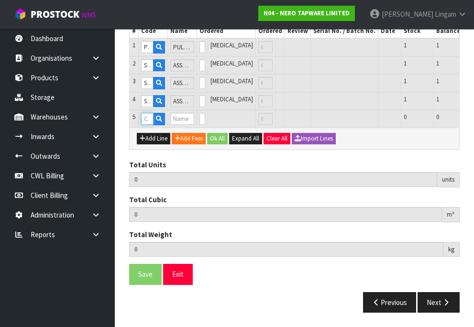
click at [146, 113] on input "text" at bounding box center [147, 119] width 12 height 12
paste input "SHOW PALLET 3"
type input "SHOW PALLET 3"
type input "0.000000"
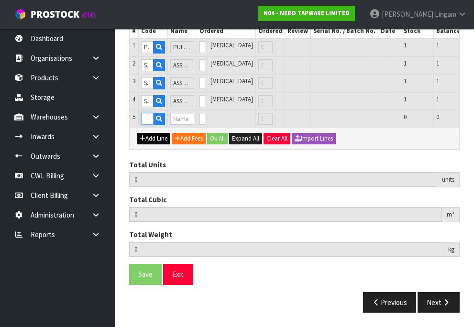
type input "0.000"
type input "ASSEMBLED HOME SHOW PALLET 3"
type input "0"
type input "SHOW PALLET 3"
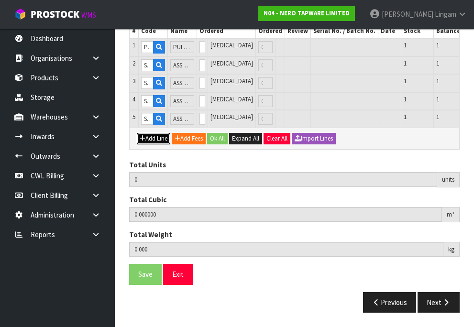
click at [156, 134] on button "Add Line" at bounding box center [154, 138] width 34 height 11
type input "0"
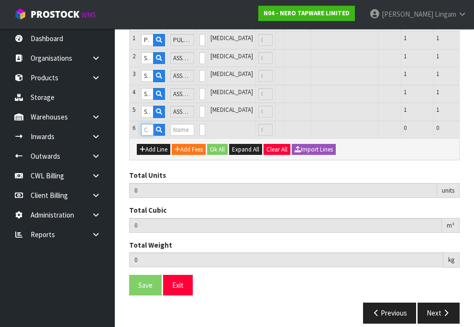
click at [146, 132] on input "text" at bounding box center [147, 130] width 12 height 12
paste input "SHOW PALLET 4"
type input "SHOW PALLET 4"
type input "0.000000"
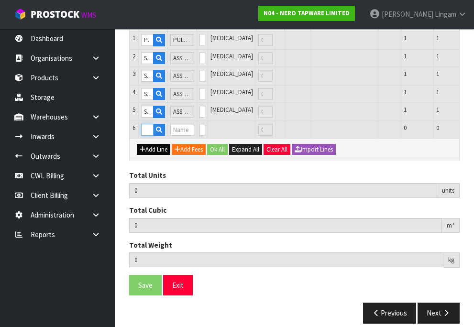
type input "0.000"
type input "ASSEMBLED HOME SHOW PALLET 4"
type input "0"
type input "SHOW PALLET 4"
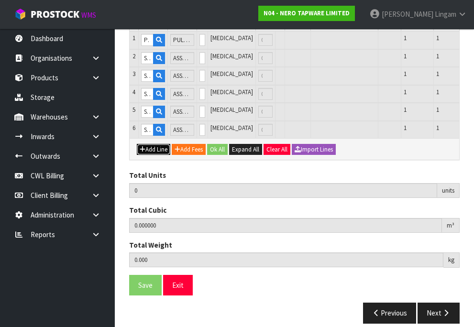
click at [151, 153] on button "Add Line" at bounding box center [154, 149] width 34 height 11
type input "0"
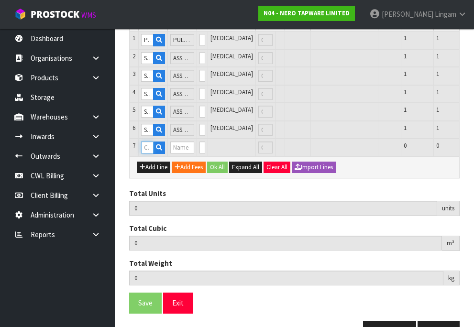
click at [146, 146] on input "text" at bounding box center [147, 148] width 12 height 12
paste input "SHOW PALLET 5"
type input "SHOW PALLET 5"
type input "0.000000"
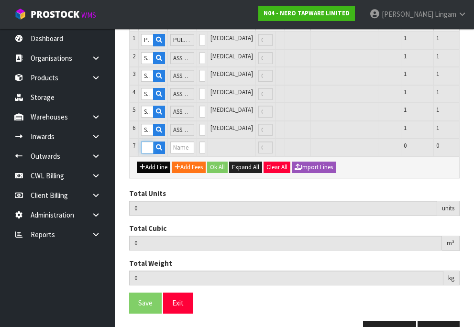
type input "0.000"
type input "ASSEMBLED HOME SHOW PALLET 5"
type input "0"
type input "SHOW PALLET 5"
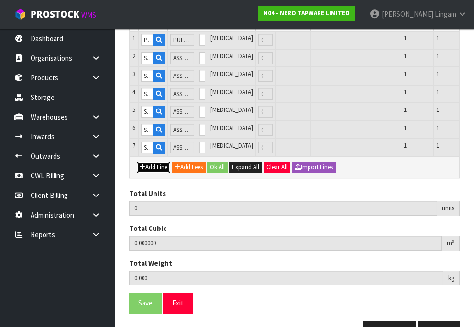
click at [153, 172] on button "Add Line" at bounding box center [154, 167] width 34 height 11
type input "0"
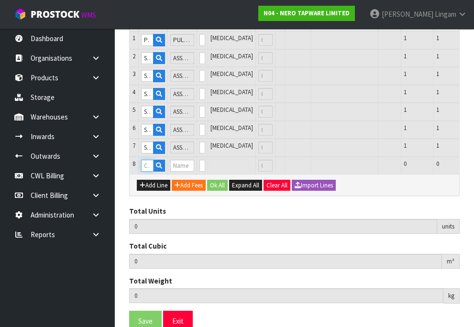
click at [146, 168] on input "text" at bounding box center [147, 166] width 12 height 12
paste input "SHOW PALLET 6"
type input "SHOW PALLET 6"
type input "0.000000"
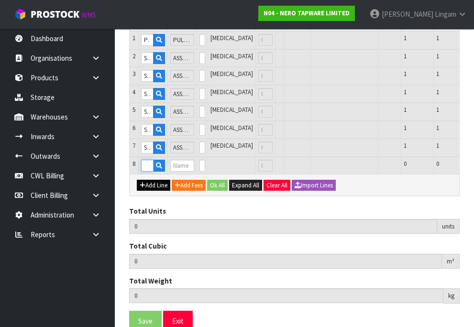
type input "0.000"
type input "ASSEMBLED HOME SHOW PALLET 6"
type input "0"
type input "SHOW PALLET 6"
click at [153, 190] on button "Add Line" at bounding box center [154, 185] width 34 height 11
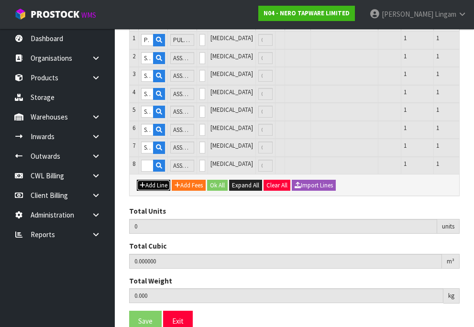
type input "0"
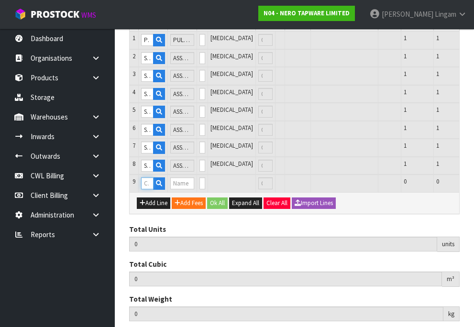
click at [146, 185] on input "text" at bounding box center [147, 184] width 12 height 12
paste input "SHOW PALLET 7"
type input "SHOW PALLET 7"
type input "0.000000"
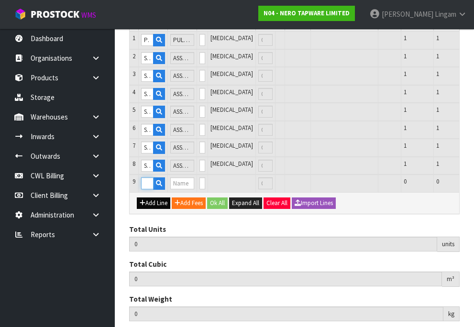
type input "0.000"
type input "ASSEMBLED HOME SHOW PALLET 7"
type input "0"
type input "SHOW PALLET 7"
click at [158, 209] on button "Add Line" at bounding box center [154, 203] width 34 height 11
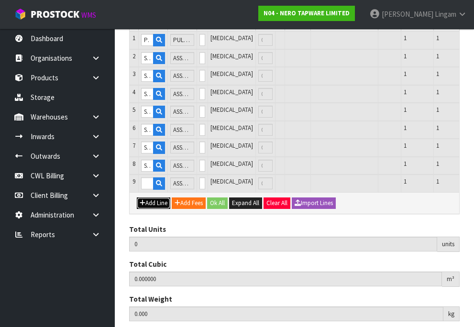
type input "0"
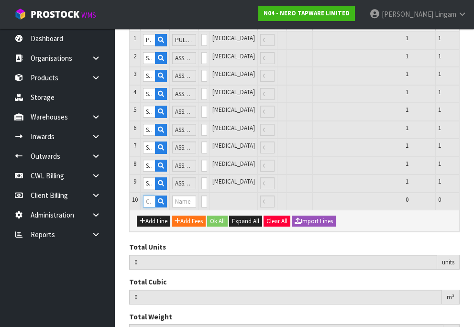
click at [146, 202] on input "text" at bounding box center [149, 202] width 12 height 12
paste input "SHOW PALLET 8"
type input "SHOW PALLET 8"
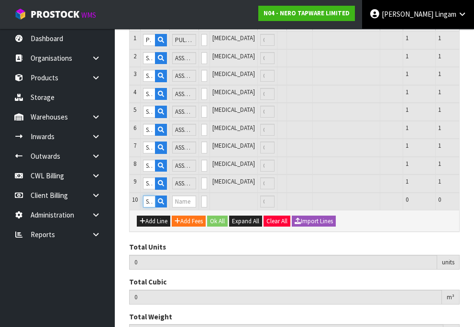
scroll to position [0, 37]
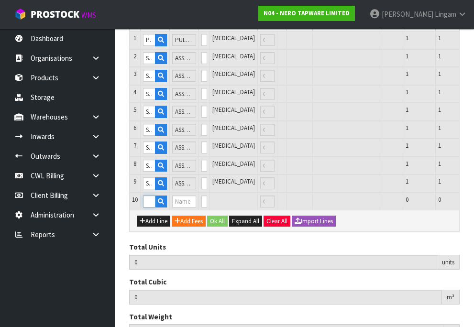
type input "0.000000"
type input "0.000"
type input "ASSEMBLED HOME SHOW PALLET 8"
click at [149, 226] on button "Add Line" at bounding box center [154, 221] width 34 height 11
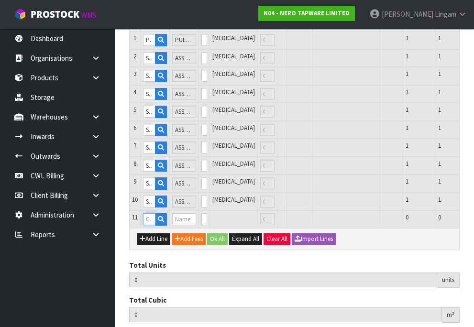
click at [146, 220] on input "text" at bounding box center [149, 219] width 12 height 12
paste input "SHOW PALLET 9"
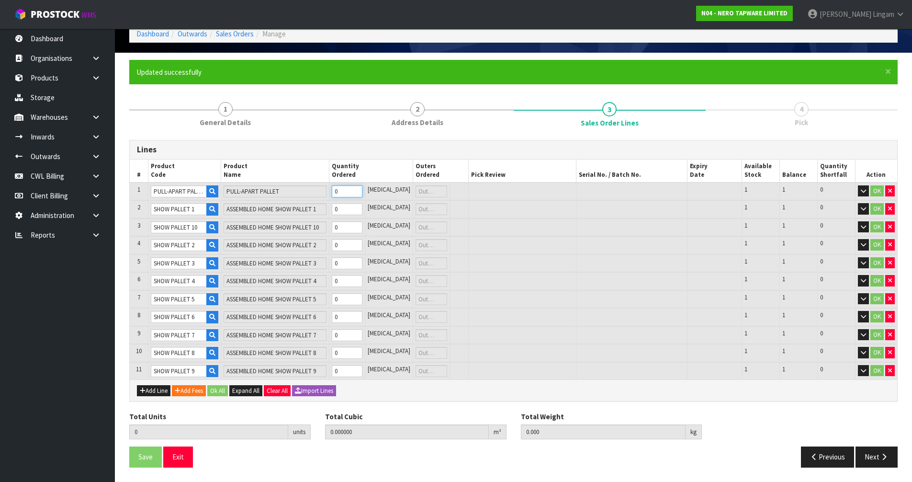
click at [328, 189] on tr "1 PULL-APART PALLET PULL-APART PALLET 0 [MEDICAL_DATA] 1 1 0 OK" at bounding box center [513, 191] width 767 height 18
drag, startPoint x: 353, startPoint y: 208, endPoint x: 343, endPoint y: 209, distance: 9.6
click at [343, 209] on input "0" at bounding box center [347, 209] width 31 height 12
click at [334, 230] on tr "3 SHOW PALLET 10 ASSEMBLED HOME SHOW PALLET 10 0 [MEDICAL_DATA] 1 1 0 OK" at bounding box center [513, 227] width 767 height 18
drag, startPoint x: 352, startPoint y: 244, endPoint x: 337, endPoint y: 243, distance: 14.4
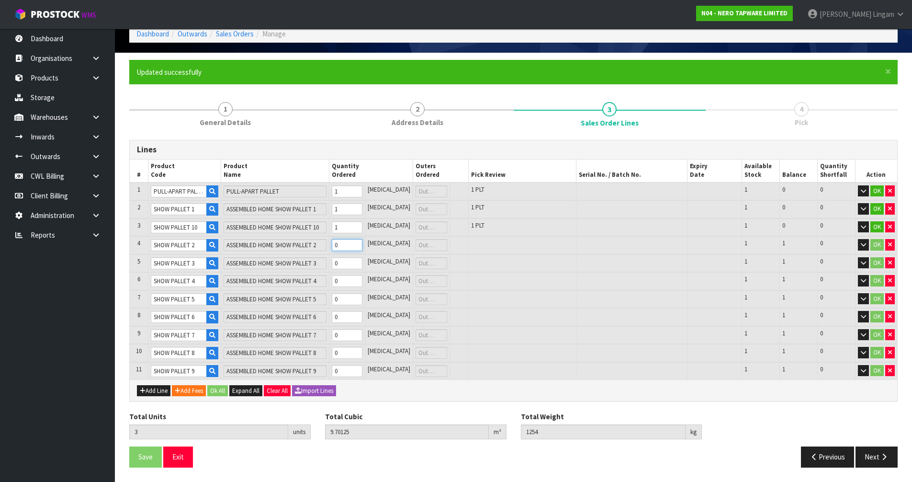
click at [337, 243] on tr "4 SHOW PALLET 2 ASSEMBLED HOME SHOW PALLET 2 0 [MEDICAL_DATA] 1 1 0 OK" at bounding box center [513, 245] width 767 height 18
click at [336, 261] on tr "5 SHOW PALLET 3 ASSEMBLED HOME SHOW PALLET 3 0 [MEDICAL_DATA] 1 1 0 OK" at bounding box center [513, 263] width 767 height 18
drag, startPoint x: 347, startPoint y: 279, endPoint x: 338, endPoint y: 280, distance: 8.2
click at [338, 280] on tr "6 SHOW PALLET 4 ASSEMBLED HOME SHOW PALLET 4 0 [MEDICAL_DATA] 1 1 0 OK" at bounding box center [513, 281] width 767 height 18
click at [326, 304] on tr "7 SHOW PALLET 5 ASSEMBLED HOME SHOW PALLET 5 0 [MEDICAL_DATA] 1 1 0 OK" at bounding box center [513, 299] width 767 height 18
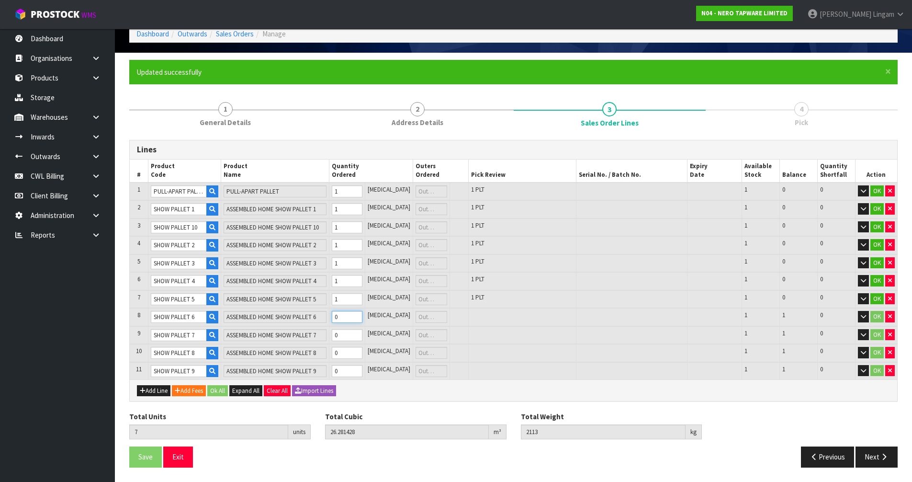
drag, startPoint x: 350, startPoint y: 318, endPoint x: 340, endPoint y: 317, distance: 10.1
click at [340, 317] on td "0" at bounding box center [347, 317] width 36 height 18
click at [334, 333] on tr "9 SHOW PALLET 7 ASSEMBLED HOME SHOW PALLET 7 0 [MEDICAL_DATA] 1 1 0 OK" at bounding box center [513, 335] width 767 height 18
drag, startPoint x: 350, startPoint y: 349, endPoint x: 341, endPoint y: 351, distance: 9.8
click at [341, 351] on td "0" at bounding box center [347, 353] width 36 height 18
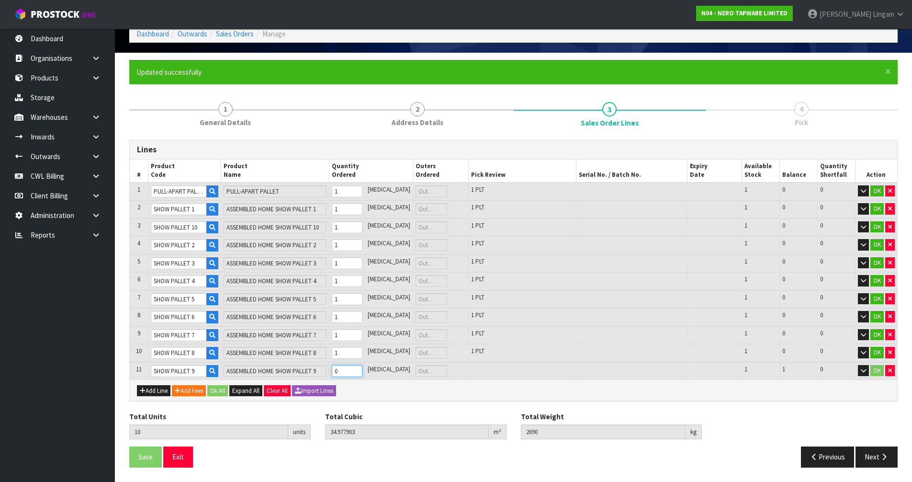
drag, startPoint x: 355, startPoint y: 369, endPoint x: 343, endPoint y: 373, distance: 12.6
click at [343, 373] on input "0" at bounding box center [347, 371] width 31 height 12
click at [223, 392] on button "Ok All" at bounding box center [217, 390] width 21 height 11
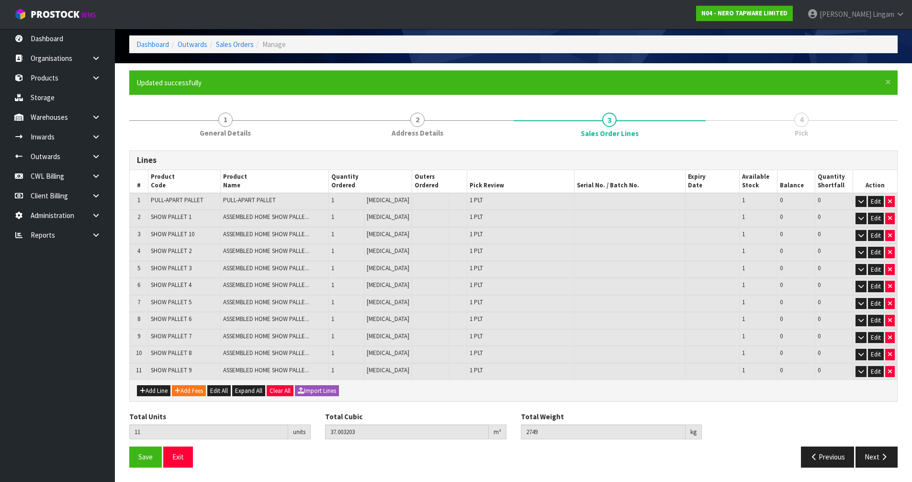
scroll to position [40, 0]
click at [145, 453] on span "Save" at bounding box center [145, 456] width 14 height 9
click at [868, 460] on button "Next" at bounding box center [876, 456] width 42 height 21
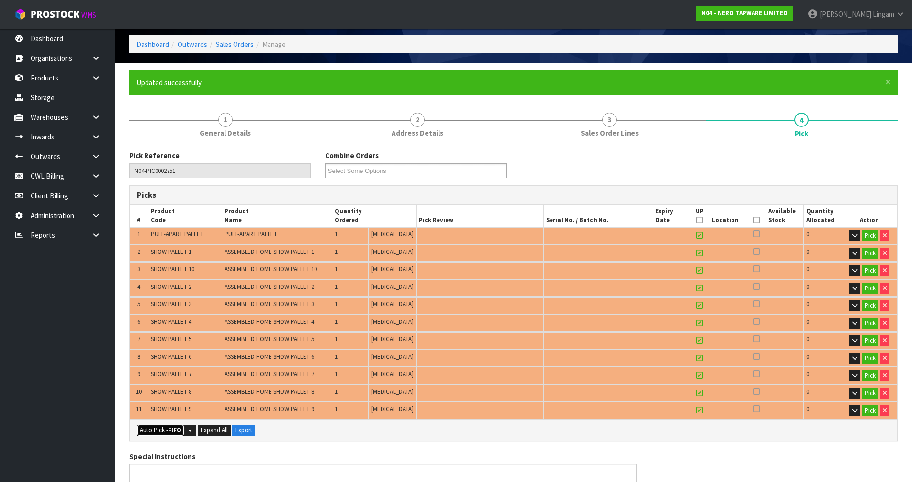
click at [169, 429] on strong "FIFO" at bounding box center [174, 430] width 13 height 8
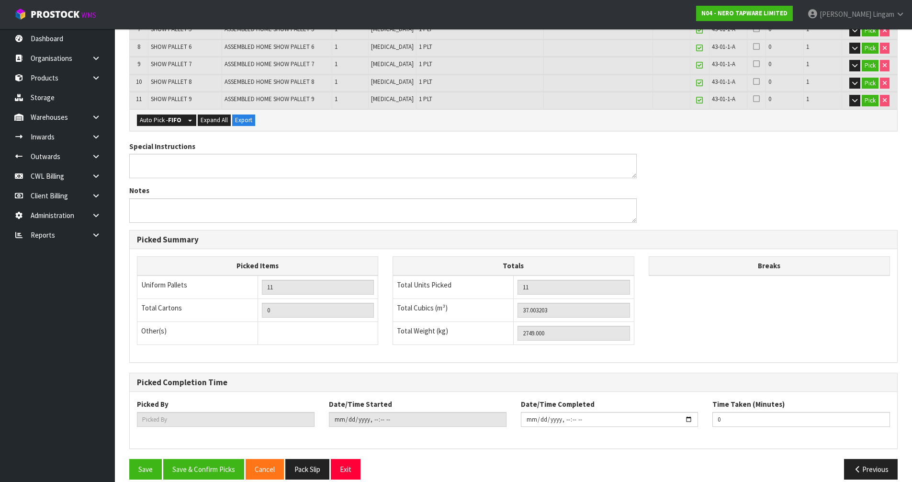
scroll to position [361, 0]
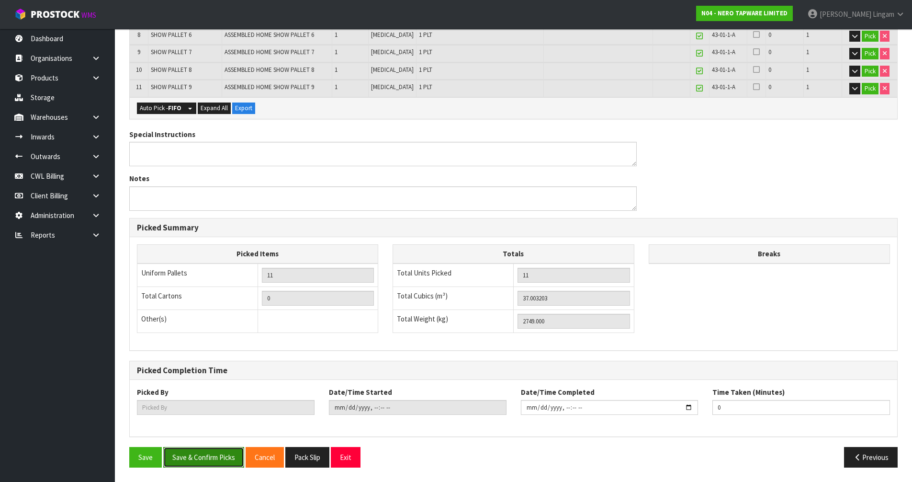
click at [214, 454] on button "Save & Confirm Picks" at bounding box center [203, 457] width 81 height 21
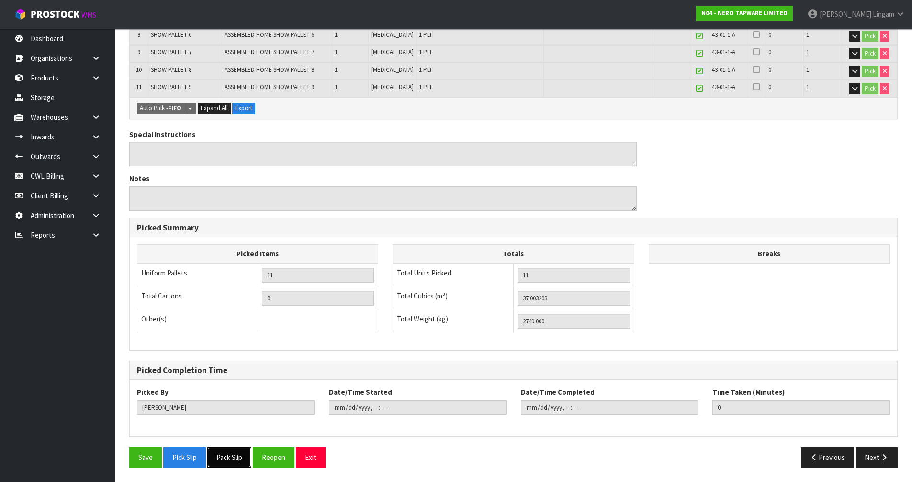
click at [240, 456] on button "Pack Slip" at bounding box center [229, 457] width 44 height 21
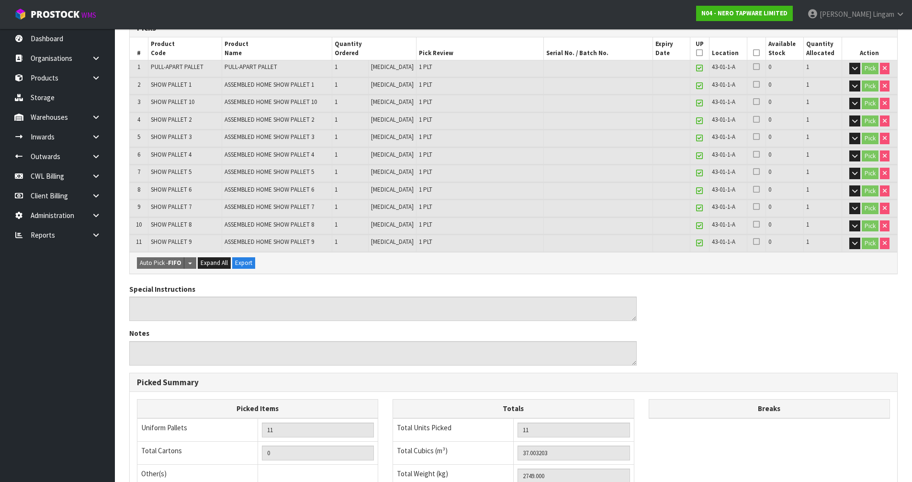
scroll to position [26, 0]
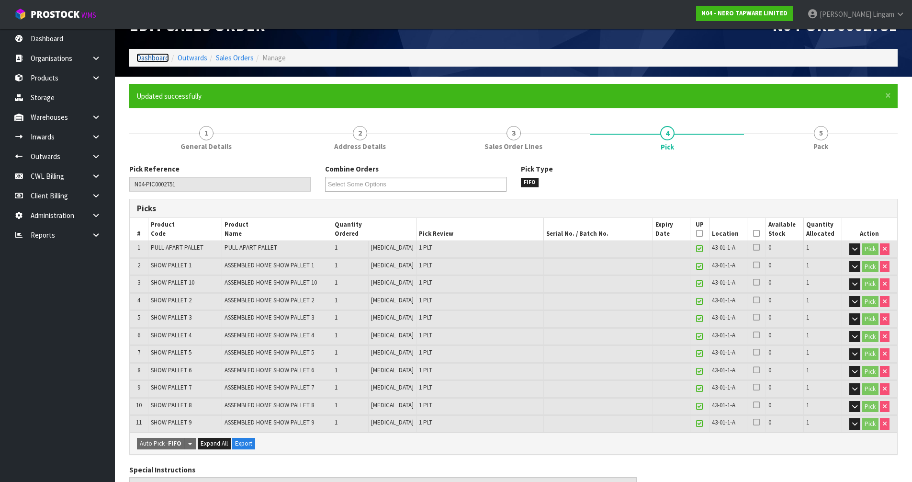
click at [158, 60] on link "Dashboard" at bounding box center [152, 57] width 33 height 9
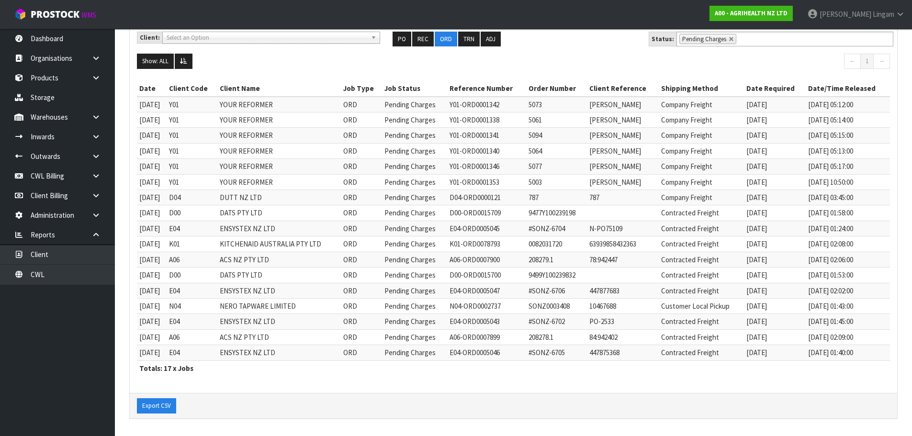
scroll to position [126, 0]
click at [71, 271] on link "CWL" at bounding box center [57, 275] width 115 height 20
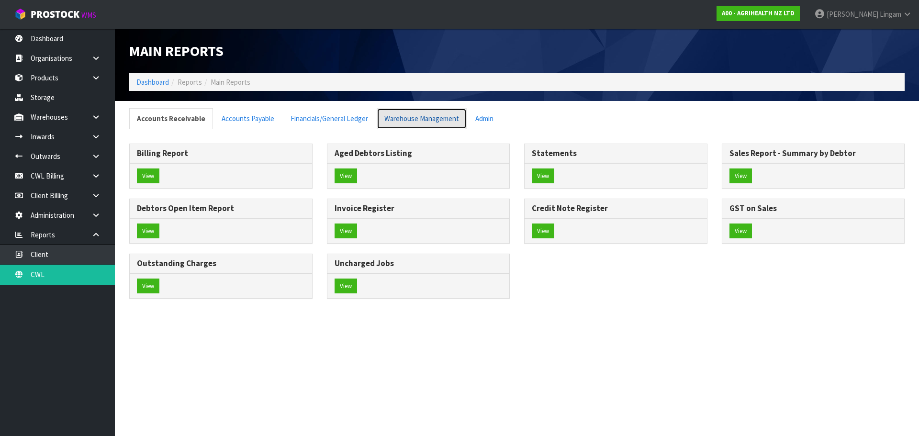
click at [402, 122] on link "Warehouse Management" at bounding box center [422, 118] width 90 height 21
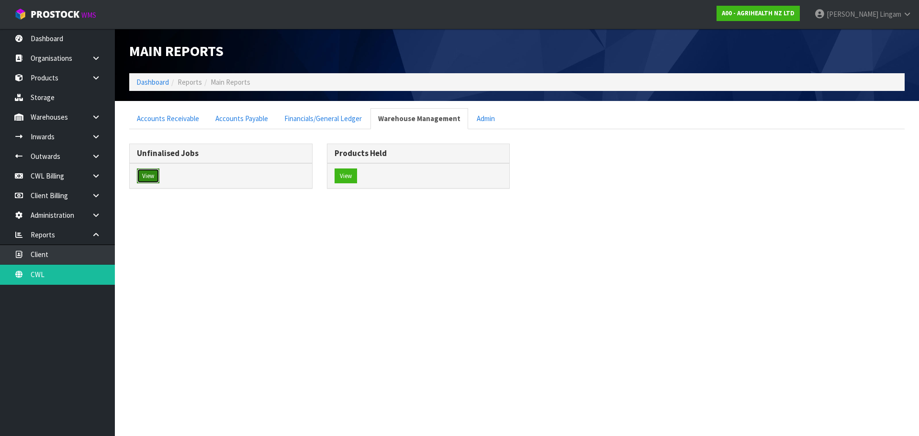
click at [147, 176] on button "View" at bounding box center [148, 175] width 22 height 15
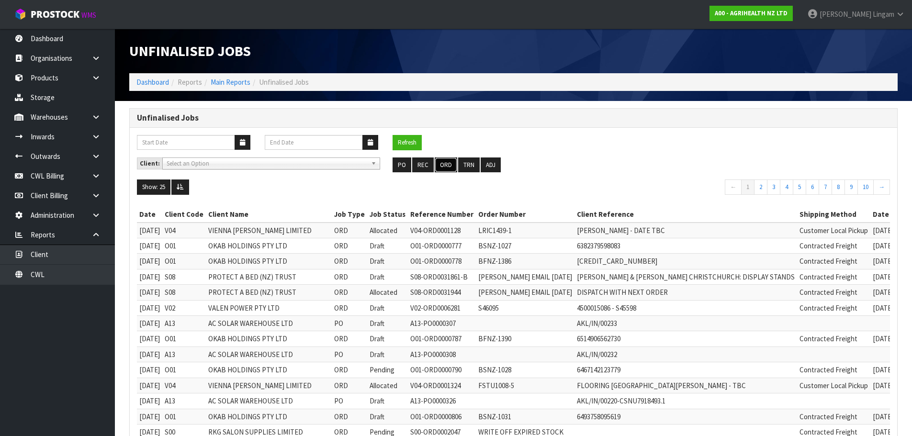
click at [452, 167] on button "ORD" at bounding box center [446, 164] width 22 height 15
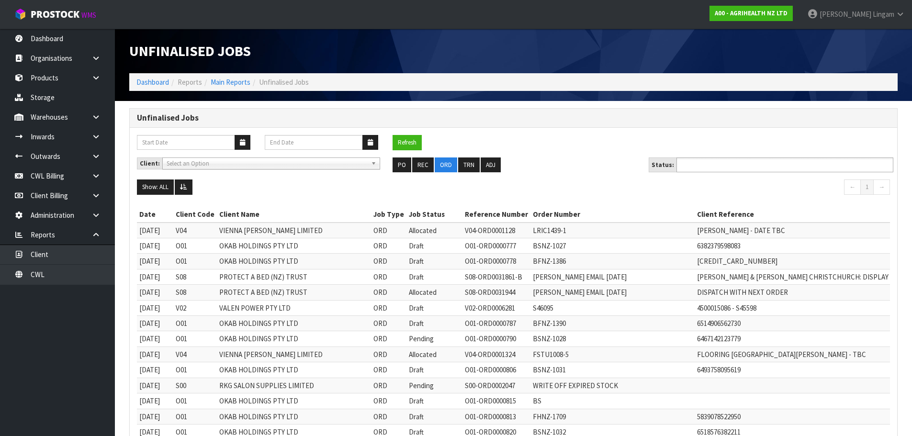
click at [708, 165] on input "text" at bounding box center [714, 165] width 70 height 12
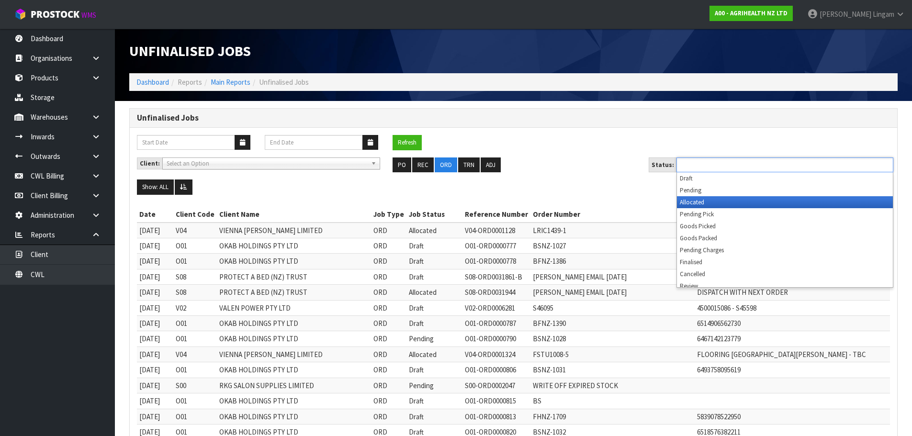
click at [700, 199] on li "Allocated" at bounding box center [785, 202] width 216 height 12
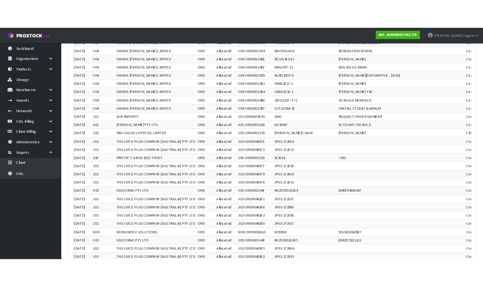
scroll to position [639, 0]
